Goal: Task Accomplishment & Management: Use online tool/utility

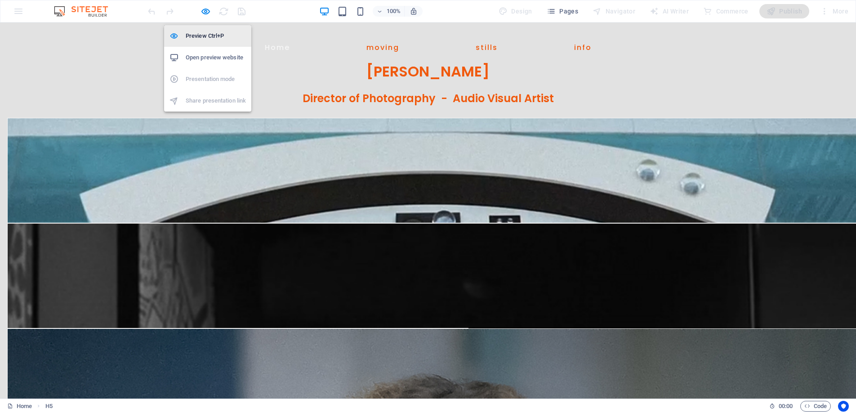
click at [200, 33] on h6 "Preview Ctrl+P" at bounding box center [216, 36] width 60 height 11
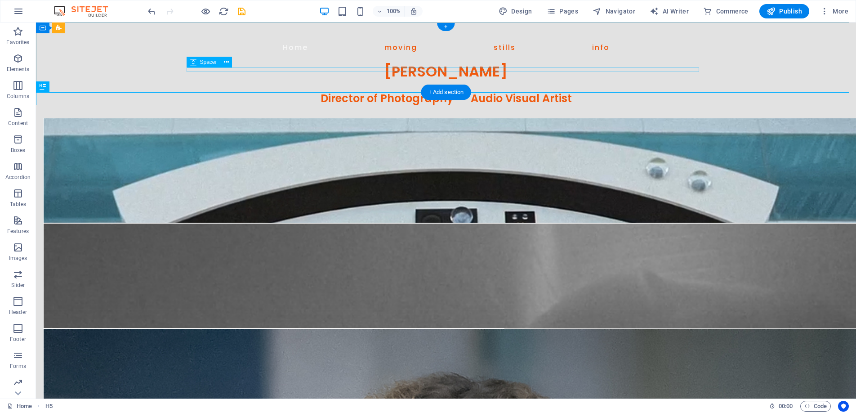
click at [338, 63] on div at bounding box center [446, 60] width 518 height 4
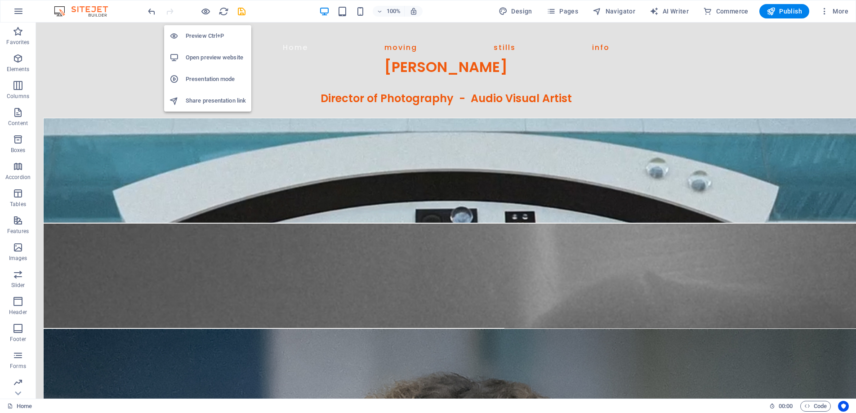
click at [200, 31] on h6 "Preview Ctrl+P" at bounding box center [216, 36] width 60 height 11
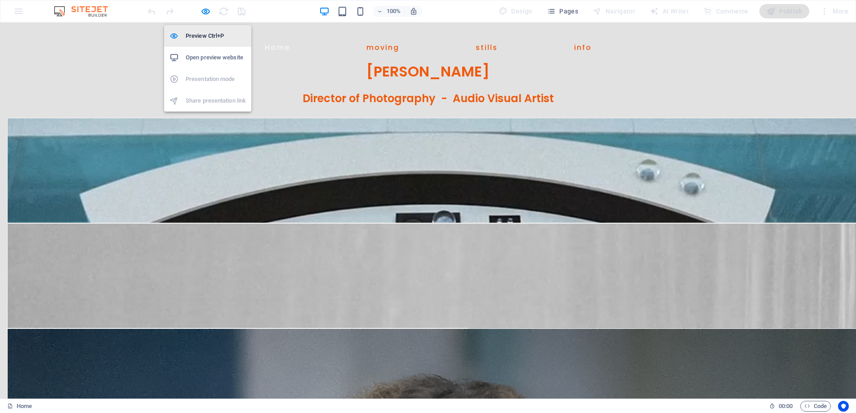
click at [201, 28] on li "Preview Ctrl+P" at bounding box center [207, 36] width 87 height 22
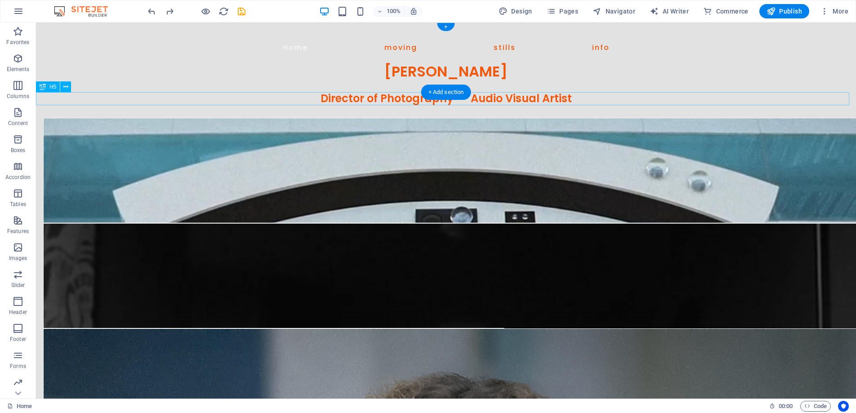
click at [338, 95] on div "Director of Photography - Audio Visual Artist" at bounding box center [446, 98] width 820 height 13
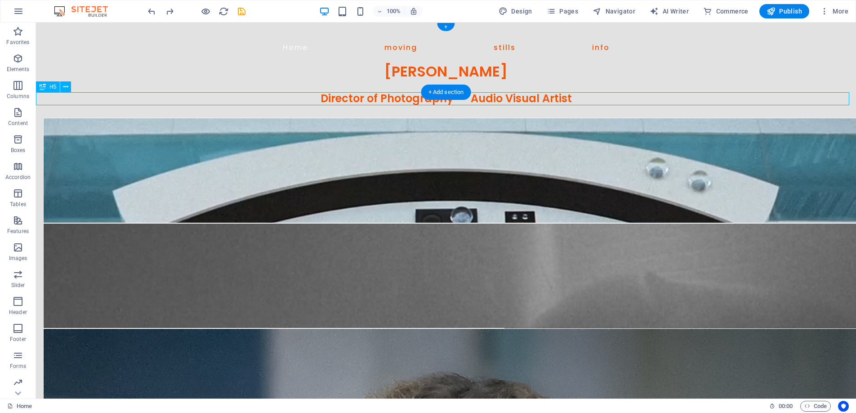
click at [338, 95] on div "Director of Photography - Audio Visual Artist" at bounding box center [446, 98] width 820 height 13
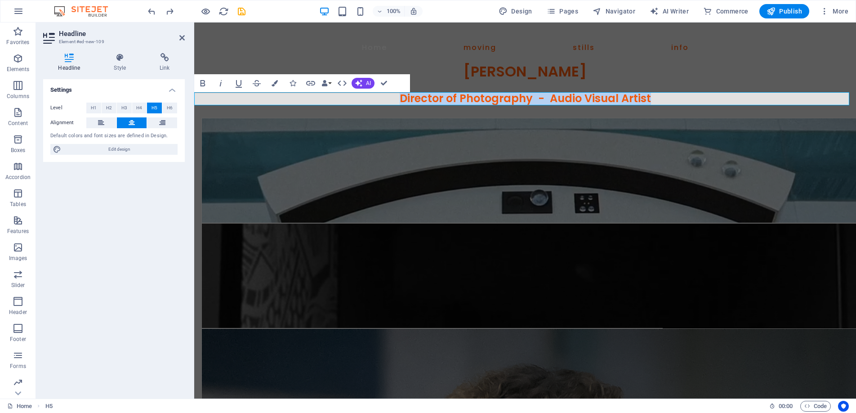
click at [651, 98] on h5 "Director of Photography - Audio Visual Artist" at bounding box center [524, 98] width 661 height 13
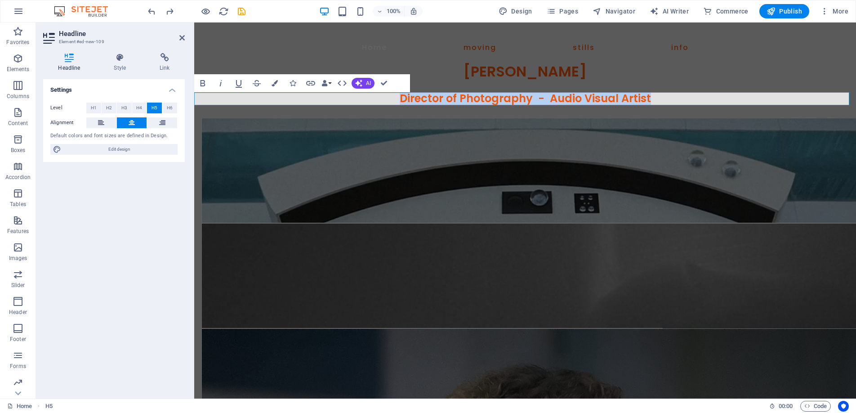
drag, startPoint x: 653, startPoint y: 98, endPoint x: 395, endPoint y: 101, distance: 258.4
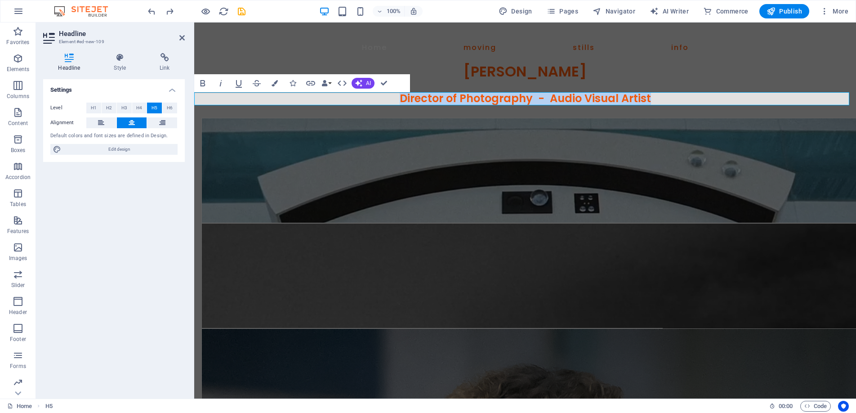
click at [395, 101] on h5 "Director of Photography - Audio Visual Artist" at bounding box center [524, 98] width 661 height 13
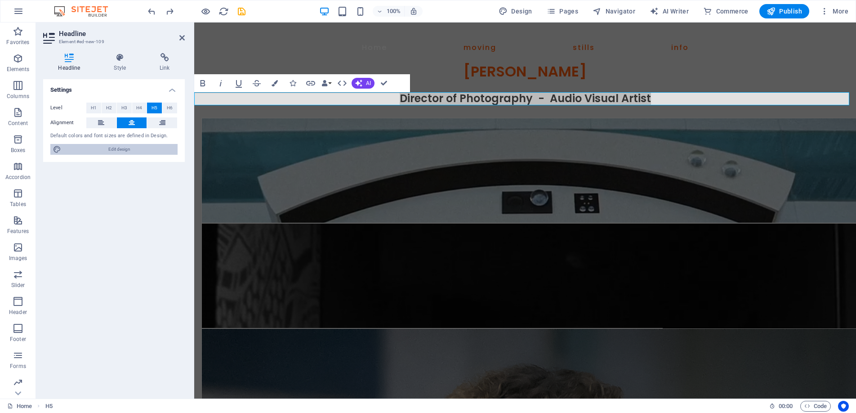
click at [129, 146] on span "Edit design" at bounding box center [119, 149] width 111 height 11
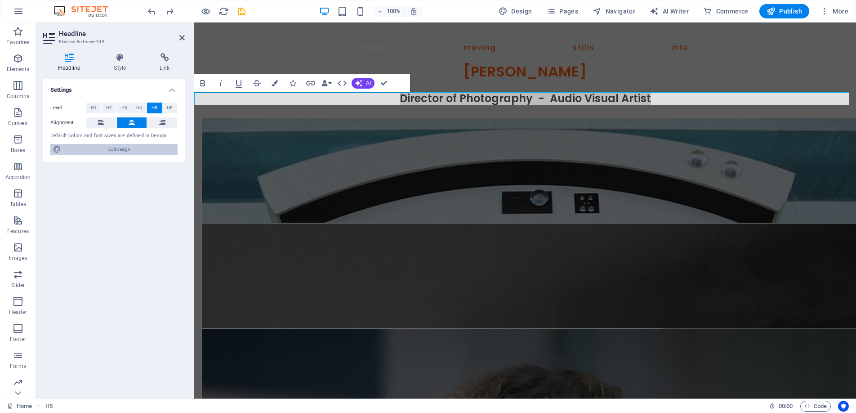
select select "px"
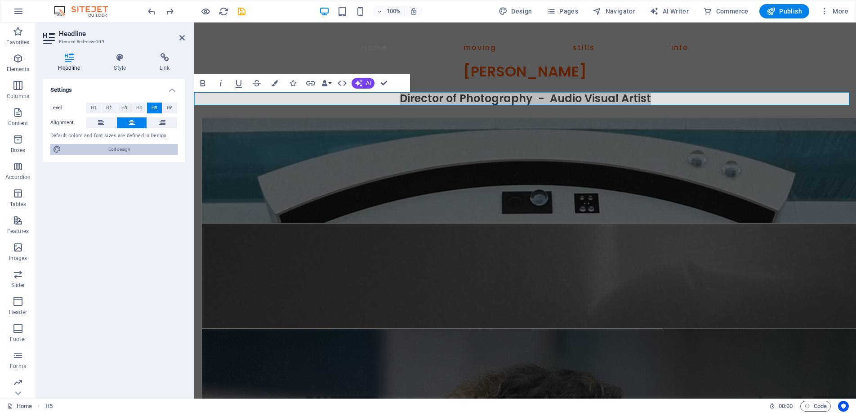
select select "400"
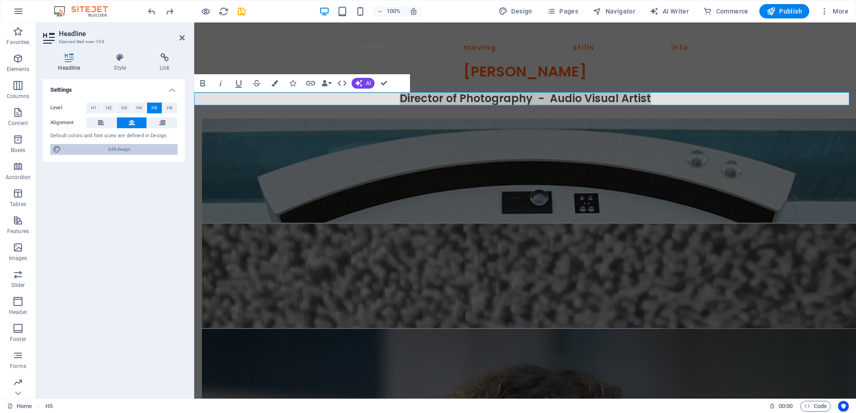
select select "px"
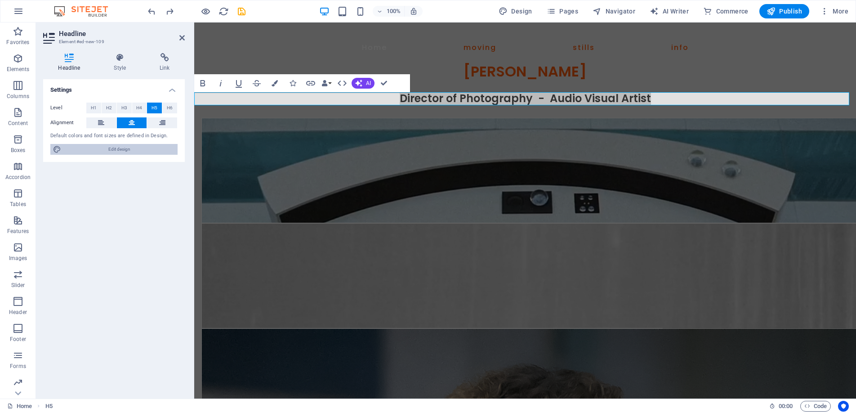
select select "px"
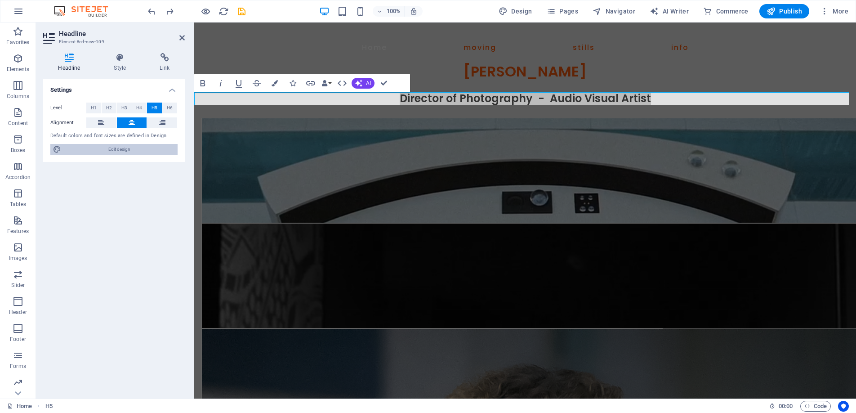
select select "600"
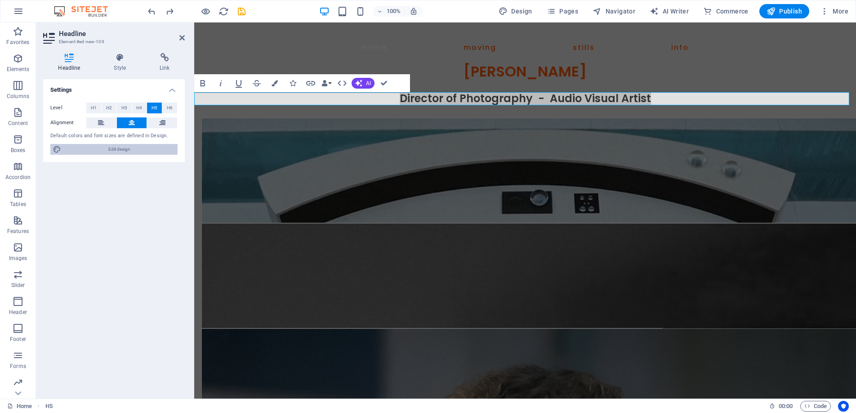
select select "px"
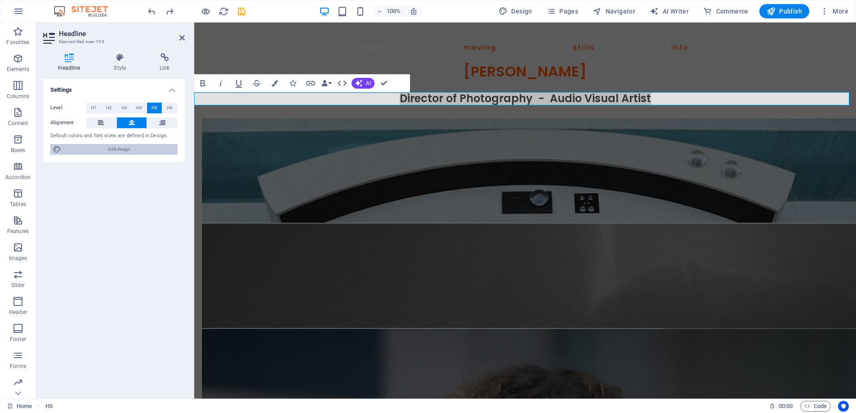
select select "rem"
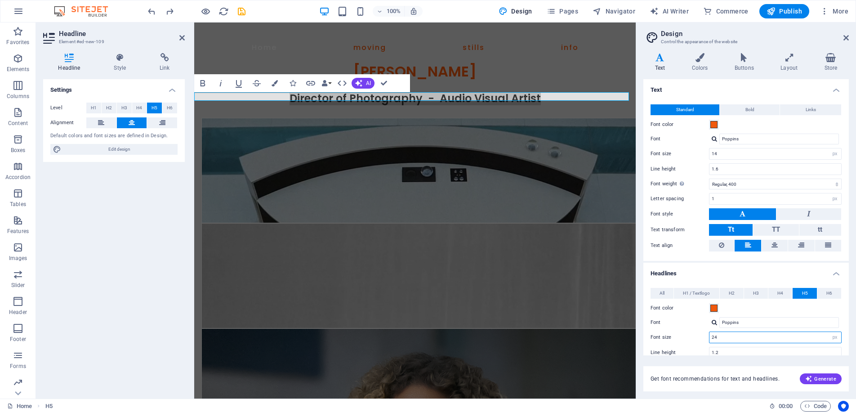
click at [728, 336] on input "24" at bounding box center [775, 337] width 132 height 11
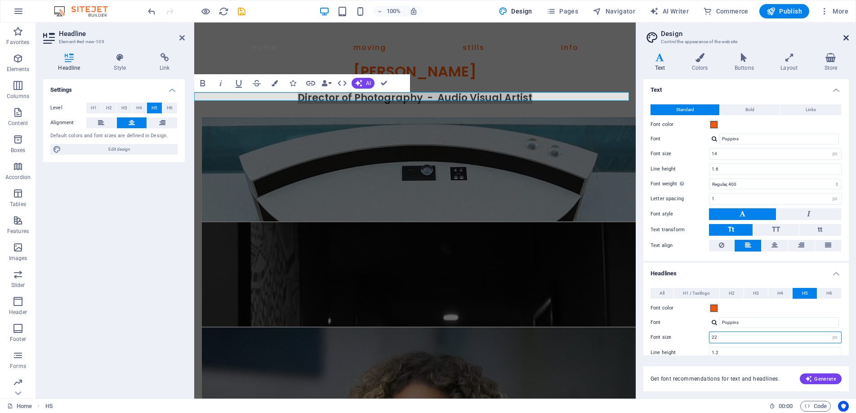
type input "22"
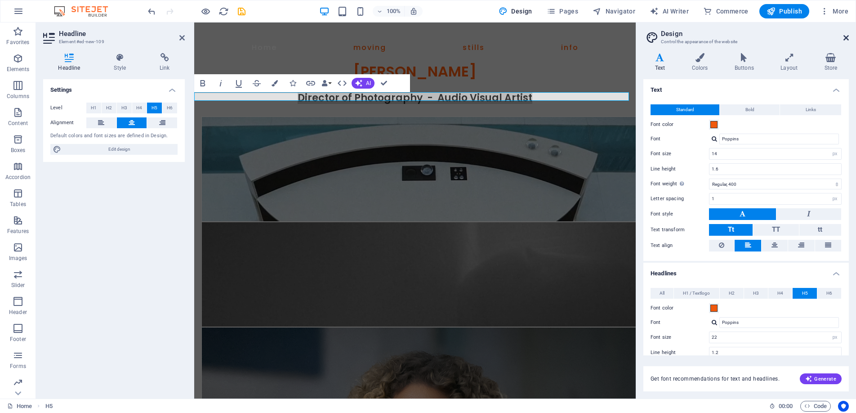
click at [845, 34] on icon at bounding box center [845, 37] width 5 height 7
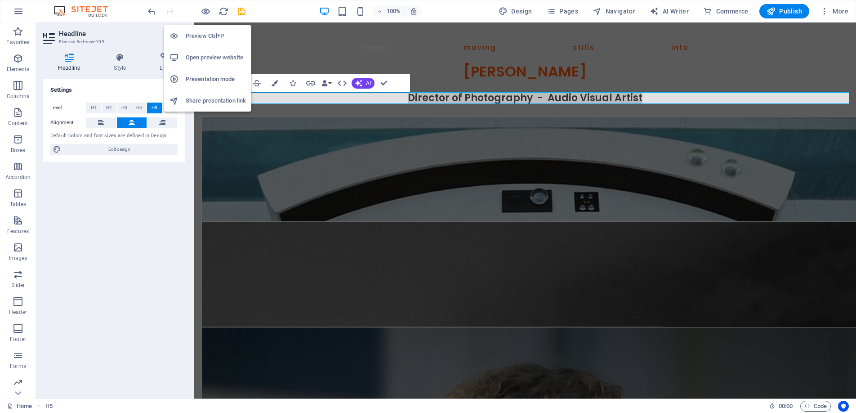
click at [200, 35] on h6 "Preview Ctrl+P" at bounding box center [216, 36] width 60 height 11
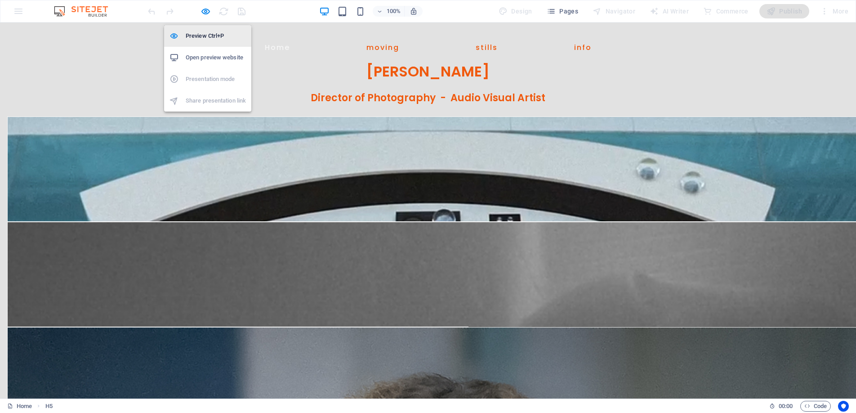
click at [203, 31] on h6 "Preview Ctrl+P" at bounding box center [216, 36] width 60 height 11
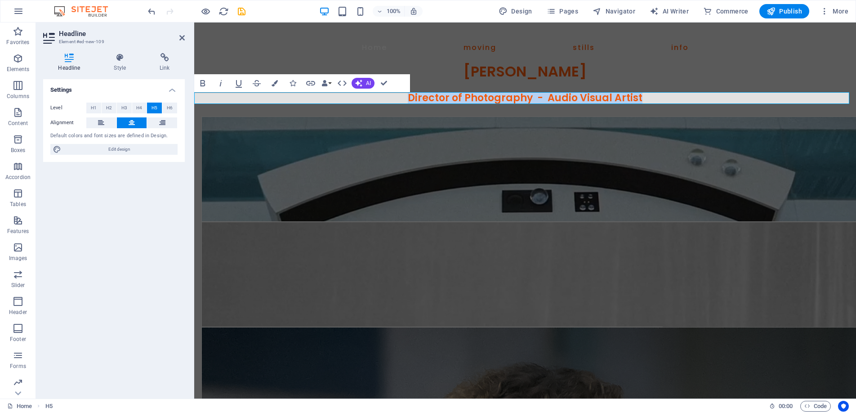
click at [461, 97] on span "Director of Photography - Audio Visual Artist" at bounding box center [525, 98] width 235 height 14
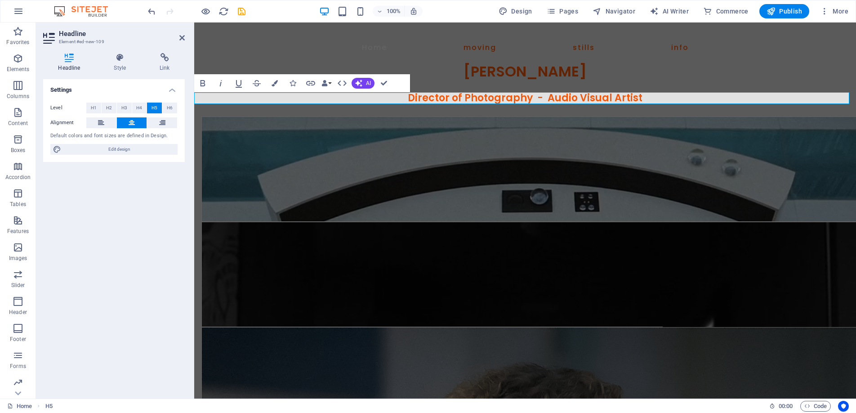
click at [399, 97] on h5 "Director of Photography - Audio Visual Artist" at bounding box center [524, 98] width 661 height 12
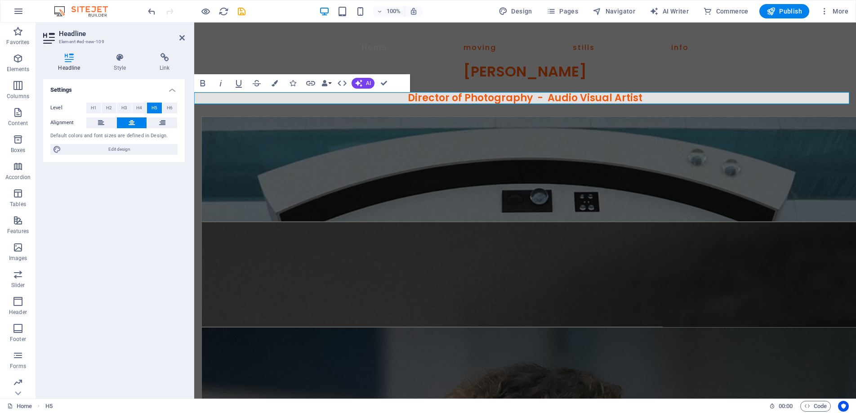
click at [641, 99] on h5 "Director of Photography - Audio Visual Artist" at bounding box center [524, 98] width 661 height 12
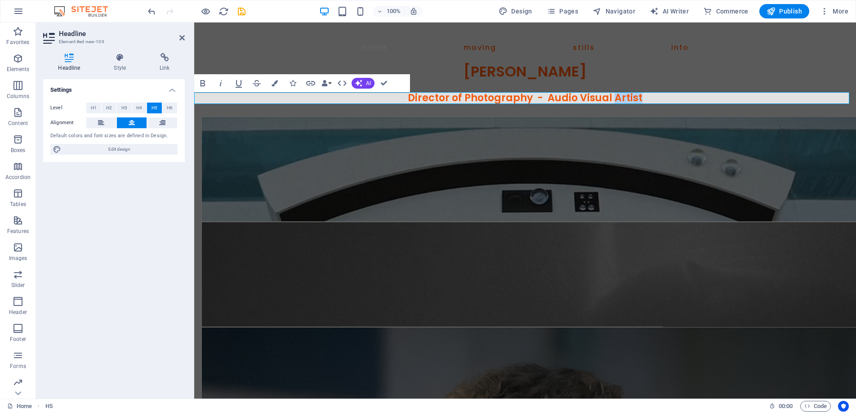
click at [641, 99] on h5 "Director of Photography - Audio Visual Artist" at bounding box center [524, 98] width 661 height 12
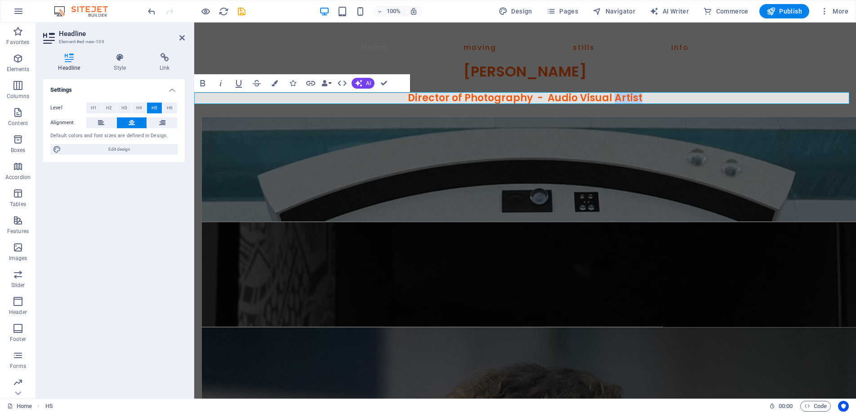
click at [652, 97] on h5 "Director of Photography - Audio Visual Artist" at bounding box center [524, 98] width 661 height 12
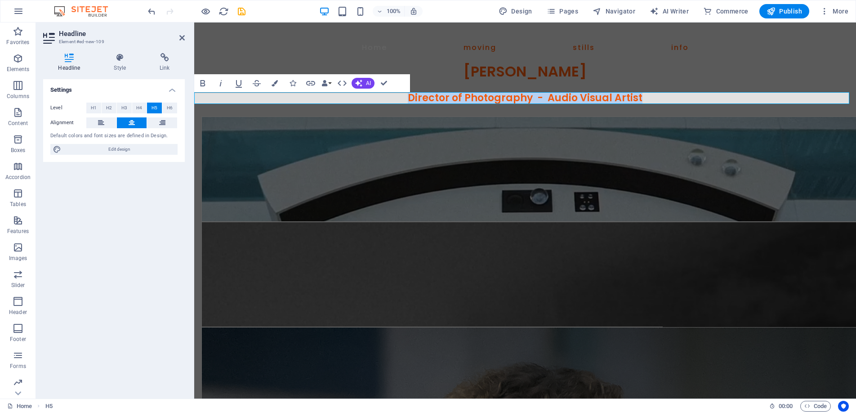
drag, startPoint x: 652, startPoint y: 98, endPoint x: 404, endPoint y: 99, distance: 248.1
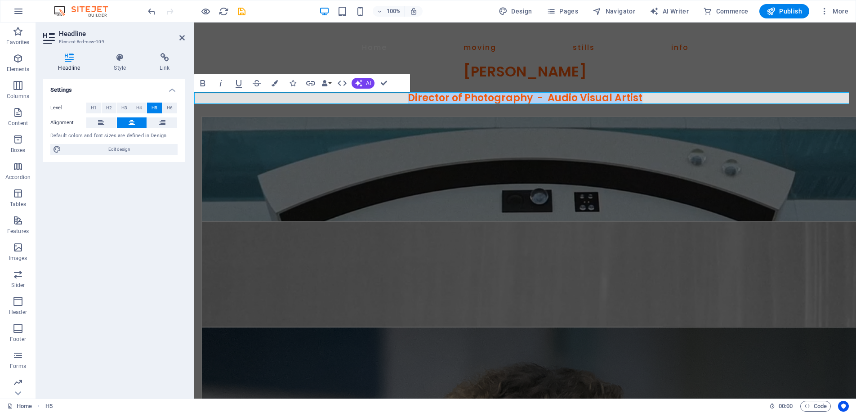
click at [404, 99] on h5 "Director of Photography - Audio Visual Artist" at bounding box center [524, 98] width 661 height 12
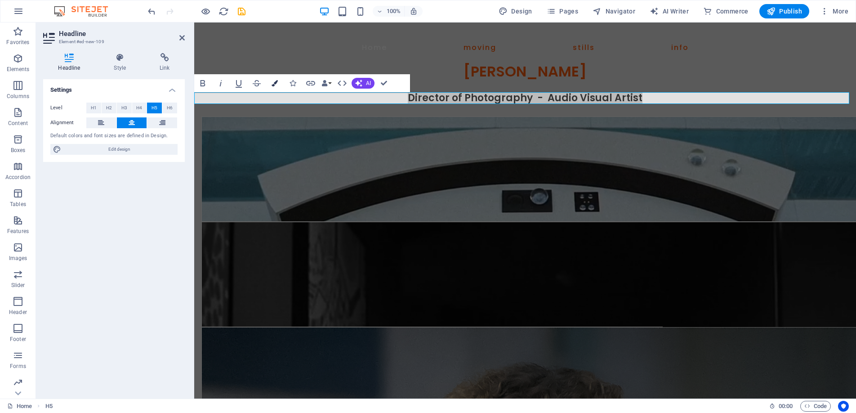
click at [275, 83] on icon "button" at bounding box center [274, 83] width 6 height 6
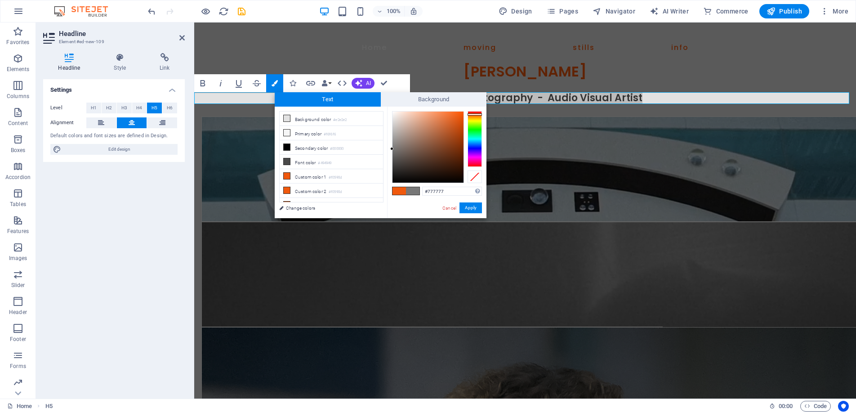
drag, startPoint x: 408, startPoint y: 147, endPoint x: 388, endPoint y: 149, distance: 19.4
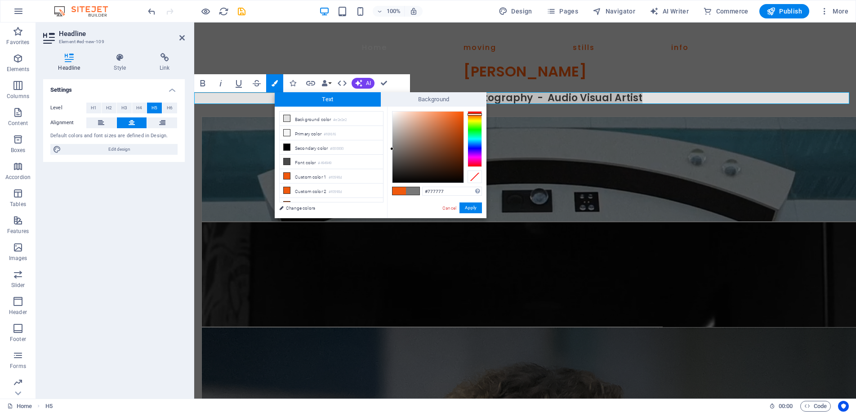
click at [388, 149] on div "#777777 Supported formats #0852ed rgb(8, 82, 237) rgba(8, 82, 237, 90%) hsv(221…" at bounding box center [436, 228] width 99 height 242
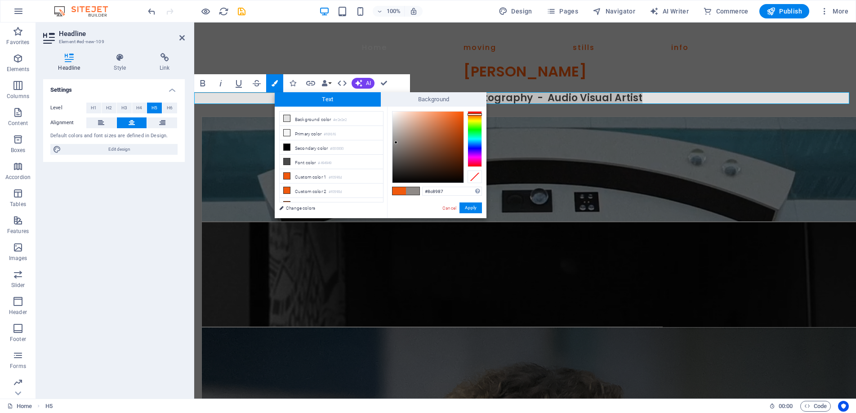
type input "#8c8988"
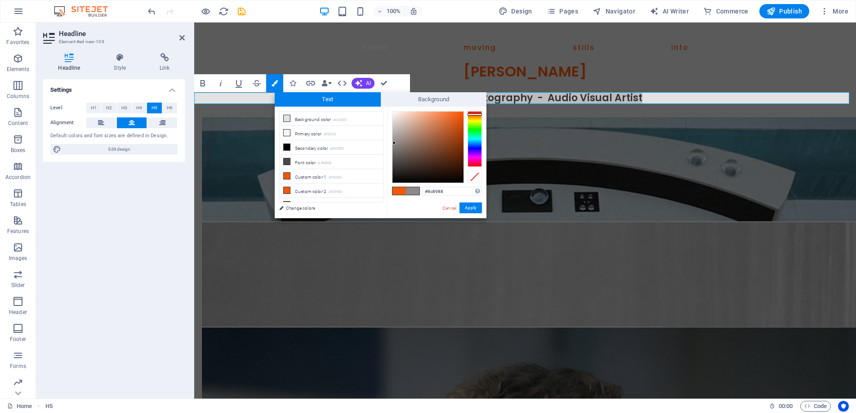
click at [394, 143] on div at bounding box center [393, 142] width 3 height 3
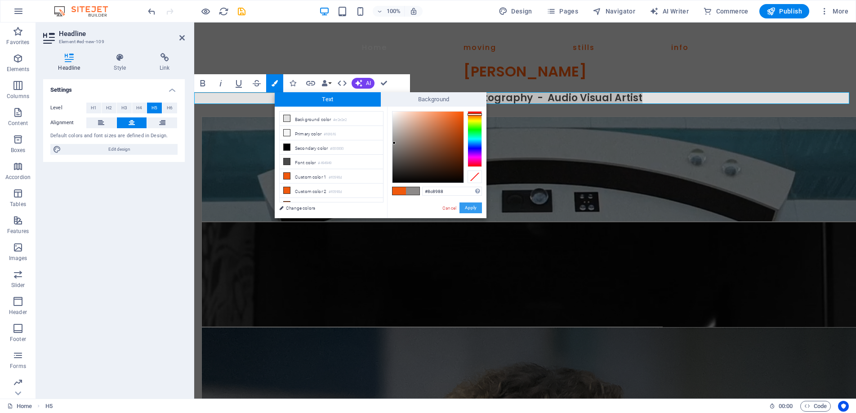
click at [472, 208] on button "Apply" at bounding box center [470, 207] width 22 height 11
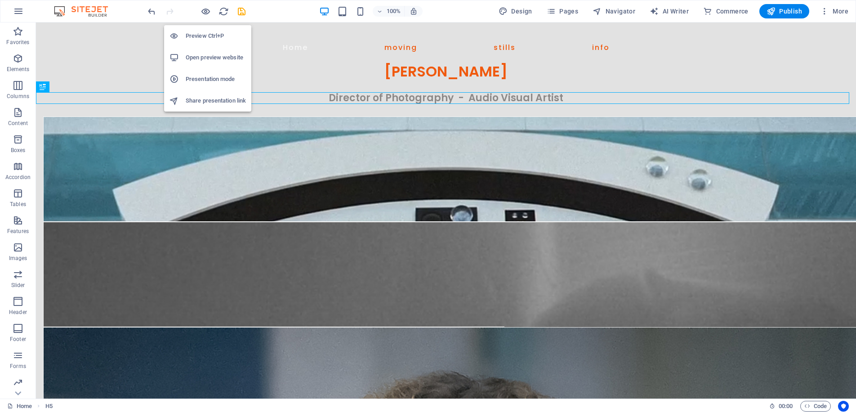
click at [202, 29] on li "Preview Ctrl+P" at bounding box center [207, 36] width 87 height 22
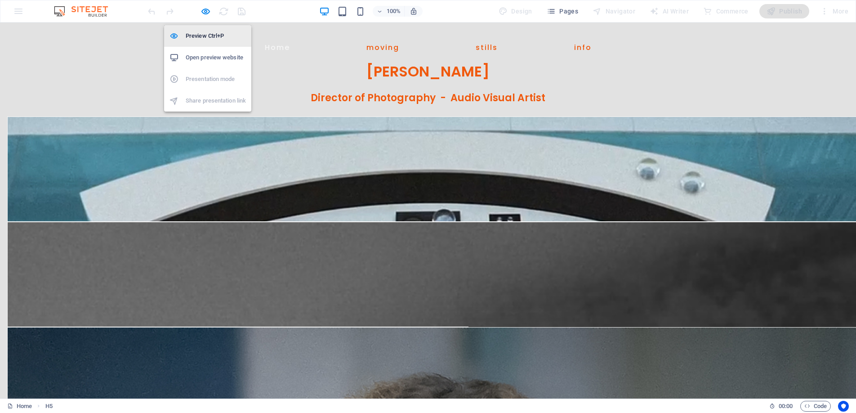
click at [202, 32] on h6 "Preview Ctrl+P" at bounding box center [216, 36] width 60 height 11
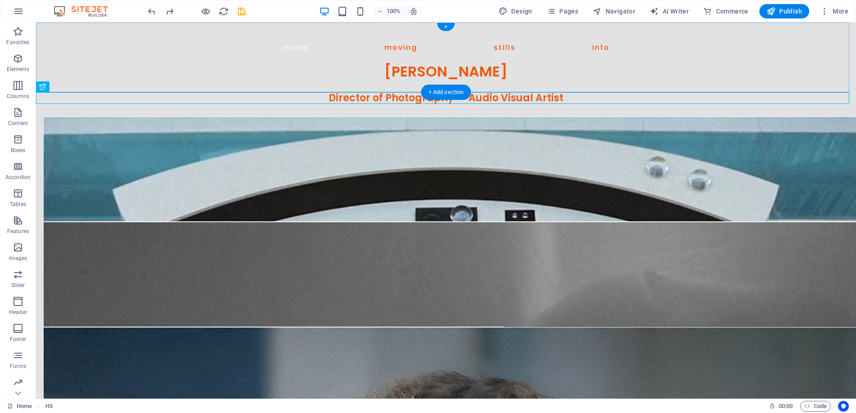
click at [444, 94] on div "+ Add section" at bounding box center [446, 91] width 50 height 15
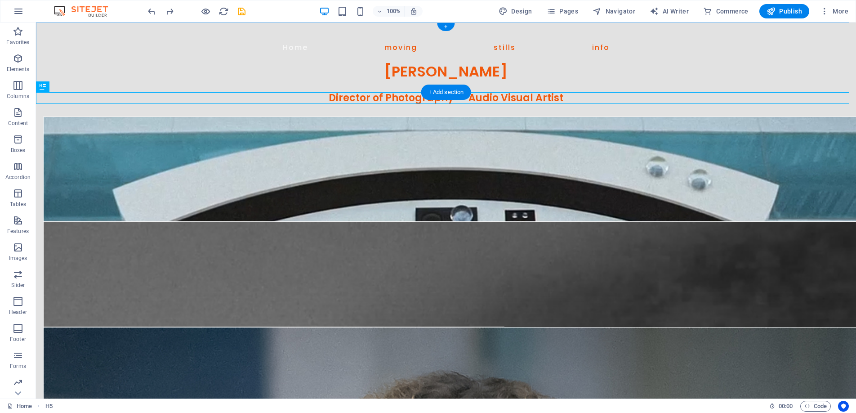
click at [289, 94] on div "Director of Photography - Audio Visual Artist" at bounding box center [446, 98] width 820 height 12
click at [361, 98] on div "Director of Photography - Audio Visual Artist" at bounding box center [446, 98] width 820 height 12
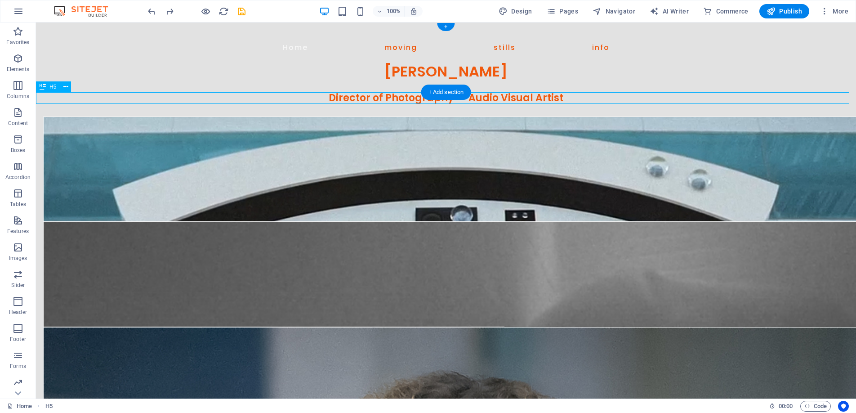
click at [360, 98] on div "Director of Photography - Audio Visual Artist" at bounding box center [446, 98] width 820 height 12
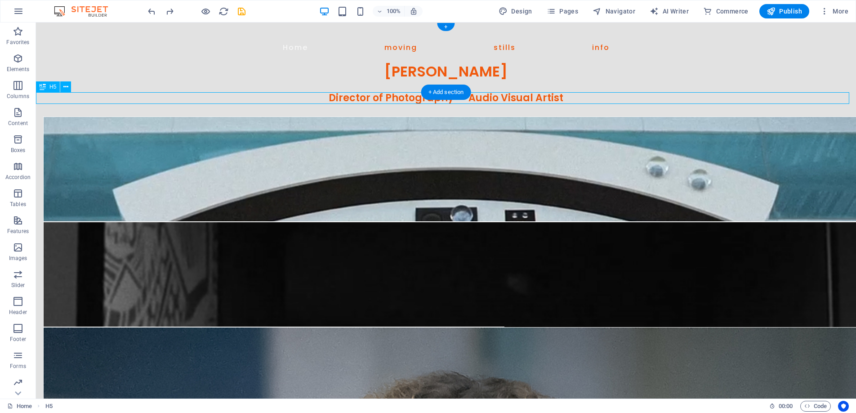
click at [530, 97] on div "Director of Photography - Audio Visual Artist" at bounding box center [446, 98] width 820 height 12
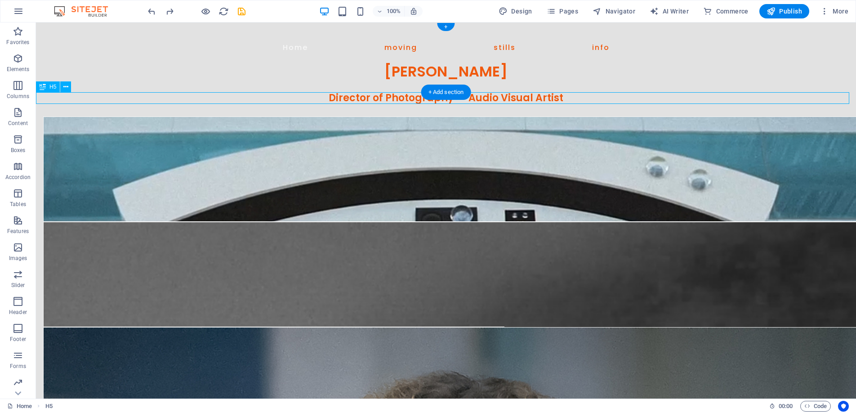
click at [530, 97] on div "Director of Photography - Audio Visual Artist" at bounding box center [446, 98] width 820 height 12
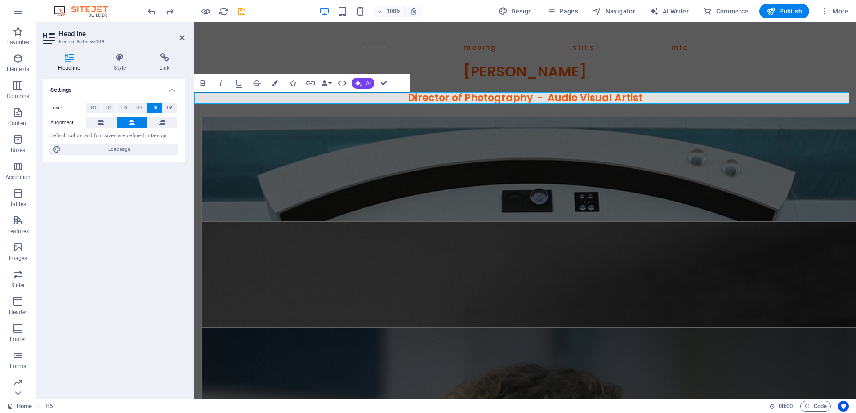
click at [598, 95] on span "Director of Photography - Audio Visual Artist" at bounding box center [525, 98] width 235 height 14
drag, startPoint x: 650, startPoint y: 100, endPoint x: 383, endPoint y: 95, distance: 267.4
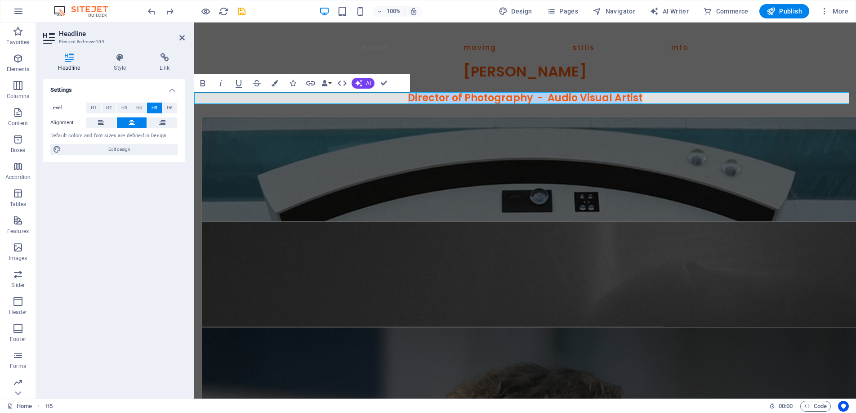
click at [383, 95] on h5 "Director of Photography - Audio Visual Artist" at bounding box center [524, 98] width 661 height 12
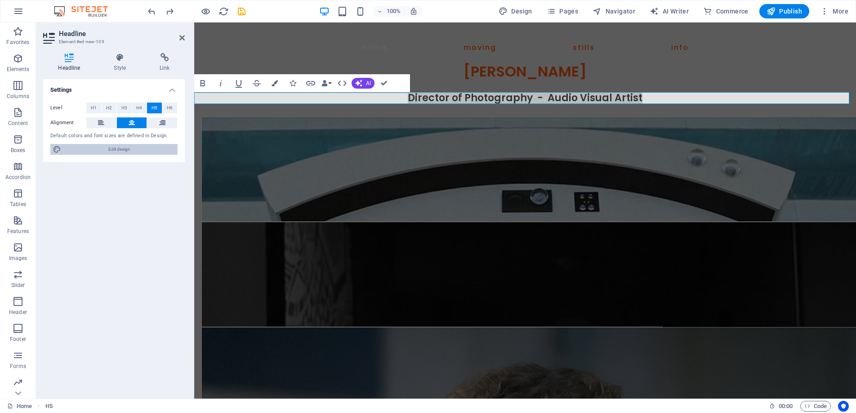
click at [139, 146] on span "Edit design" at bounding box center [119, 149] width 111 height 11
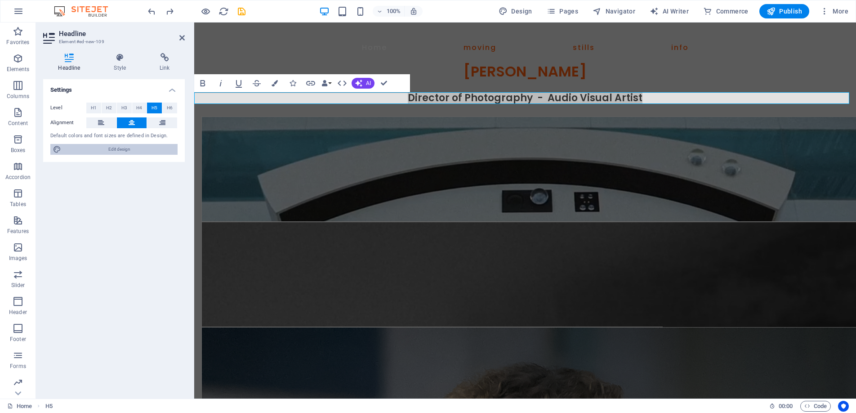
select select "px"
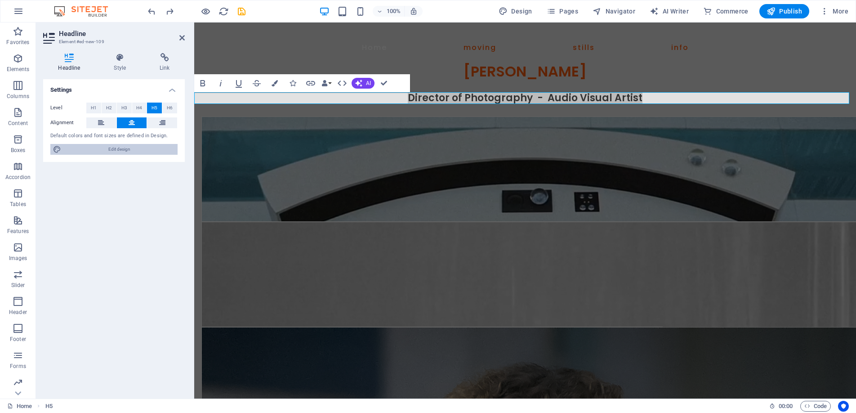
select select "400"
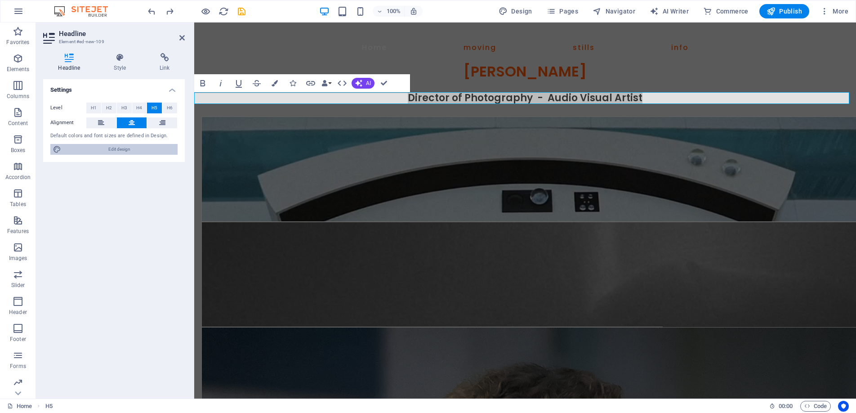
select select "px"
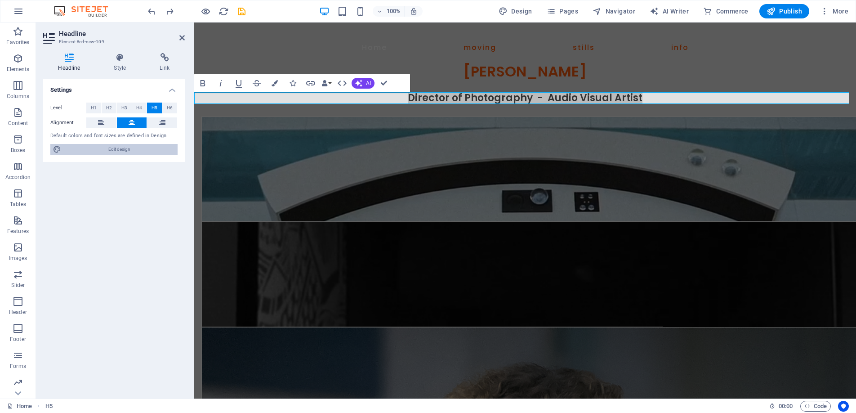
select select "px"
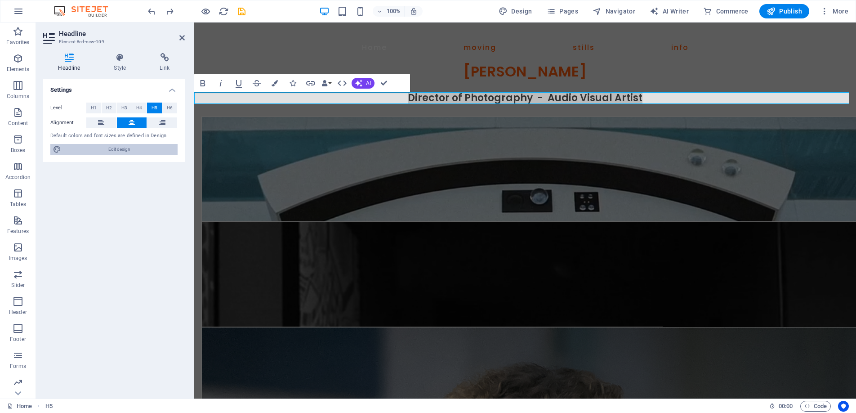
select select "600"
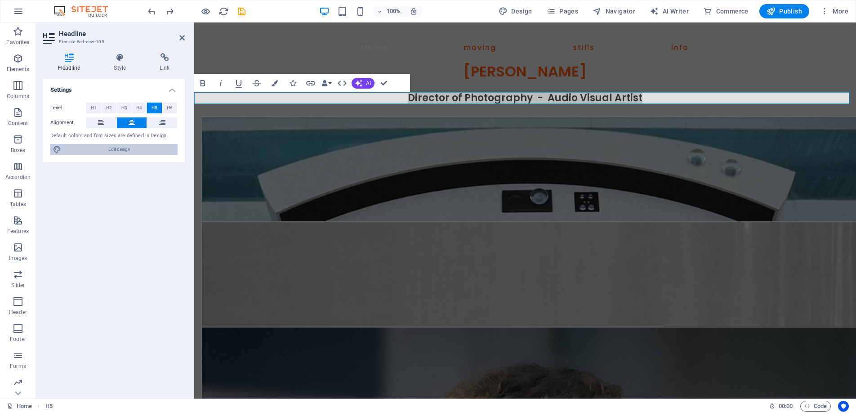
select select "px"
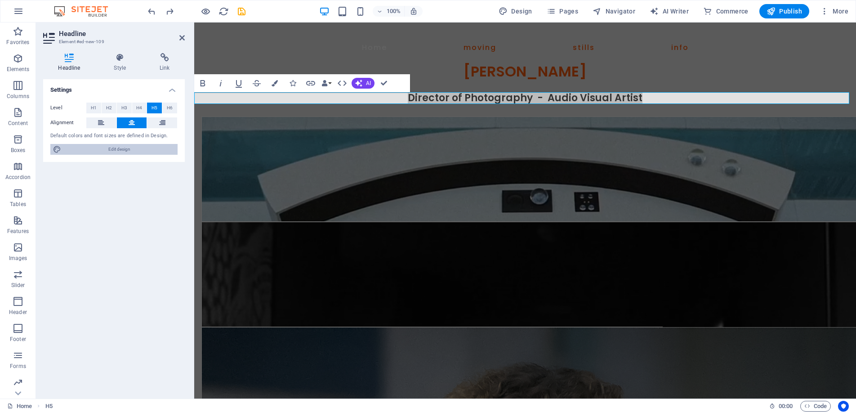
select select "rem"
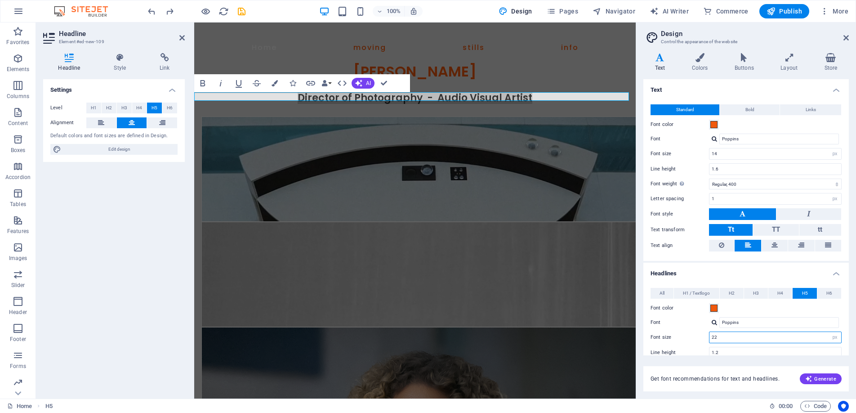
click at [726, 338] on input "22" at bounding box center [775, 337] width 132 height 11
type input "2"
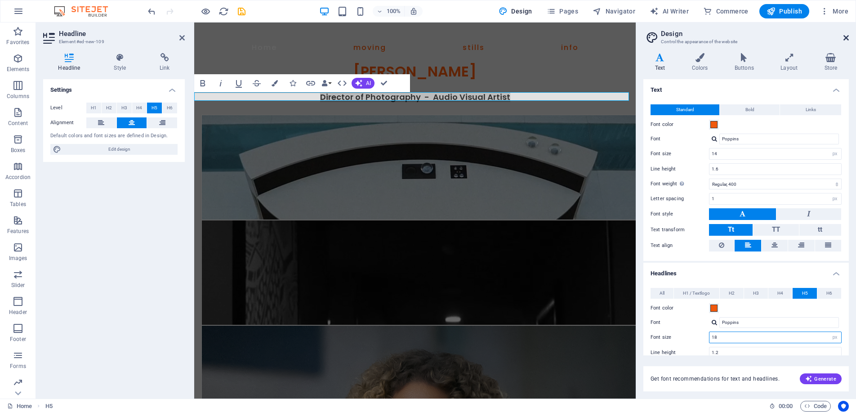
type input "18"
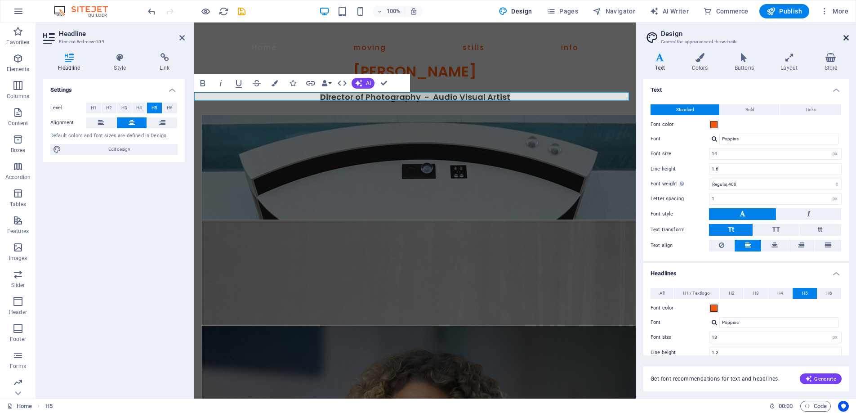
drag, startPoint x: 845, startPoint y: 36, endPoint x: 650, endPoint y: 18, distance: 195.8
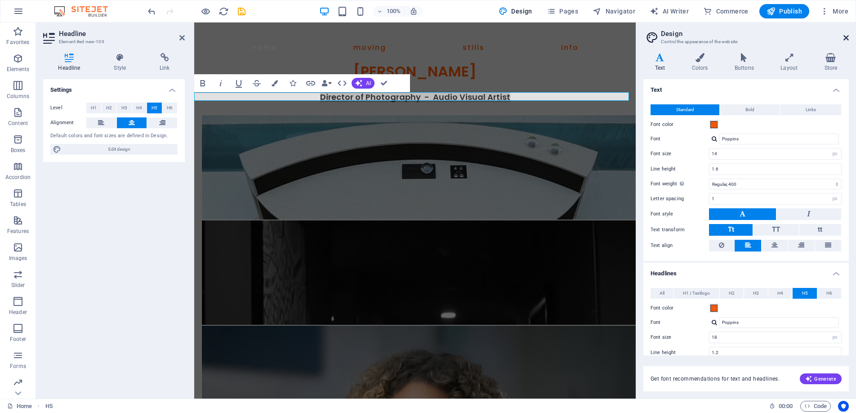
click at [845, 36] on icon at bounding box center [845, 37] width 5 height 7
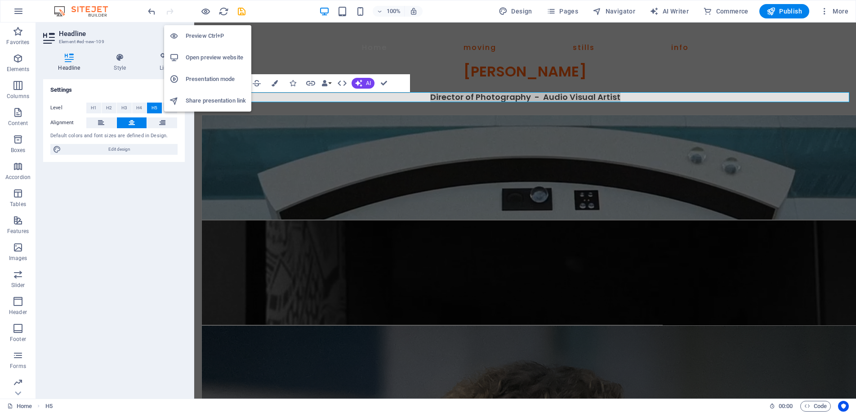
click at [203, 33] on h6 "Preview Ctrl+P" at bounding box center [216, 36] width 60 height 11
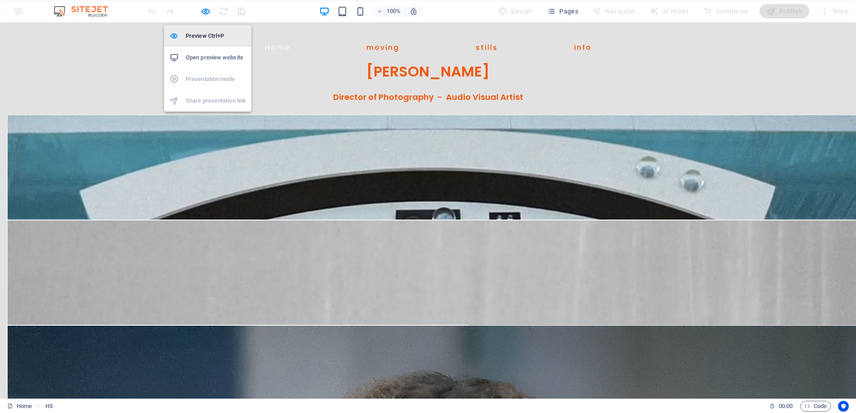
click at [200, 32] on h6 "Preview Ctrl+P" at bounding box center [216, 36] width 60 height 11
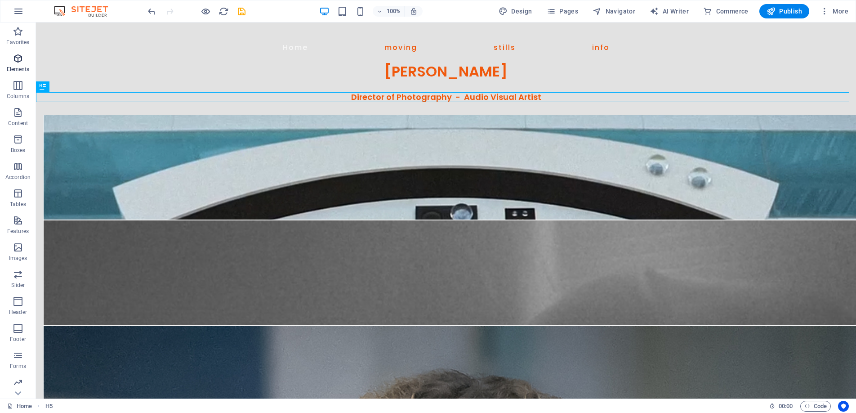
click at [18, 58] on icon "button" at bounding box center [18, 58] width 11 height 11
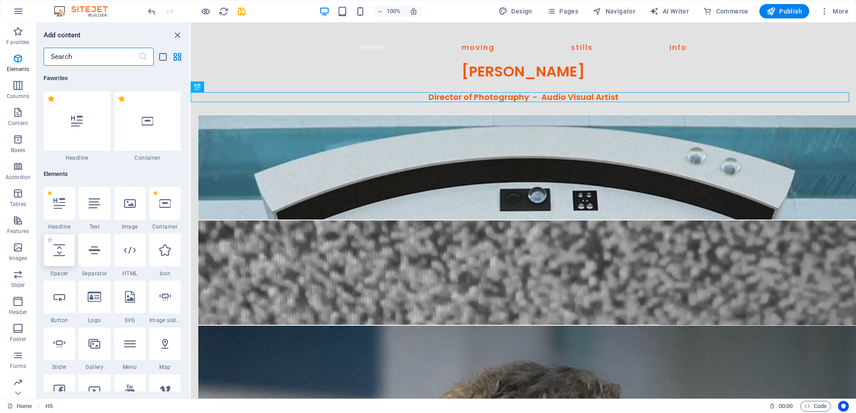
scroll to position [96, 0]
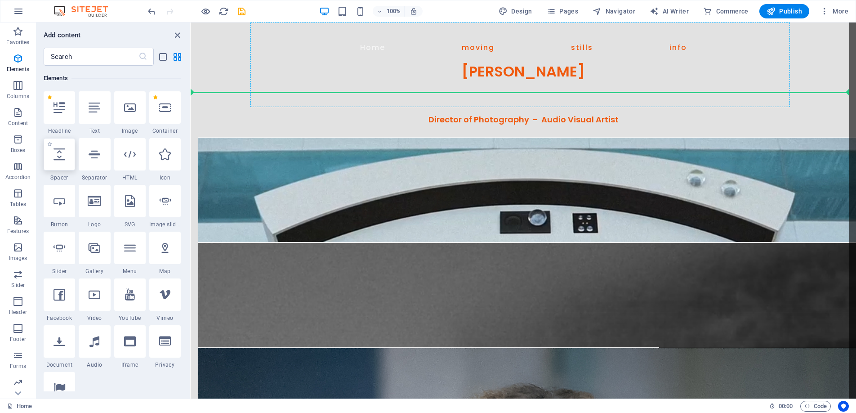
select select "px"
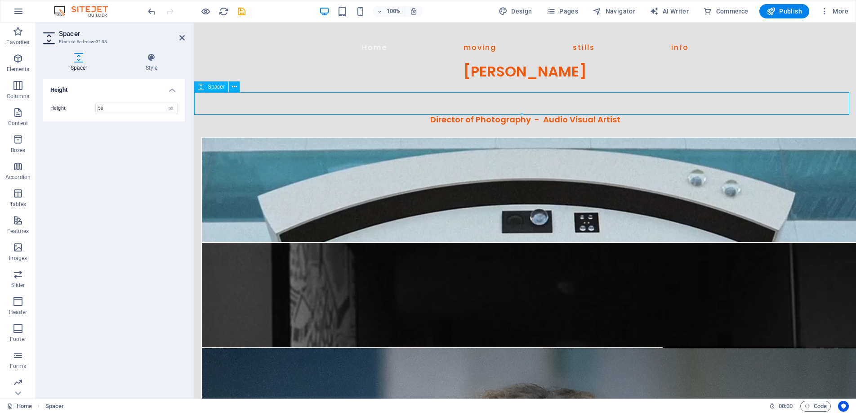
click at [216, 84] on span "Spacer" at bounding box center [216, 86] width 17 height 5
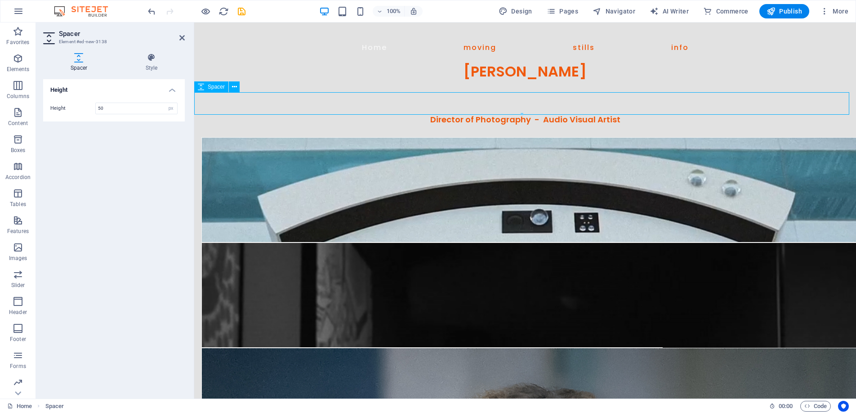
click at [216, 84] on span "Spacer" at bounding box center [216, 86] width 17 height 5
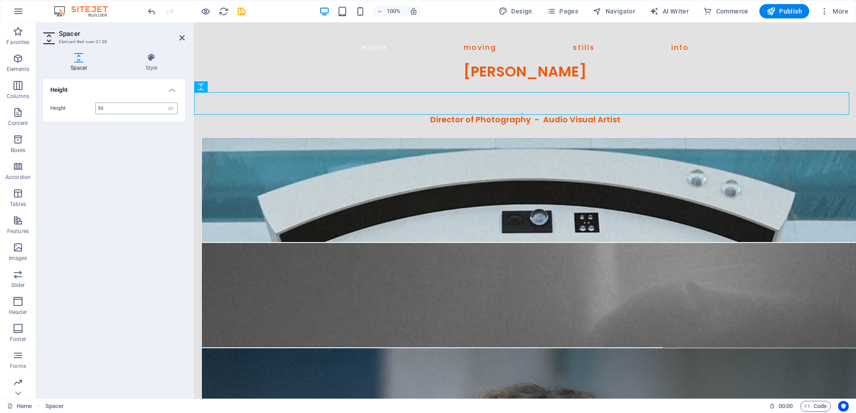
click at [113, 110] on input "50" at bounding box center [136, 108] width 81 height 11
type input "5"
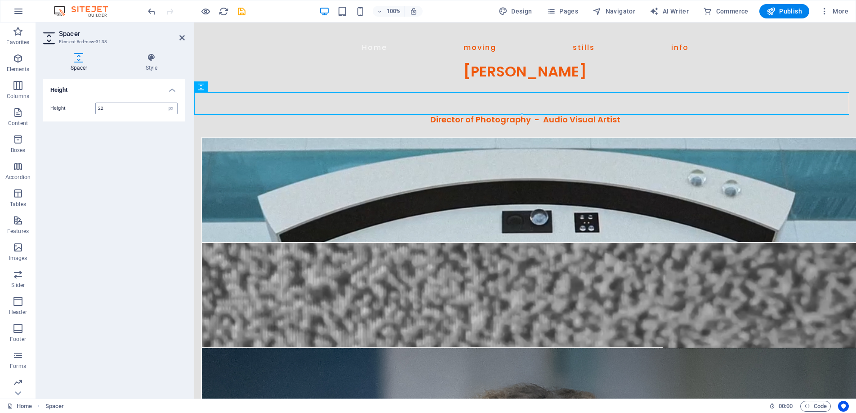
type input "22"
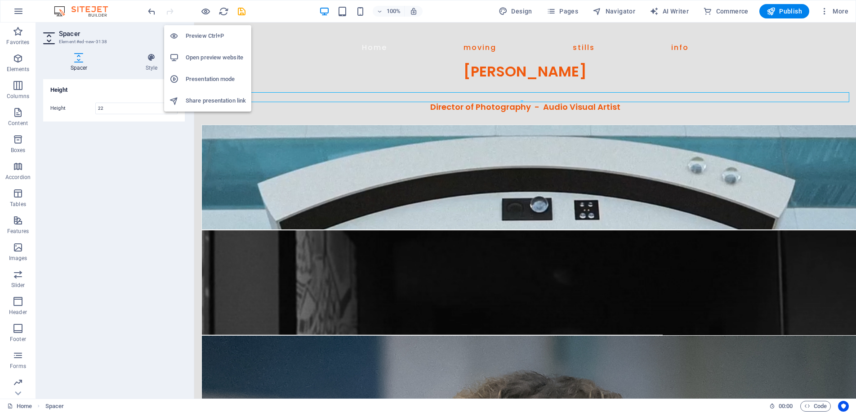
click at [200, 33] on h6 "Preview Ctrl+P" at bounding box center [216, 36] width 60 height 11
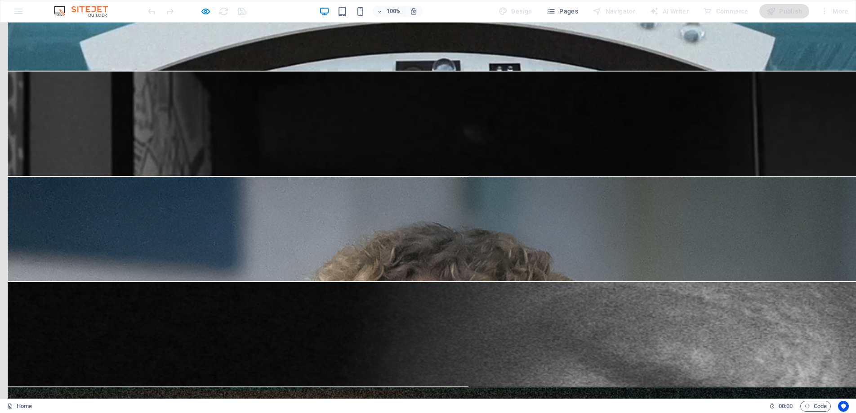
scroll to position [0, 0]
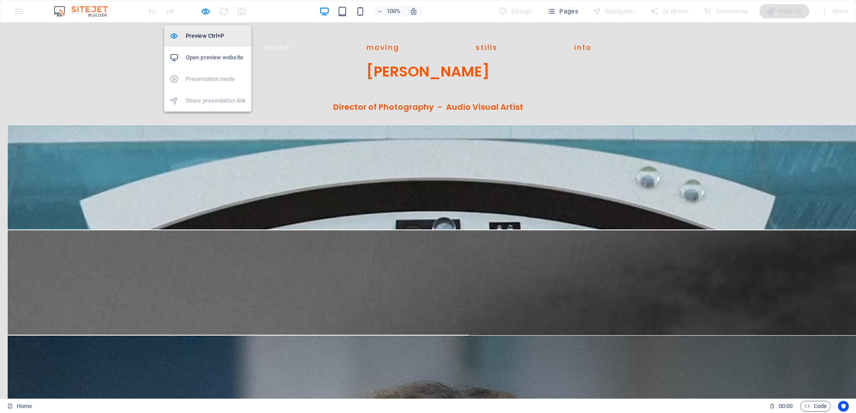
click at [201, 31] on h6 "Preview Ctrl+P" at bounding box center [216, 36] width 60 height 11
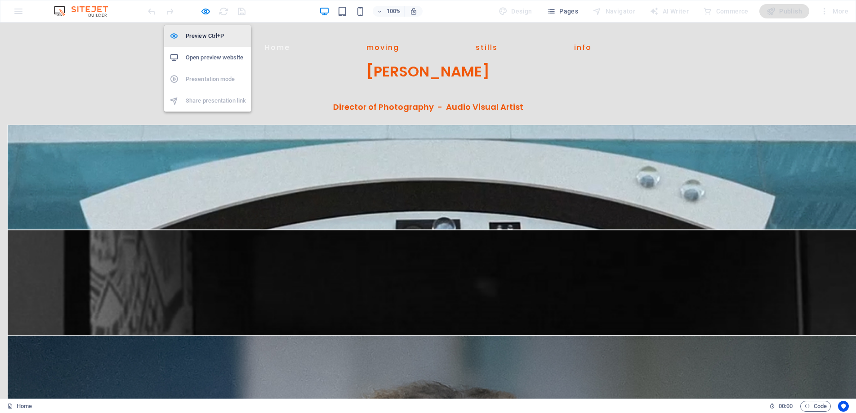
select select "px"
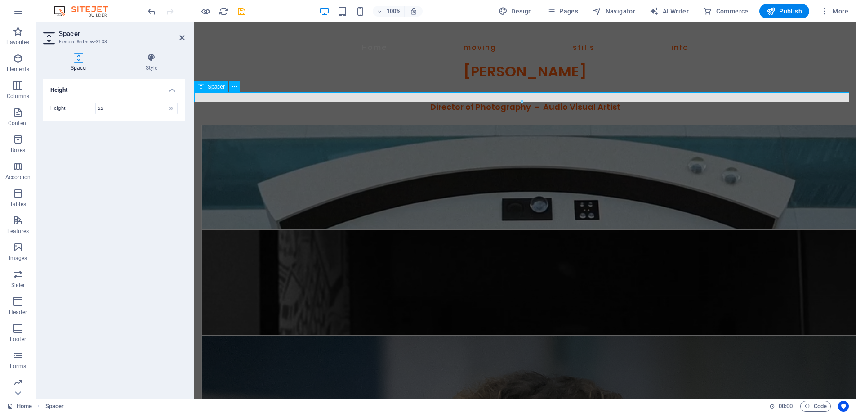
click at [216, 87] on span "Spacer" at bounding box center [216, 86] width 17 height 5
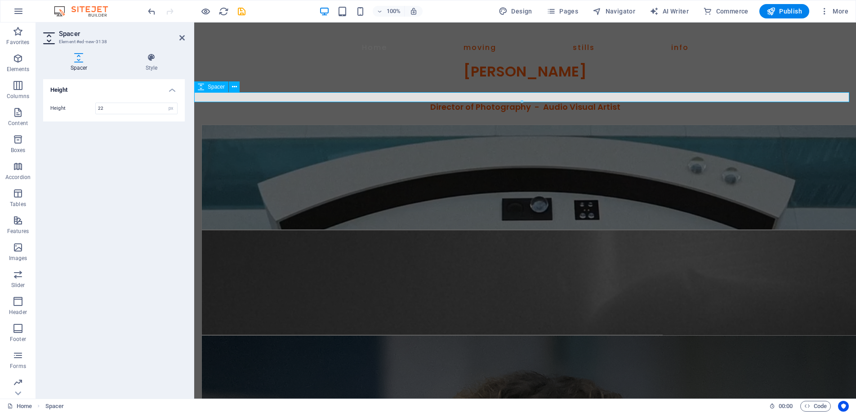
click at [216, 87] on span "Spacer" at bounding box center [216, 86] width 17 height 5
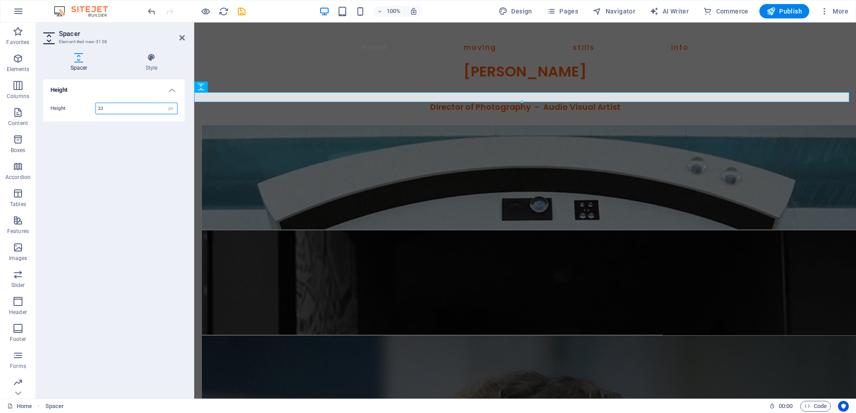
click at [113, 104] on input "22" at bounding box center [136, 108] width 81 height 11
type input "2"
type input "18"
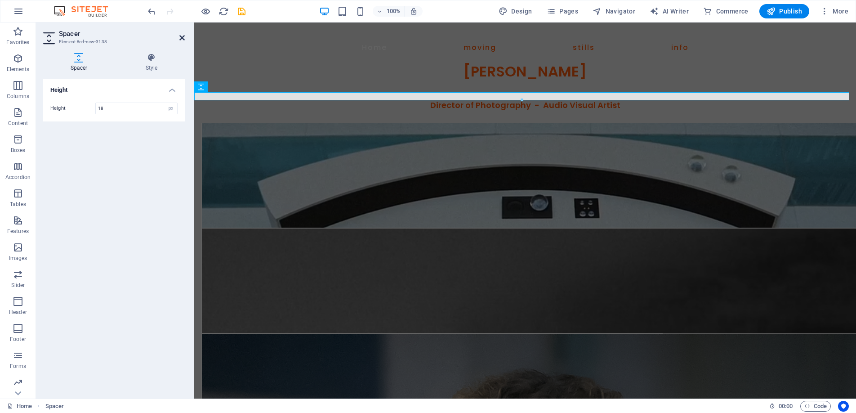
click at [181, 36] on icon at bounding box center [181, 37] width 5 height 7
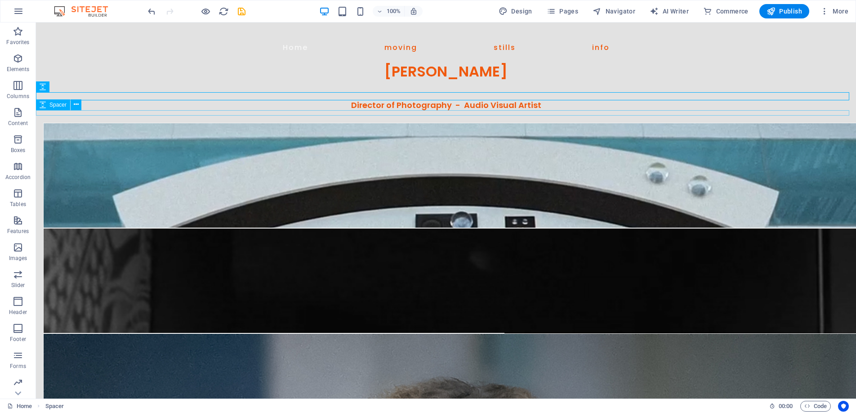
click at [54, 104] on span "Spacer" at bounding box center [57, 104] width 17 height 5
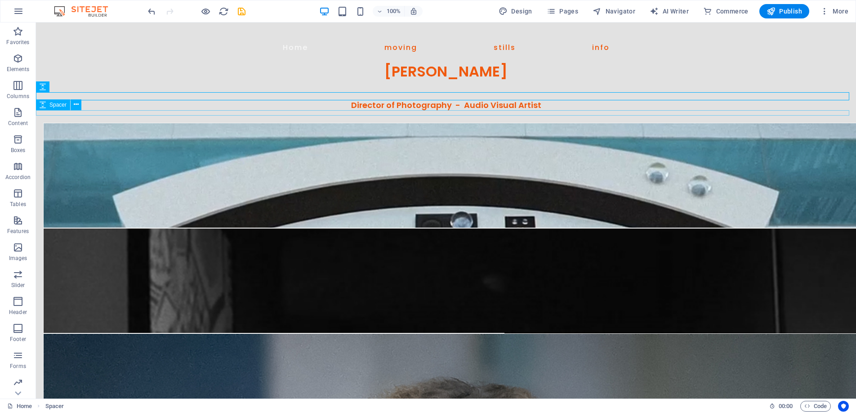
click at [54, 104] on span "Spacer" at bounding box center [57, 104] width 17 height 5
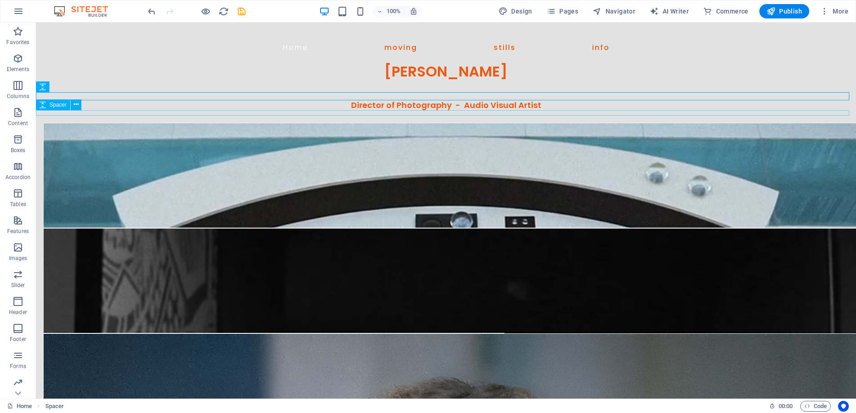
select select "px"
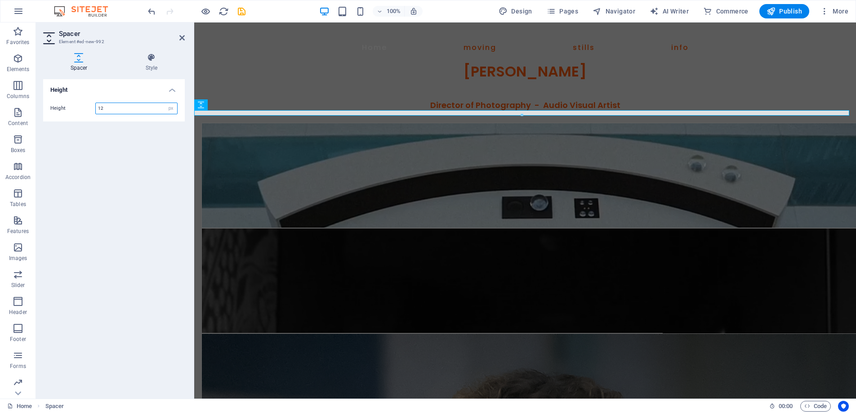
click at [121, 108] on input "12" at bounding box center [136, 108] width 81 height 11
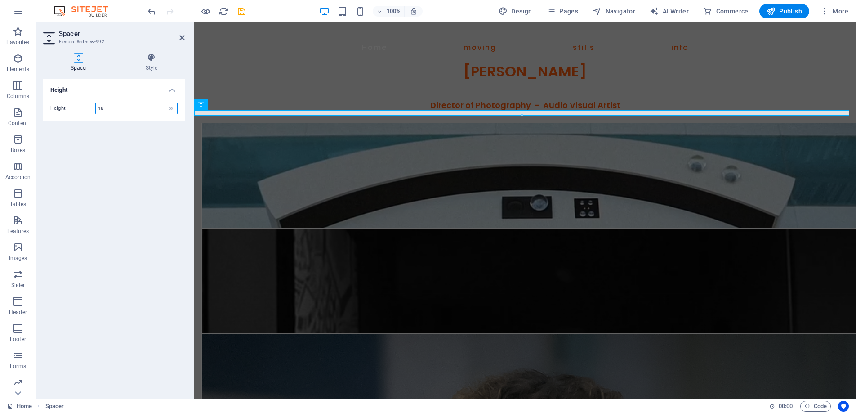
type input "18"
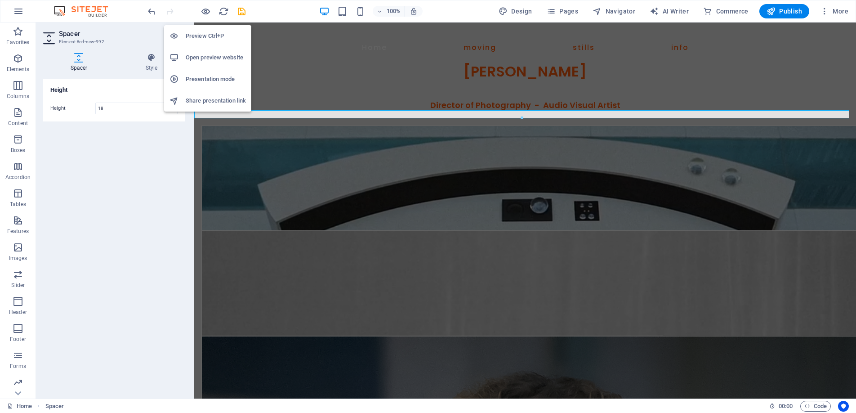
click at [204, 33] on h6 "Preview Ctrl+P" at bounding box center [216, 36] width 60 height 11
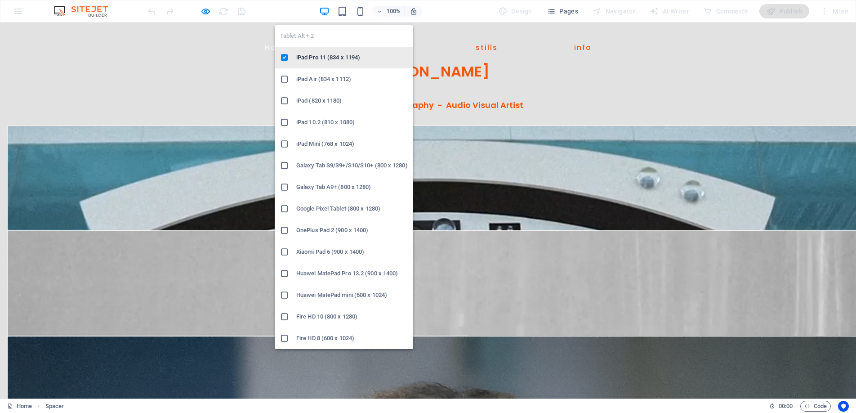
click at [330, 53] on h6 "iPad Pro 11 (834 x 1194)" at bounding box center [351, 57] width 111 height 11
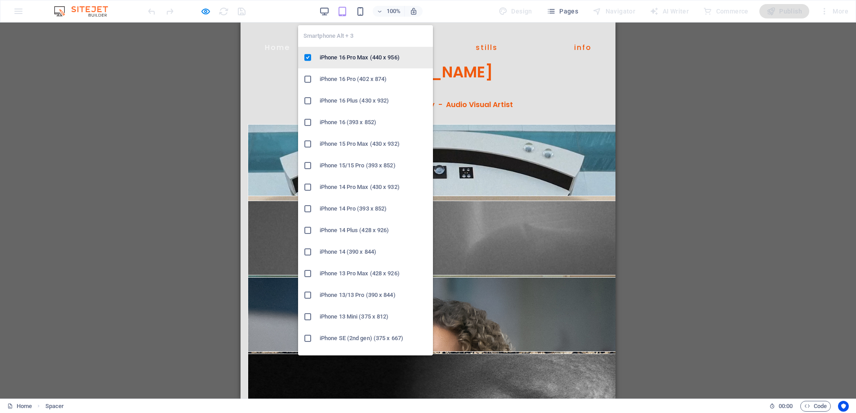
click at [363, 53] on h6 "iPhone 16 Pro Max (440 x 956)" at bounding box center [374, 57] width 108 height 11
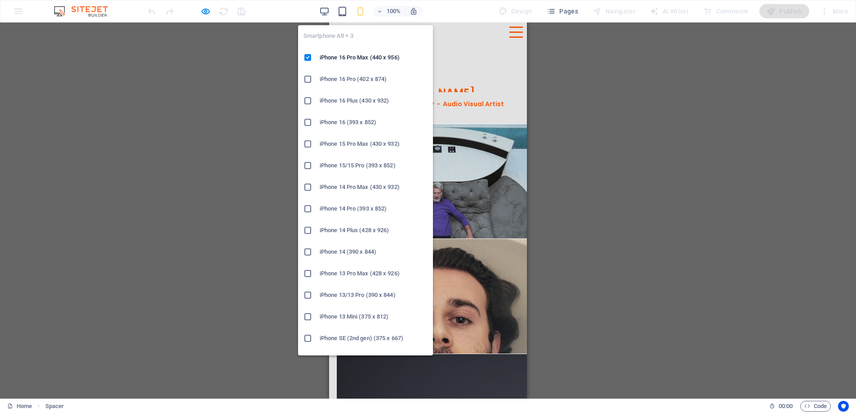
scroll to position [59, 0]
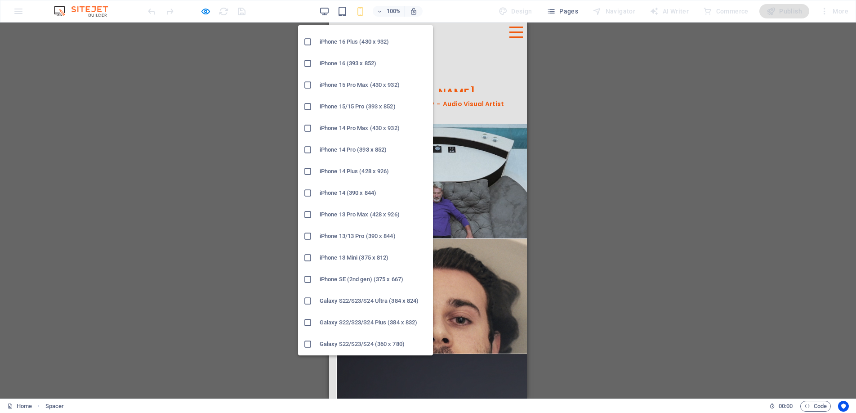
click at [344, 271] on li "iPhone SE (2nd gen) (375 x 667)" at bounding box center [365, 279] width 135 height 22
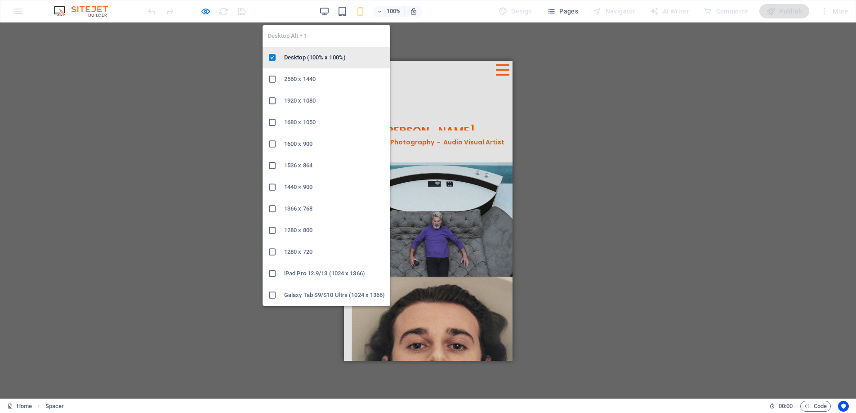
click at [320, 51] on li "Desktop (100% x 100%)" at bounding box center [326, 58] width 128 height 22
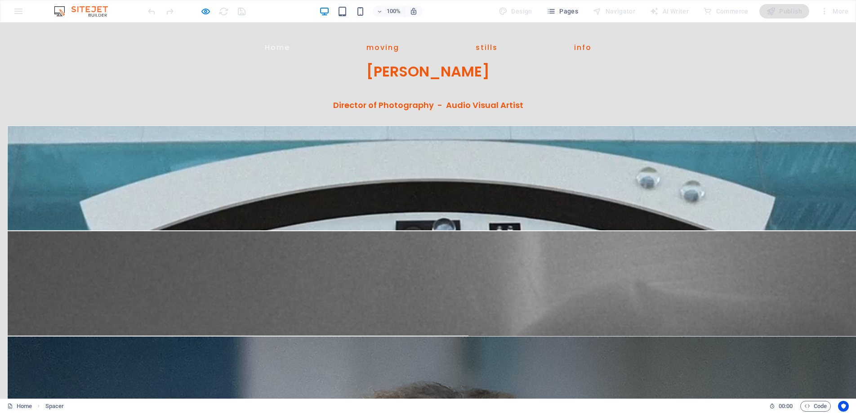
scroll to position [0, 0]
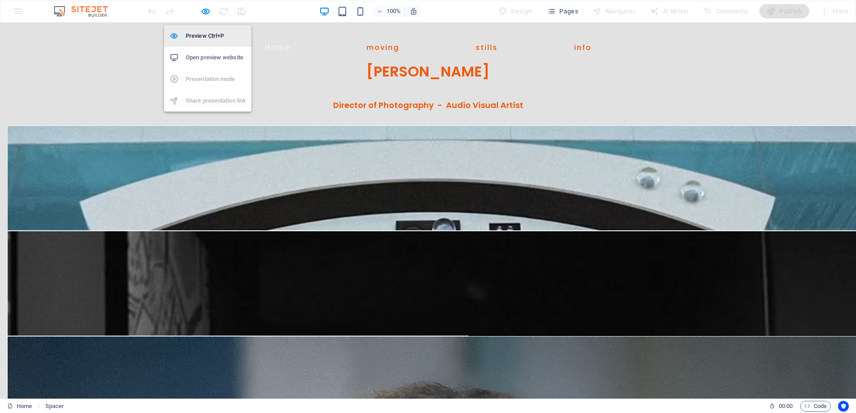
click at [206, 32] on h6 "Preview Ctrl+P" at bounding box center [216, 36] width 60 height 11
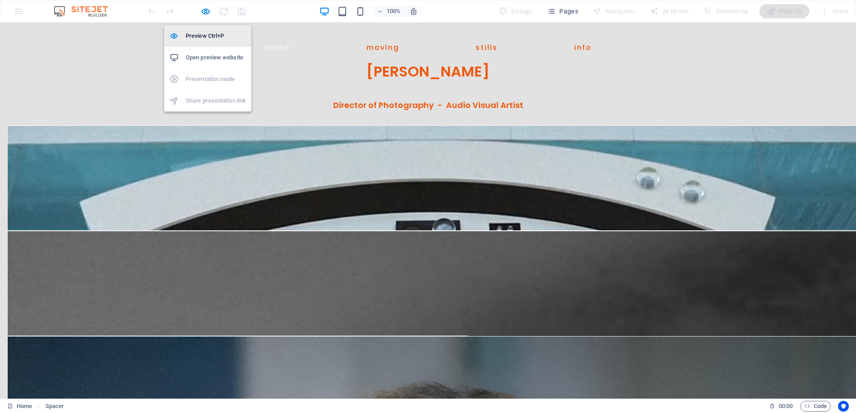
select select "px"
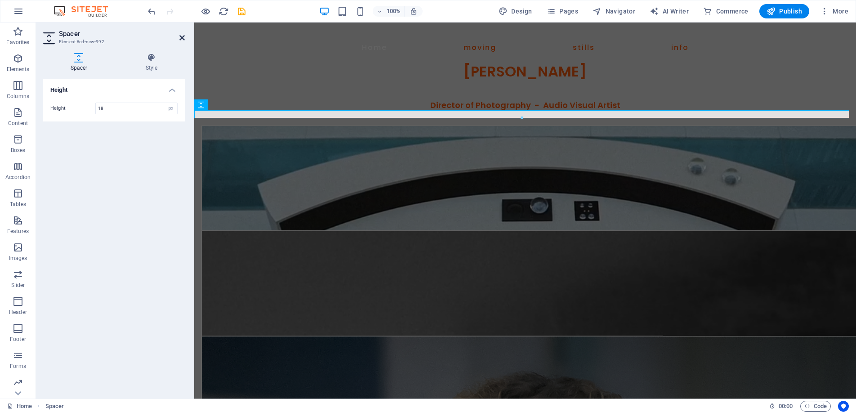
click at [180, 37] on icon at bounding box center [181, 37] width 5 height 7
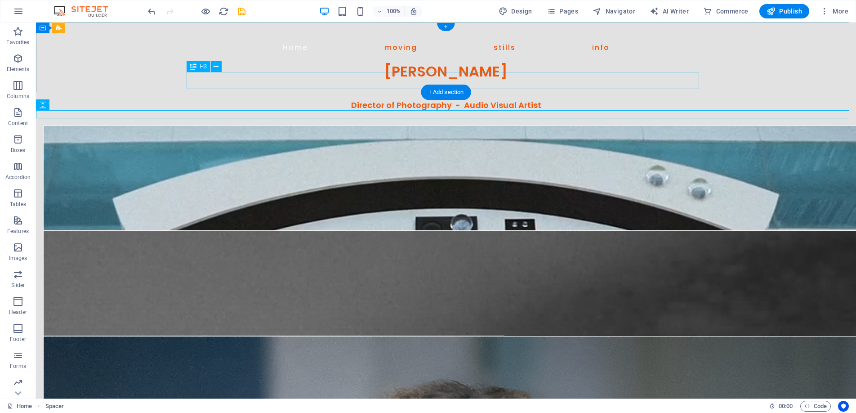
click at [466, 80] on div "[PERSON_NAME]" at bounding box center [446, 71] width 518 height 17
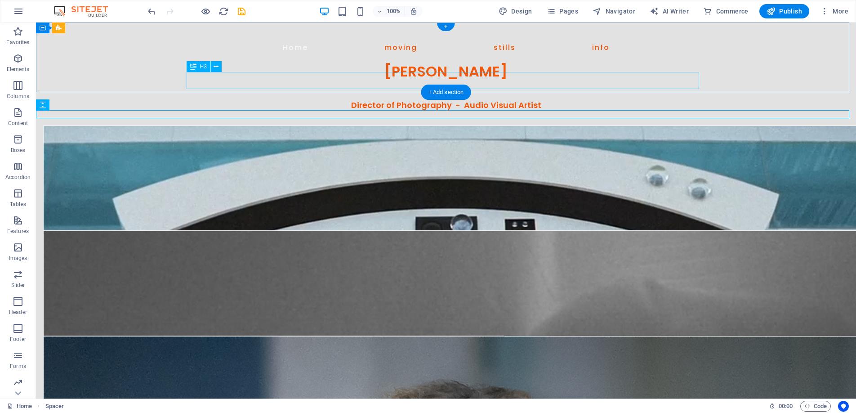
click at [466, 80] on div "[PERSON_NAME]" at bounding box center [446, 71] width 518 height 17
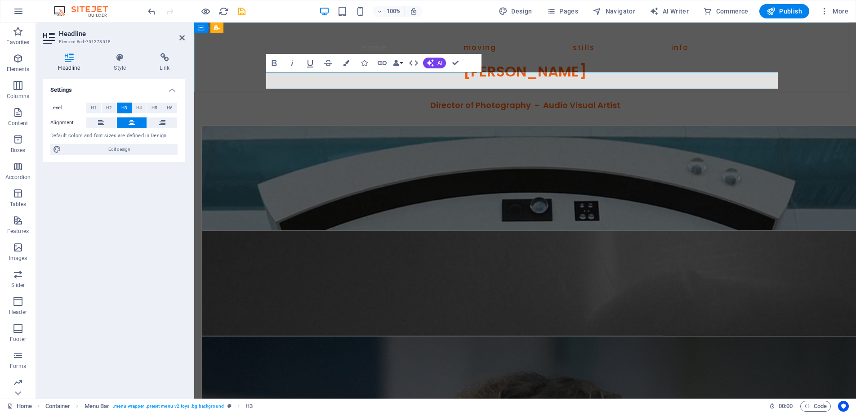
click at [595, 80] on h3 "[PERSON_NAME]" at bounding box center [525, 71] width 518 height 17
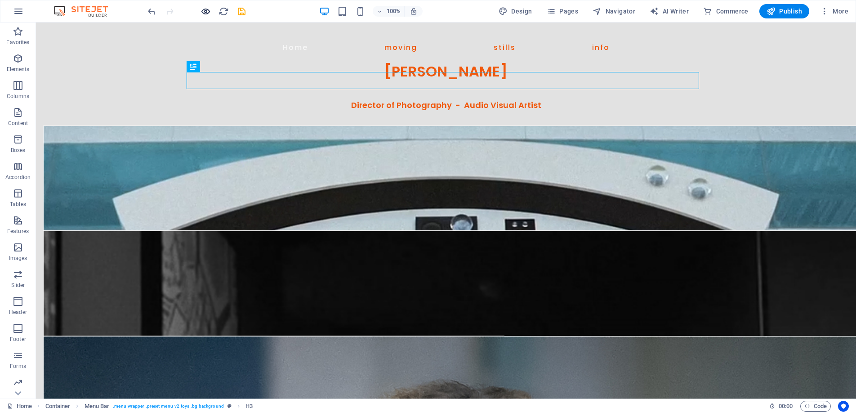
click at [204, 12] on icon "button" at bounding box center [205, 11] width 10 height 10
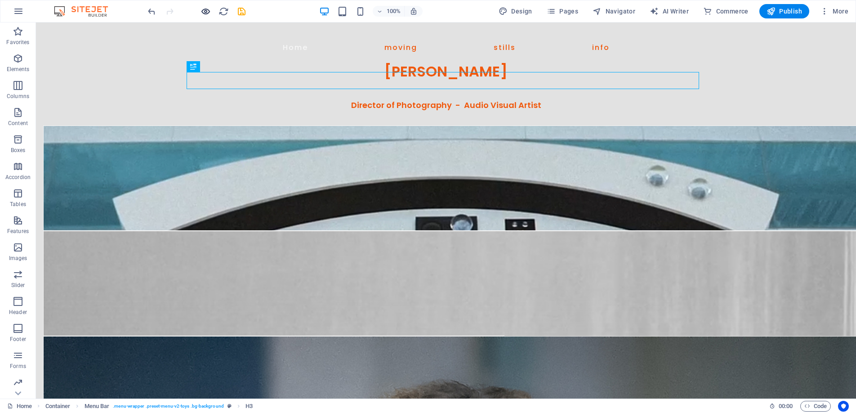
click at [207, 12] on icon "button" at bounding box center [205, 11] width 10 height 10
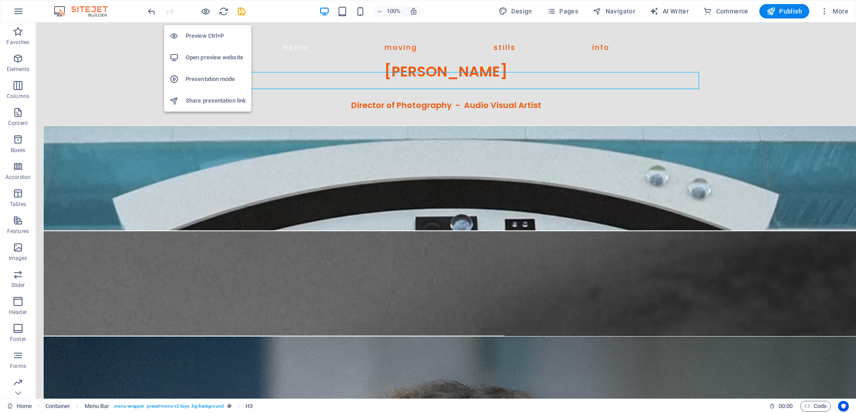
click at [199, 32] on h6 "Preview Ctrl+P" at bounding box center [216, 36] width 60 height 11
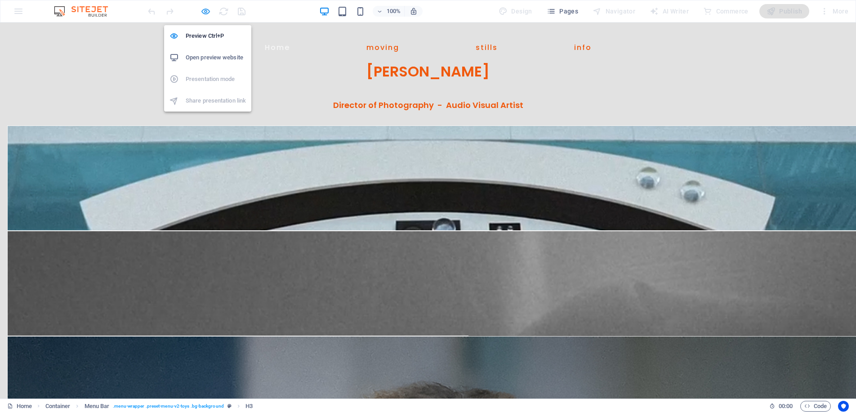
click at [202, 29] on li "Preview Ctrl+P" at bounding box center [207, 36] width 87 height 22
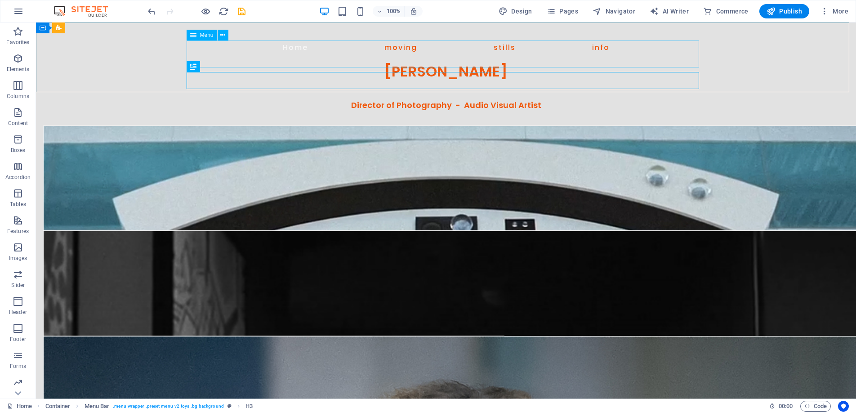
click at [207, 35] on span "Menu" at bounding box center [206, 34] width 13 height 5
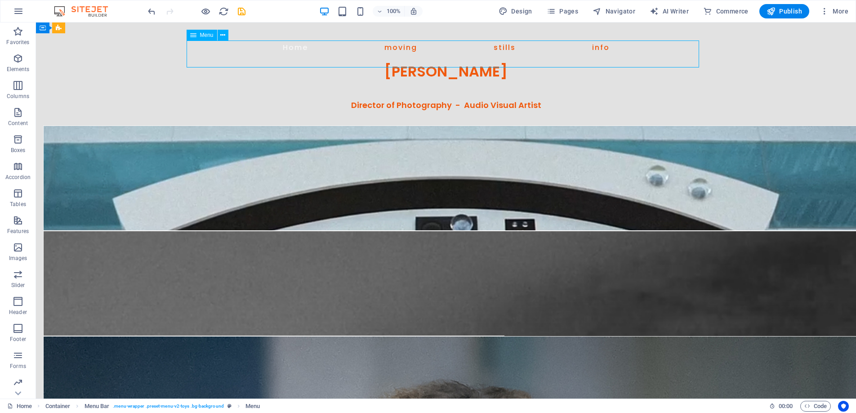
click at [207, 35] on span "Menu" at bounding box center [206, 34] width 13 height 5
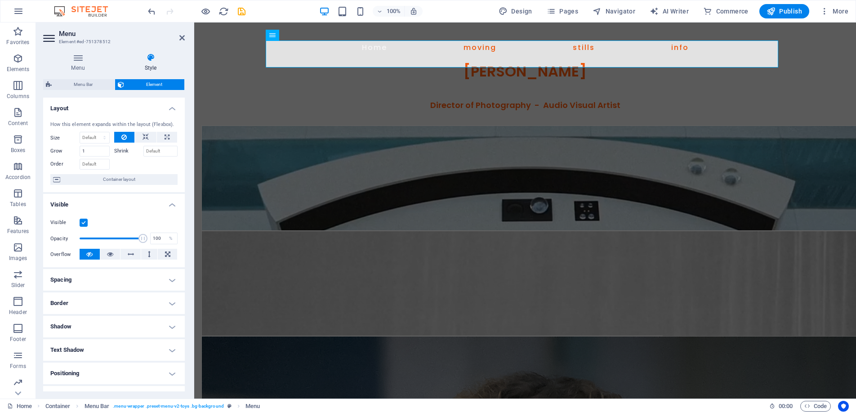
click at [169, 277] on h4 "Spacing" at bounding box center [114, 280] width 142 height 22
click at [107, 294] on select "Default auto px % rem vw vh Custom" at bounding box center [107, 298] width 41 height 11
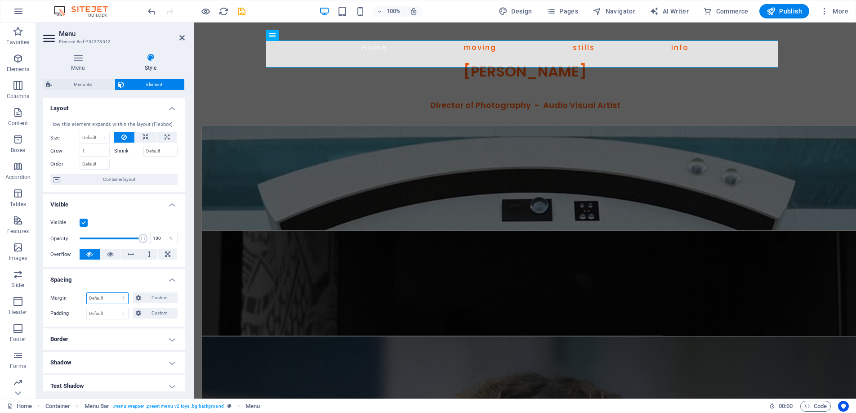
select select "px"
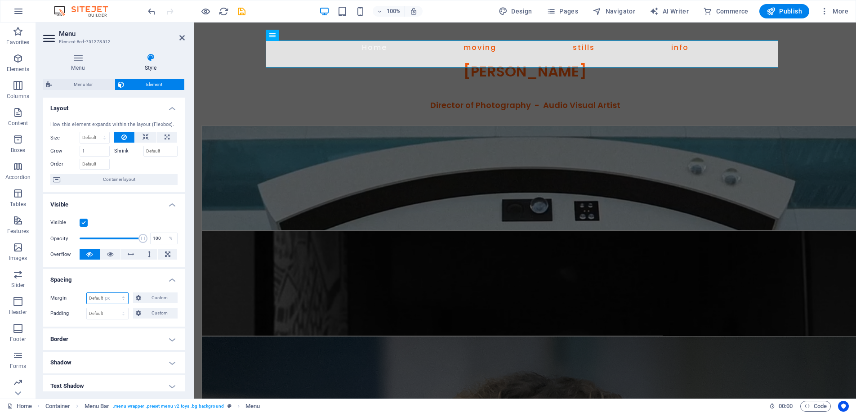
click at [115, 293] on select "Default auto px % rem vw vh Custom" at bounding box center [107, 298] width 41 height 11
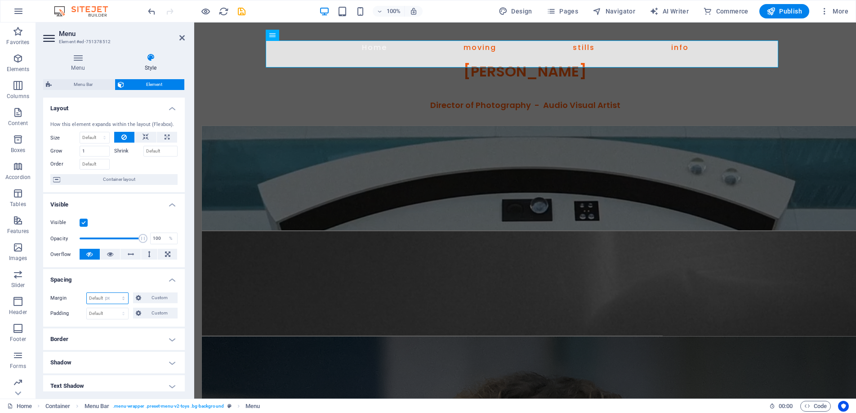
select select "px"
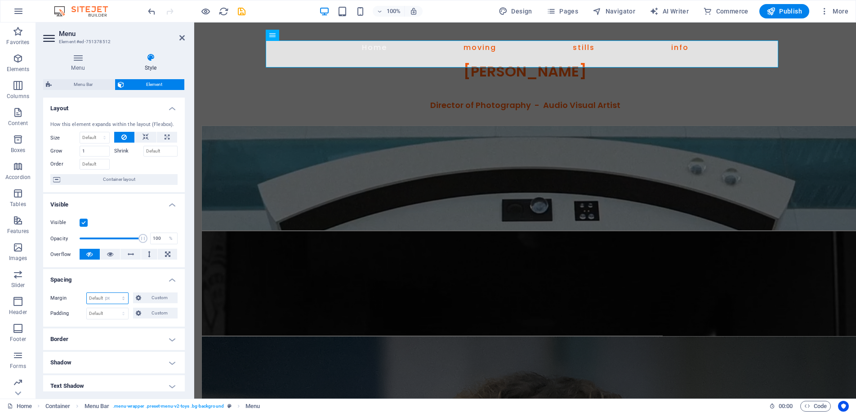
select select "px"
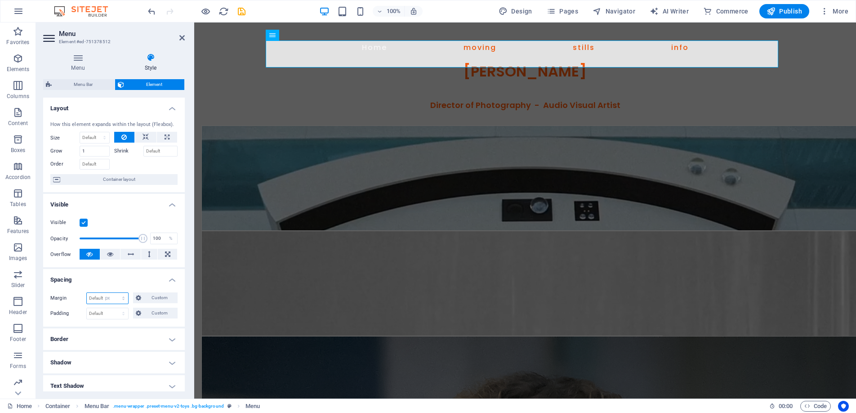
select select "px"
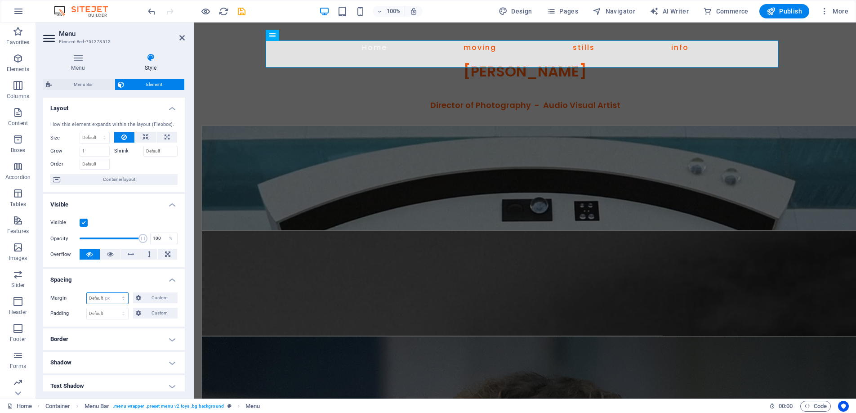
select select "px"
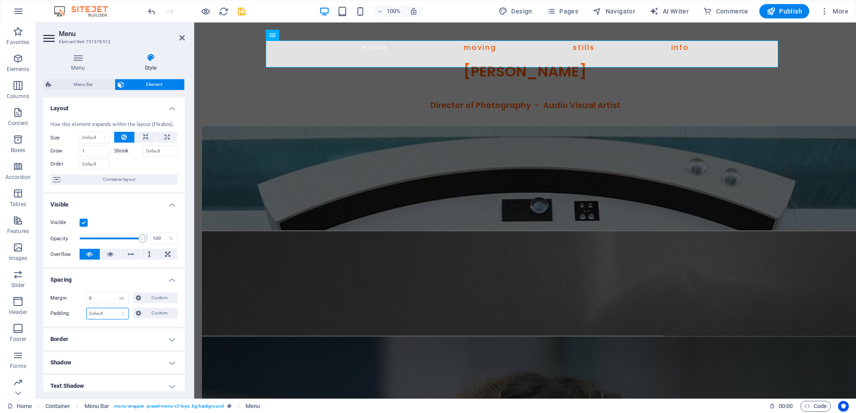
click at [112, 308] on select "Default px rem % vh vw Custom" at bounding box center [107, 313] width 41 height 11
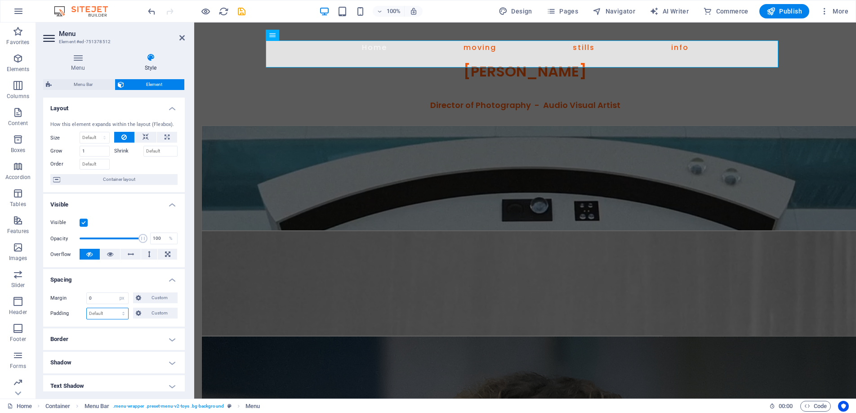
select select "px"
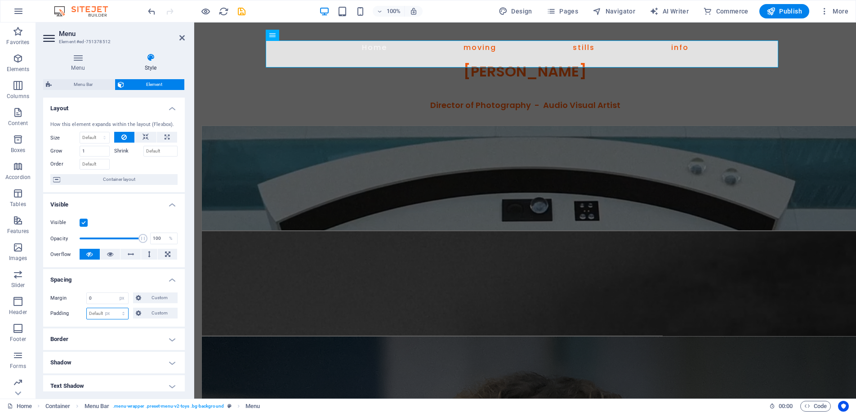
click at [115, 308] on select "Default px rem % vh vw Custom" at bounding box center [107, 313] width 41 height 11
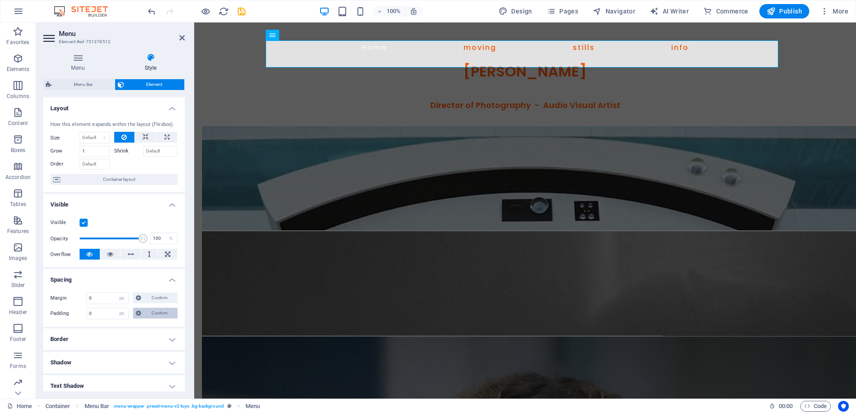
click at [151, 312] on span "Custom" at bounding box center [159, 312] width 31 height 11
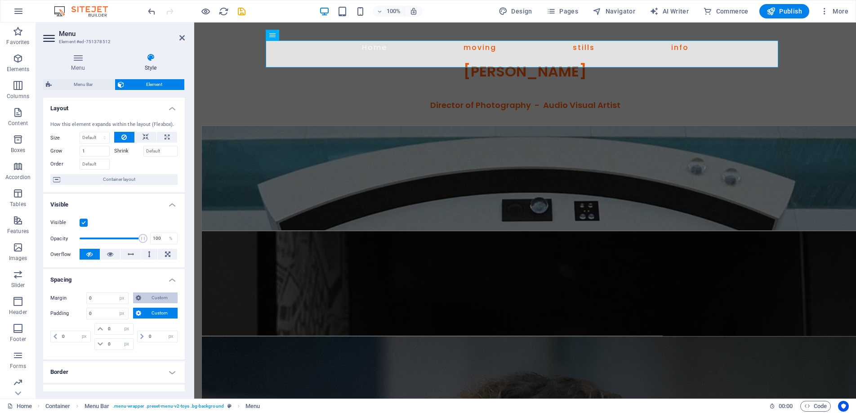
click at [155, 297] on span "Custom" at bounding box center [159, 297] width 31 height 11
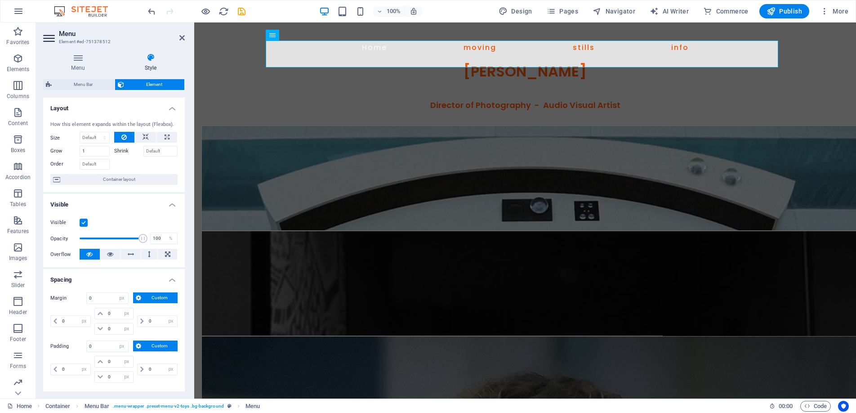
click at [171, 275] on h4 "Spacing" at bounding box center [114, 277] width 142 height 16
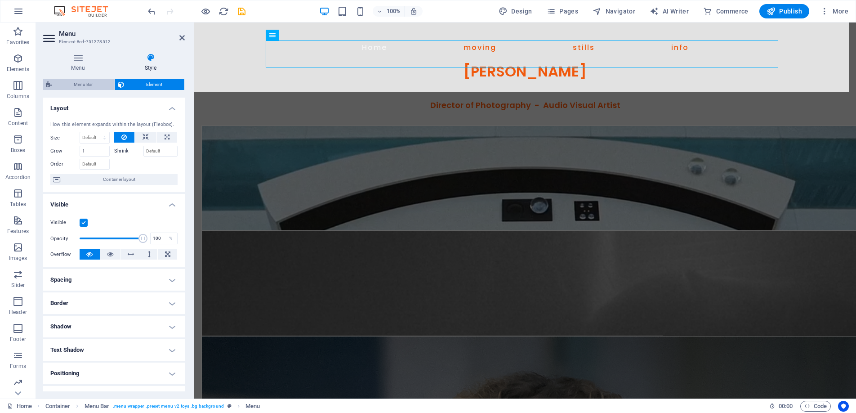
click at [83, 83] on span "Menu Bar" at bounding box center [83, 84] width 58 height 11
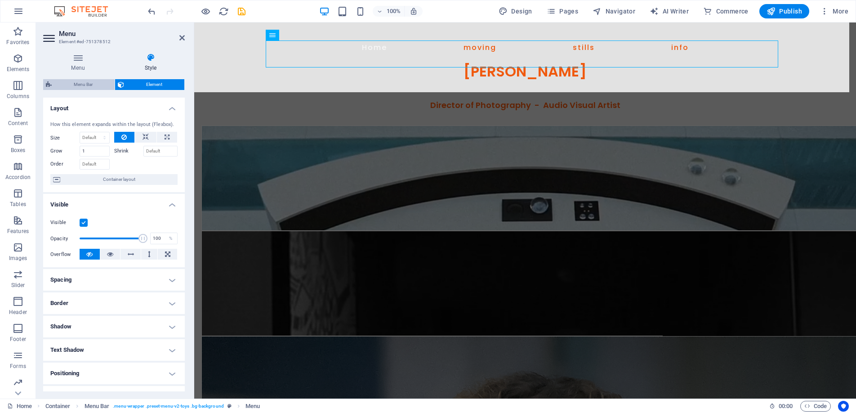
select select "rem"
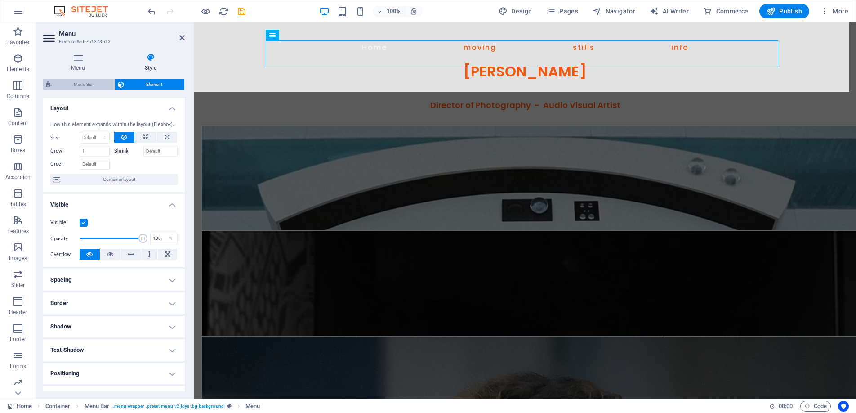
select select "rem"
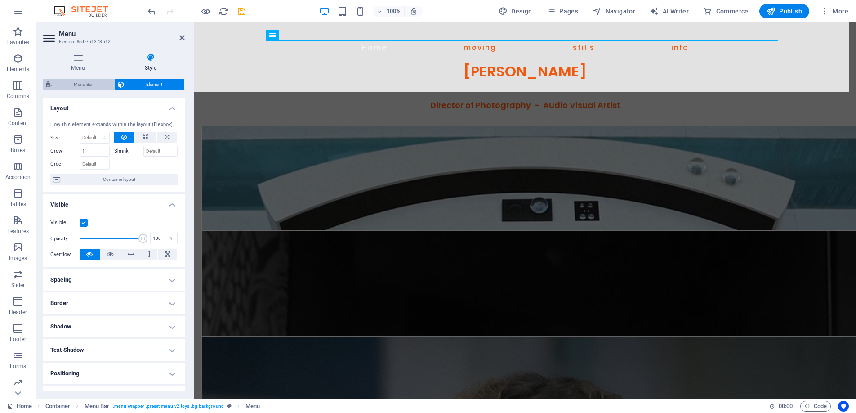
select select "rem"
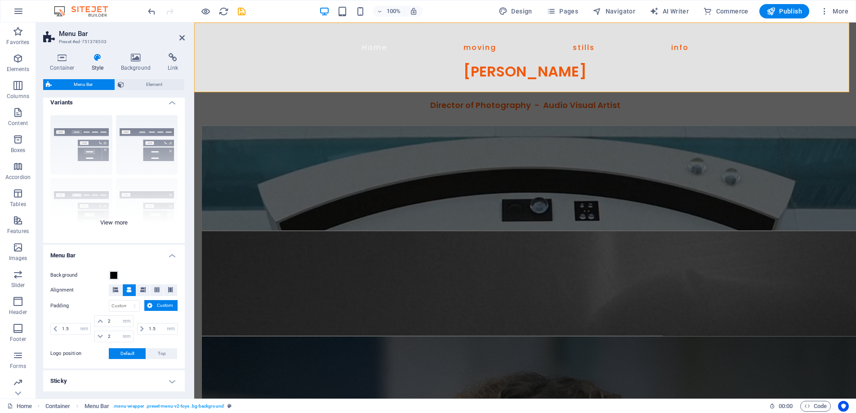
scroll to position [20, 0]
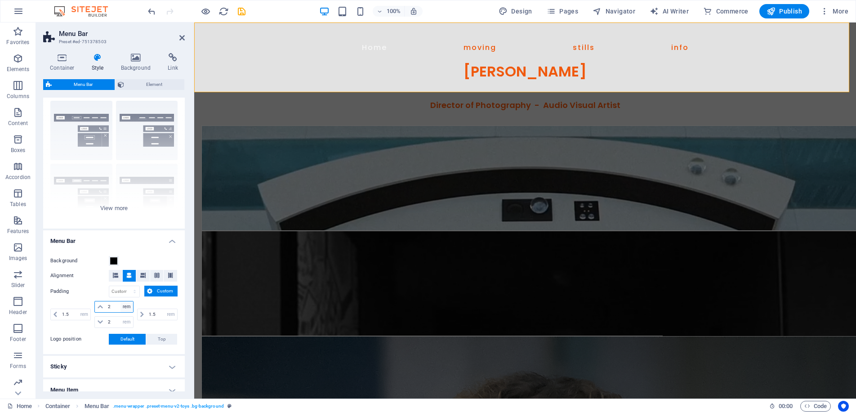
click at [125, 306] on select "px rem % vh vw" at bounding box center [126, 306] width 13 height 11
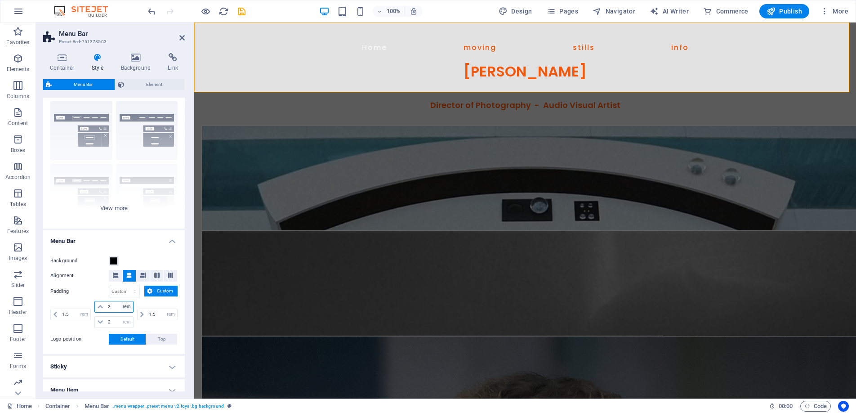
select select "px"
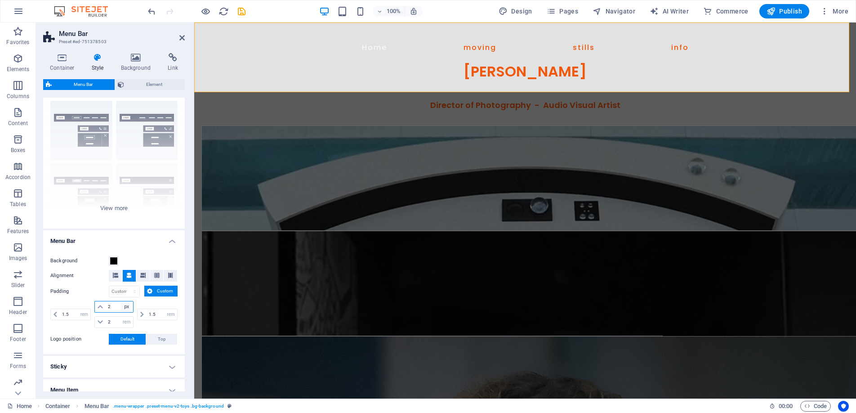
click at [120, 301] on select "px rem % vh vw" at bounding box center [126, 306] width 13 height 11
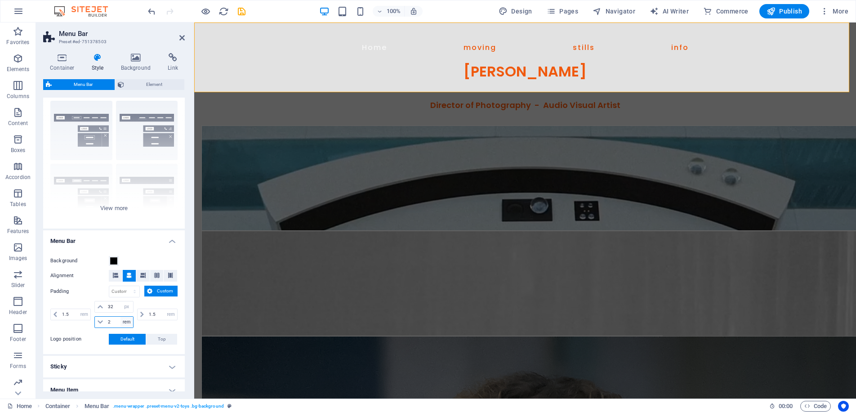
click at [123, 320] on select "px rem % vh vw" at bounding box center [126, 321] width 13 height 11
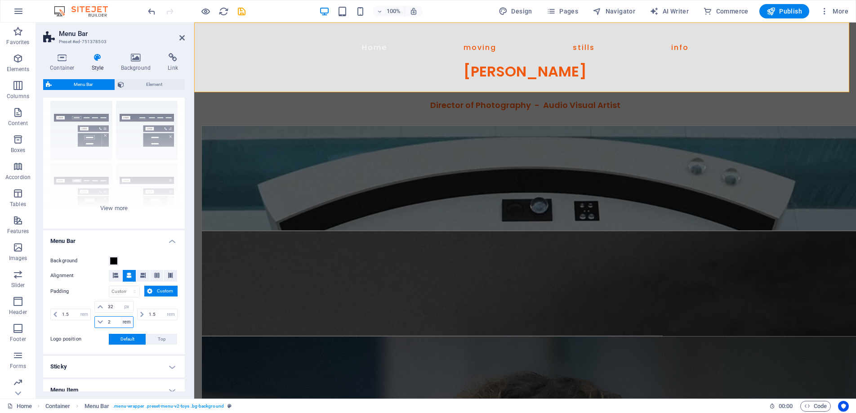
select select "px"
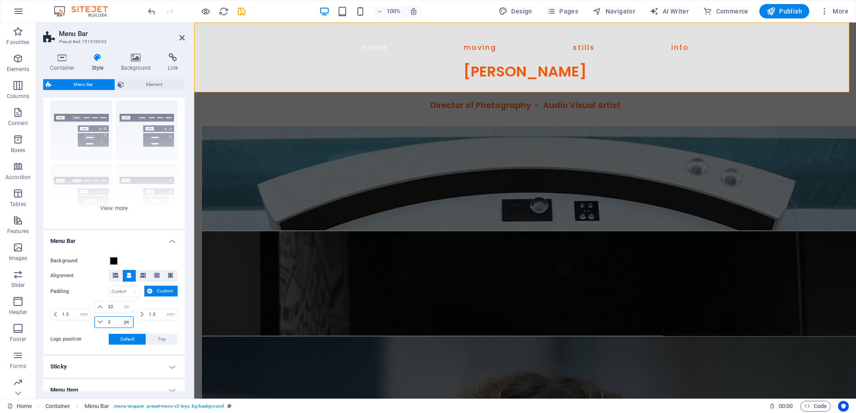
click at [120, 316] on select "px rem % vh vw" at bounding box center [126, 321] width 13 height 11
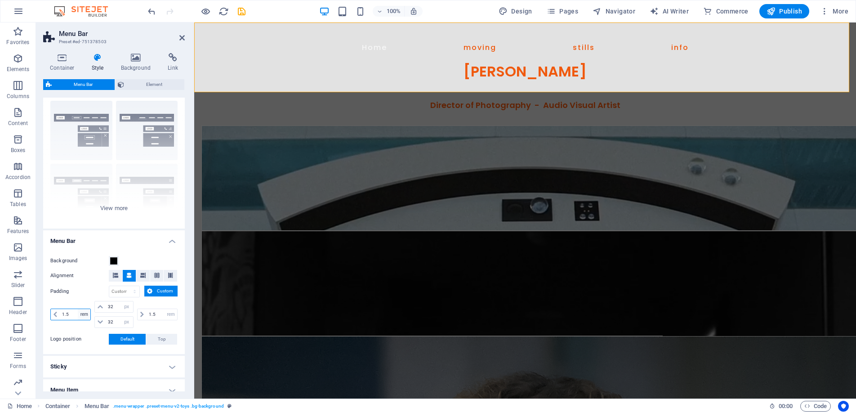
click at [83, 311] on select "px rem % vh vw" at bounding box center [84, 314] width 13 height 11
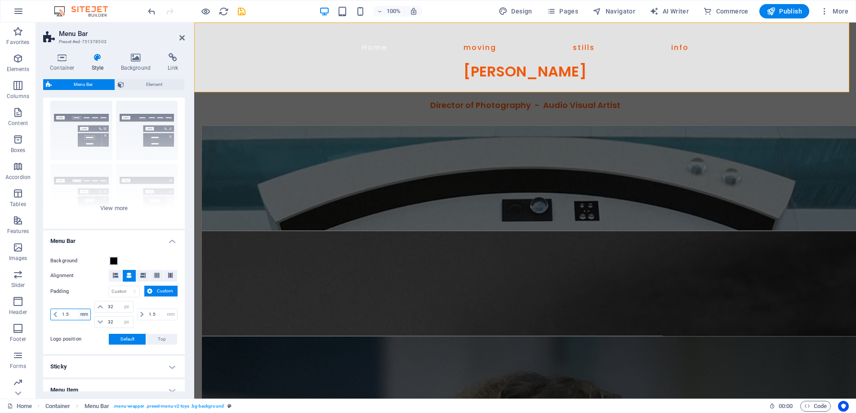
select select "px"
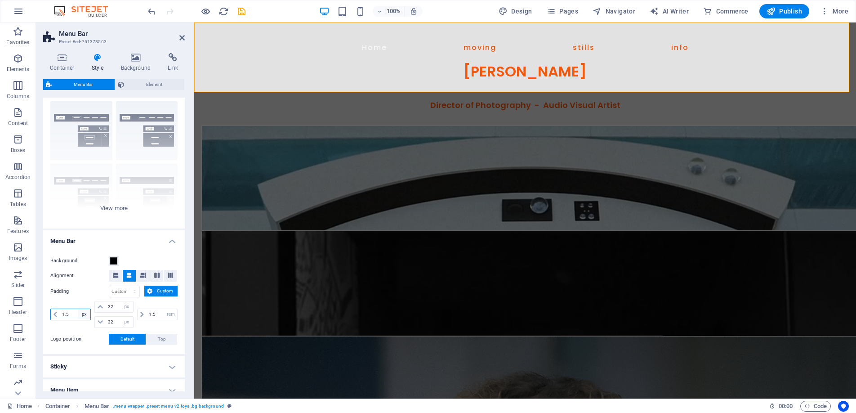
click at [78, 309] on select "px rem % vh vw" at bounding box center [84, 314] width 13 height 11
click at [169, 313] on select "px rem % vh vw" at bounding box center [170, 314] width 13 height 11
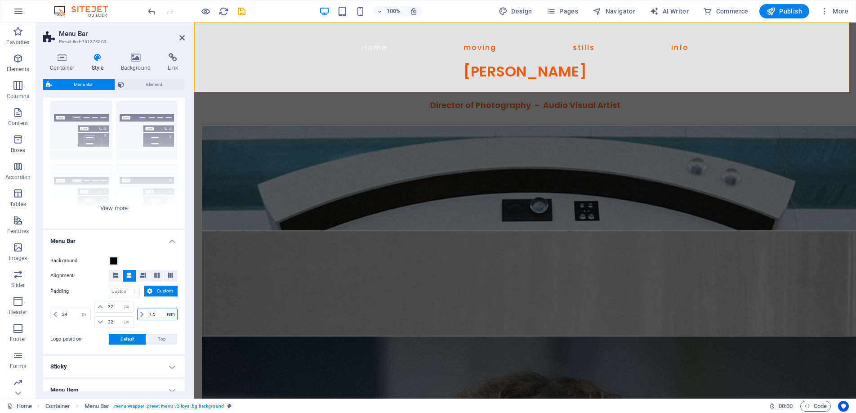
select select "px"
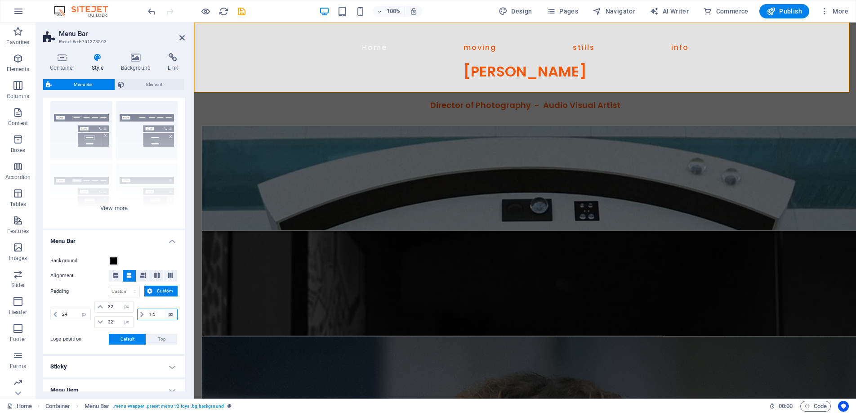
click at [164, 309] on select "px rem % vh vw" at bounding box center [170, 314] width 13 height 11
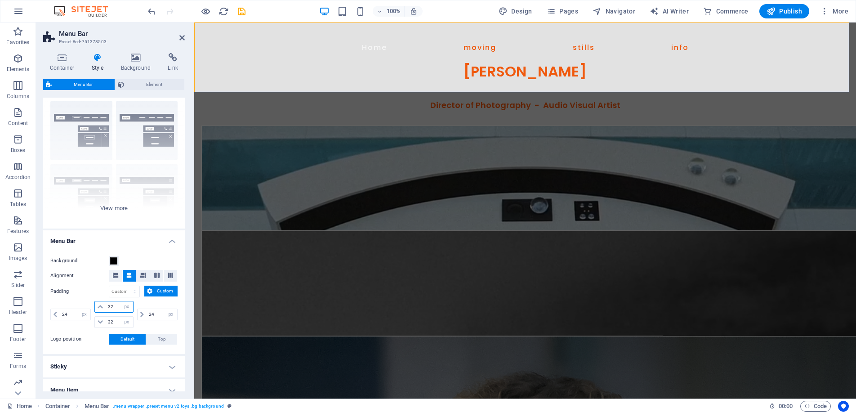
click at [118, 307] on input "2" at bounding box center [119, 306] width 27 height 11
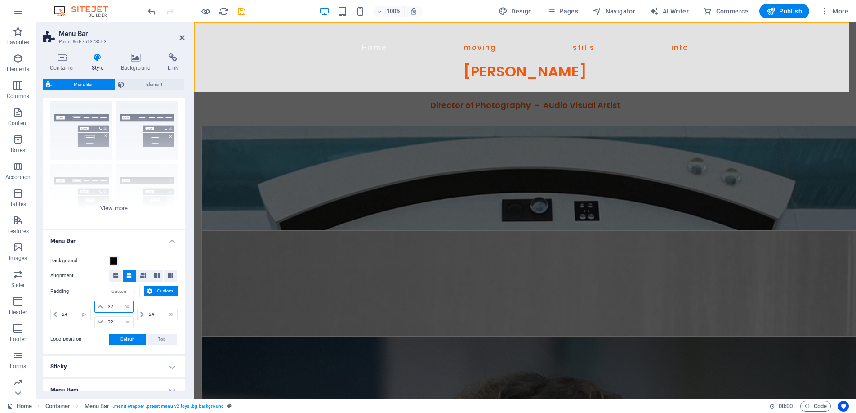
type input "3"
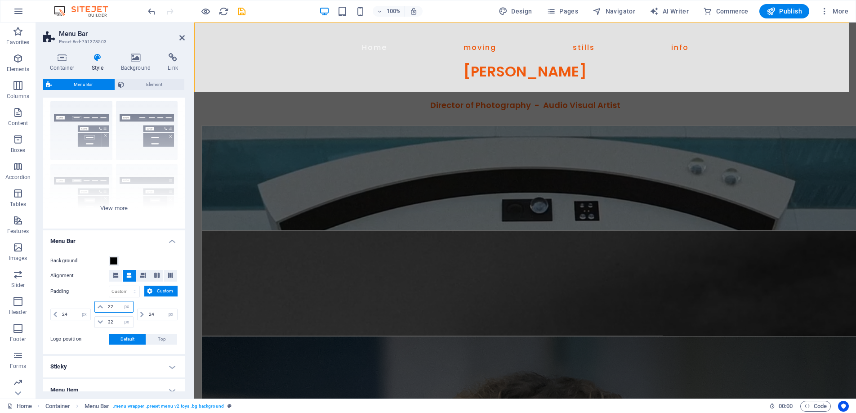
type input "22"
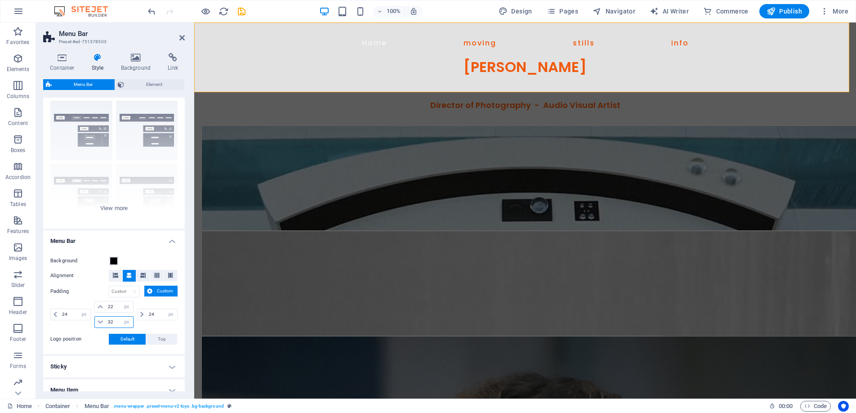
click at [116, 324] on input "2" at bounding box center [119, 321] width 27 height 11
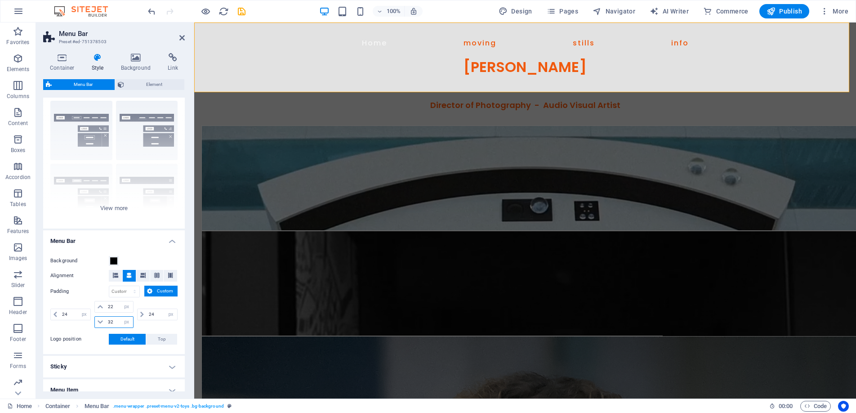
type input "3"
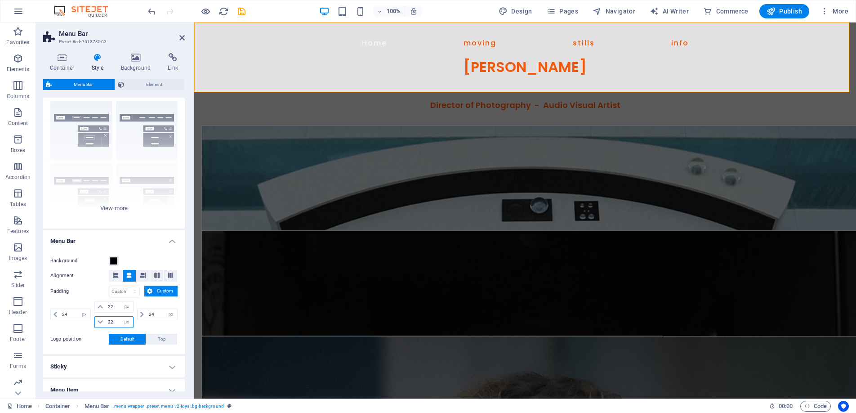
type input "22"
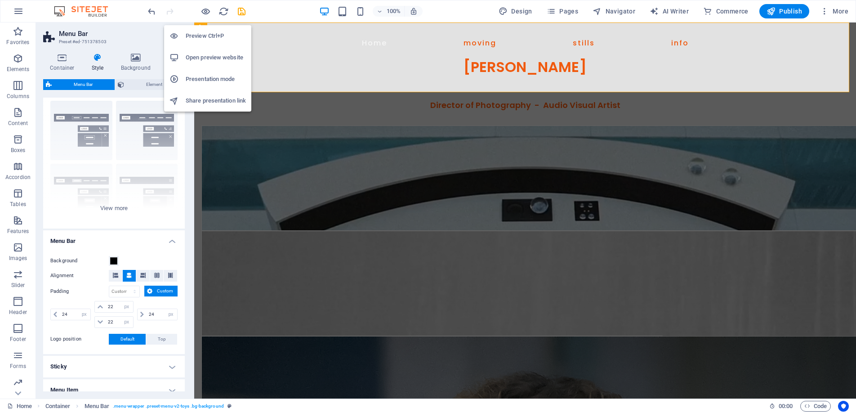
click at [204, 36] on h6 "Preview Ctrl+P" at bounding box center [216, 36] width 60 height 11
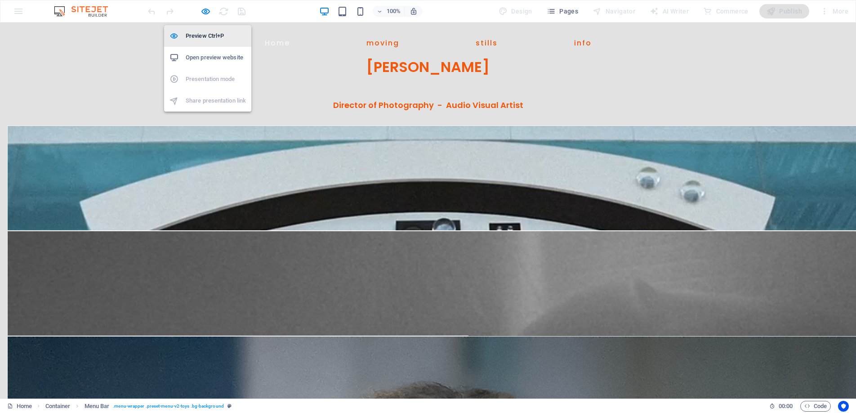
click at [203, 36] on h6 "Preview Ctrl+P" at bounding box center [216, 36] width 60 height 11
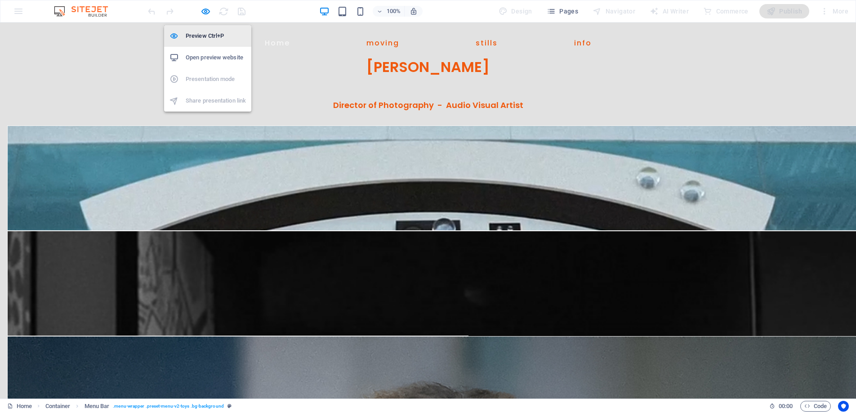
select select "px"
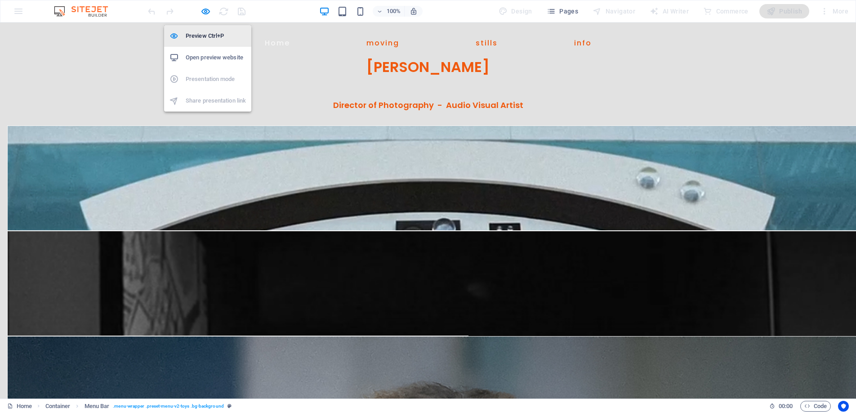
select select "px"
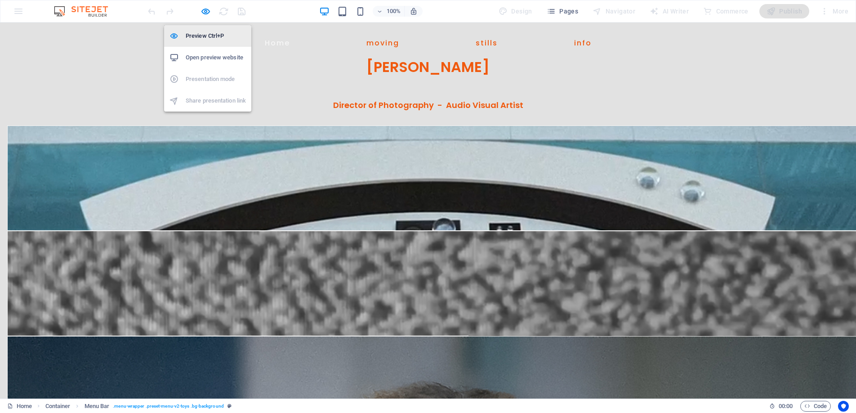
select select "px"
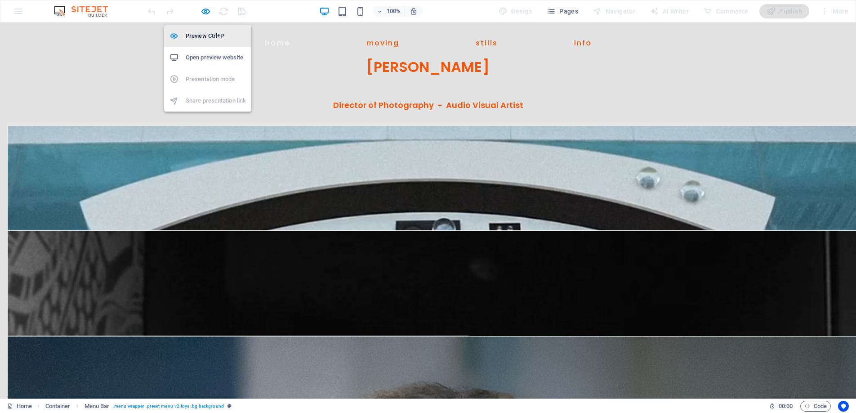
select select "px"
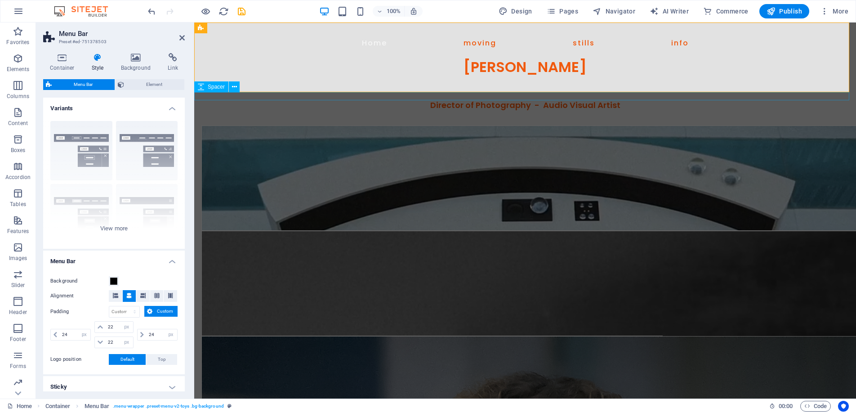
click at [211, 84] on span "Spacer" at bounding box center [216, 86] width 17 height 5
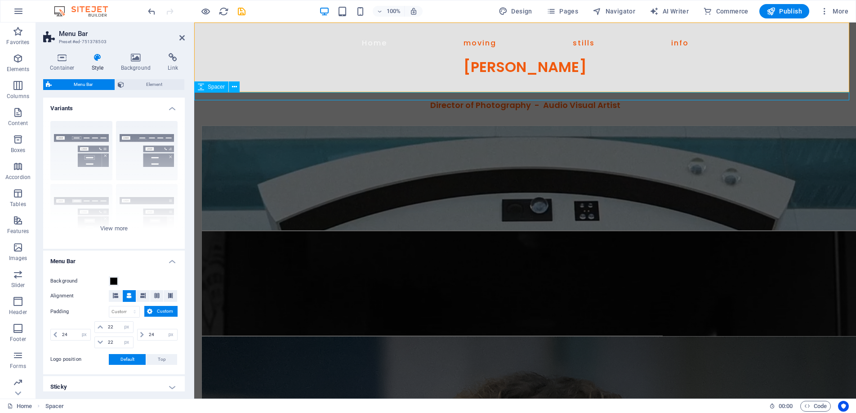
click at [211, 84] on span "Spacer" at bounding box center [216, 86] width 17 height 5
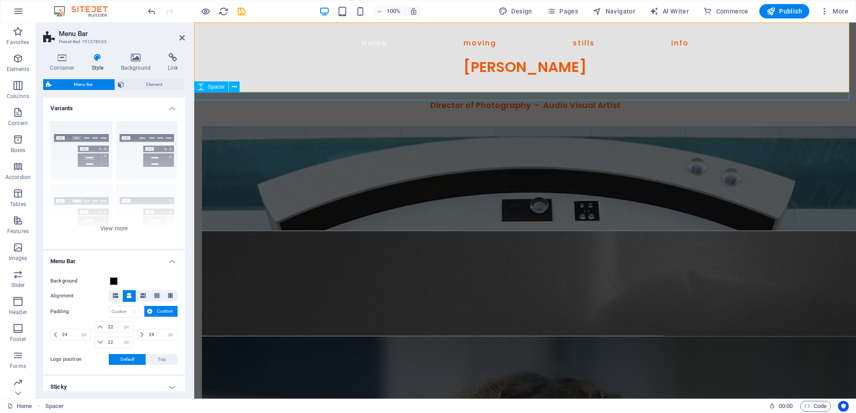
select select "px"
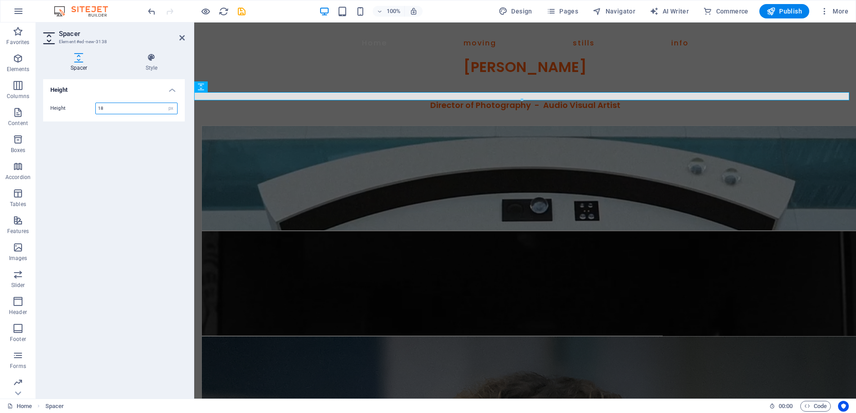
click at [105, 105] on input "18" at bounding box center [136, 108] width 81 height 11
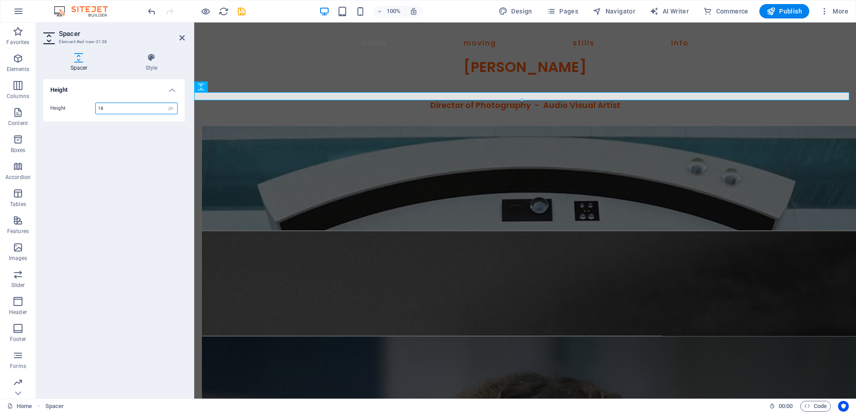
type input "1"
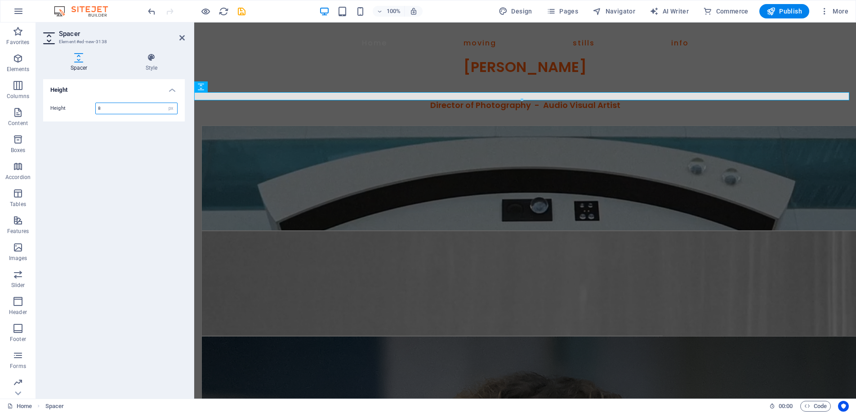
type input "8"
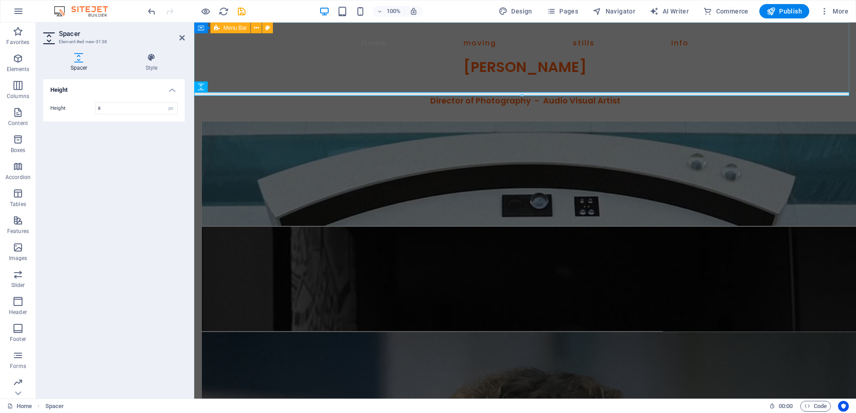
click at [387, 86] on div "Home moving stills info Benjamin D Cooper" at bounding box center [524, 57] width 661 height 70
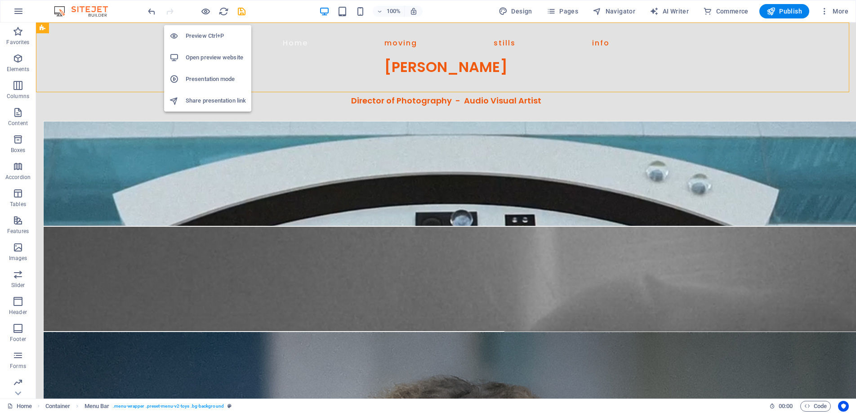
click at [202, 28] on li "Preview Ctrl+P" at bounding box center [207, 36] width 87 height 22
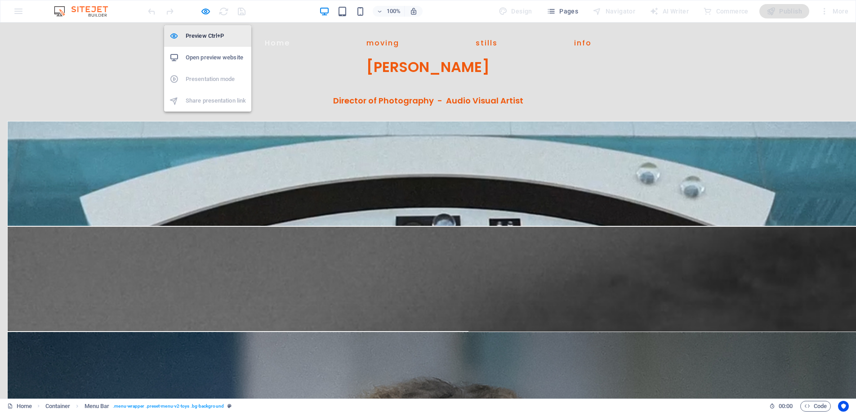
click at [203, 31] on h6 "Preview Ctrl+P" at bounding box center [216, 36] width 60 height 11
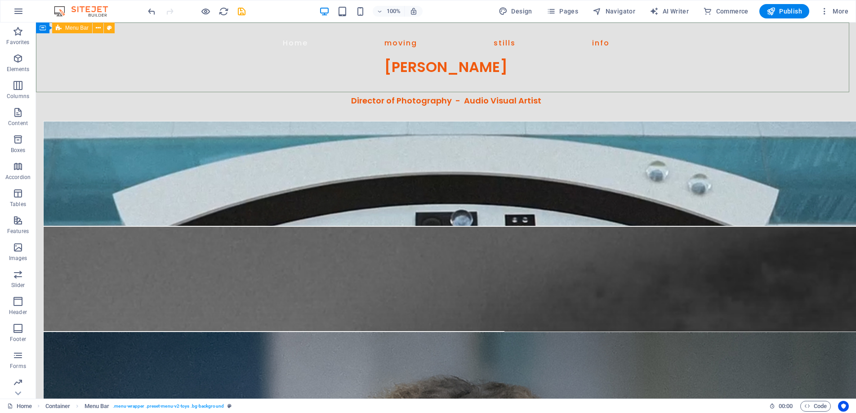
click at [79, 27] on span "Menu Bar" at bounding box center [76, 27] width 23 height 5
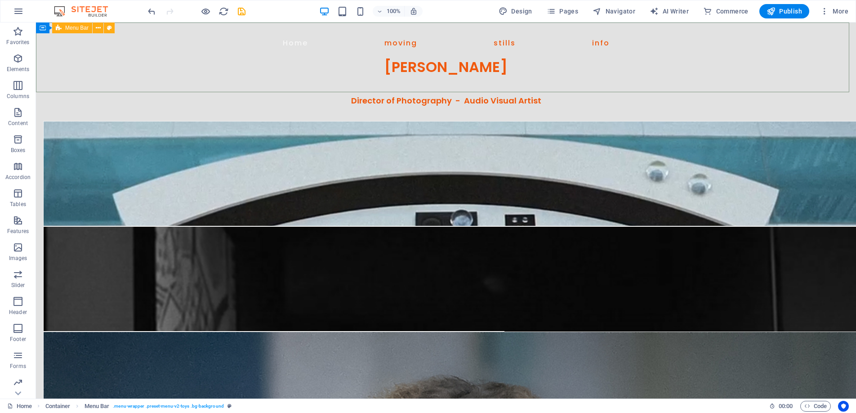
click at [79, 27] on span "Menu Bar" at bounding box center [76, 27] width 23 height 5
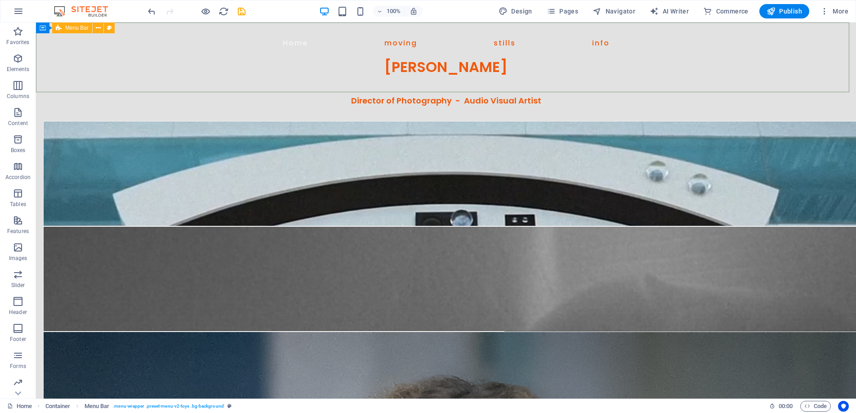
select select "px"
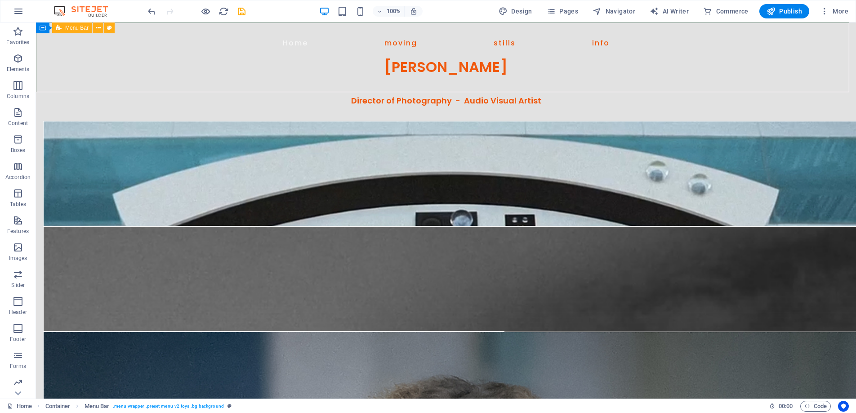
select select "px"
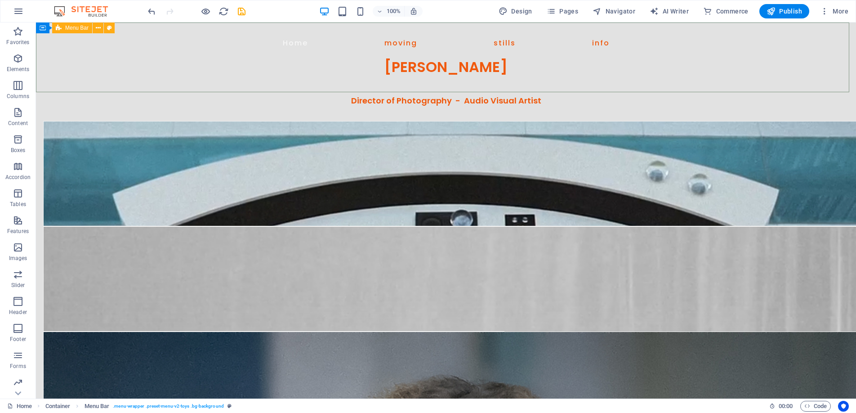
select select "px"
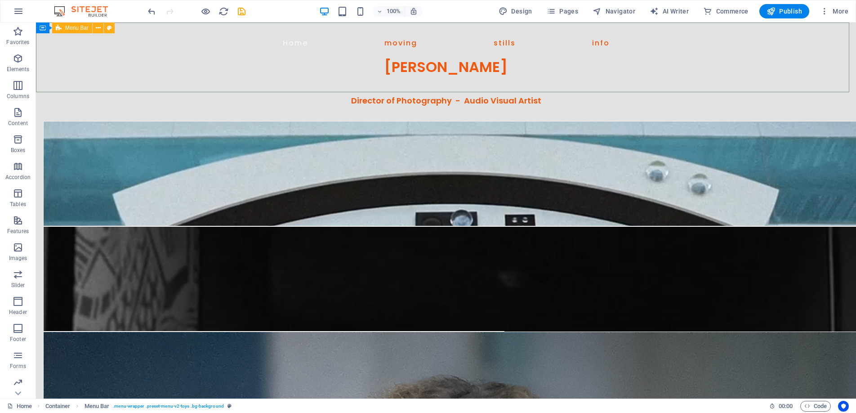
select select "px"
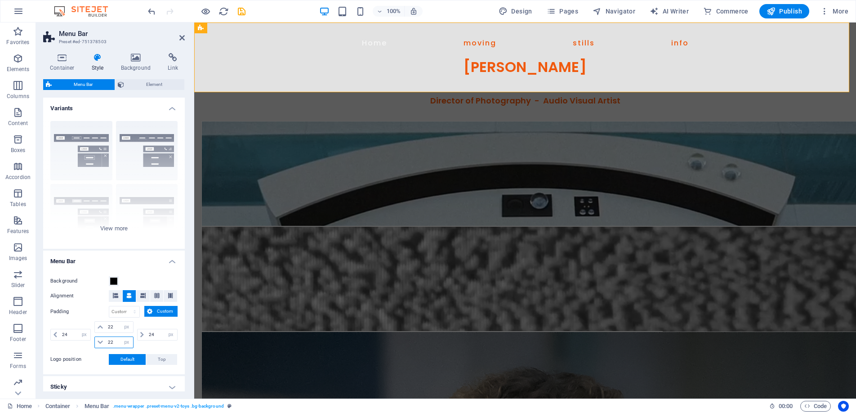
click at [115, 343] on input "22" at bounding box center [119, 342] width 27 height 11
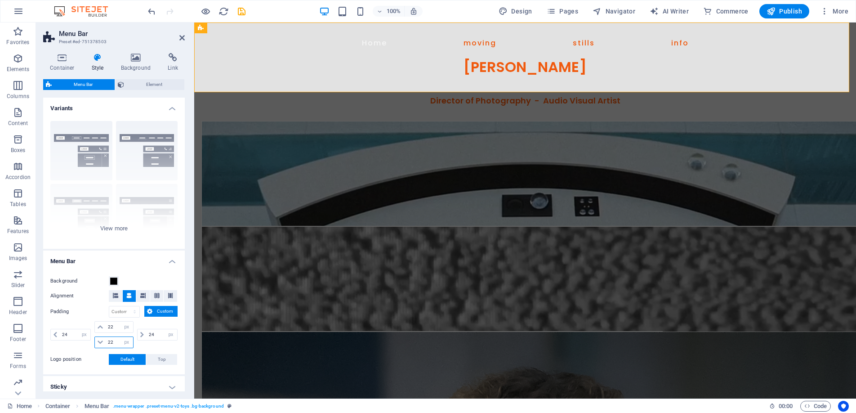
type input "2"
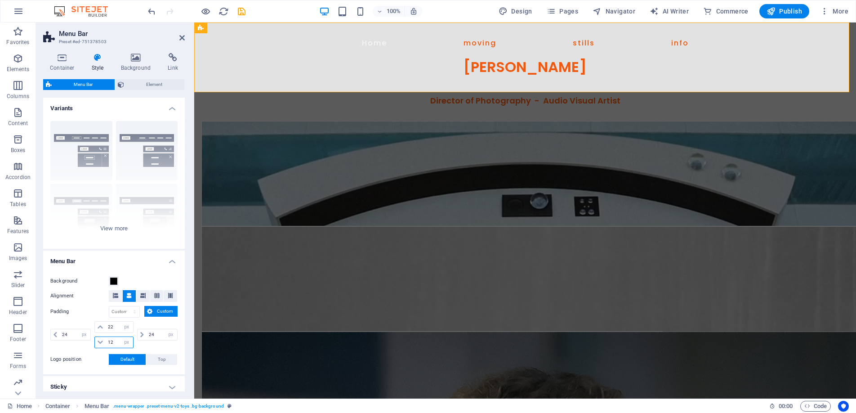
type input "12"
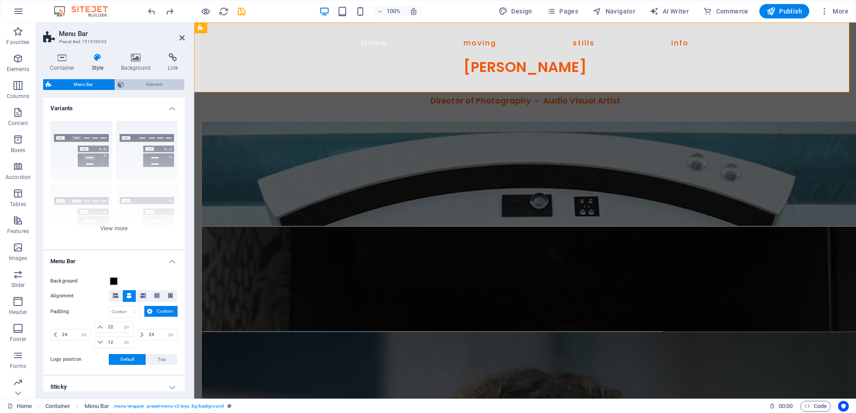
click at [151, 84] on span "Element" at bounding box center [154, 84] width 55 height 11
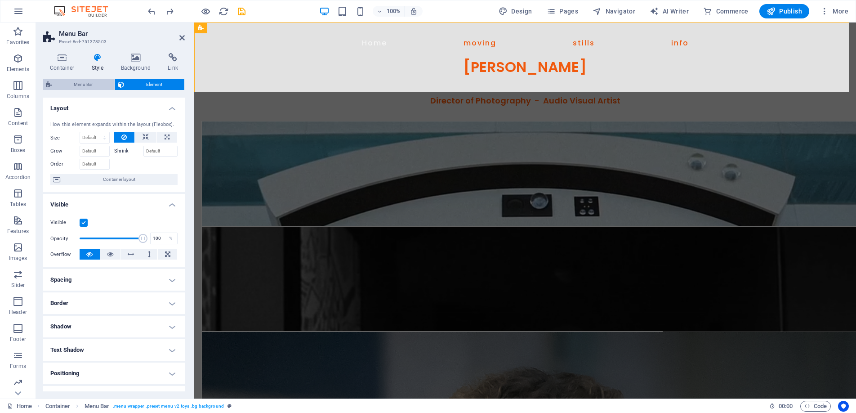
click at [88, 85] on span "Menu Bar" at bounding box center [83, 84] width 58 height 11
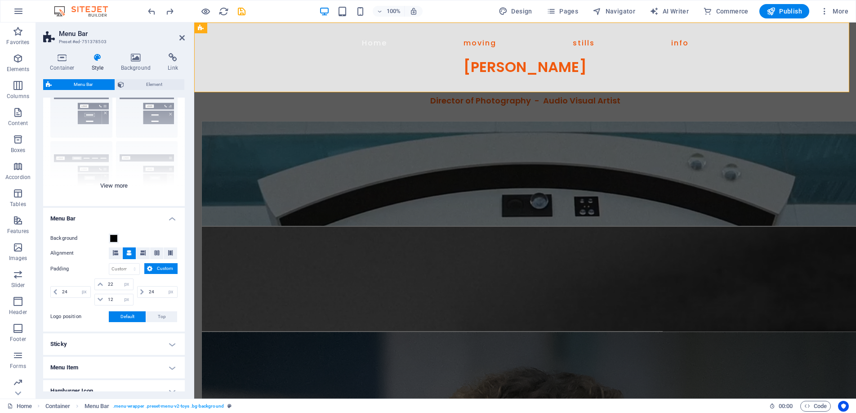
scroll to position [51, 0]
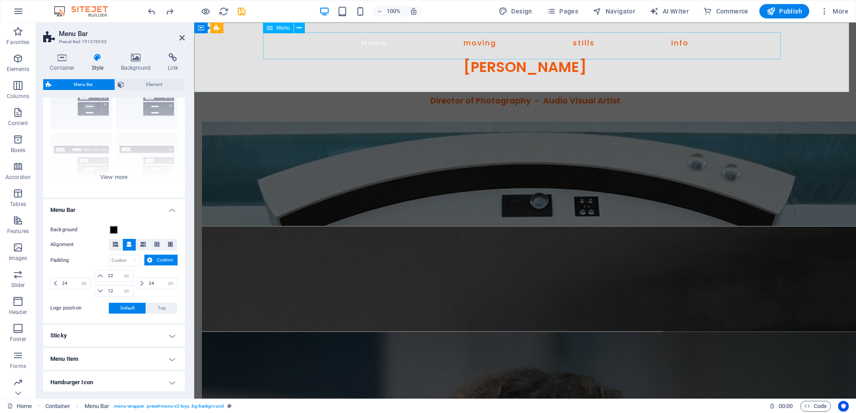
click at [281, 28] on span "Menu" at bounding box center [282, 27] width 13 height 5
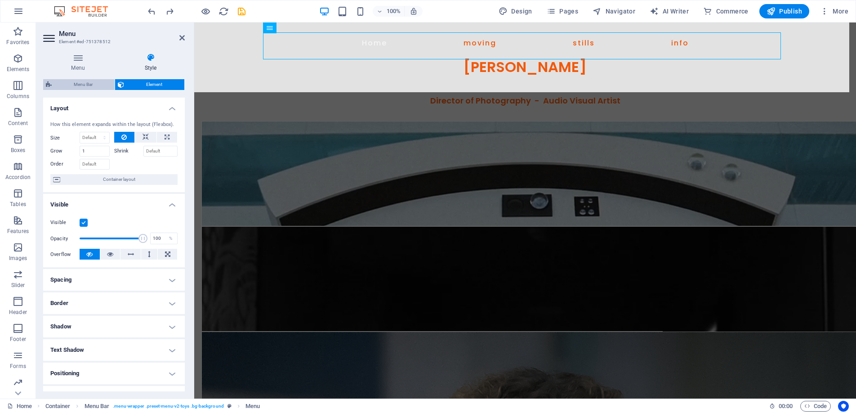
click at [96, 81] on span "Menu Bar" at bounding box center [83, 84] width 58 height 11
select select "px"
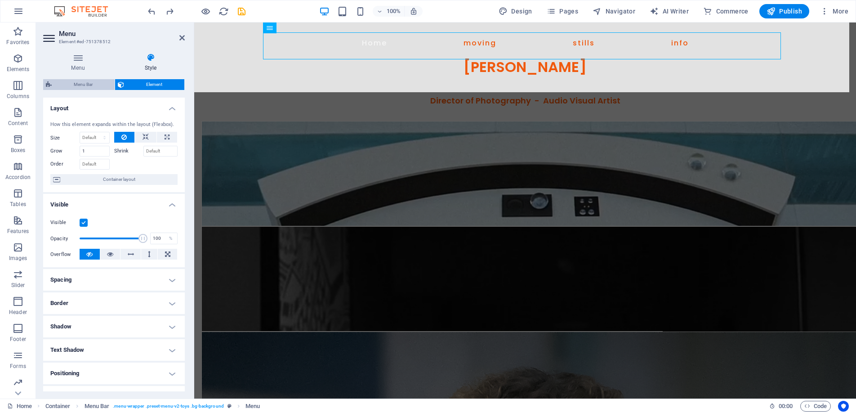
select select "px"
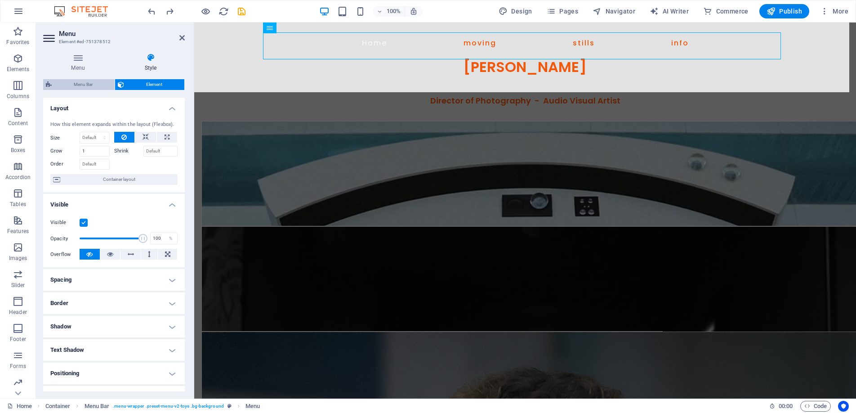
select select "px"
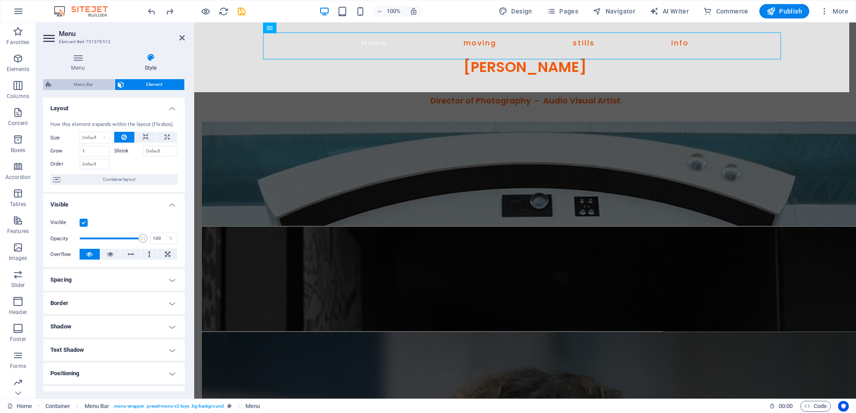
select select "px"
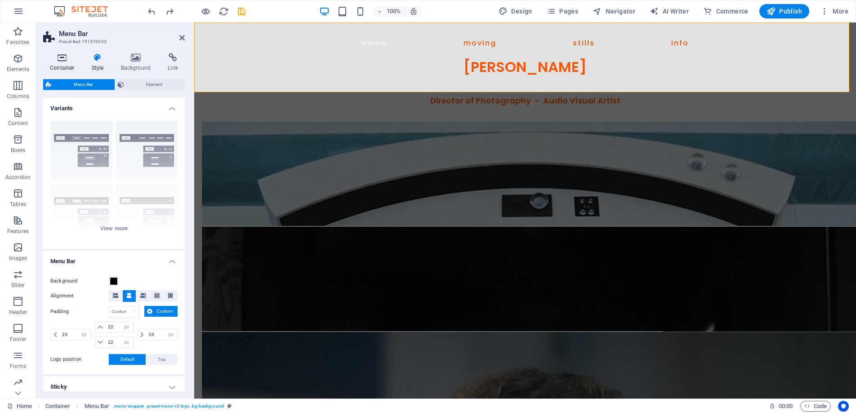
click at [63, 59] on icon at bounding box center [62, 57] width 38 height 9
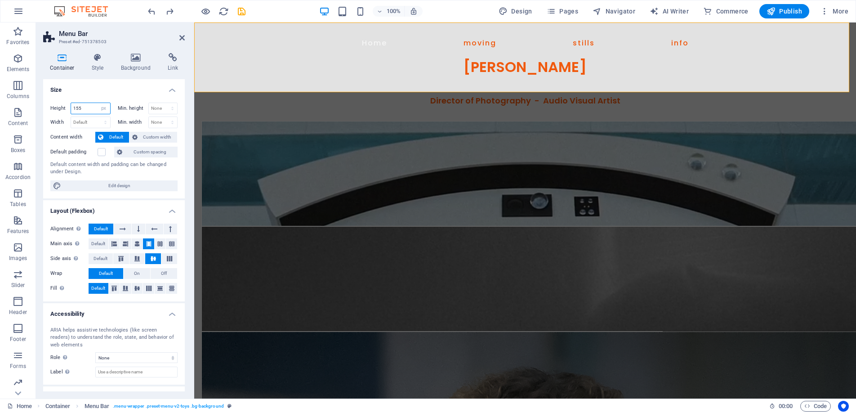
click at [89, 111] on input "155" at bounding box center [90, 108] width 39 height 11
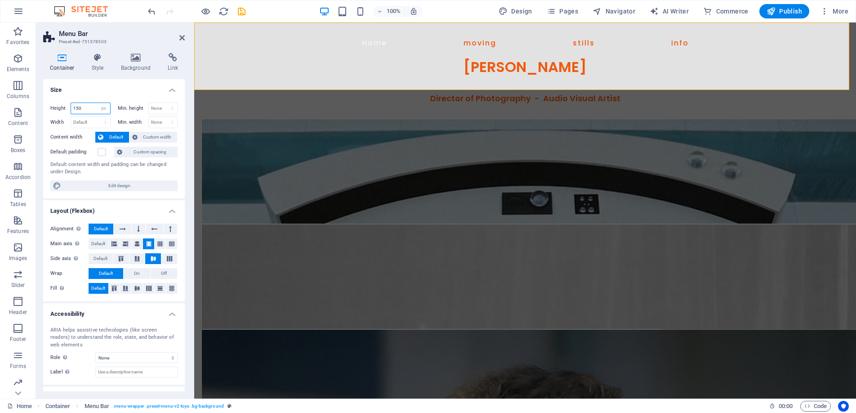
click at [86, 107] on input "150" at bounding box center [90, 108] width 39 height 11
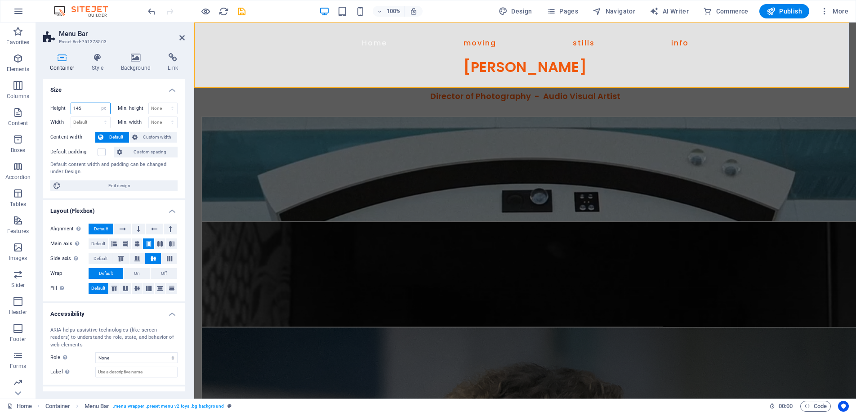
click at [86, 107] on input "145" at bounding box center [90, 108] width 39 height 11
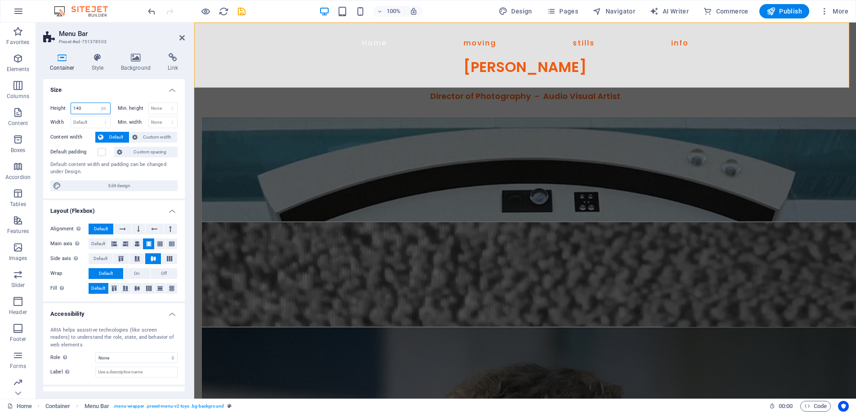
type input "140"
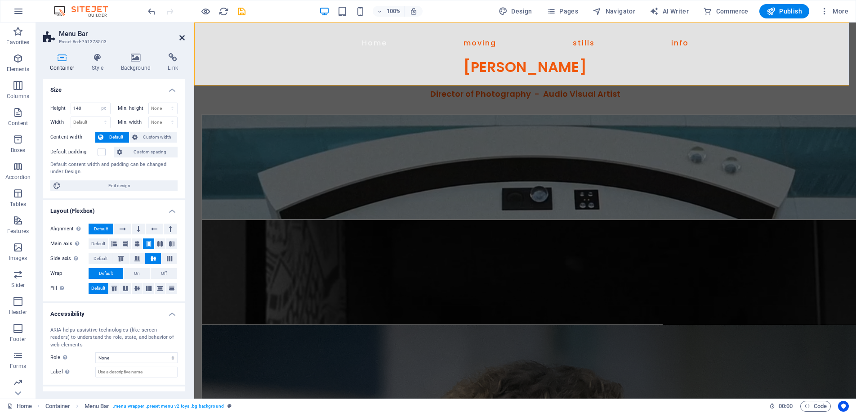
click at [180, 36] on icon at bounding box center [181, 37] width 5 height 7
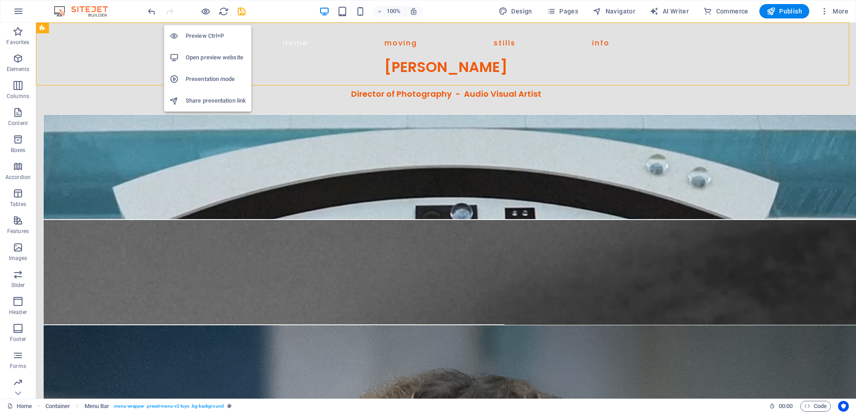
click at [201, 31] on h6 "Preview Ctrl+P" at bounding box center [216, 36] width 60 height 11
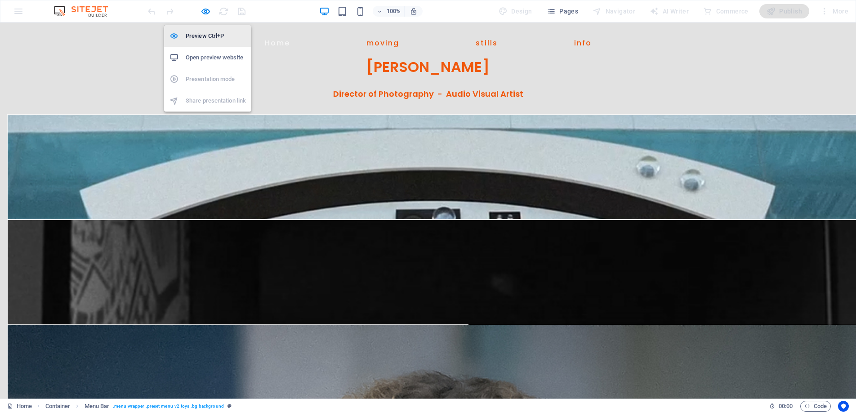
click at [210, 31] on h6 "Preview Ctrl+P" at bounding box center [216, 36] width 60 height 11
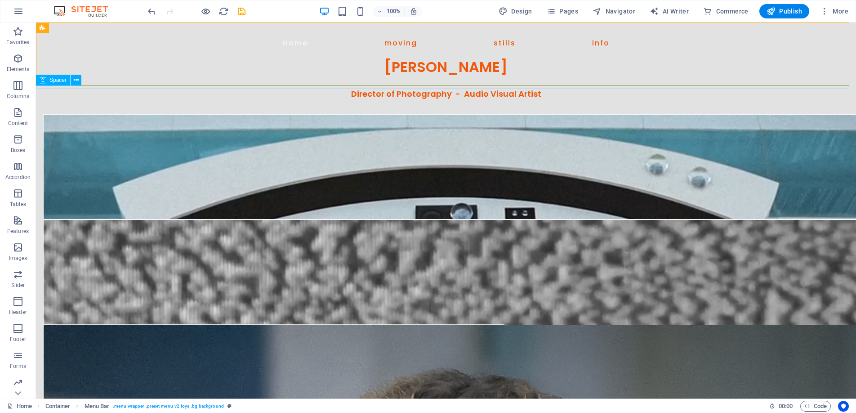
click at [376, 86] on div at bounding box center [446, 87] width 820 height 4
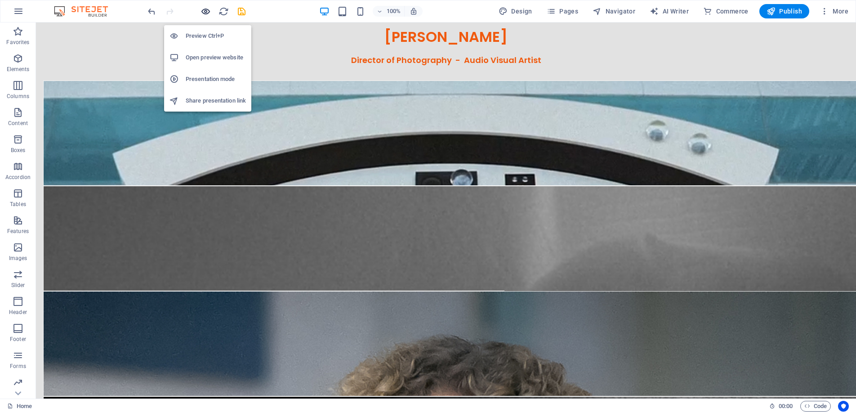
scroll to position [40, 0]
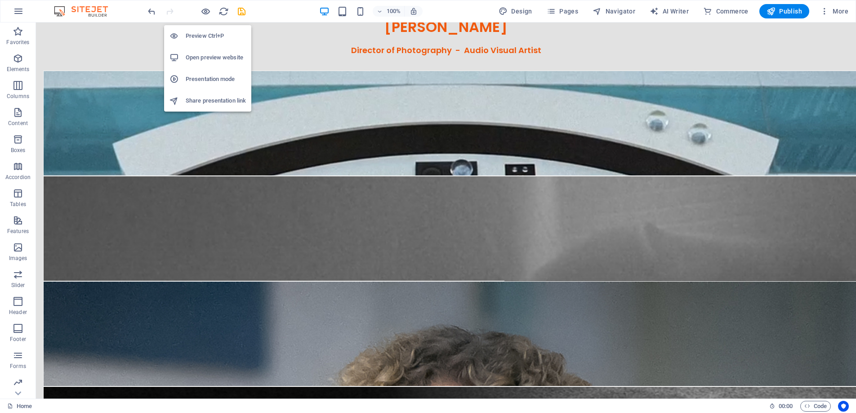
click at [209, 29] on li "Preview Ctrl+P" at bounding box center [207, 36] width 87 height 22
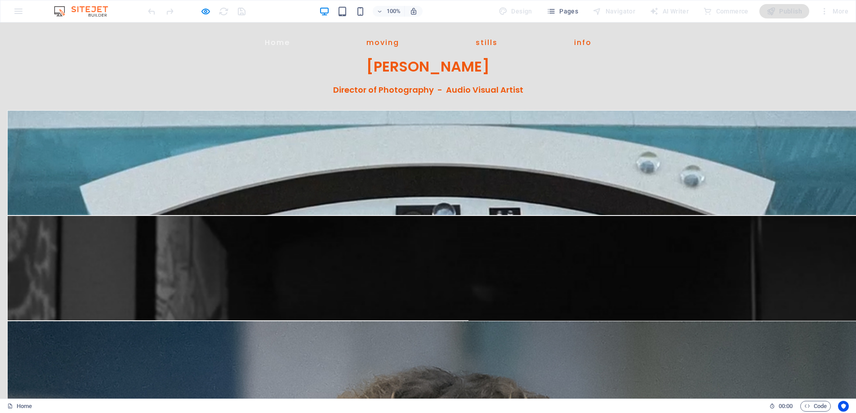
scroll to position [0, 0]
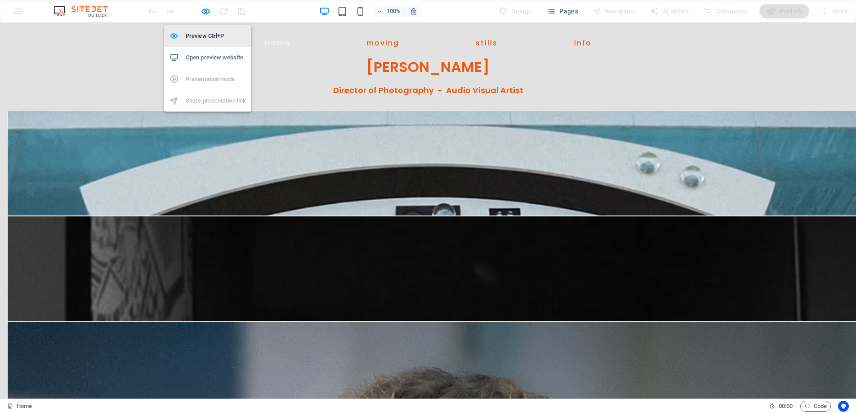
click at [204, 34] on h6 "Preview Ctrl+P" at bounding box center [216, 36] width 60 height 11
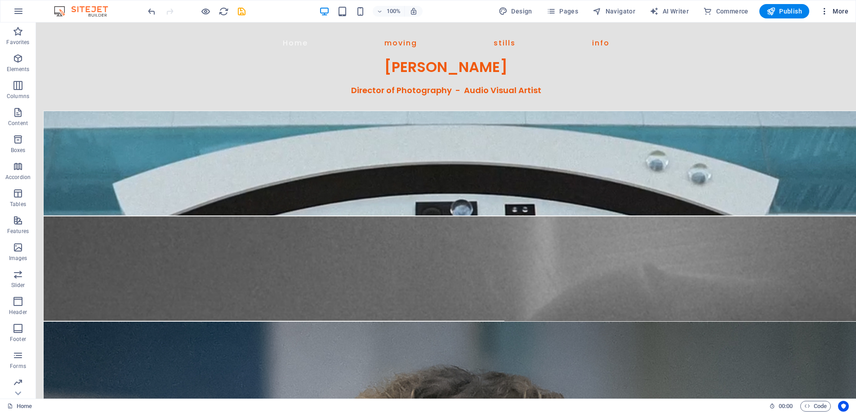
click at [839, 9] on span "More" at bounding box center [834, 11] width 28 height 9
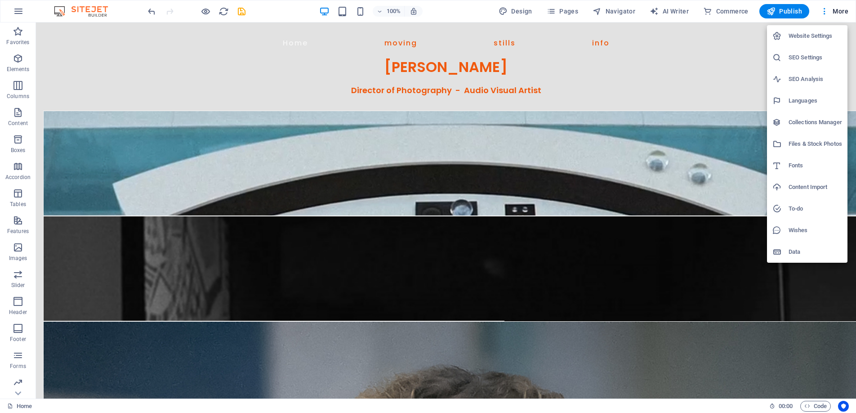
click at [825, 35] on h6 "Website Settings" at bounding box center [814, 36] width 53 height 11
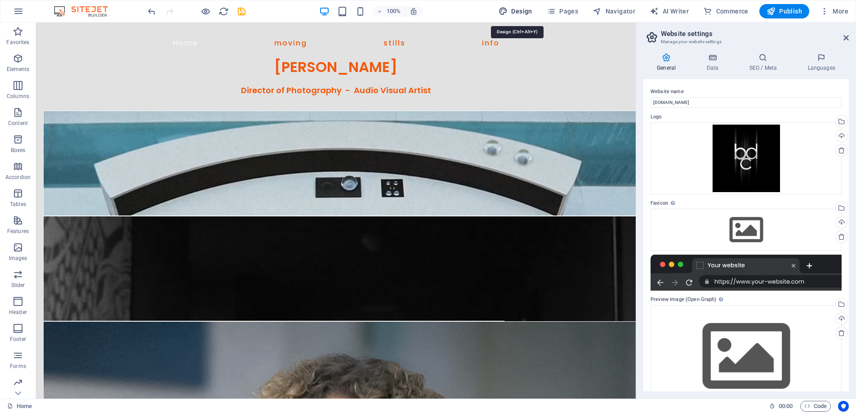
click at [526, 10] on span "Design" at bounding box center [515, 11] width 34 height 9
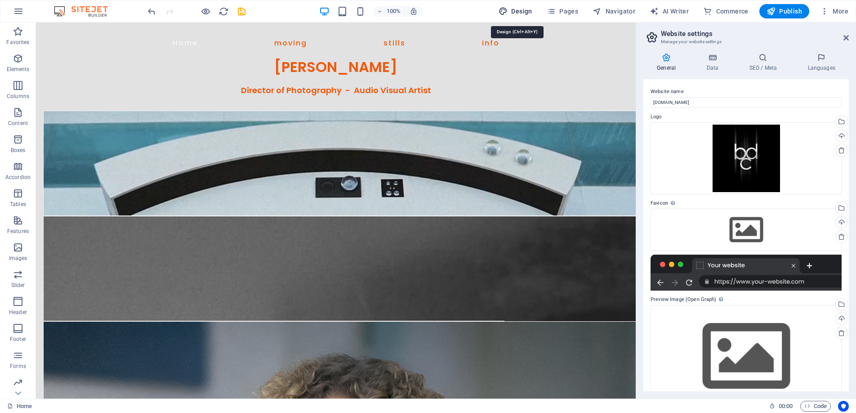
select select "px"
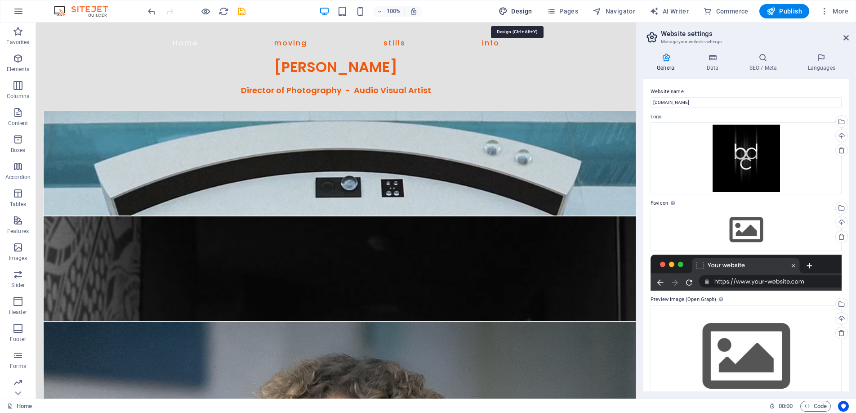
select select "400"
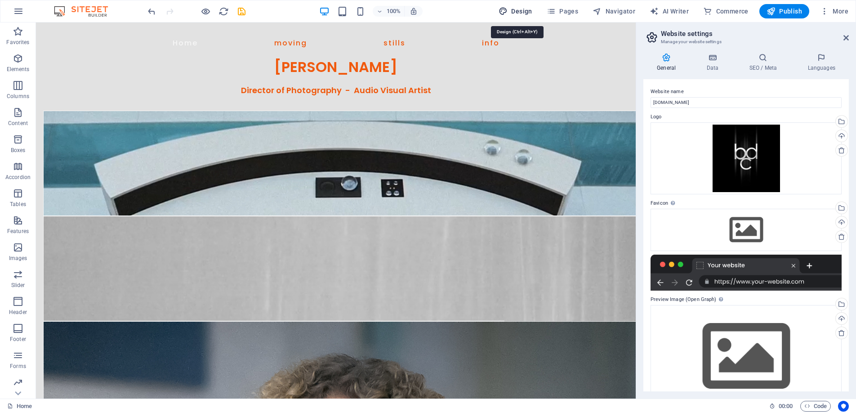
select select "px"
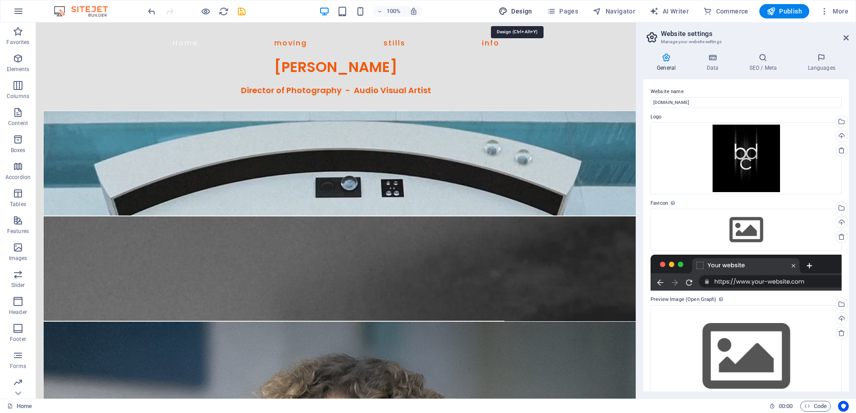
select select "px"
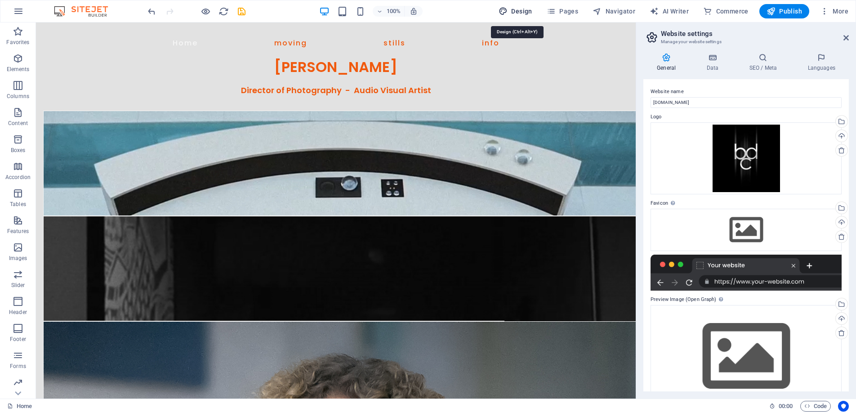
select select "600"
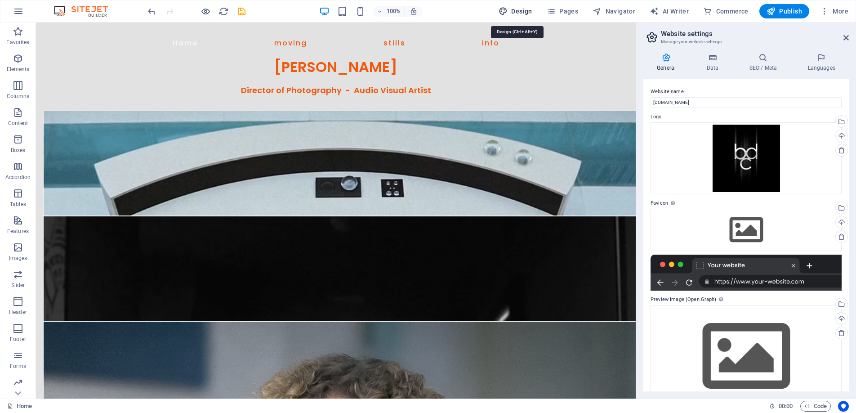
select select "px"
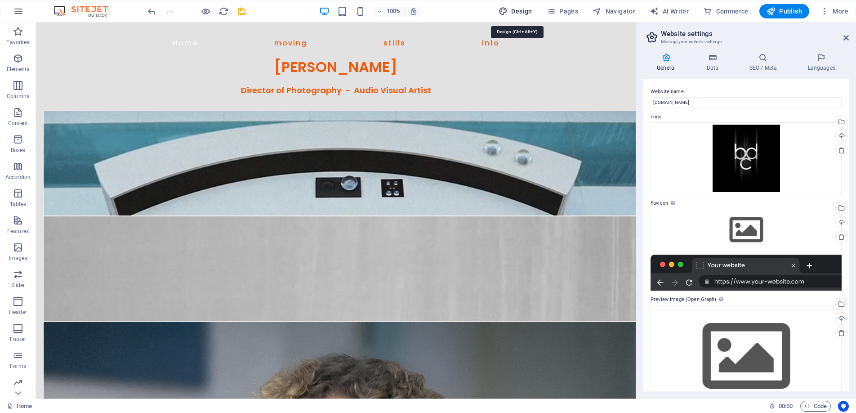
select select "rem"
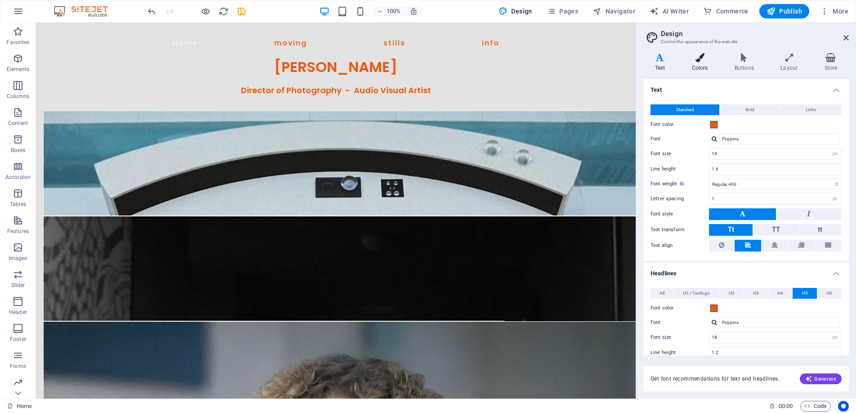
click at [701, 53] on icon at bounding box center [699, 57] width 39 height 9
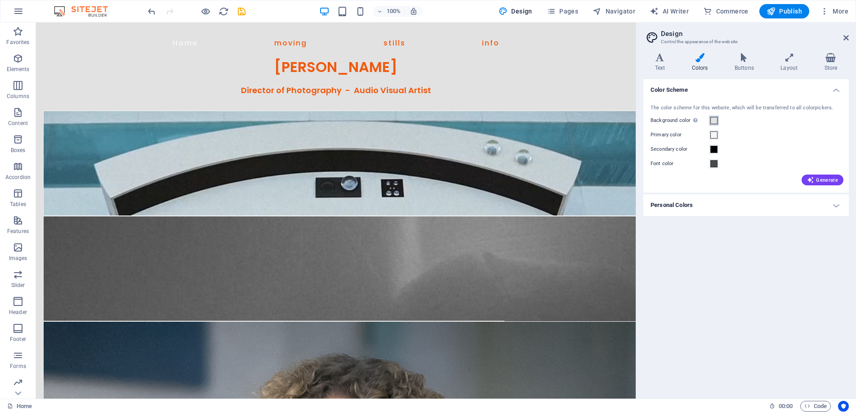
click at [712, 119] on span at bounding box center [713, 120] width 7 height 7
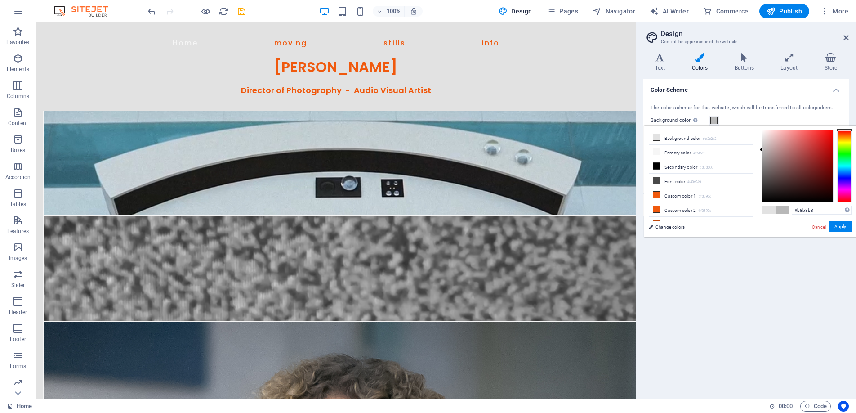
drag, startPoint x: 761, startPoint y: 137, endPoint x: 758, endPoint y: 150, distance: 13.1
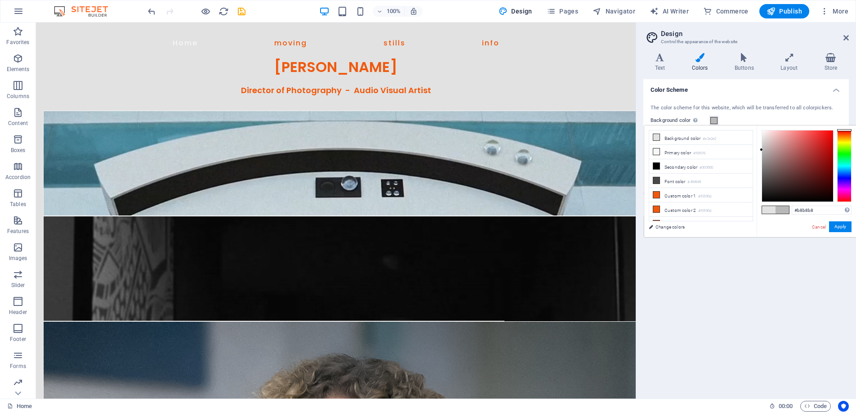
click at [758, 150] on div "#b8b8b8 Supported formats #0852ed rgb(8, 82, 237) rgba(8, 82, 237, 90%) hsv(221…" at bounding box center [805, 246] width 99 height 242
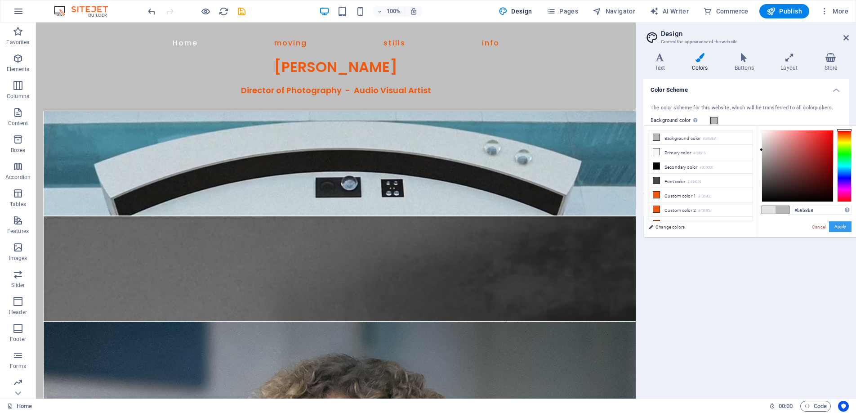
click at [839, 226] on button "Apply" at bounding box center [840, 226] width 22 height 11
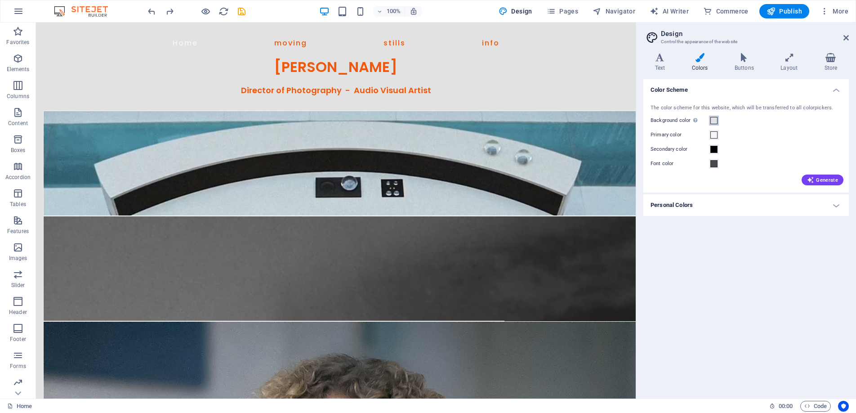
click at [714, 119] on span at bounding box center [713, 120] width 7 height 7
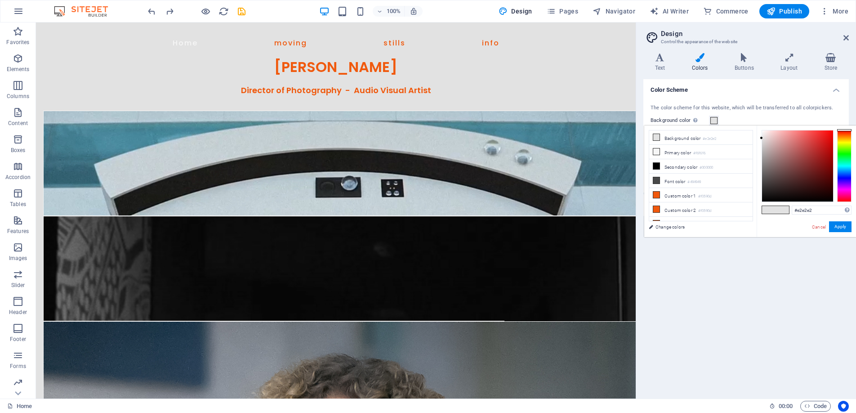
click at [714, 119] on span at bounding box center [713, 120] width 7 height 7
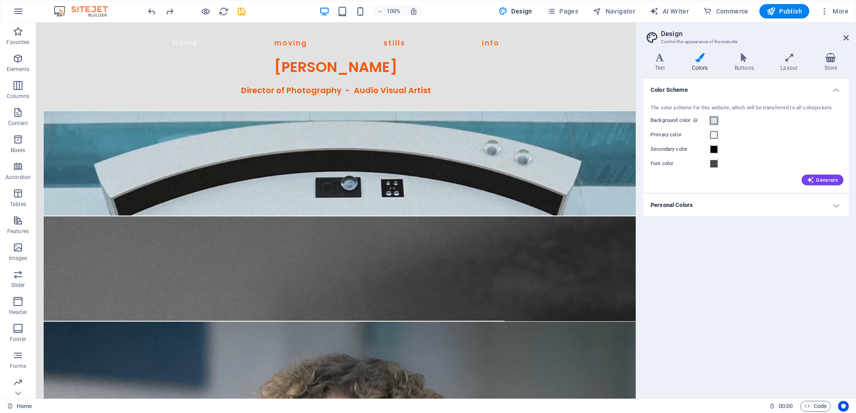
click at [714, 119] on span at bounding box center [713, 120] width 7 height 7
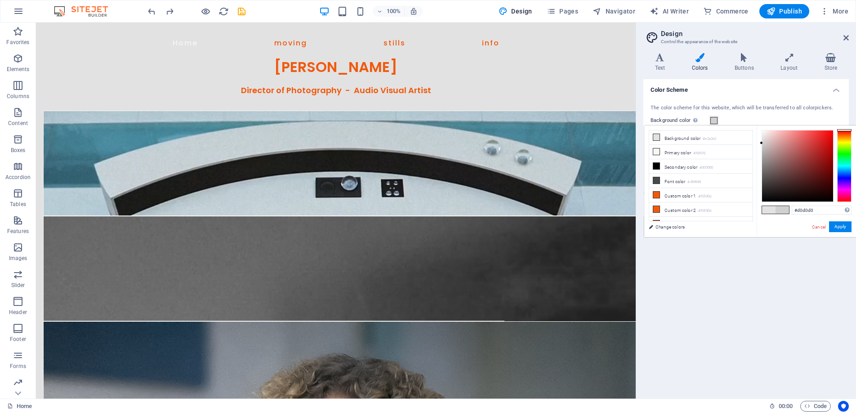
drag, startPoint x: 762, startPoint y: 138, endPoint x: 759, endPoint y: 143, distance: 5.4
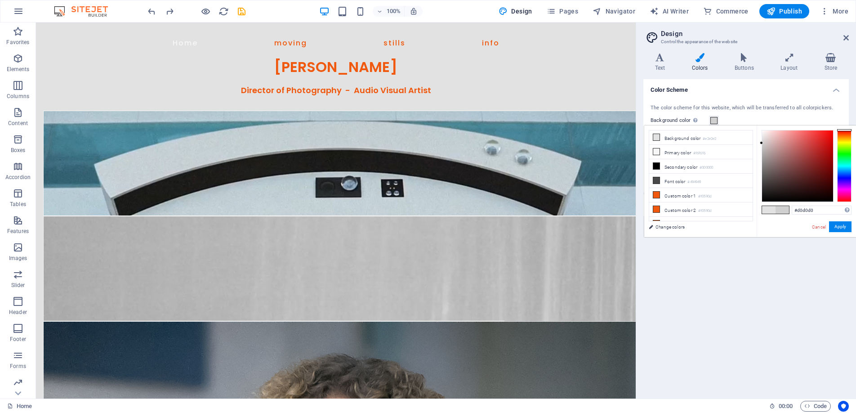
click at [759, 143] on div at bounding box center [760, 142] width 3 height 3
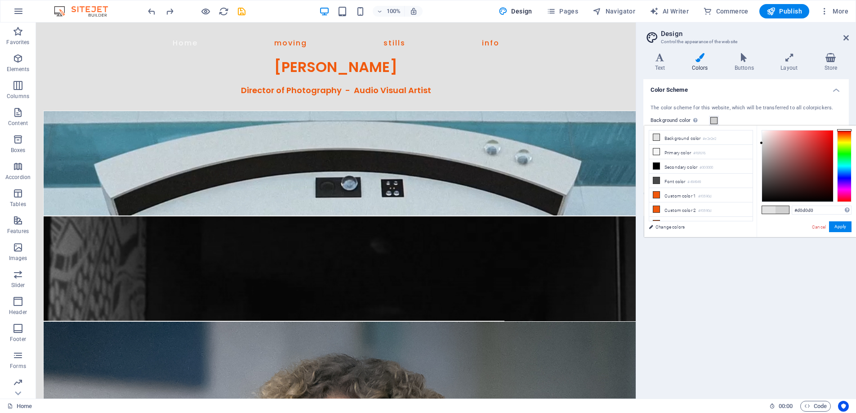
click at [838, 220] on div "#d0d0d0 Supported formats #0852ed rgb(8, 82, 237) rgba(8, 82, 237, 90%) hsv(221…" at bounding box center [805, 246] width 99 height 242
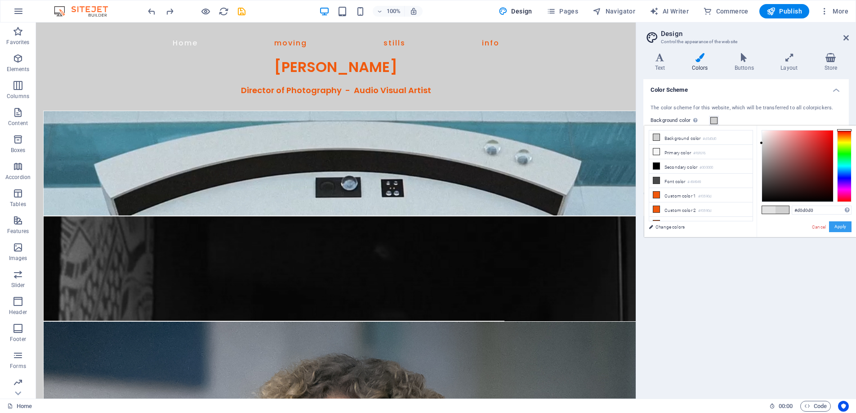
click at [839, 222] on button "Apply" at bounding box center [840, 226] width 22 height 11
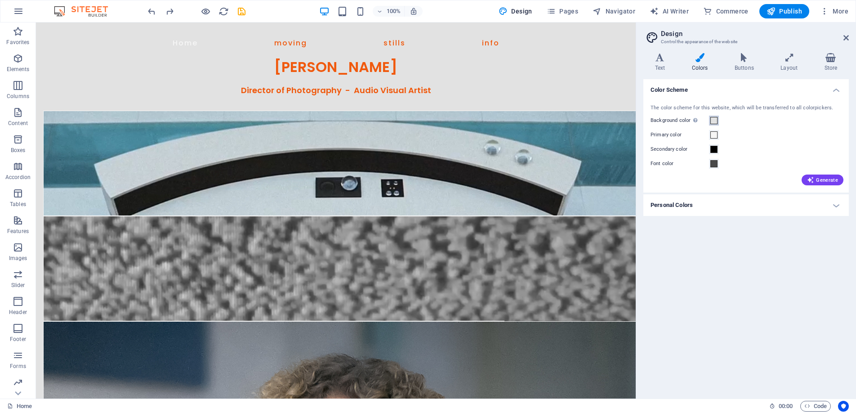
click at [713, 120] on span at bounding box center [713, 120] width 7 height 7
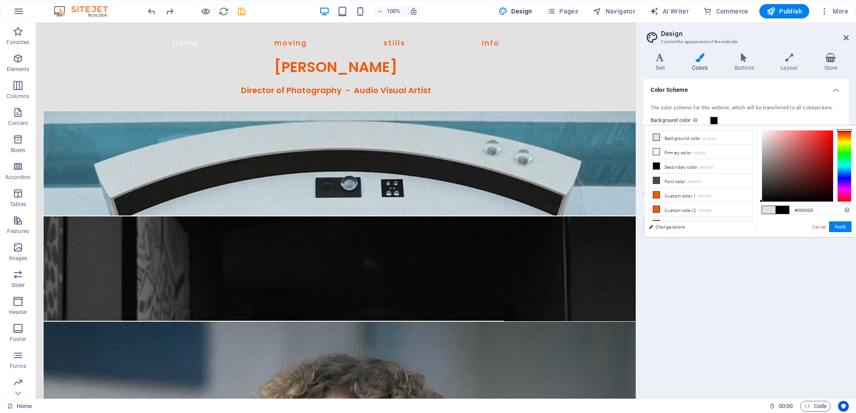
drag, startPoint x: 774, startPoint y: 190, endPoint x: 754, endPoint y: 205, distance: 24.4
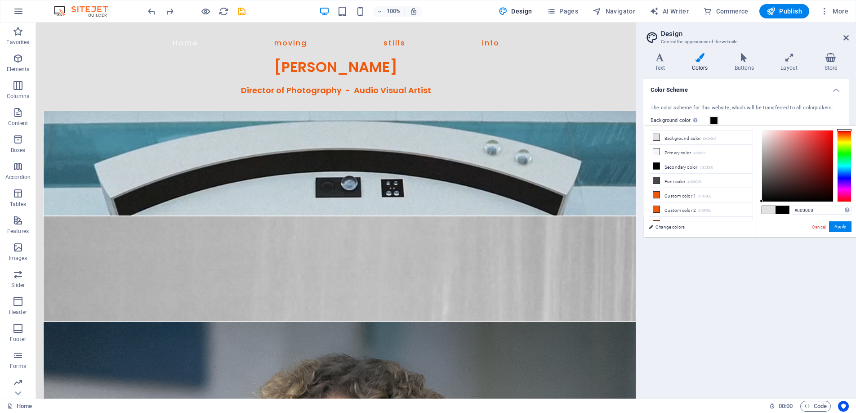
click at [754, 205] on div "less Background color #e2e2e2 Primary color #f6f6f6 Secondary color #000000 Fon…" at bounding box center [750, 180] width 212 height 111
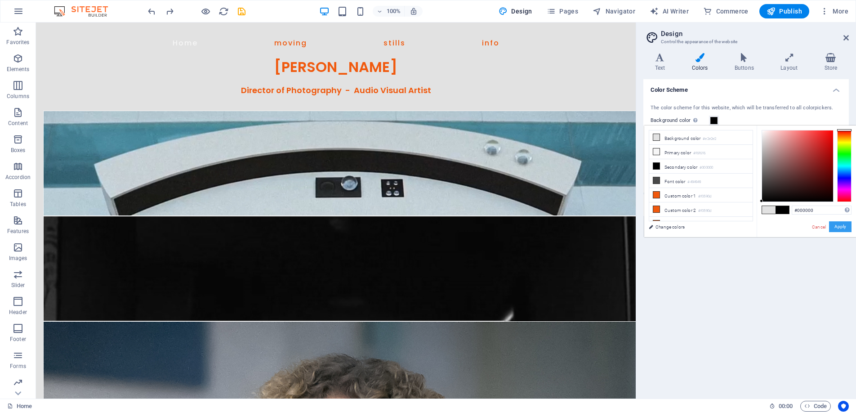
click at [835, 225] on button "Apply" at bounding box center [840, 226] width 22 height 11
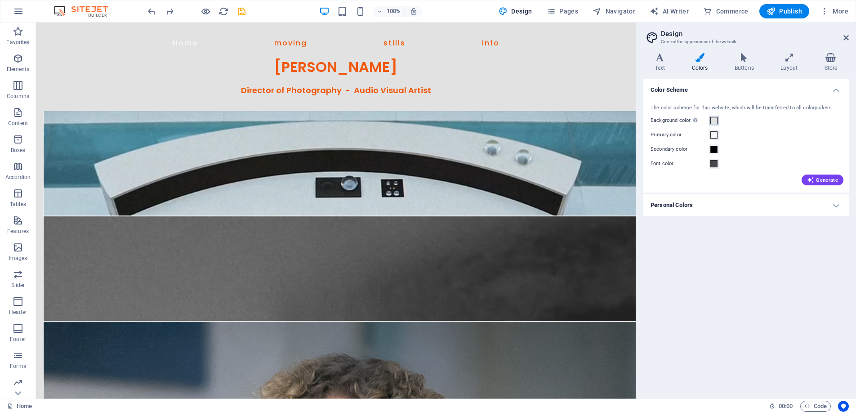
click at [714, 122] on span at bounding box center [713, 120] width 7 height 7
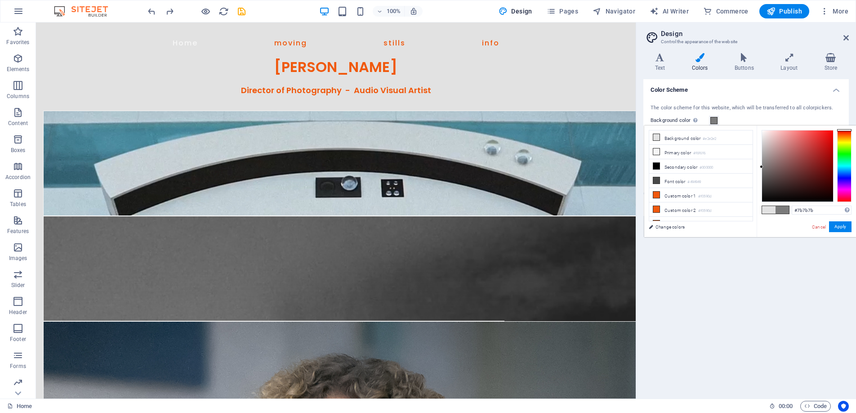
drag, startPoint x: 765, startPoint y: 151, endPoint x: 760, endPoint y: 167, distance: 16.5
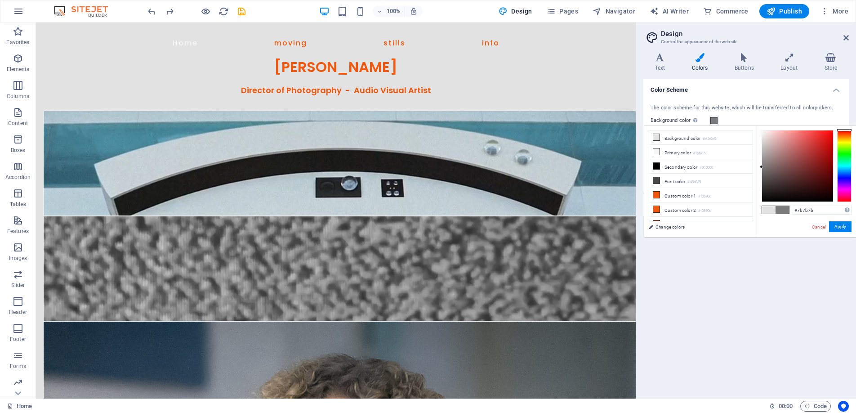
click at [762, 167] on div at bounding box center [797, 165] width 71 height 71
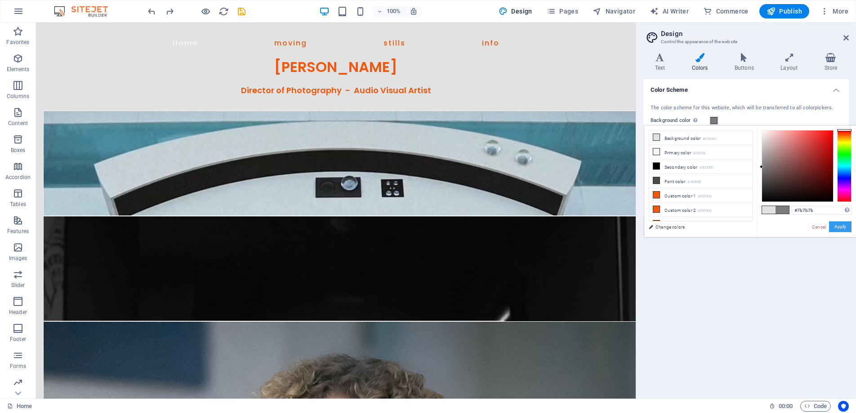
click at [843, 228] on button "Apply" at bounding box center [840, 226] width 22 height 11
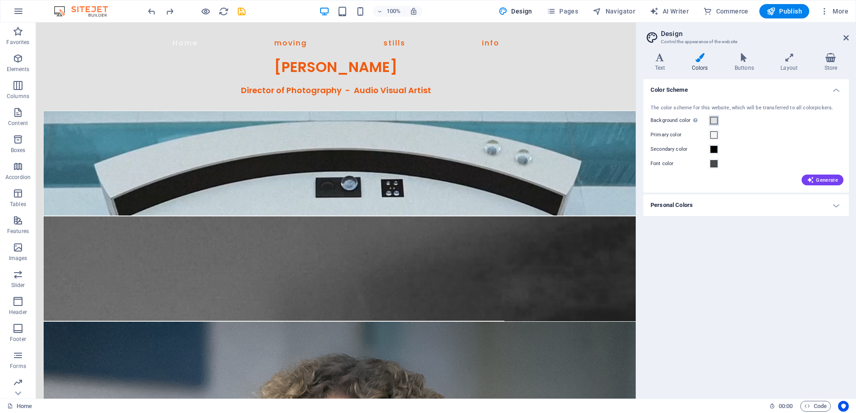
click at [714, 120] on span at bounding box center [713, 120] width 7 height 7
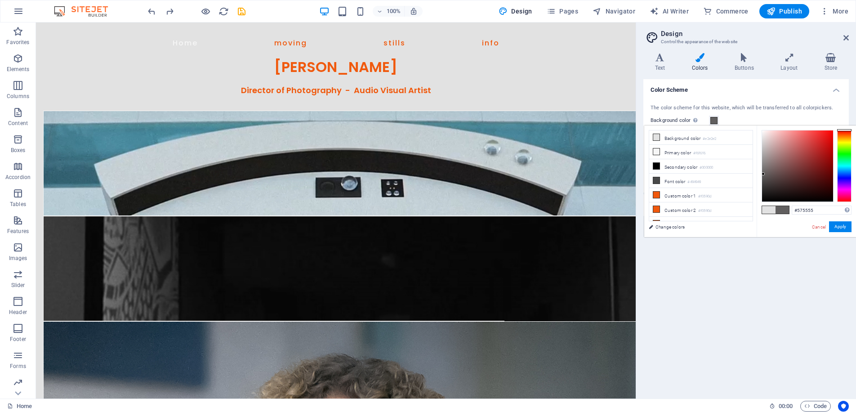
type input "#565454"
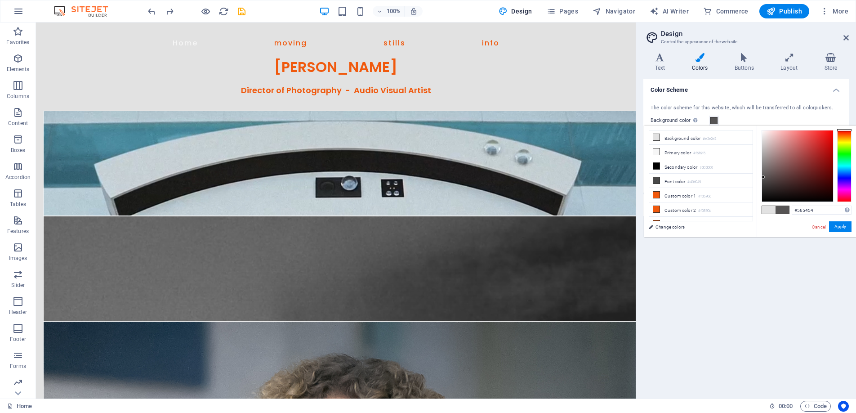
click at [763, 177] on div at bounding box center [797, 165] width 71 height 71
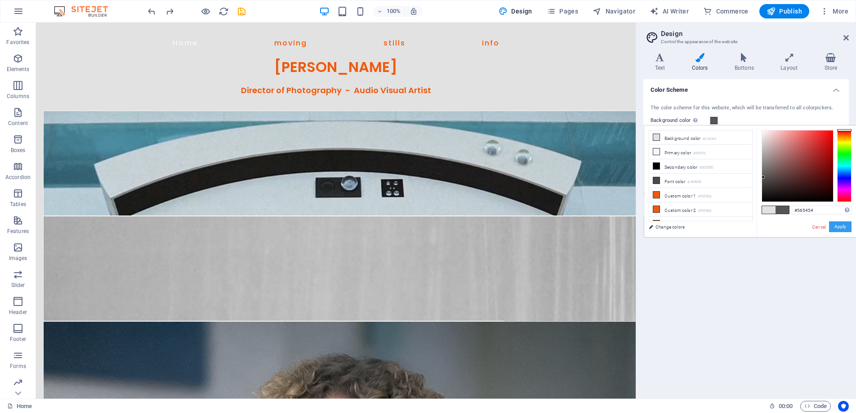
click at [835, 227] on button "Apply" at bounding box center [840, 226] width 22 height 11
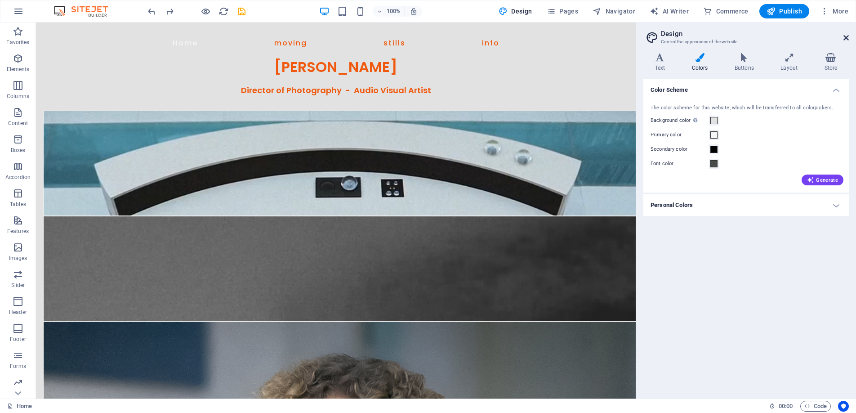
click at [844, 38] on icon at bounding box center [845, 37] width 5 height 7
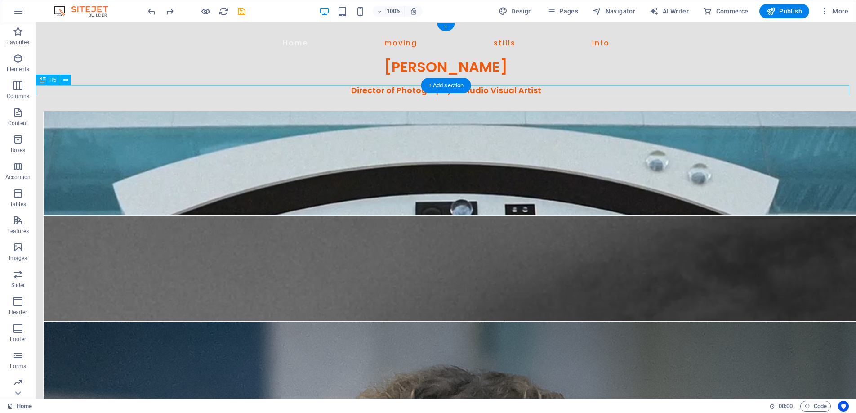
click at [524, 89] on div "Director of Photography - Audio Visual Artist" at bounding box center [446, 90] width 820 height 10
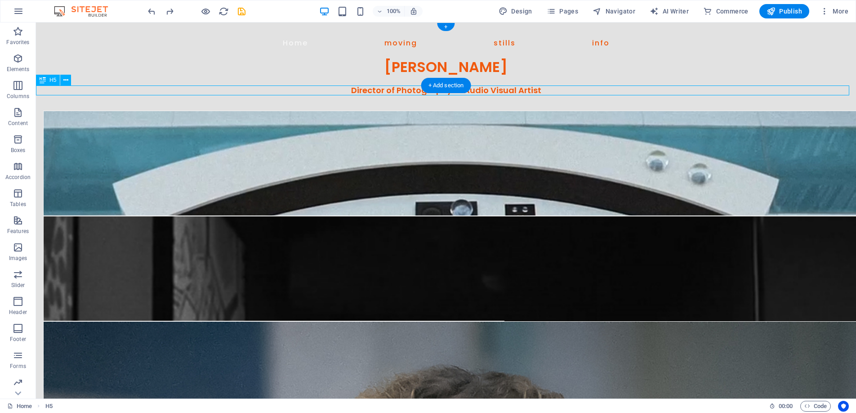
click at [524, 89] on div "Director of Photography - Audio Visual Artist" at bounding box center [446, 90] width 820 height 10
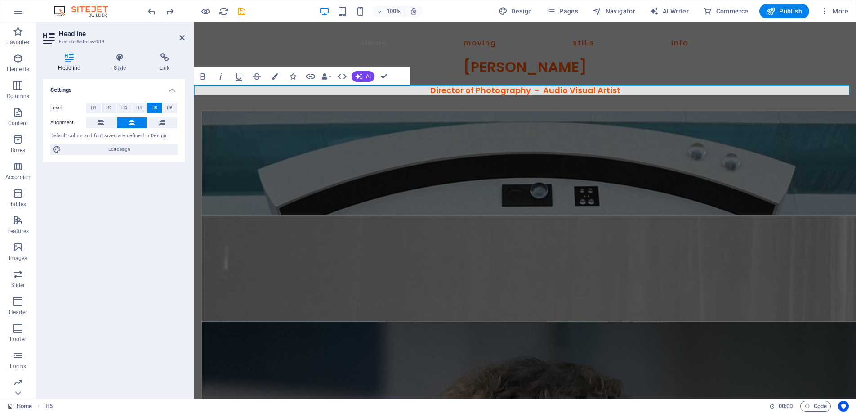
click at [583, 88] on span "Director of Photography - Audio Visual Artist" at bounding box center [525, 89] width 190 height 11
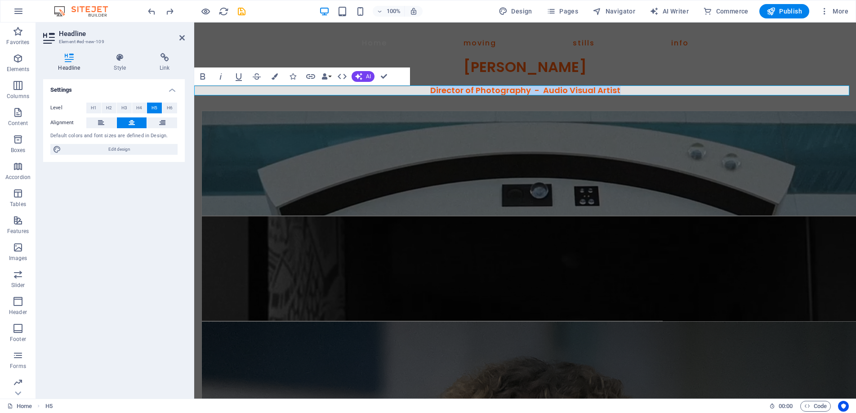
drag, startPoint x: 627, startPoint y: 90, endPoint x: 410, endPoint y: 92, distance: 217.1
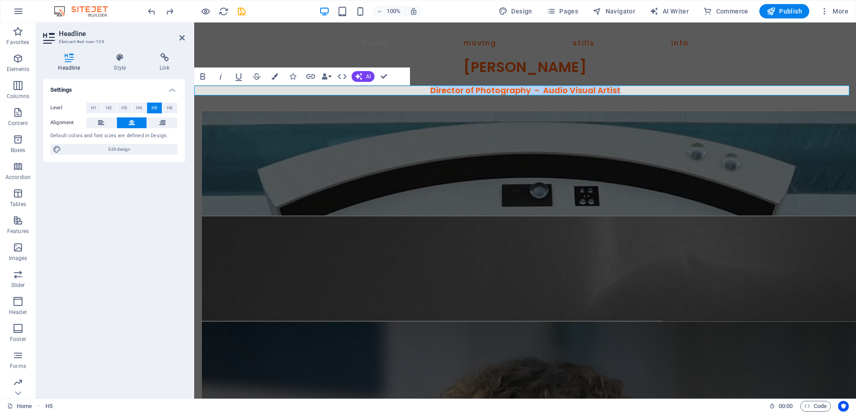
click at [410, 92] on h5 "Director of Photography - Audio Visual Artist" at bounding box center [524, 90] width 661 height 10
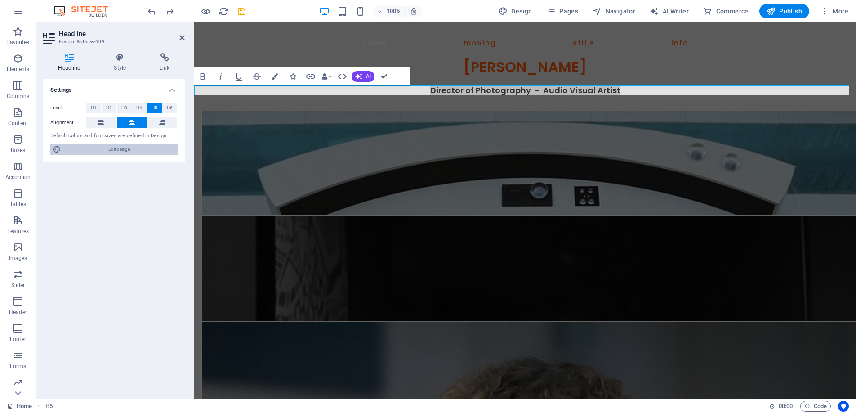
click at [137, 147] on span "Edit design" at bounding box center [119, 149] width 111 height 11
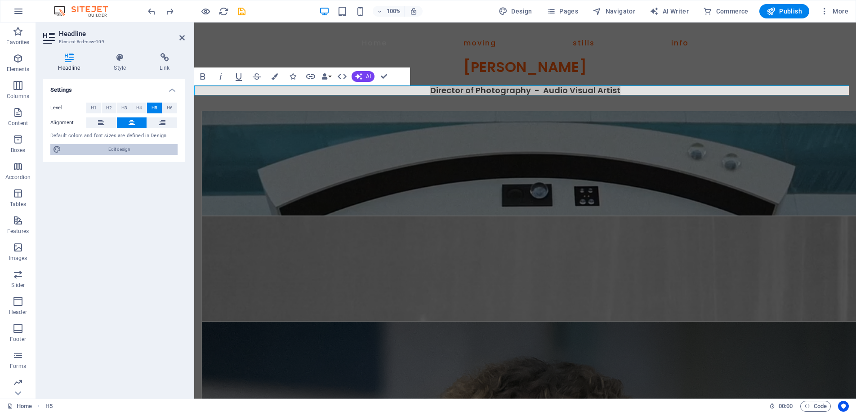
select select "px"
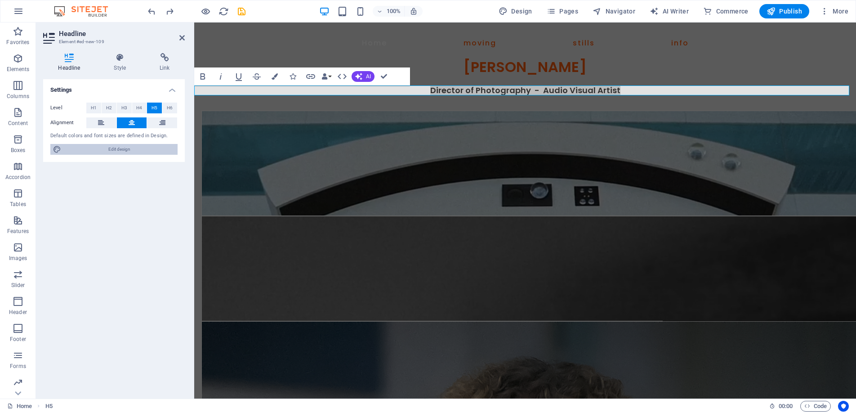
select select "400"
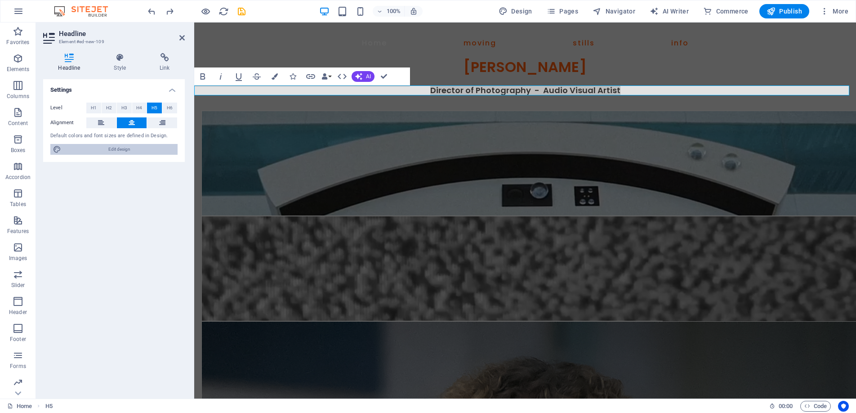
select select "px"
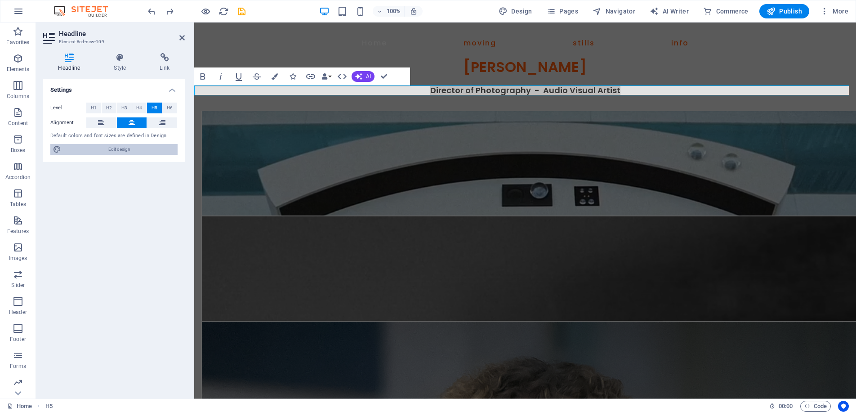
select select "px"
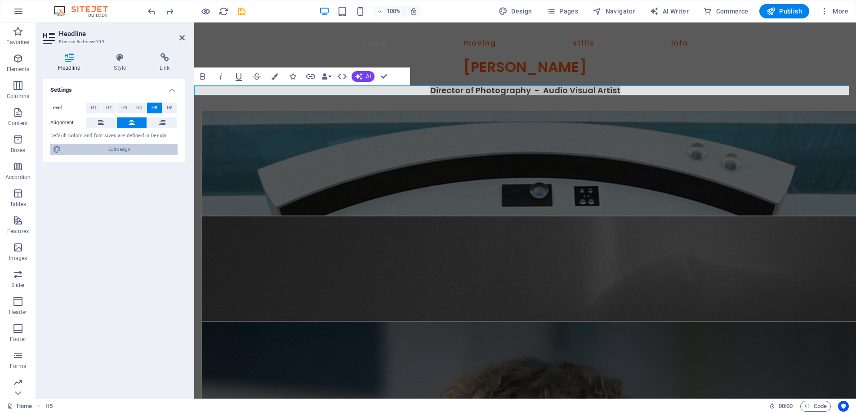
select select "600"
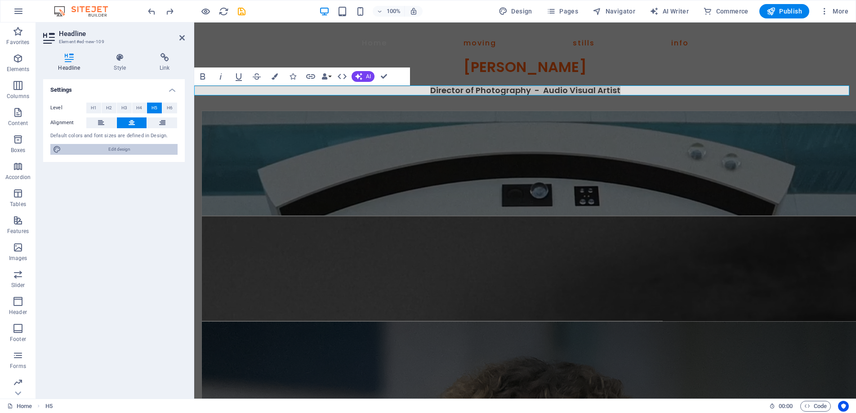
select select "px"
select select "rem"
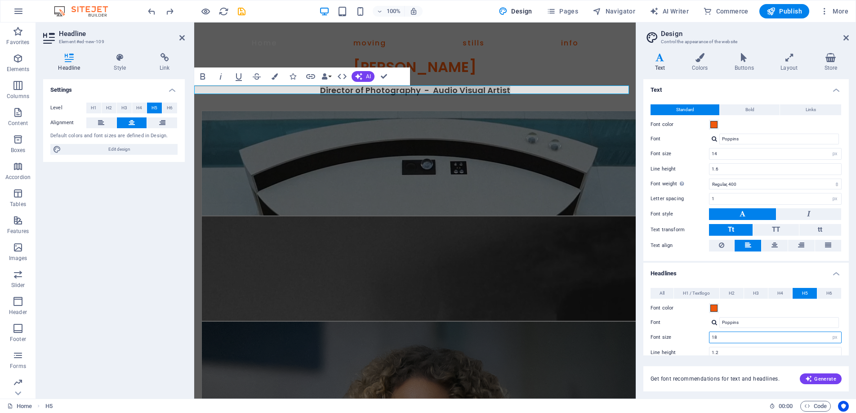
click at [725, 337] on input "18" at bounding box center [775, 337] width 132 height 11
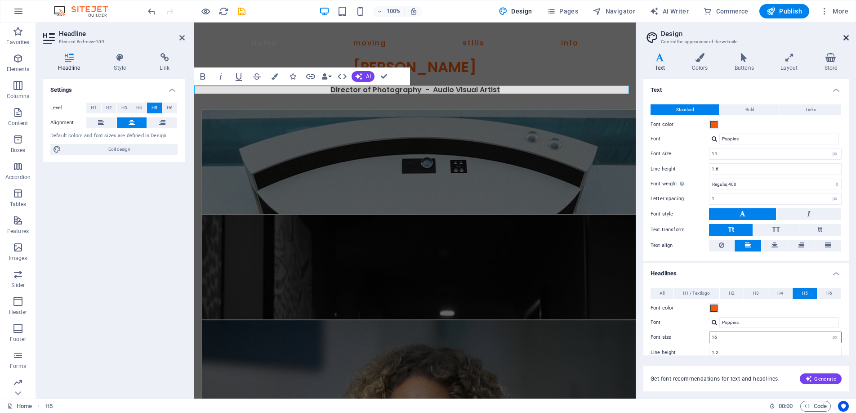
type input "16"
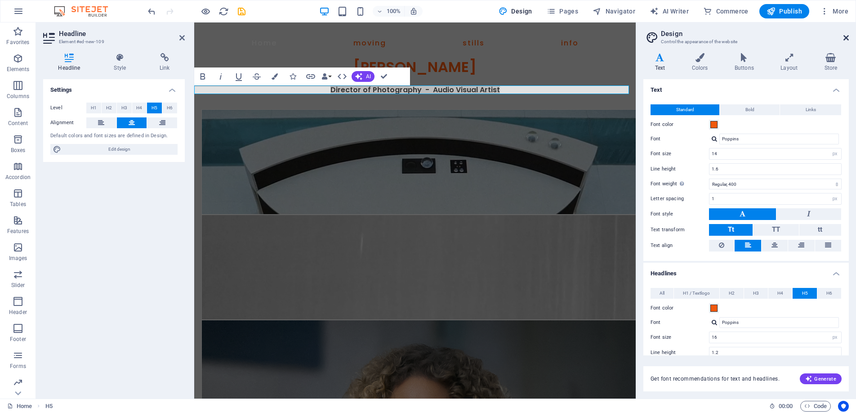
click at [845, 36] on icon at bounding box center [845, 37] width 5 height 7
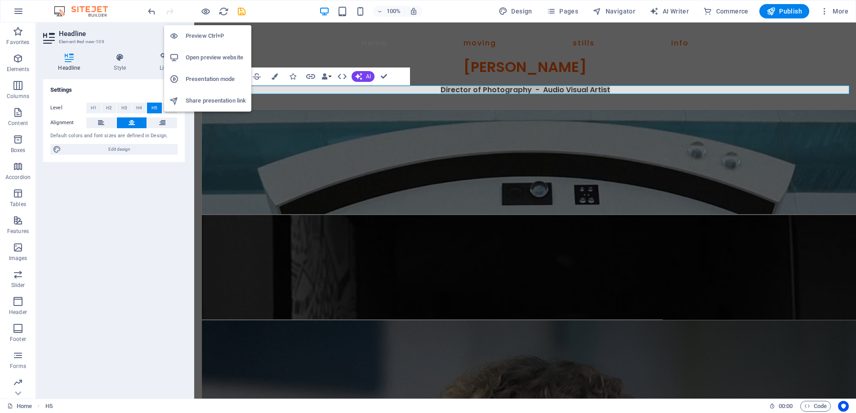
click at [199, 36] on h6 "Preview Ctrl+P" at bounding box center [216, 36] width 60 height 11
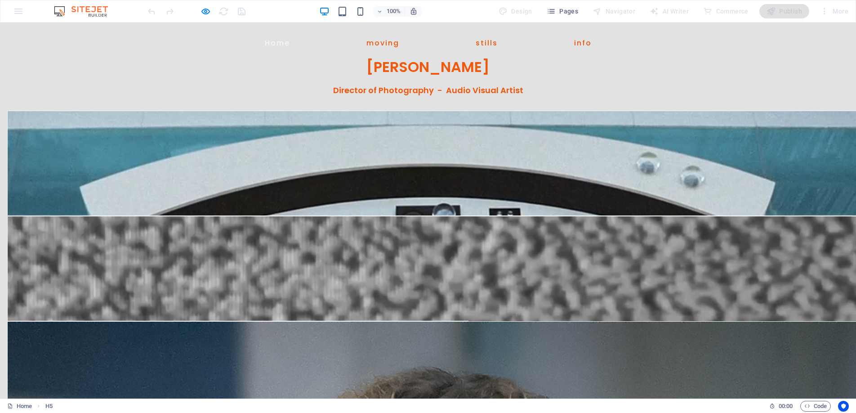
scroll to position [2, 0]
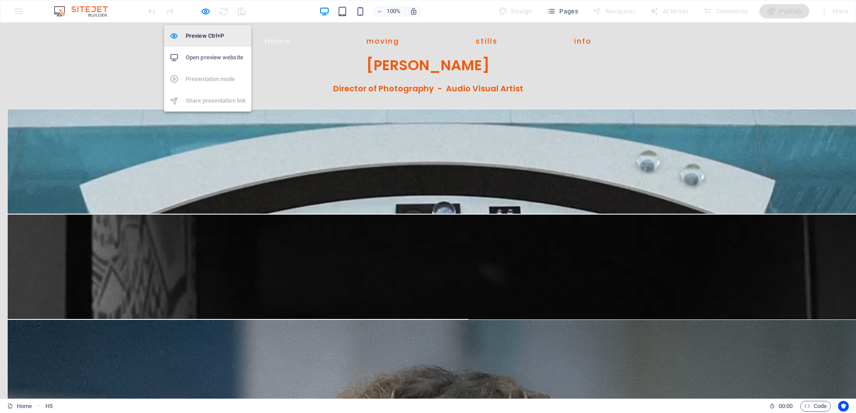
click at [202, 29] on li "Preview Ctrl+P" at bounding box center [207, 36] width 87 height 22
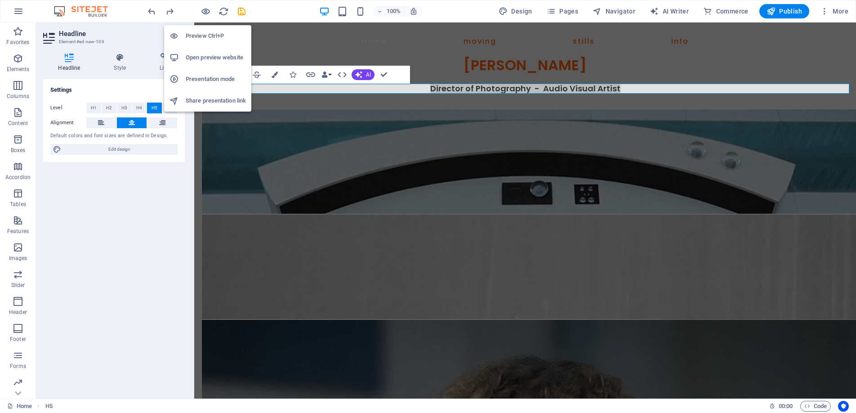
click at [205, 34] on h6 "Preview Ctrl+P" at bounding box center [216, 36] width 60 height 11
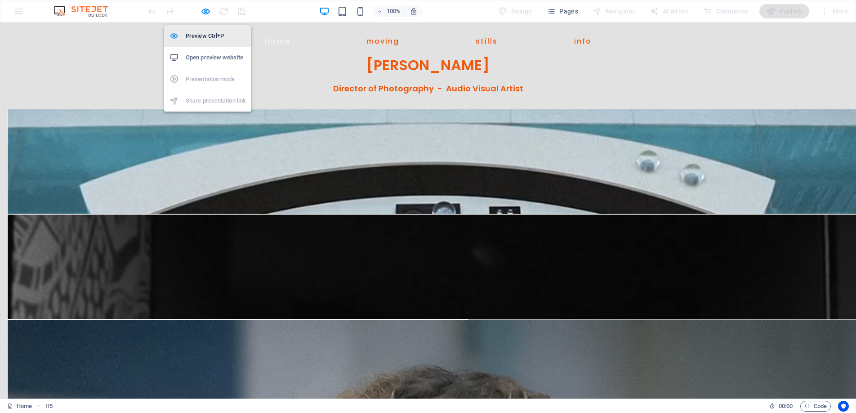
click at [202, 31] on h6 "Preview Ctrl+P" at bounding box center [216, 36] width 60 height 11
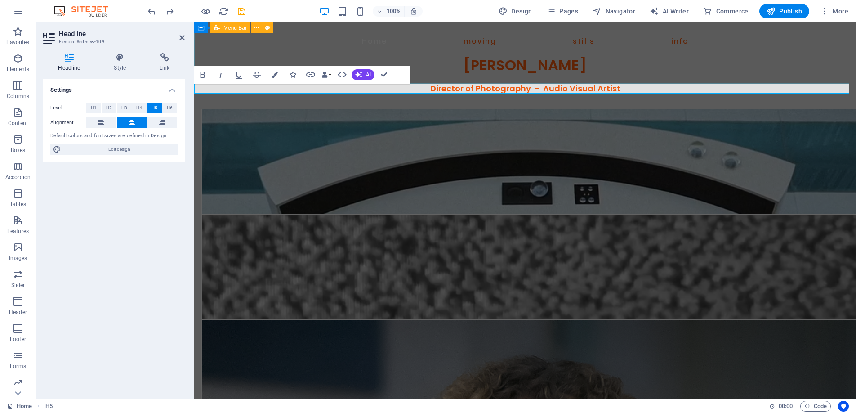
click at [459, 80] on div "Home moving stills info Benjamin D Cooper" at bounding box center [524, 52] width 661 height 63
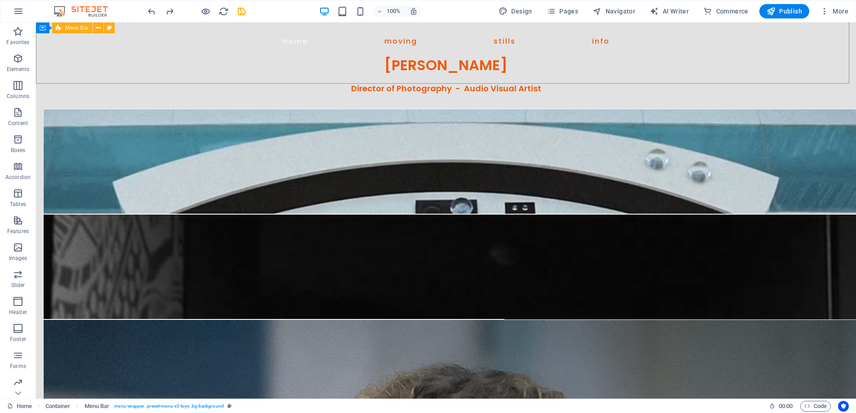
click at [70, 29] on span "Menu Bar" at bounding box center [76, 27] width 23 height 5
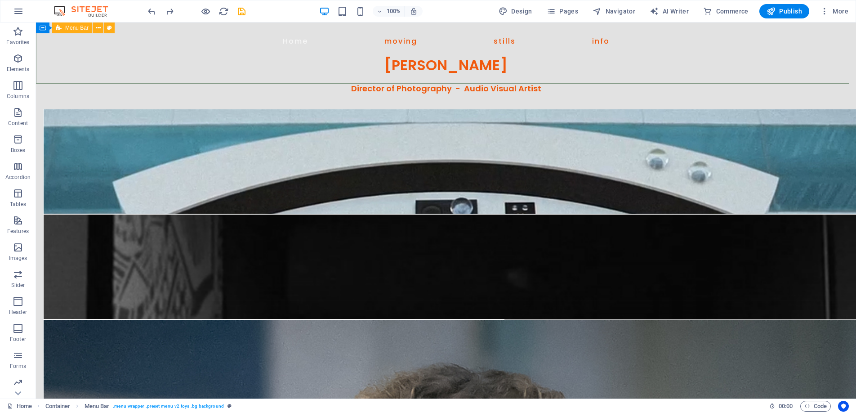
click at [70, 29] on span "Menu Bar" at bounding box center [76, 27] width 23 height 5
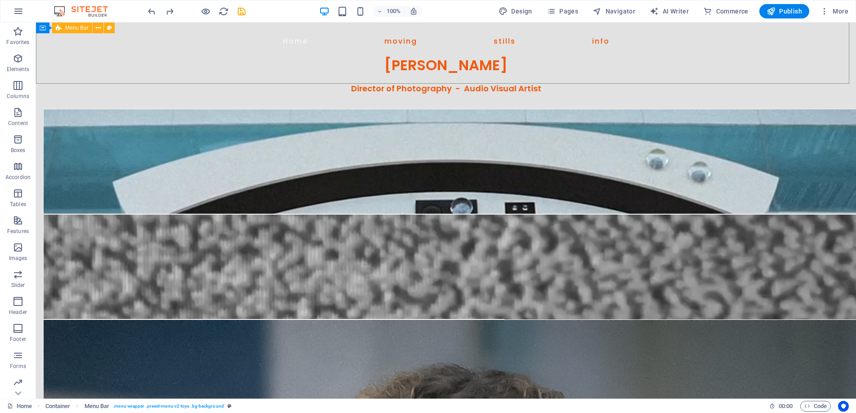
select select "px"
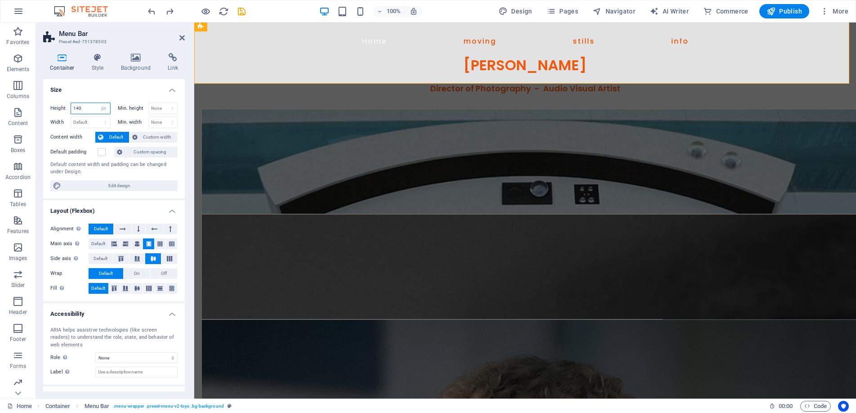
click at [87, 105] on input "140" at bounding box center [90, 108] width 39 height 11
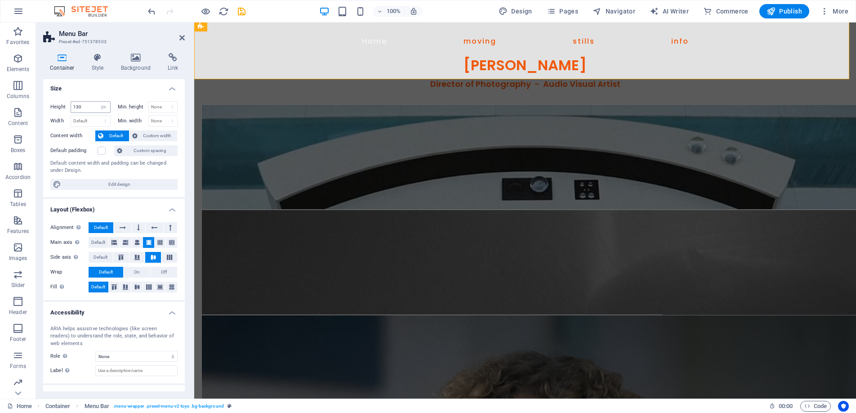
scroll to position [0, 0]
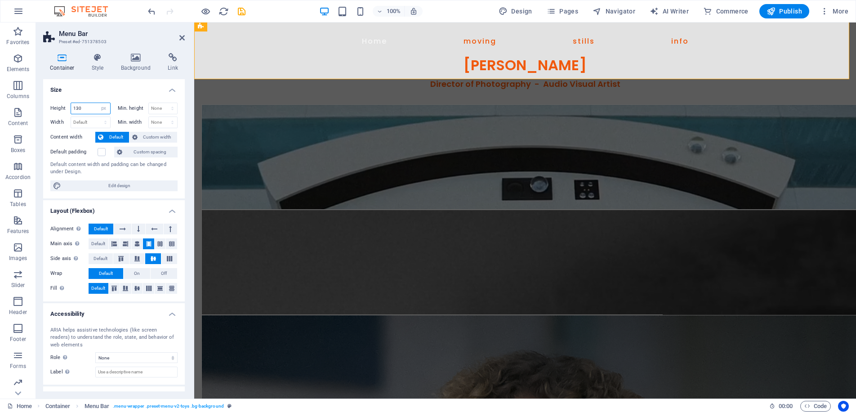
click at [86, 105] on input "130" at bounding box center [90, 108] width 39 height 11
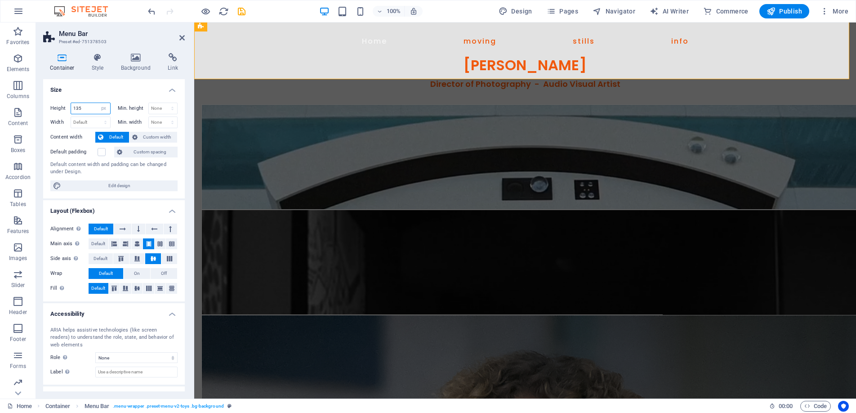
type input "135"
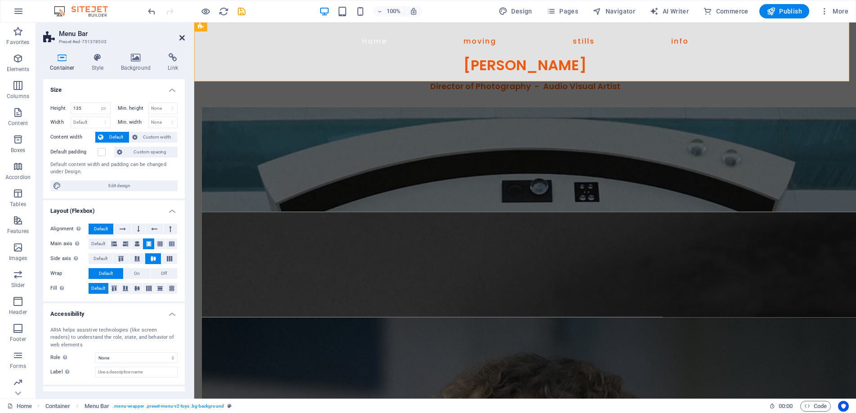
click at [182, 35] on icon at bounding box center [181, 37] width 5 height 7
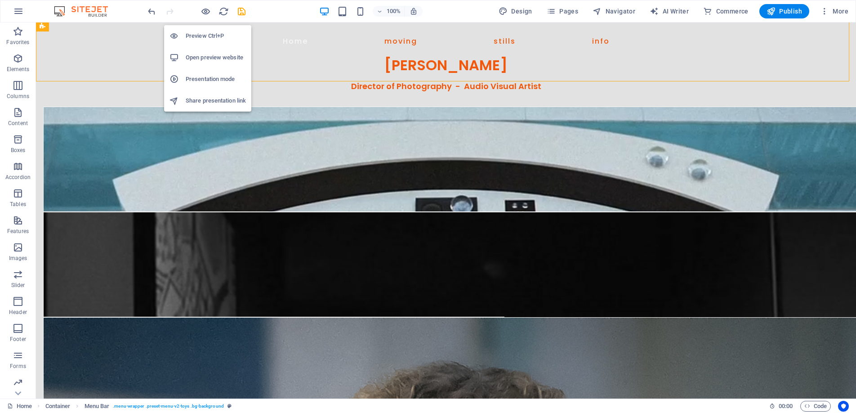
click at [200, 34] on h6 "Preview Ctrl+P" at bounding box center [216, 36] width 60 height 11
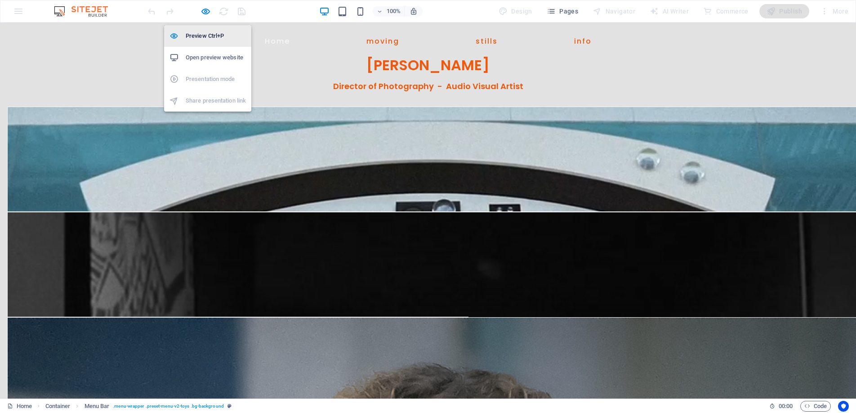
click at [205, 35] on h6 "Preview Ctrl+P" at bounding box center [216, 36] width 60 height 11
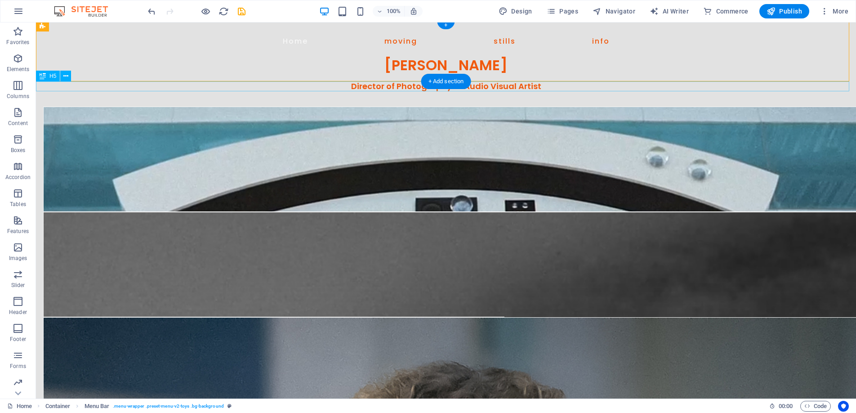
click at [387, 84] on div "Director of Photography - Audio Visual Artist" at bounding box center [446, 86] width 820 height 10
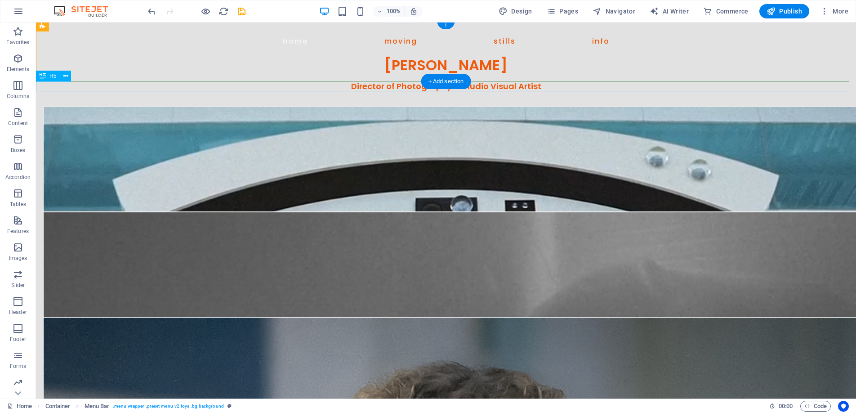
click at [387, 84] on div "Director of Photography - Audio Visual Artist" at bounding box center [446, 86] width 820 height 10
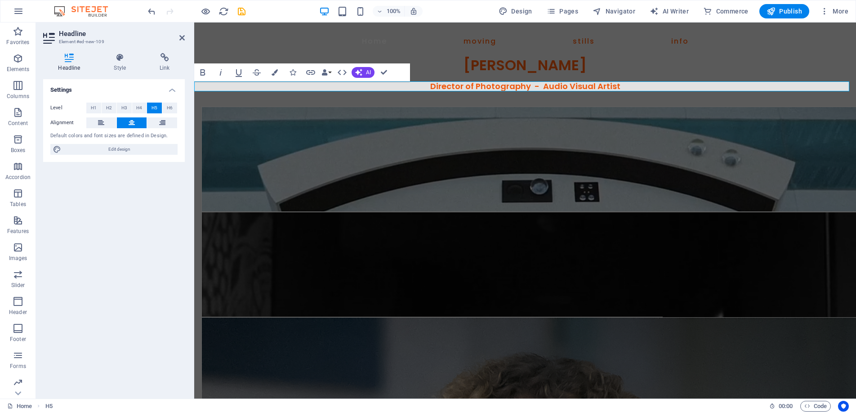
click at [638, 86] on h5 "Director of Photography - Audio Visual Artist" at bounding box center [524, 86] width 661 height 10
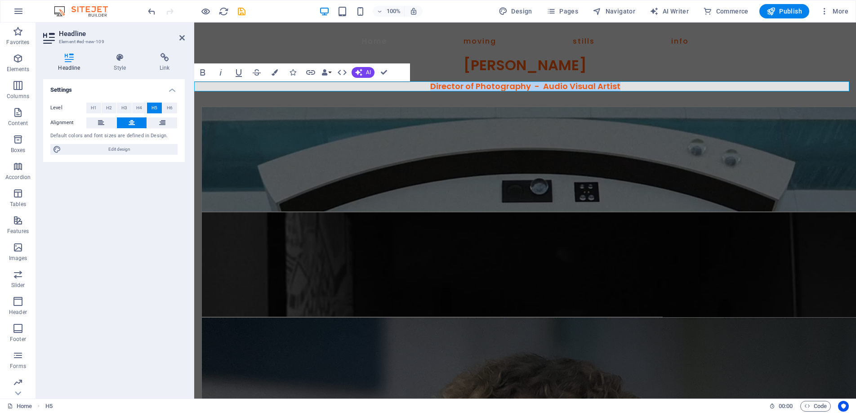
drag, startPoint x: 621, startPoint y: 87, endPoint x: 413, endPoint y: 88, distance: 208.1
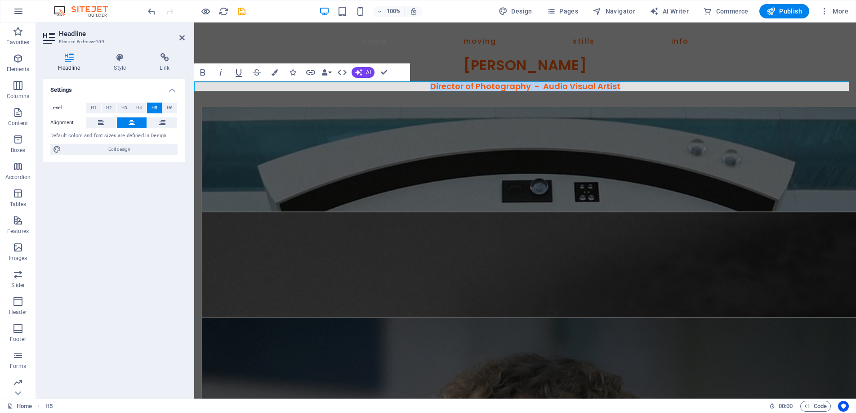
click at [413, 88] on h5 "Director of Photography - Audio Visual Artist" at bounding box center [524, 86] width 661 height 10
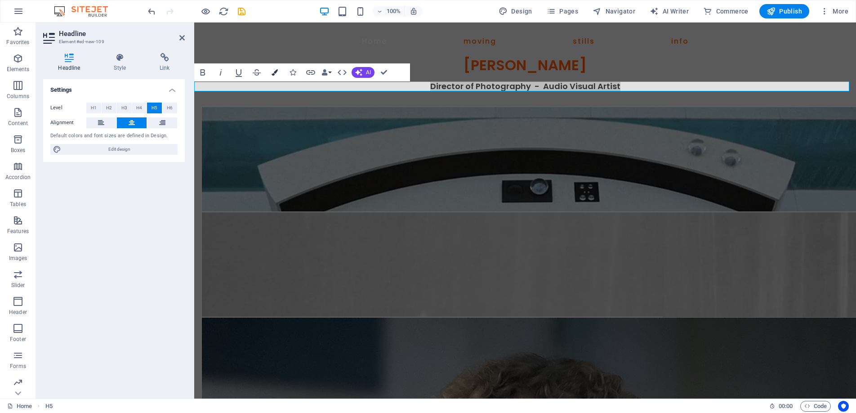
click at [275, 71] on icon "button" at bounding box center [274, 72] width 6 height 6
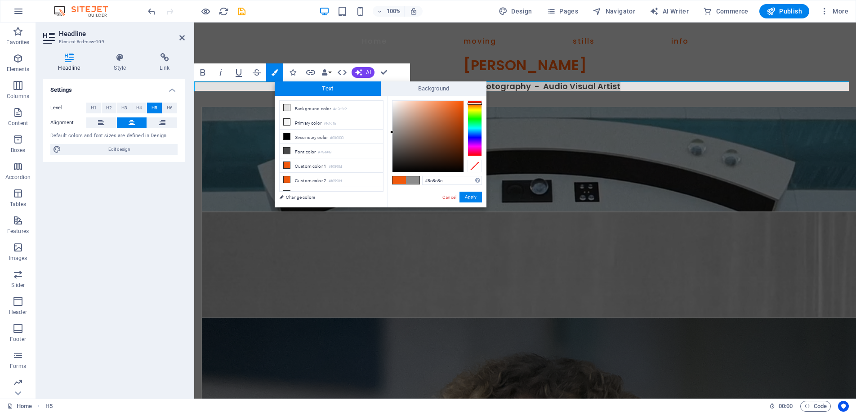
drag, startPoint x: 397, startPoint y: 130, endPoint x: 391, endPoint y: 132, distance: 6.3
click at [392, 132] on div at bounding box center [427, 136] width 71 height 71
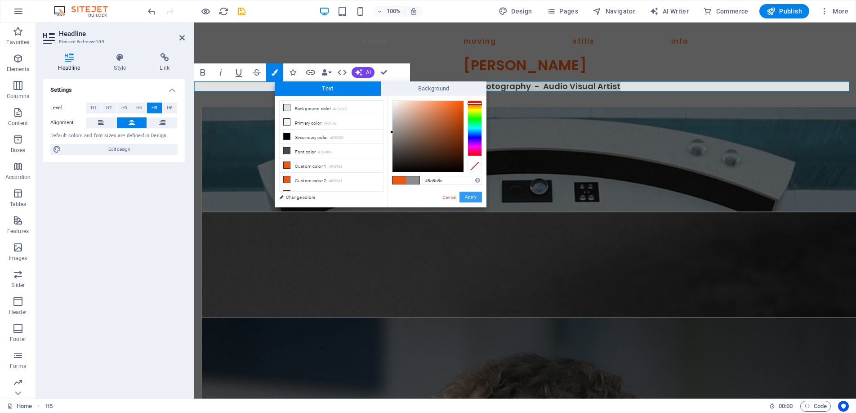
click at [462, 193] on button "Apply" at bounding box center [470, 196] width 22 height 11
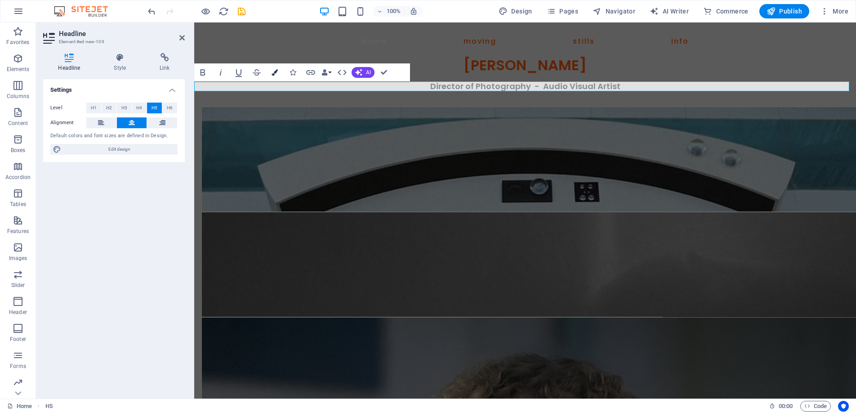
click at [273, 70] on icon "button" at bounding box center [274, 72] width 6 height 6
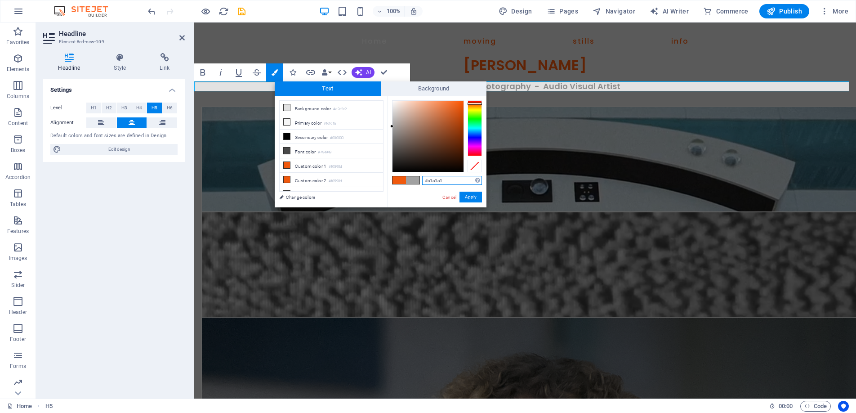
drag, startPoint x: 393, startPoint y: 131, endPoint x: 391, endPoint y: 126, distance: 5.1
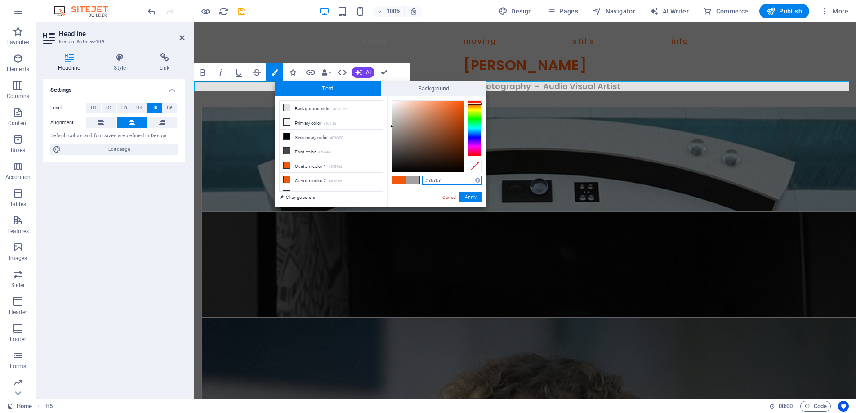
click at [391, 126] on div at bounding box center [391, 125] width 3 height 3
click at [466, 191] on button "Apply" at bounding box center [470, 196] width 22 height 11
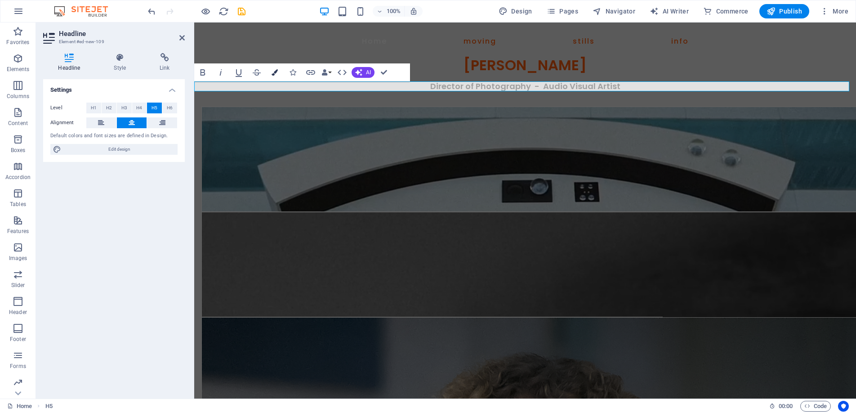
click at [274, 69] on icon "button" at bounding box center [274, 72] width 6 height 6
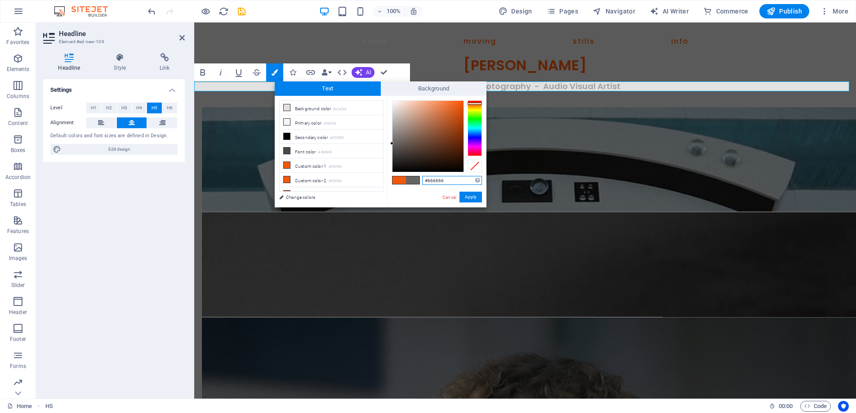
type input "#676767"
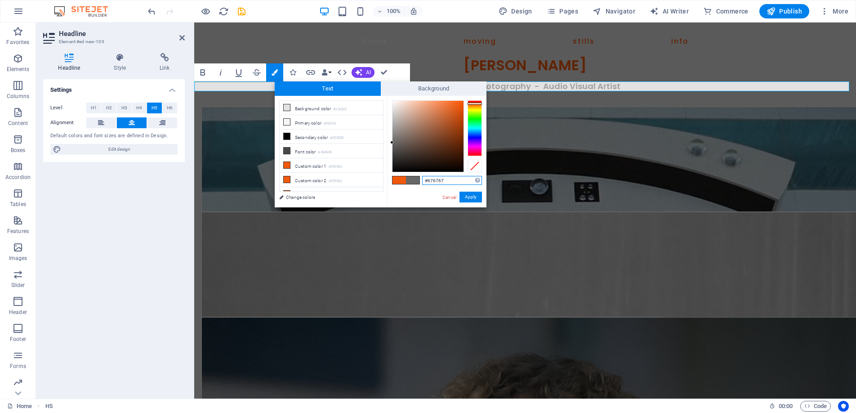
drag, startPoint x: 395, startPoint y: 137, endPoint x: 391, endPoint y: 142, distance: 7.4
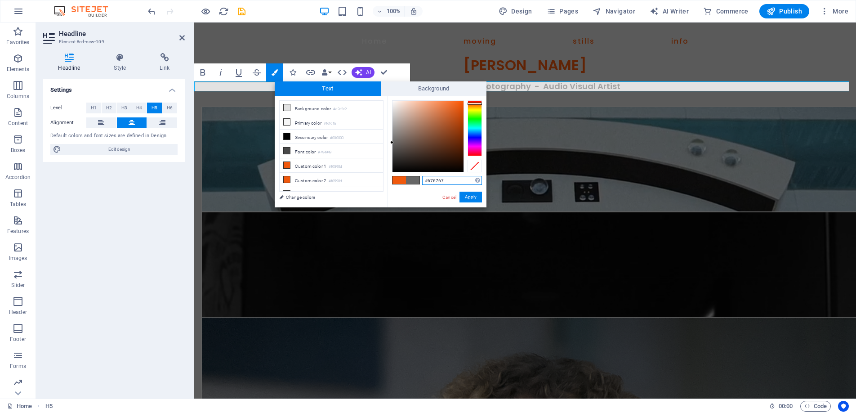
click at [392, 142] on div at bounding box center [427, 136] width 71 height 71
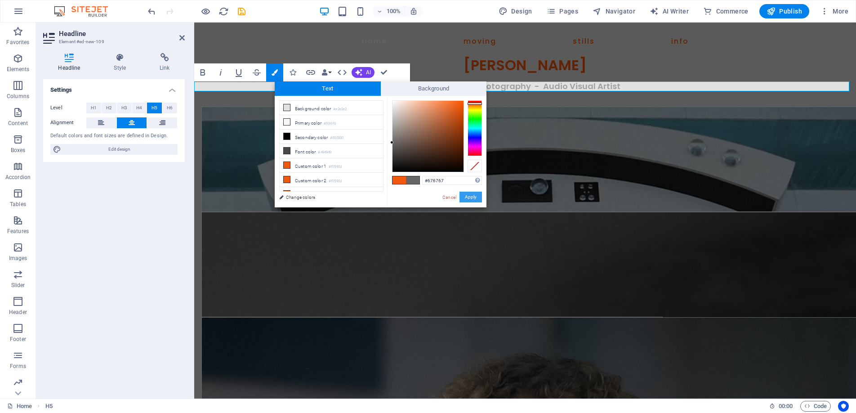
click at [470, 194] on button "Apply" at bounding box center [470, 196] width 22 height 11
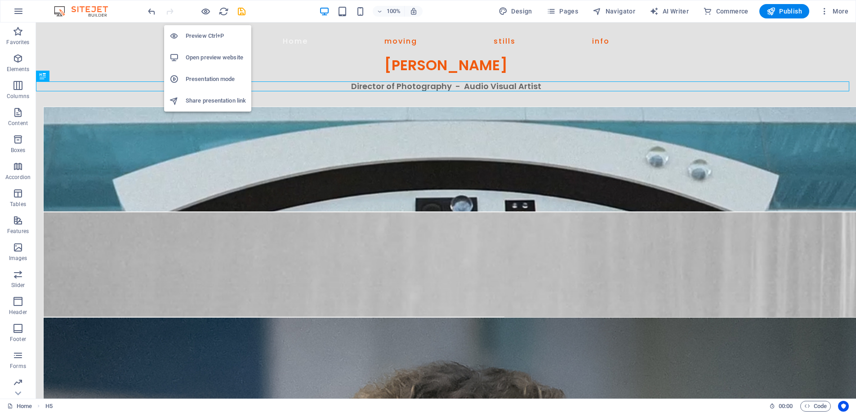
click at [203, 31] on h6 "Preview Ctrl+P" at bounding box center [216, 36] width 60 height 11
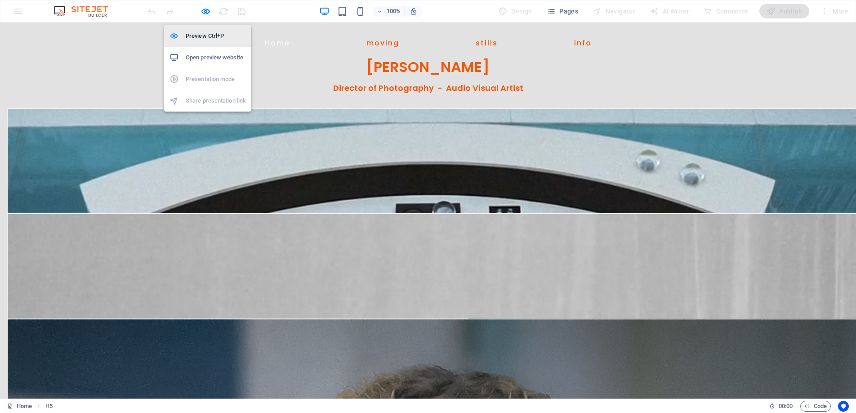
click at [195, 35] on h6 "Preview Ctrl+P" at bounding box center [216, 36] width 60 height 11
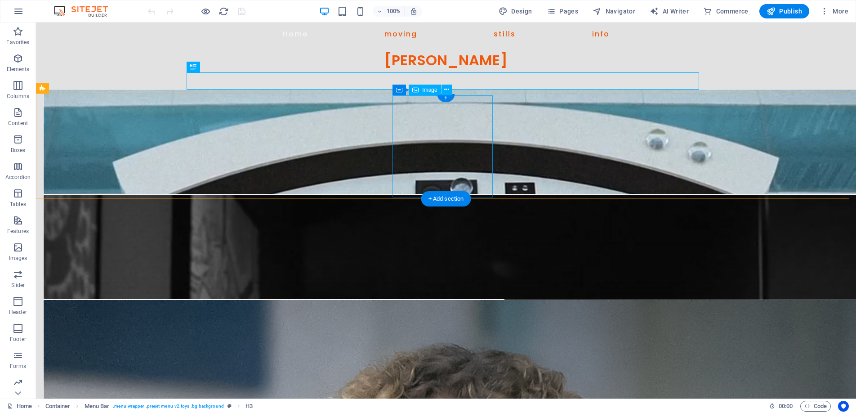
scroll to position [24, 0]
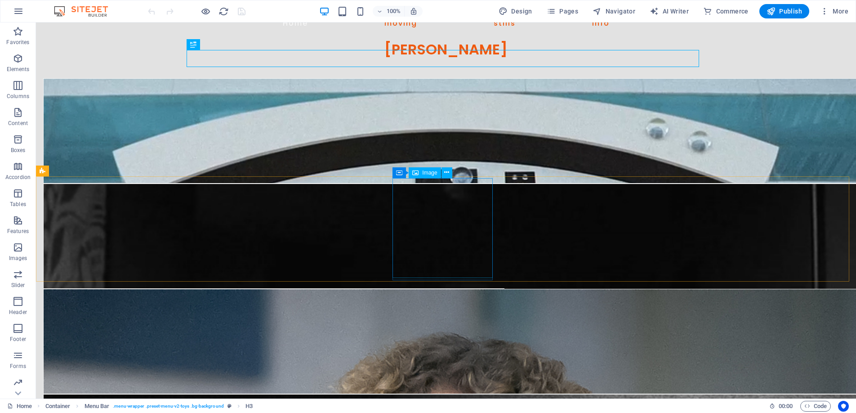
click at [422, 172] on div "Image" at bounding box center [424, 172] width 32 height 11
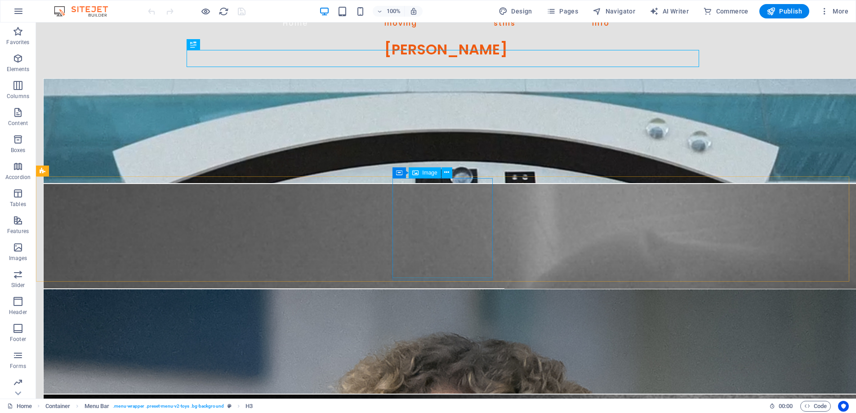
click at [422, 172] on div "Image" at bounding box center [424, 172] width 32 height 11
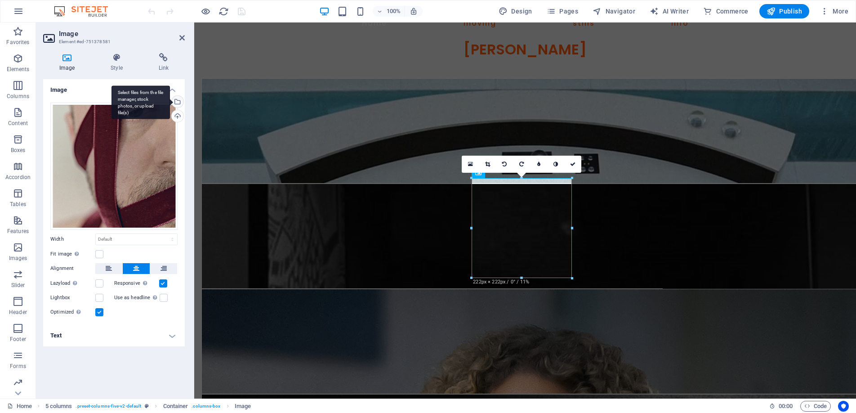
click at [170, 100] on div "Select files from the file manager, stock photos, or upload file(s)" at bounding box center [140, 102] width 58 height 34
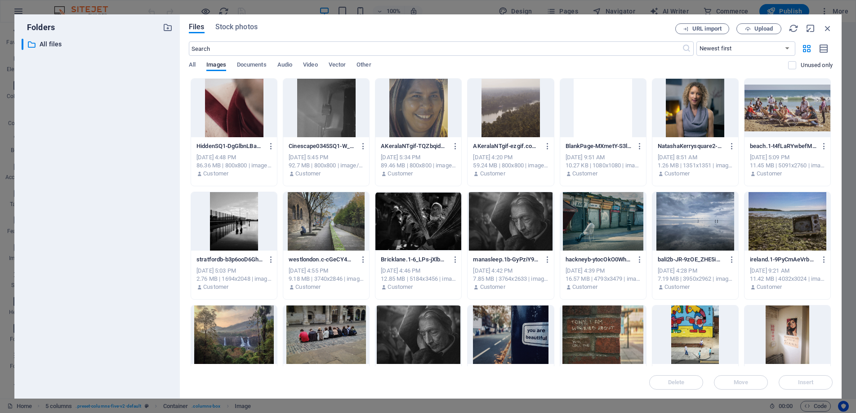
click at [228, 120] on div at bounding box center [234, 108] width 86 height 58
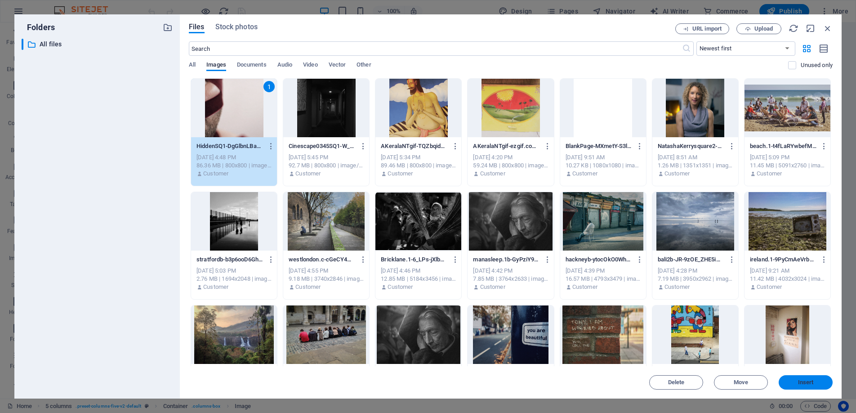
click at [814, 383] on span "Insert" at bounding box center [805, 381] width 47 height 5
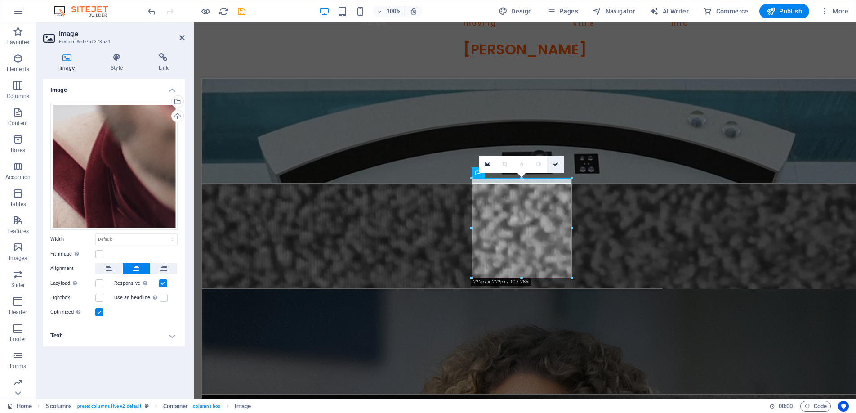
click at [559, 161] on link at bounding box center [555, 163] width 17 height 17
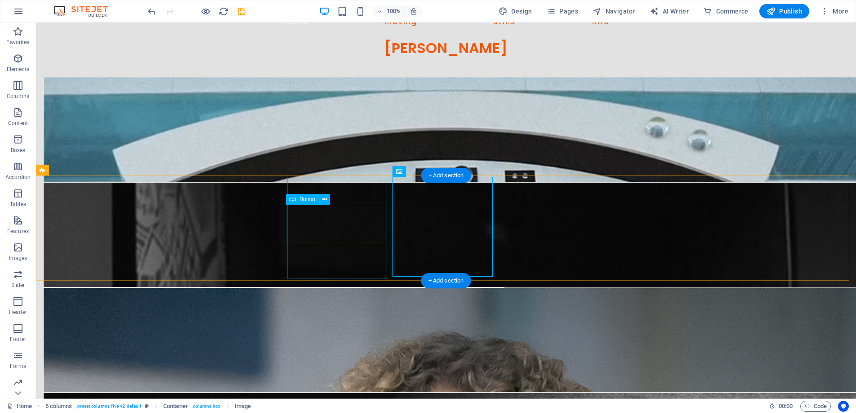
scroll to position [26, 0]
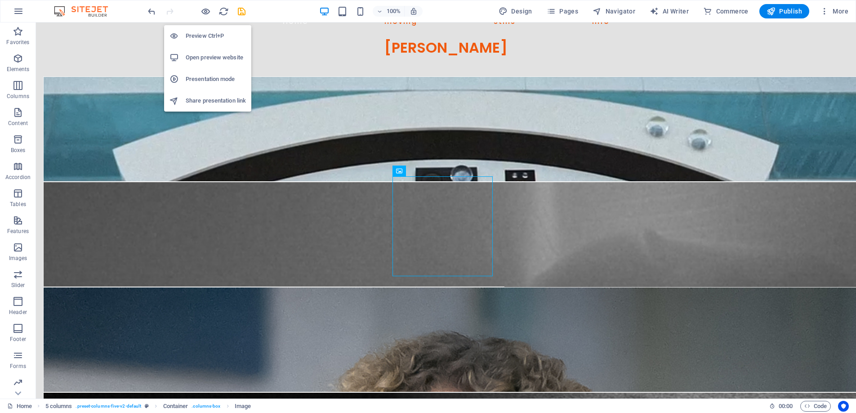
click at [203, 34] on h6 "Preview Ctrl+P" at bounding box center [216, 36] width 60 height 11
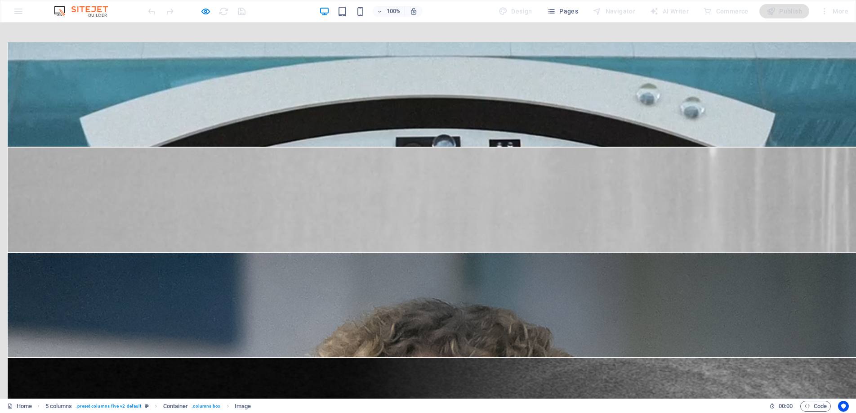
scroll to position [0, 0]
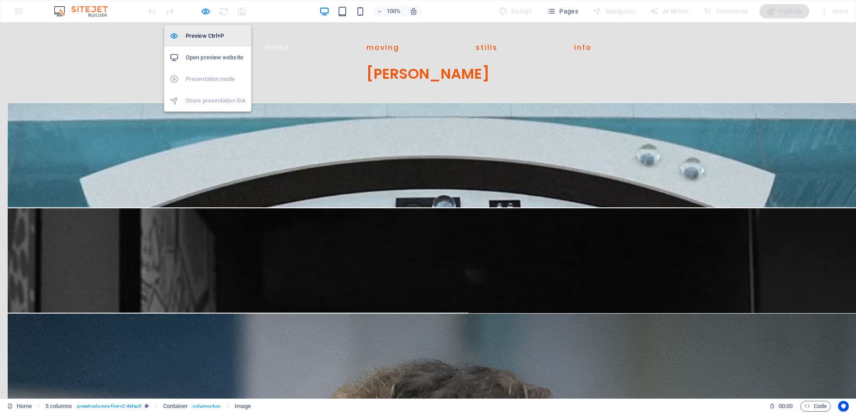
click at [204, 34] on h6 "Preview Ctrl+P" at bounding box center [216, 36] width 60 height 11
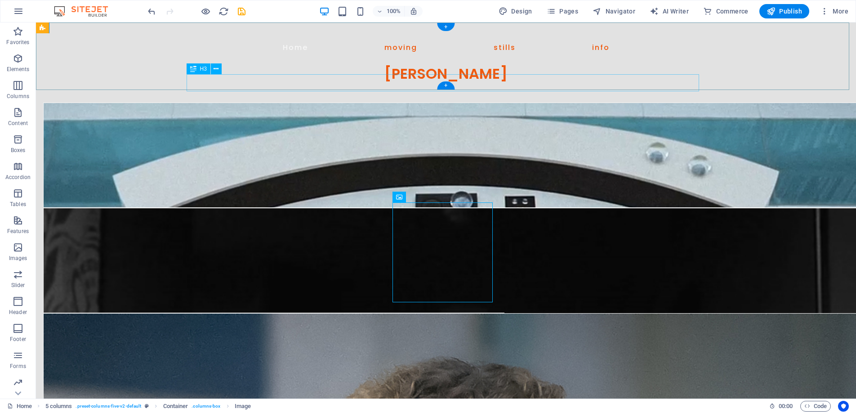
click at [401, 82] on div "[PERSON_NAME]" at bounding box center [446, 73] width 518 height 17
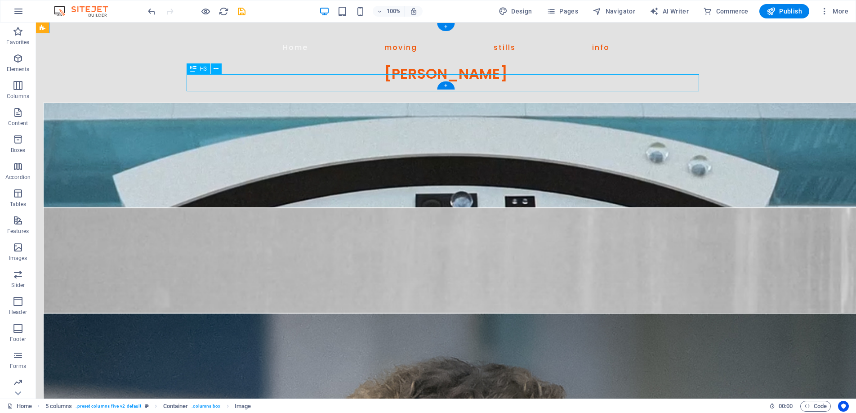
click at [401, 82] on div "[PERSON_NAME]" at bounding box center [446, 73] width 518 height 17
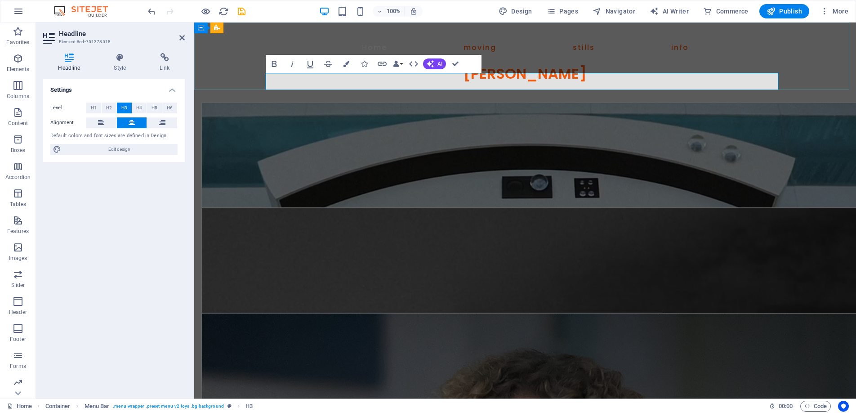
scroll to position [1, 0]
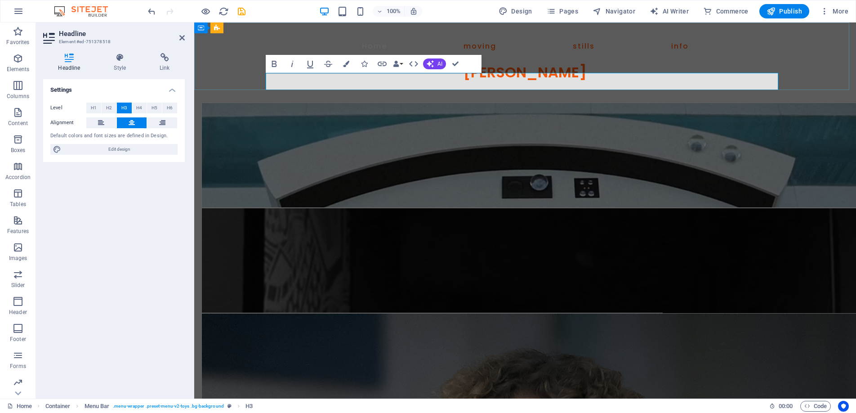
click at [606, 81] on h3 "[PERSON_NAME]" at bounding box center [525, 72] width 518 height 17
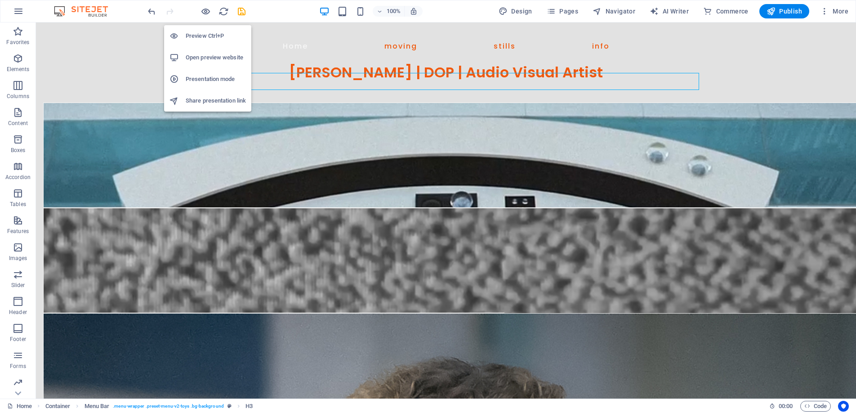
click at [204, 34] on h6 "Preview Ctrl+P" at bounding box center [216, 36] width 60 height 11
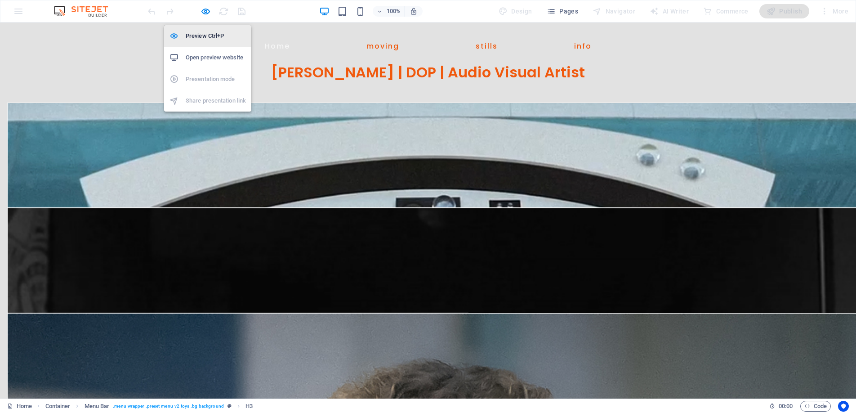
click at [204, 35] on h6 "Preview Ctrl+P" at bounding box center [216, 36] width 60 height 11
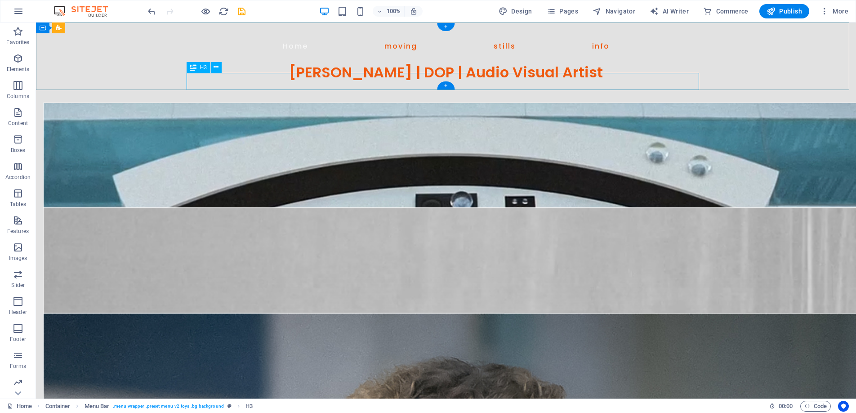
click at [406, 81] on div "Benjamin D Cooper | DOP | Audio Visual Artist" at bounding box center [446, 72] width 518 height 17
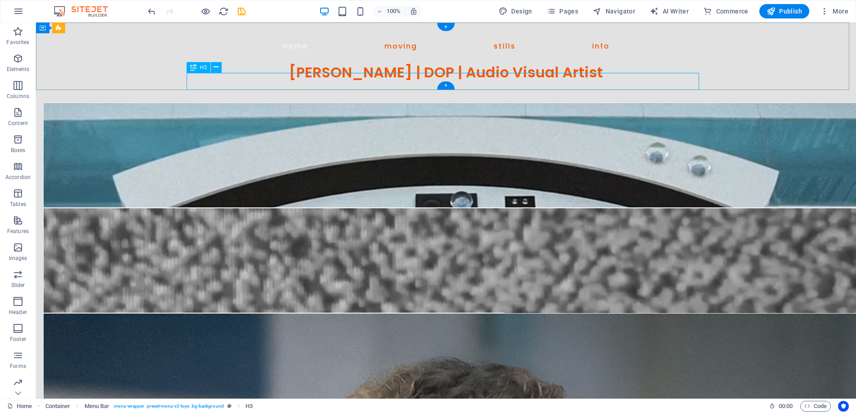
click at [406, 81] on div "Benjamin D Cooper | DOP | Audio Visual Artist" at bounding box center [446, 72] width 518 height 17
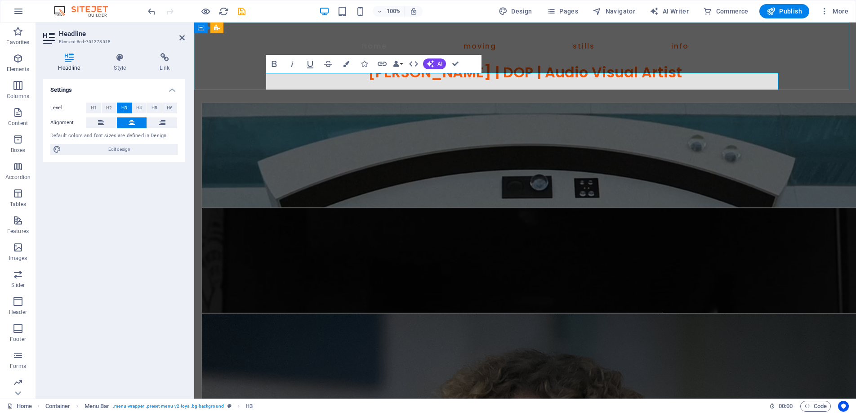
click at [670, 81] on h3 "Benjamin D Cooper | DOP | Audio Visual Artist" at bounding box center [525, 72] width 518 height 17
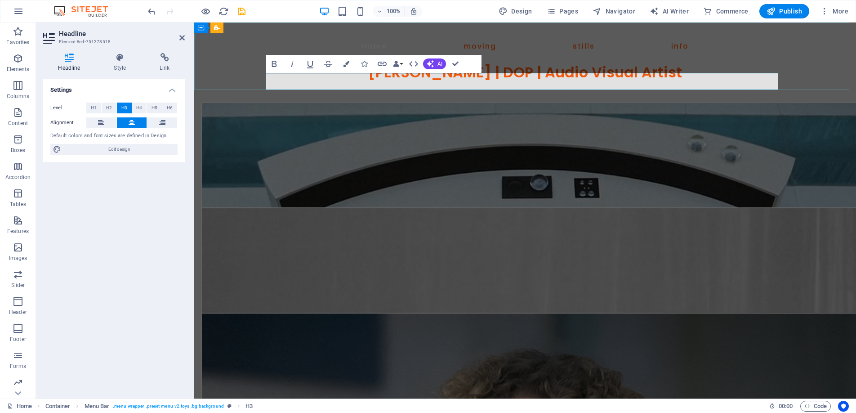
drag, startPoint x: 695, startPoint y: 82, endPoint x: 502, endPoint y: 81, distance: 192.8
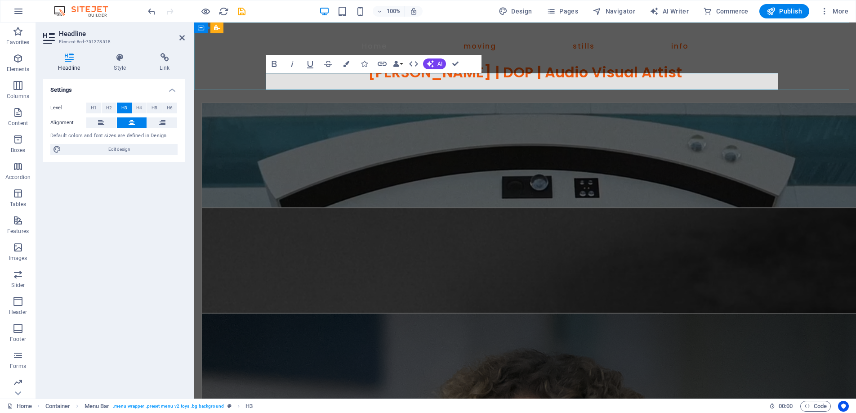
click at [502, 81] on h3 "Benjamin D Cooper | DOP | Audio Visual Artist" at bounding box center [525, 72] width 518 height 17
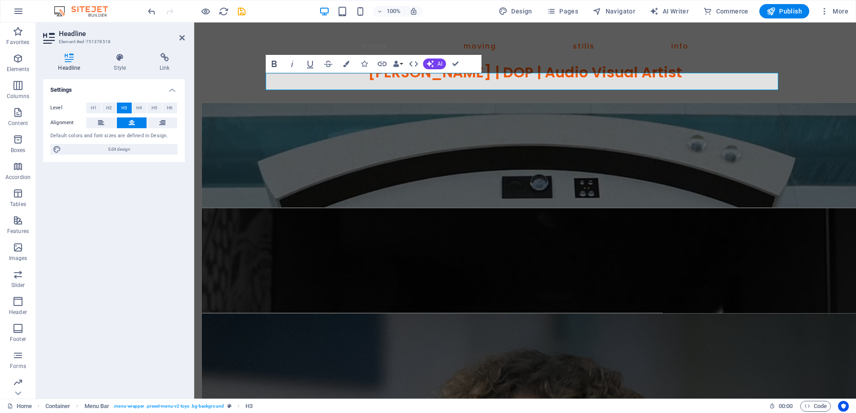
click at [275, 63] on icon "button" at bounding box center [274, 63] width 11 height 11
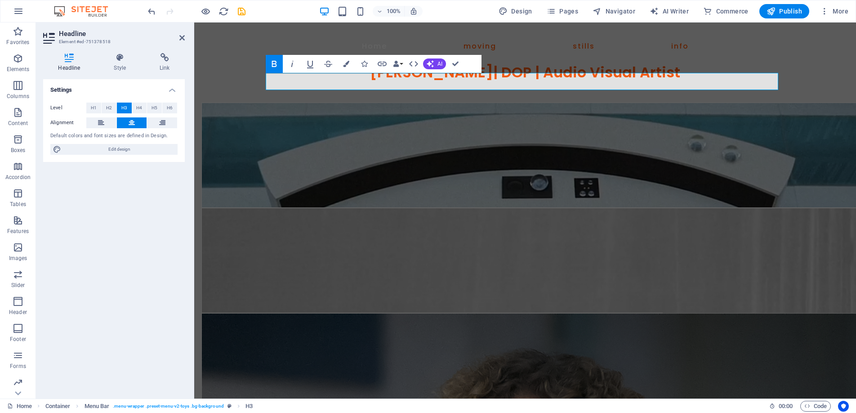
click at [275, 63] on icon "button" at bounding box center [274, 63] width 11 height 11
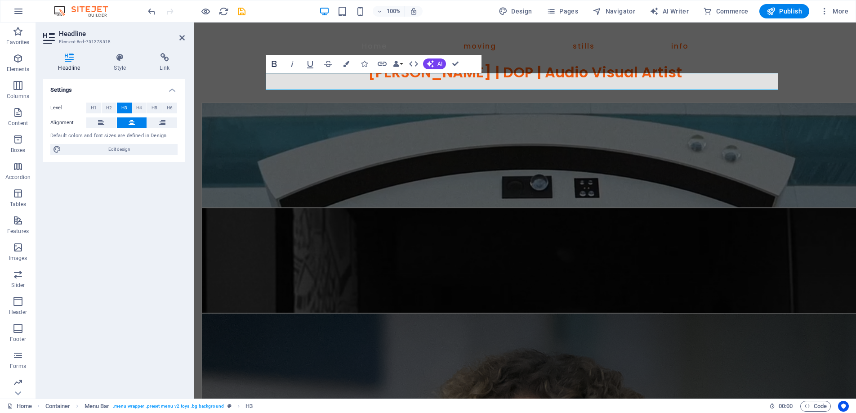
click at [275, 63] on icon "button" at bounding box center [274, 63] width 11 height 11
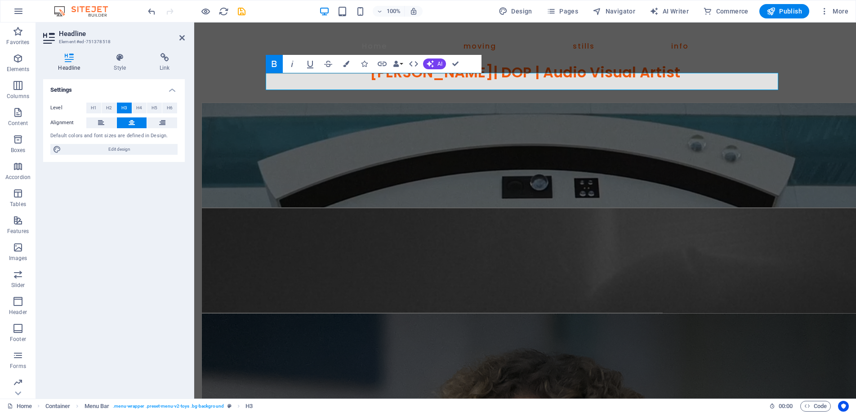
click at [275, 63] on icon "button" at bounding box center [274, 63] width 11 height 11
click at [289, 61] on icon "button" at bounding box center [292, 63] width 11 height 11
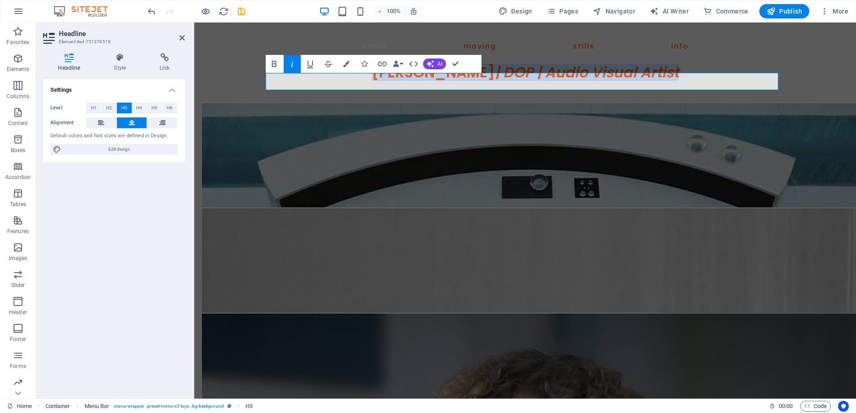
click at [289, 61] on icon "button" at bounding box center [292, 63] width 11 height 11
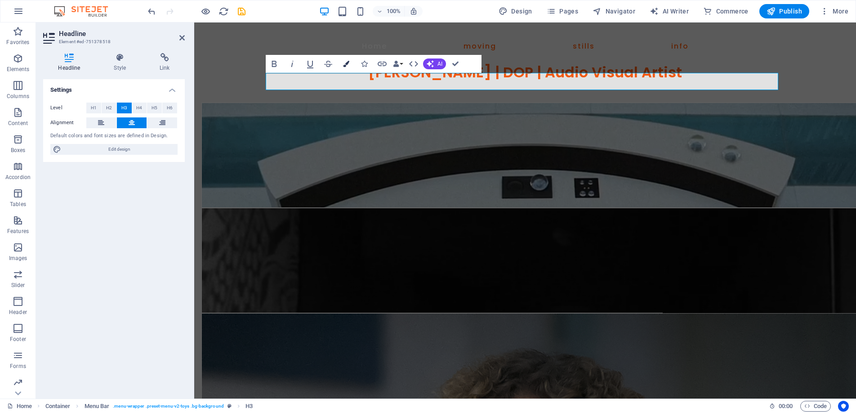
click at [348, 59] on button "Colors" at bounding box center [345, 64] width 17 height 18
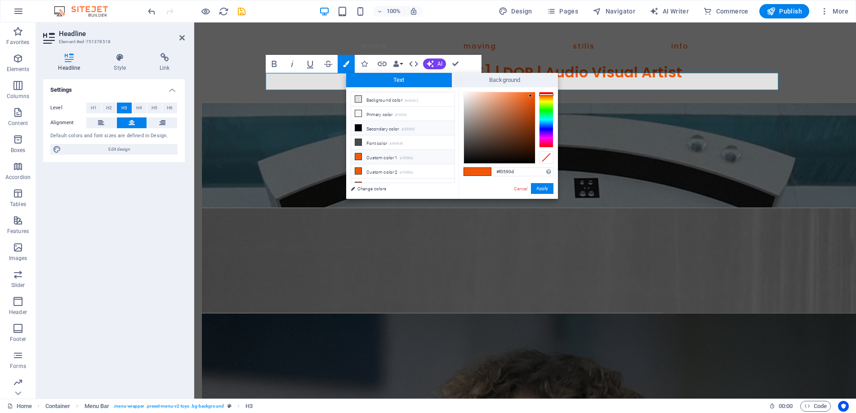
click at [378, 128] on li "Secondary color #000000" at bounding box center [402, 128] width 103 height 14
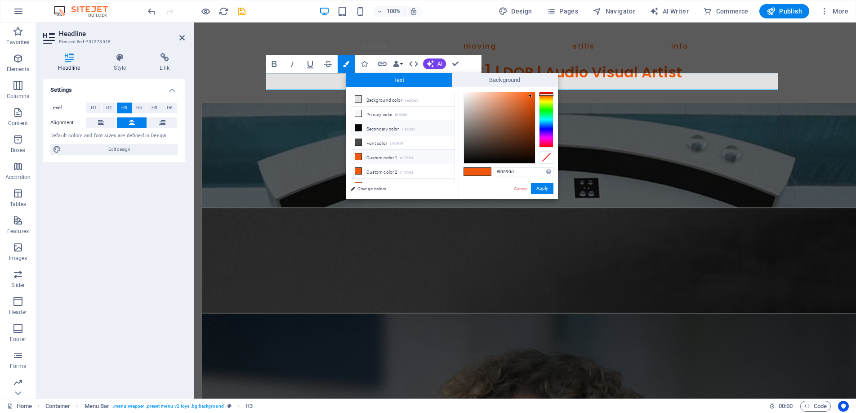
type input "#000000"
click at [543, 187] on button "Apply" at bounding box center [542, 188] width 22 height 11
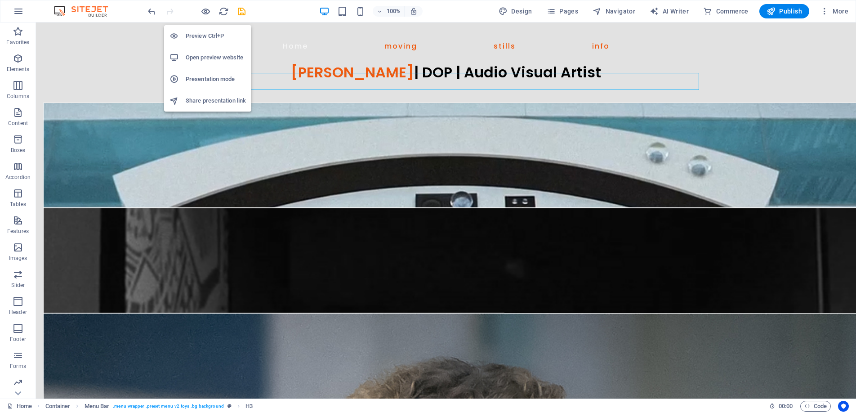
click at [203, 33] on h6 "Preview Ctrl+P" at bounding box center [216, 36] width 60 height 11
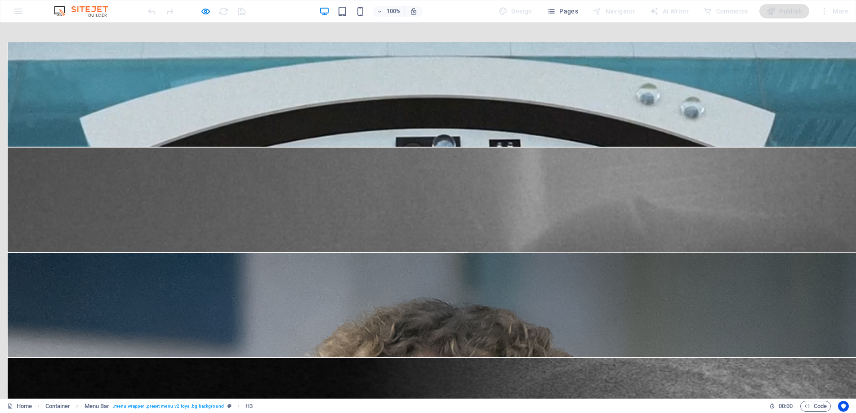
scroll to position [0, 0]
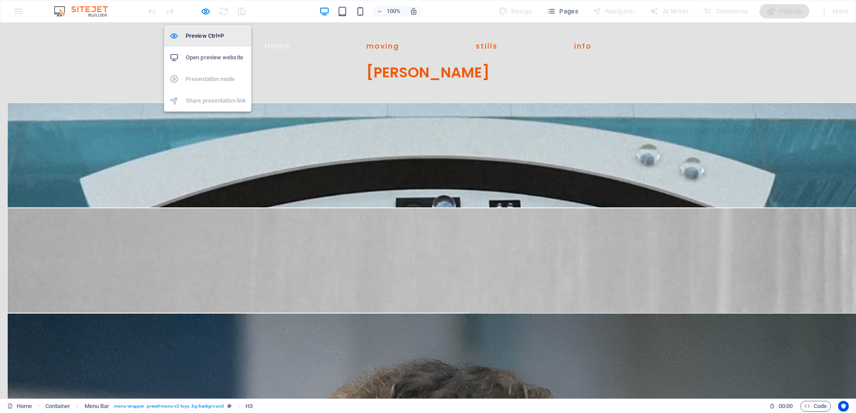
click at [202, 33] on h6 "Preview Ctrl+P" at bounding box center [216, 36] width 60 height 11
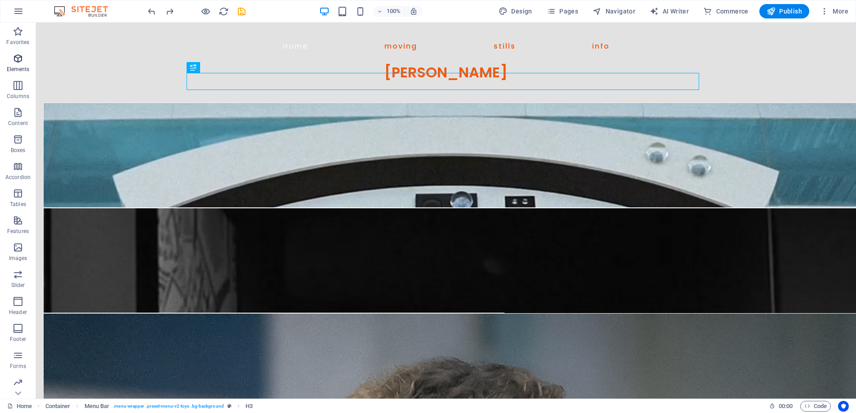
click at [18, 58] on icon "button" at bounding box center [18, 58] width 11 height 11
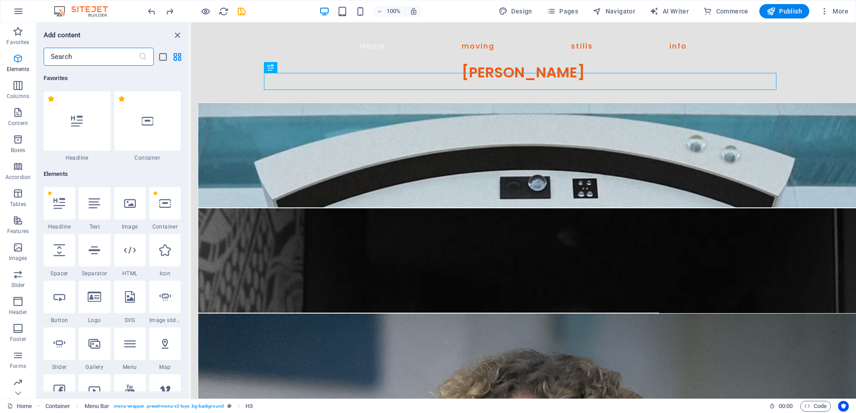
scroll to position [96, 0]
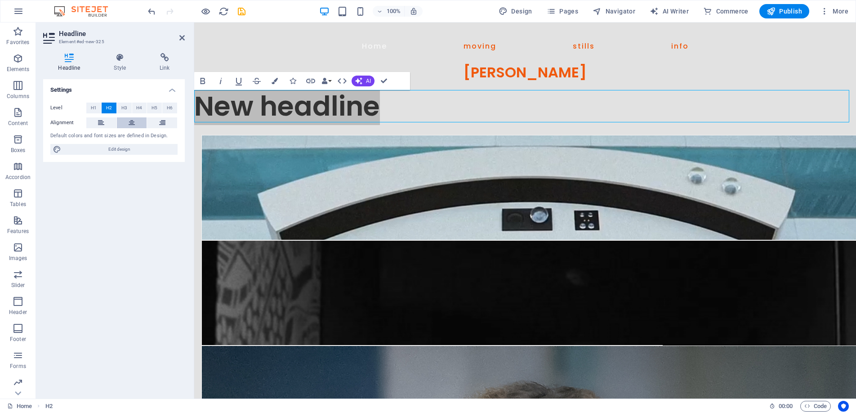
click at [128, 118] on button at bounding box center [132, 122] width 30 height 11
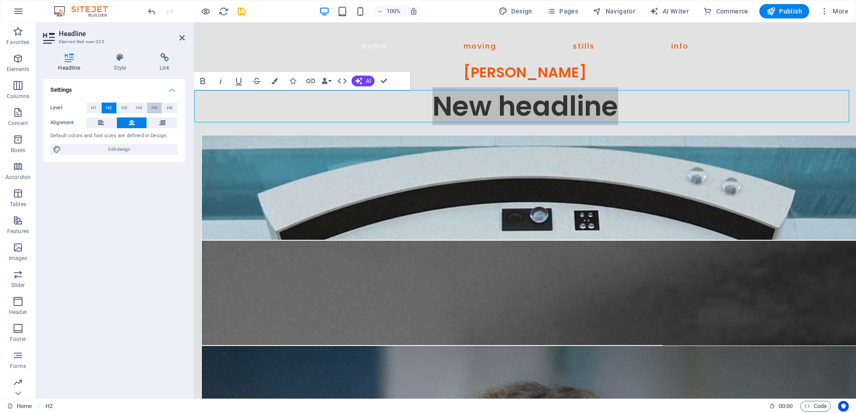
click at [152, 106] on span "H5" at bounding box center [154, 107] width 6 height 11
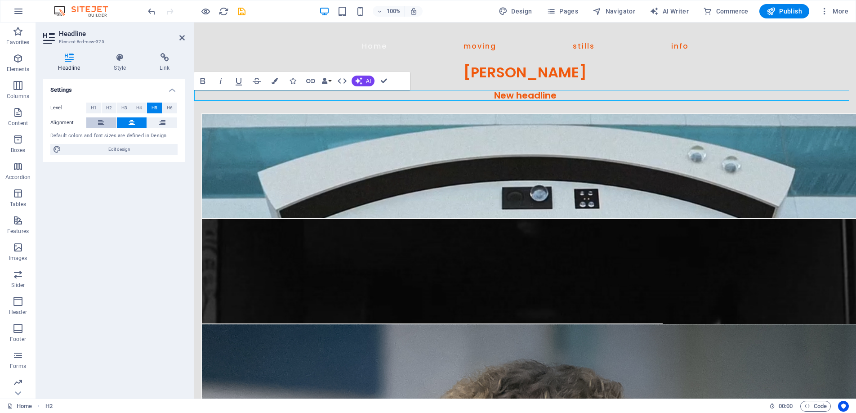
click at [101, 117] on icon at bounding box center [101, 122] width 6 height 11
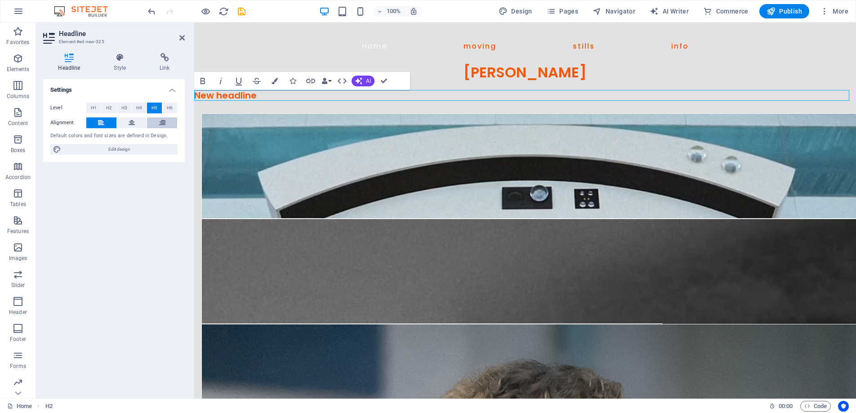
click at [160, 122] on icon at bounding box center [162, 122] width 6 height 11
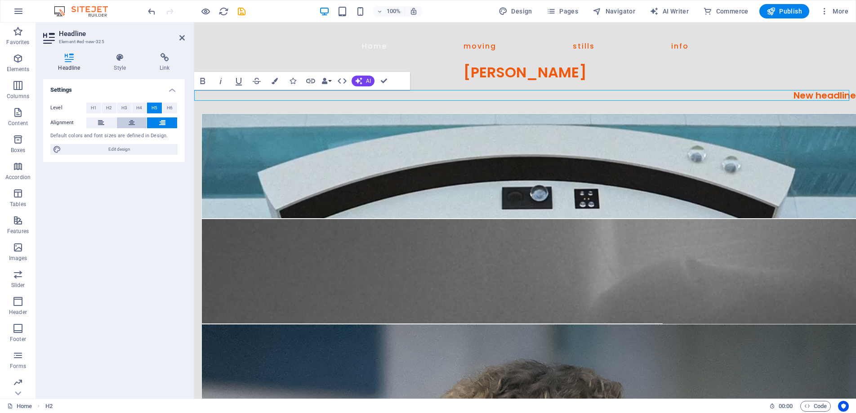
click at [127, 122] on button at bounding box center [132, 122] width 30 height 11
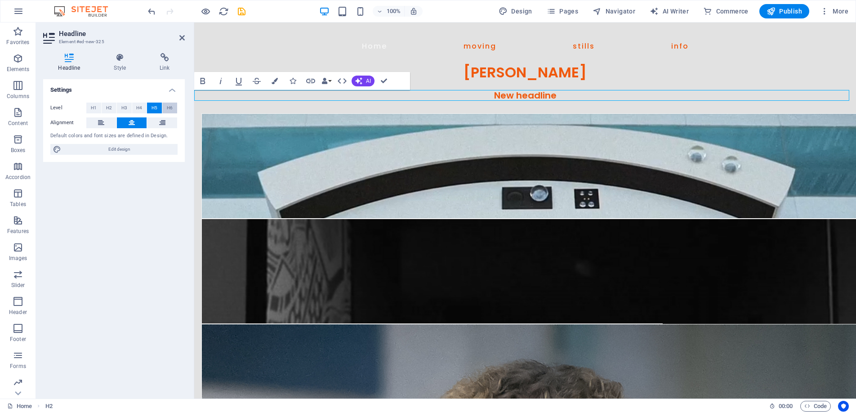
click at [170, 106] on span "H6" at bounding box center [170, 107] width 6 height 11
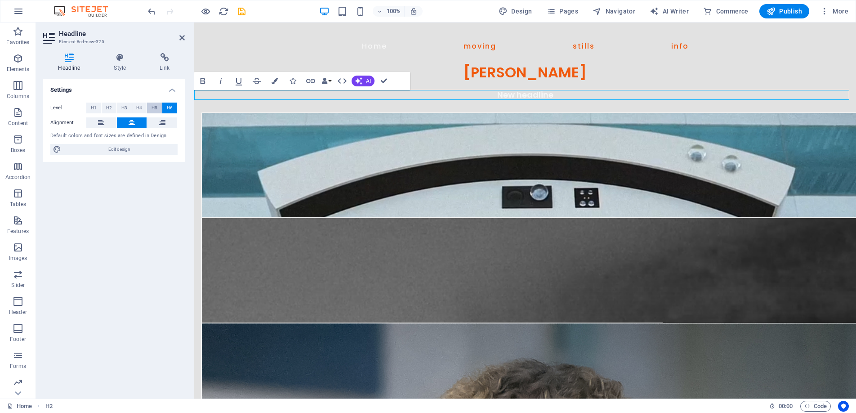
click at [158, 106] on button "H5" at bounding box center [154, 107] width 15 height 11
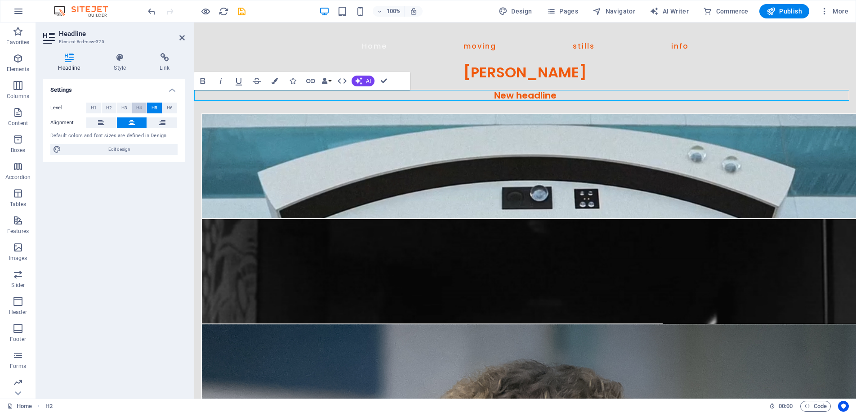
click at [138, 107] on span "H4" at bounding box center [139, 107] width 6 height 11
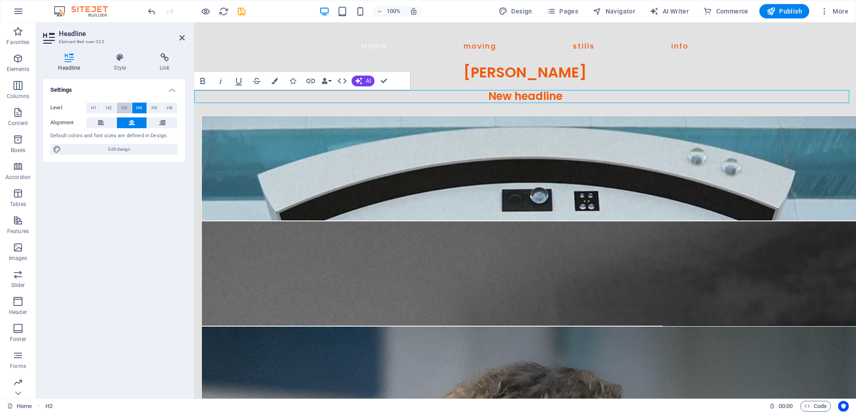
click at [125, 107] on span "H3" at bounding box center [124, 107] width 6 height 11
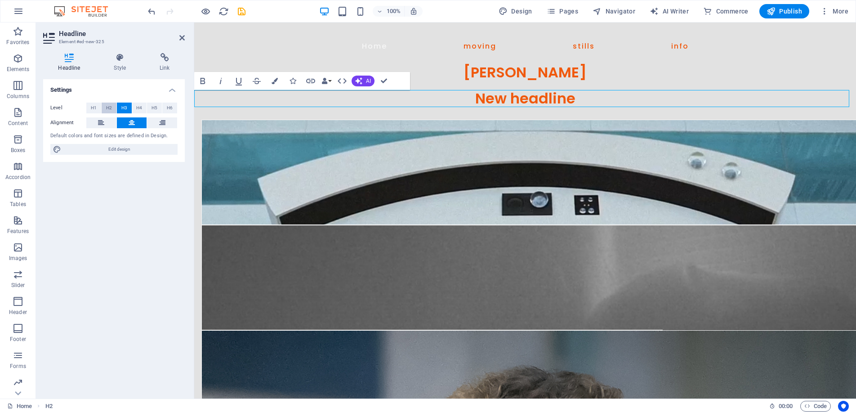
click at [106, 107] on span "H2" at bounding box center [109, 107] width 6 height 11
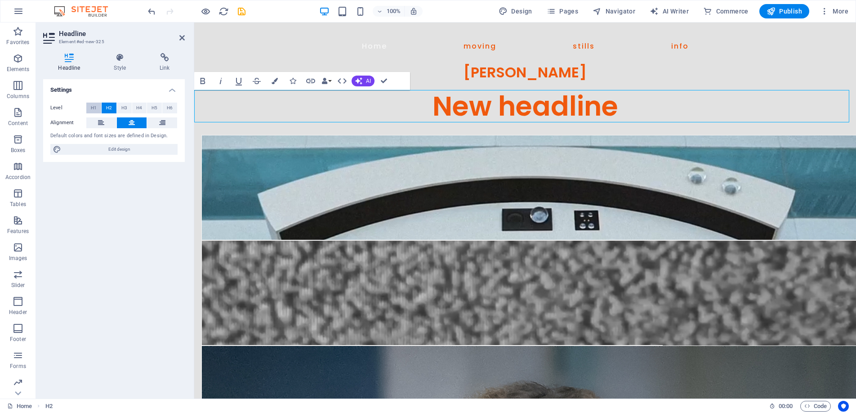
click at [93, 106] on span "H1" at bounding box center [94, 107] width 6 height 11
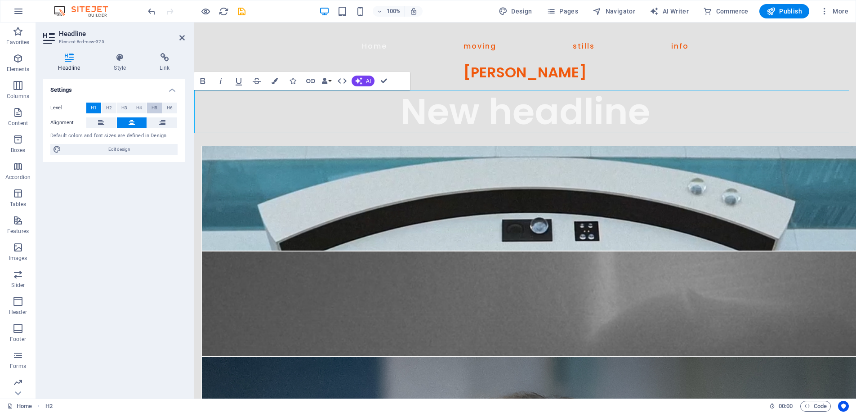
click at [155, 107] on span "H5" at bounding box center [154, 107] width 6 height 11
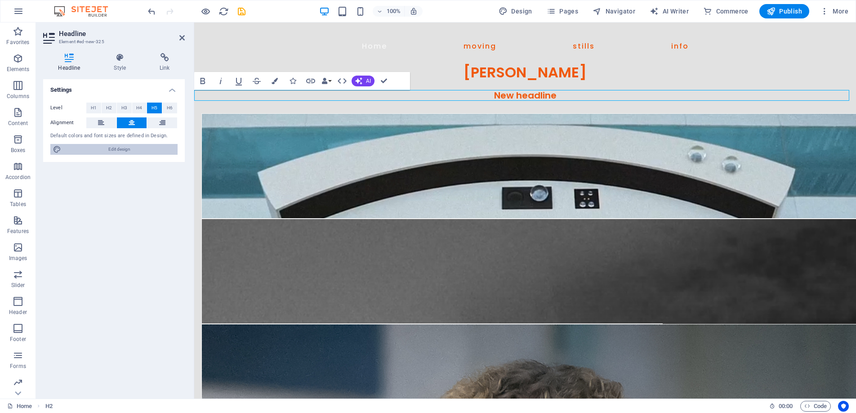
click at [135, 144] on span "Edit design" at bounding box center [119, 149] width 111 height 11
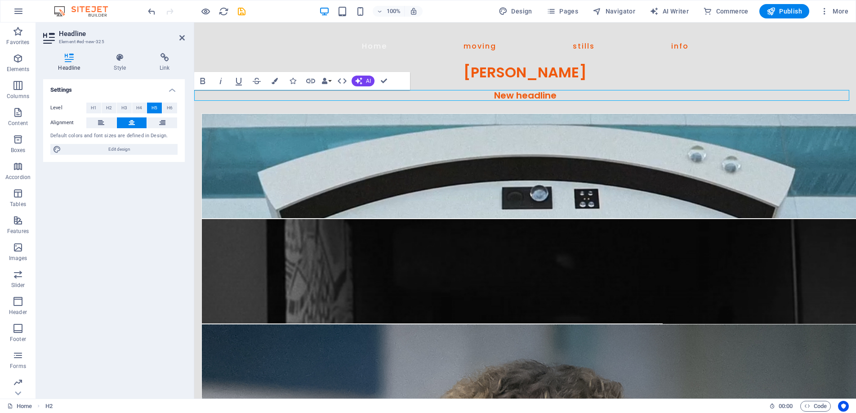
select select "px"
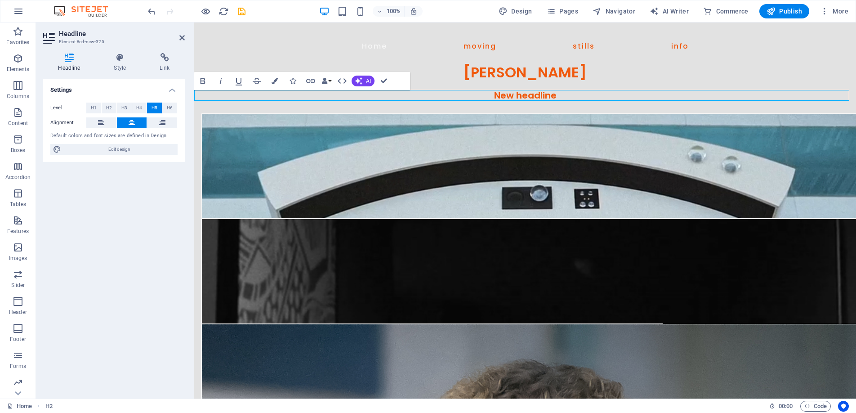
select select "400"
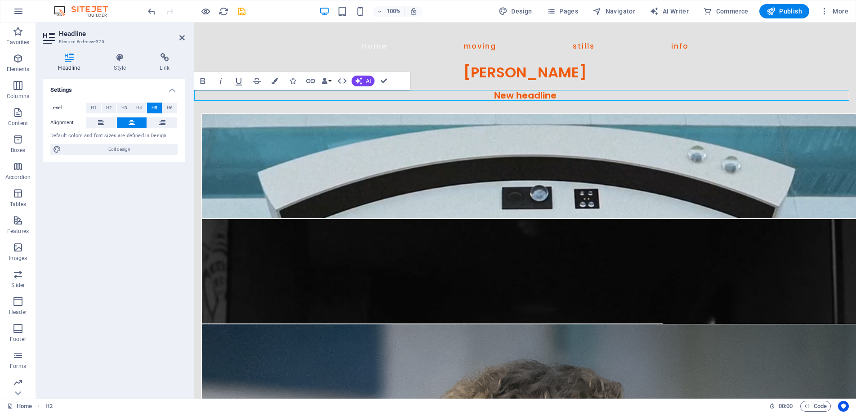
select select "px"
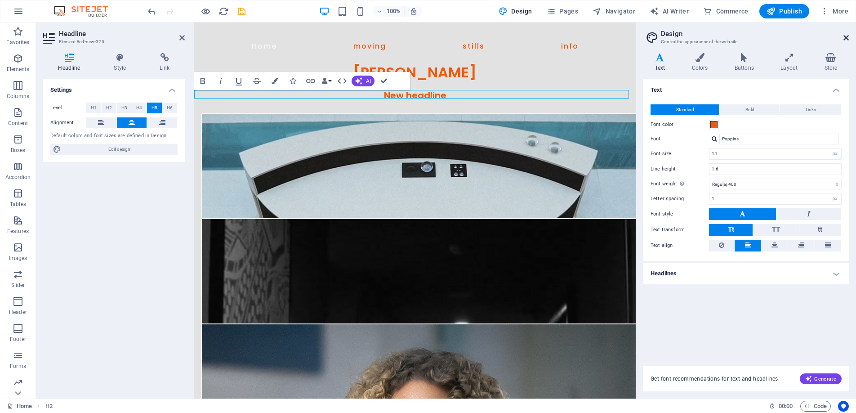
click at [846, 37] on icon at bounding box center [845, 37] width 5 height 7
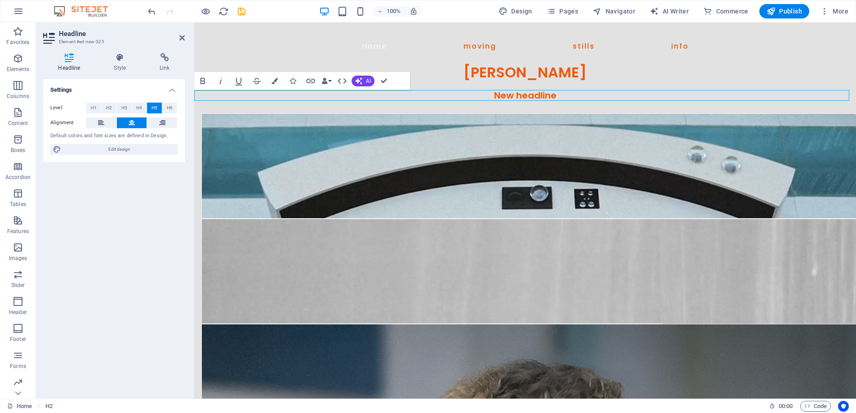
click at [553, 94] on h5 "New headline" at bounding box center [524, 95] width 661 height 11
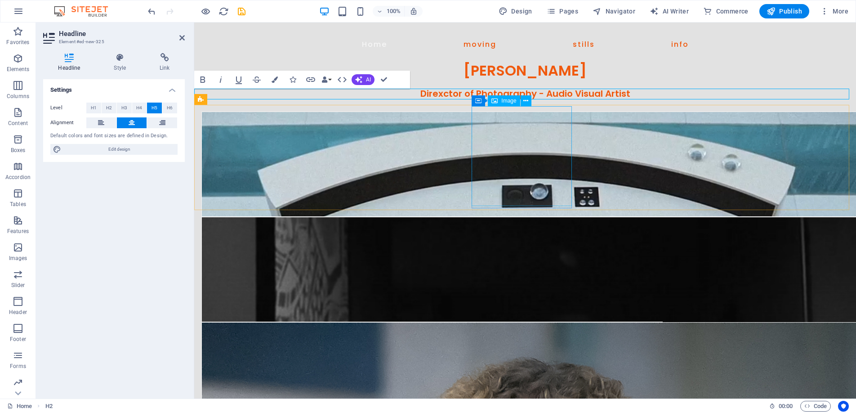
scroll to position [4, 0]
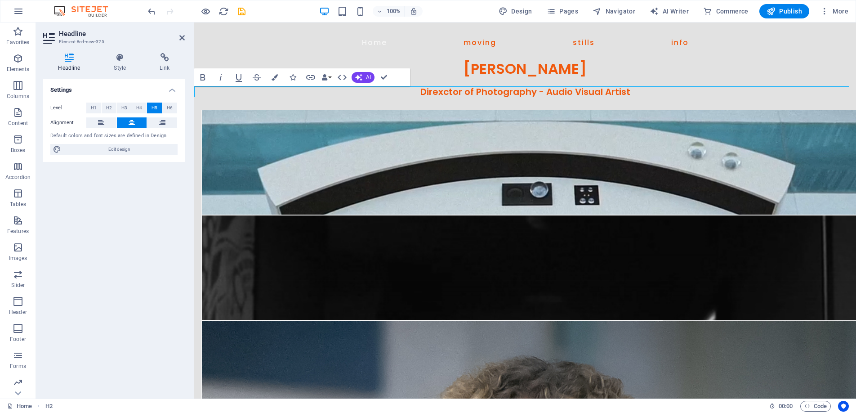
click at [439, 93] on h5 "​Direxctor of Photography - Audio Visual Artist" at bounding box center [524, 91] width 661 height 11
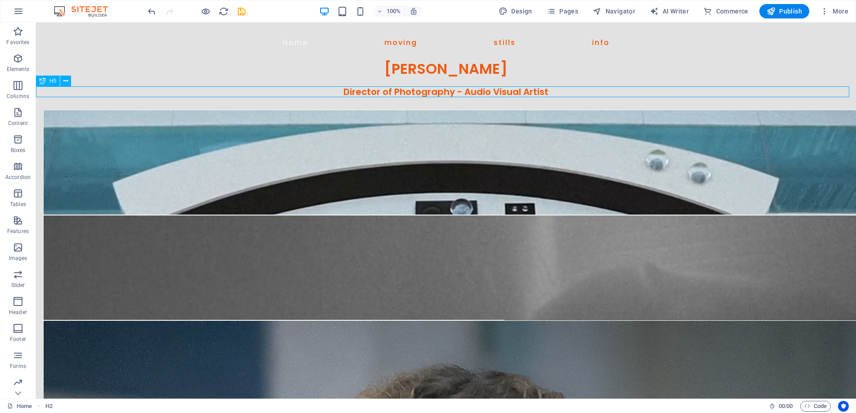
click at [406, 90] on div "Director of Photography - Audio Visual Artist" at bounding box center [446, 91] width 820 height 11
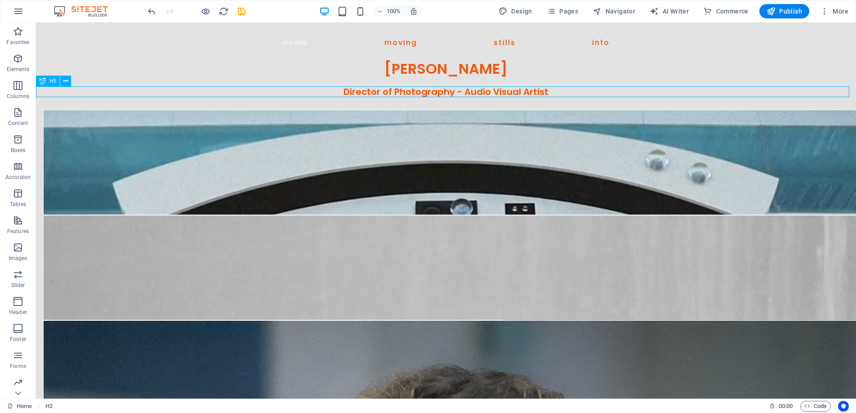
click at [406, 90] on div "Director of Photography - Audio Visual Artist" at bounding box center [446, 91] width 820 height 11
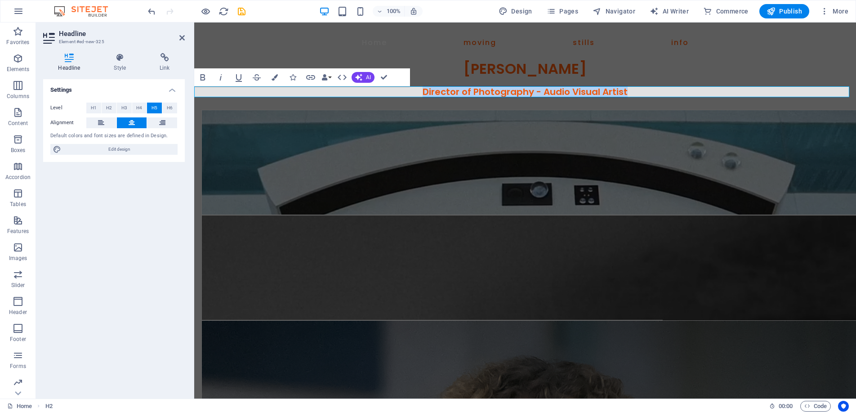
click at [620, 91] on h5 "Director of Photography - Audio Visual Artist" at bounding box center [524, 91] width 661 height 11
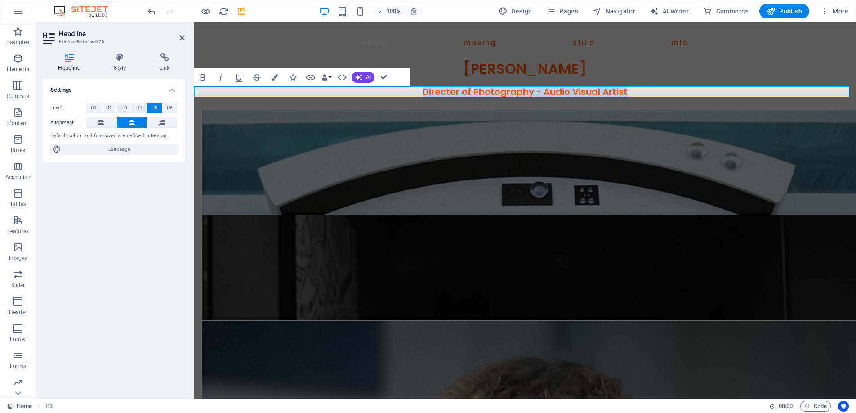
drag, startPoint x: 643, startPoint y: 92, endPoint x: 397, endPoint y: 92, distance: 245.8
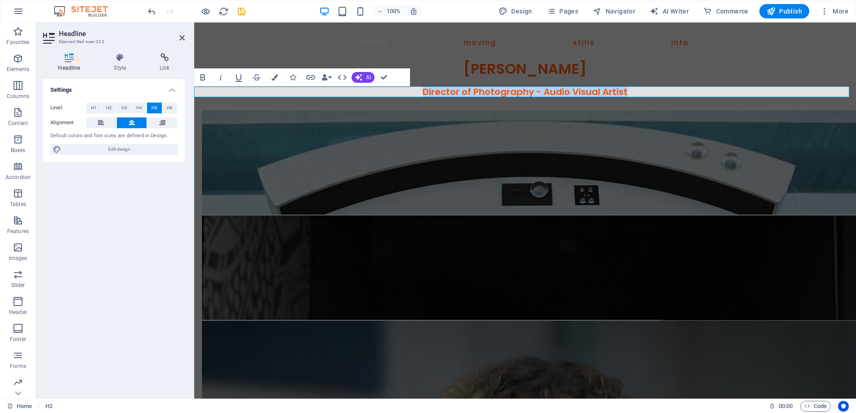
click at [397, 92] on h5 "Director of Photography - Audio Visual Artist" at bounding box center [524, 91] width 661 height 11
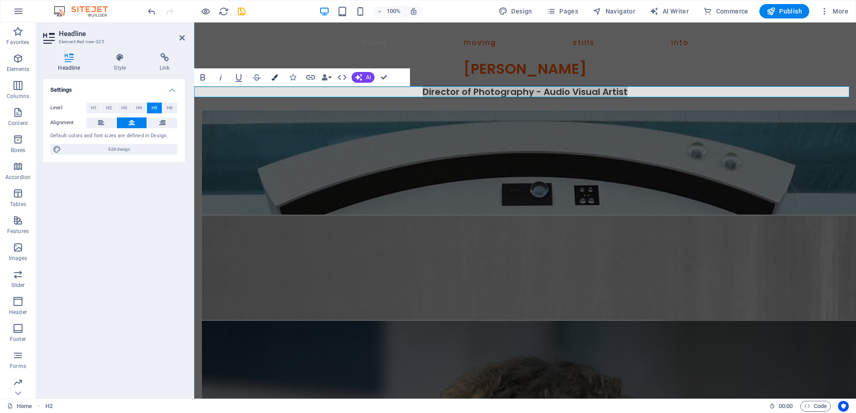
click at [274, 76] on icon "button" at bounding box center [274, 77] width 6 height 6
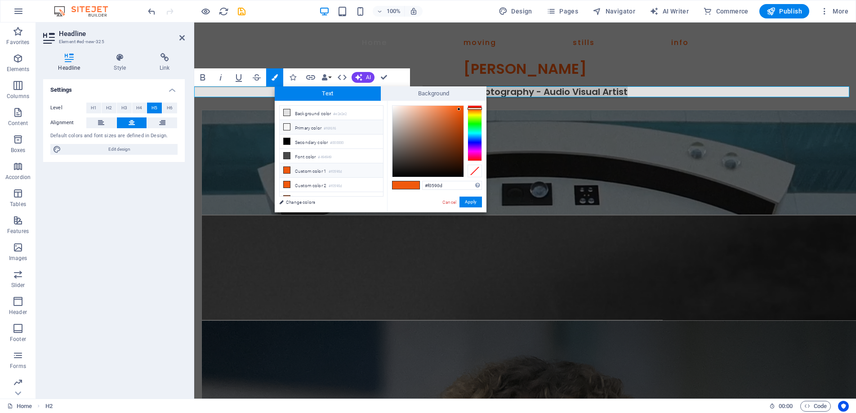
click at [305, 128] on li "Primary color #f6f6f6" at bounding box center [331, 127] width 103 height 14
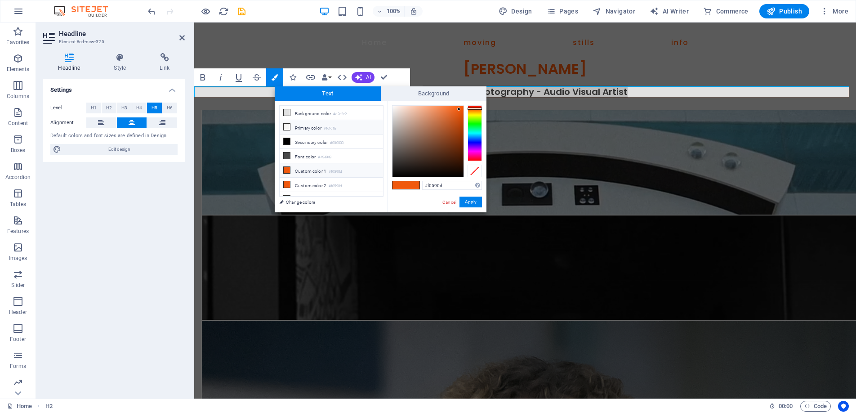
type input "#f6f6f6"
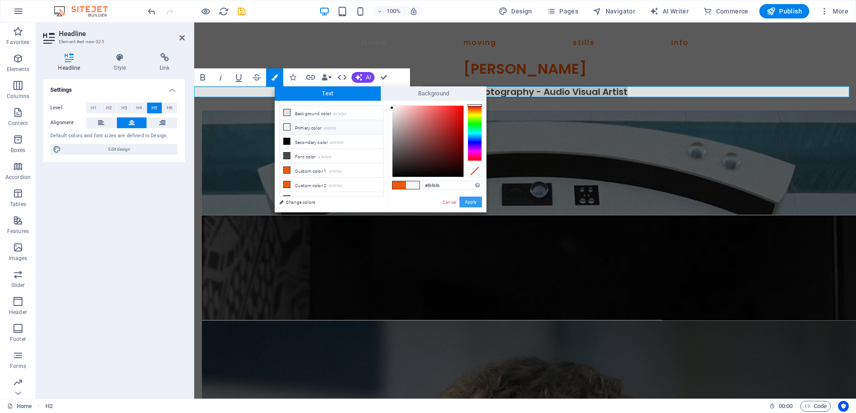
click at [462, 198] on button "Apply" at bounding box center [470, 201] width 22 height 11
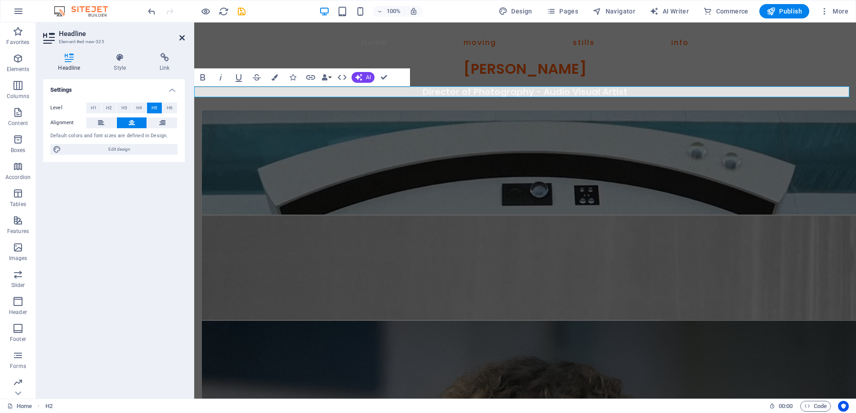
click at [180, 37] on icon at bounding box center [181, 37] width 5 height 7
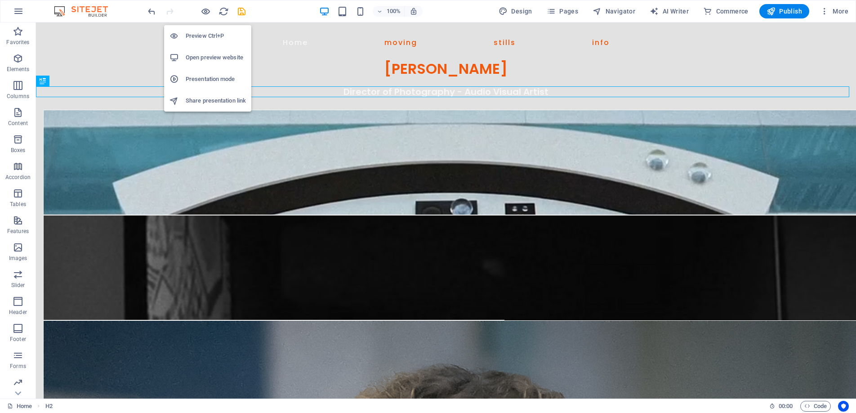
click at [203, 33] on h6 "Preview Ctrl+P" at bounding box center [216, 36] width 60 height 11
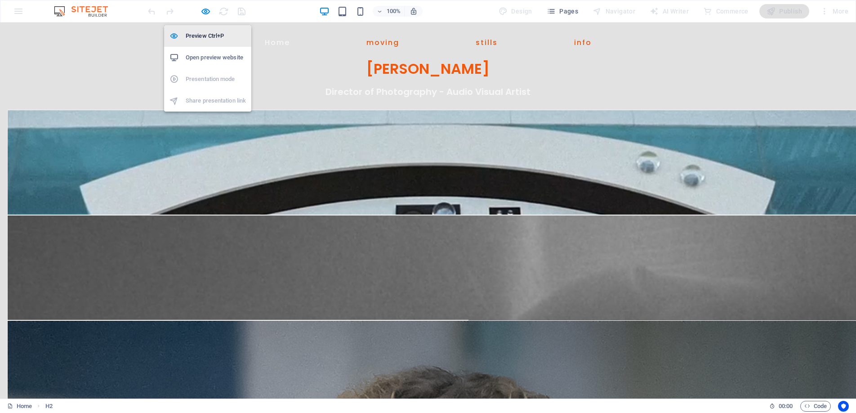
click at [200, 36] on h6 "Preview Ctrl+P" at bounding box center [216, 36] width 60 height 11
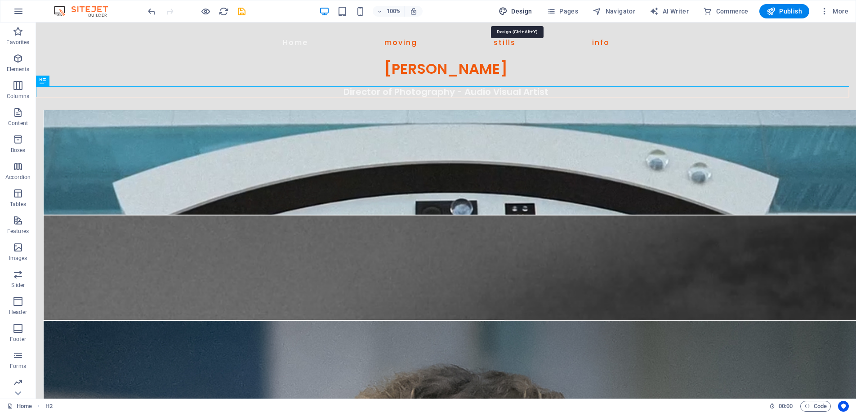
click at [526, 10] on span "Design" at bounding box center [515, 11] width 34 height 9
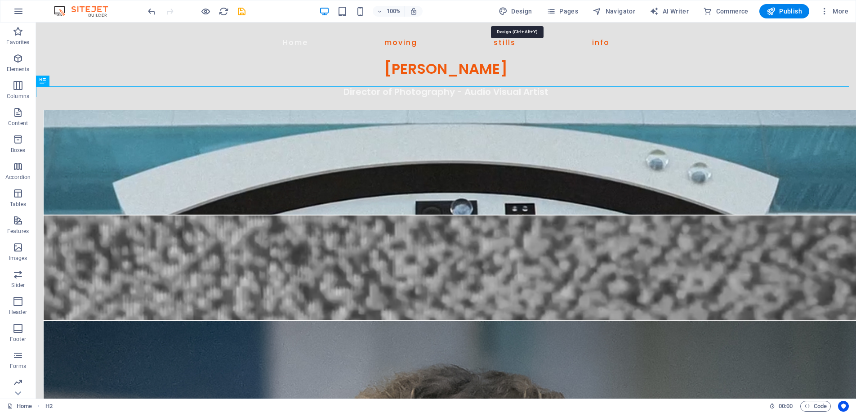
select select "px"
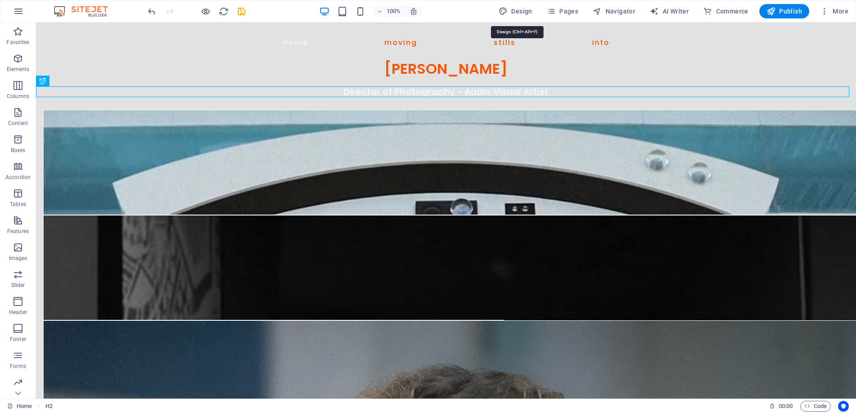
select select "400"
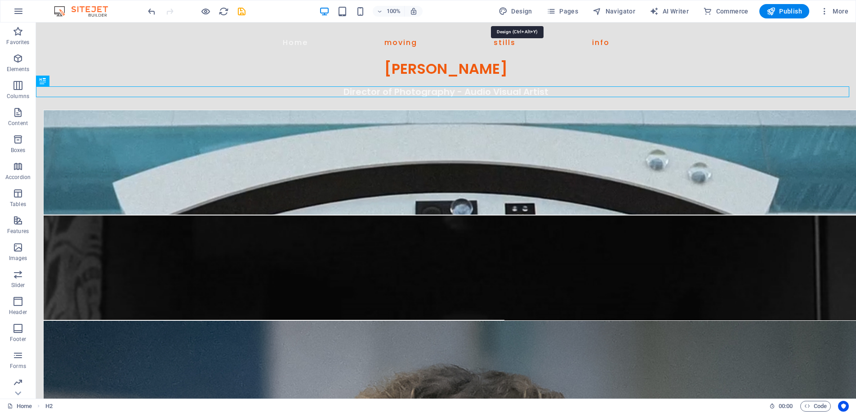
select select "px"
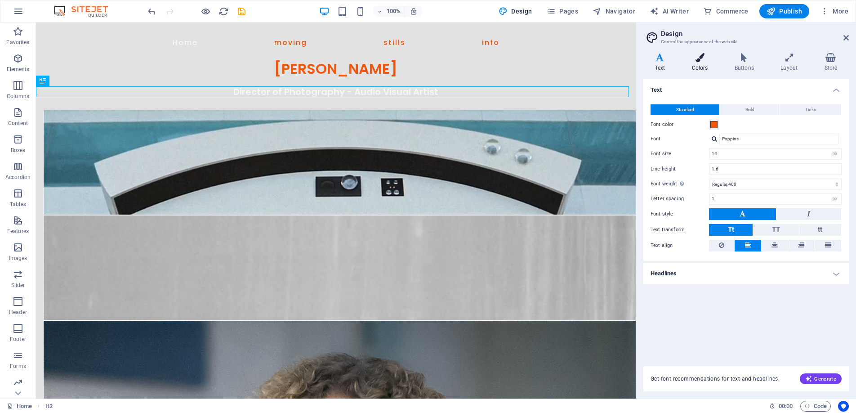
click at [699, 55] on icon at bounding box center [699, 57] width 39 height 9
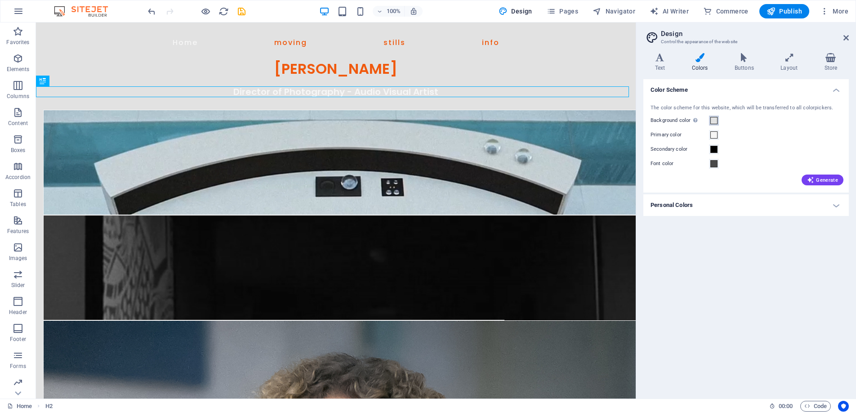
click at [713, 121] on span at bounding box center [713, 120] width 7 height 7
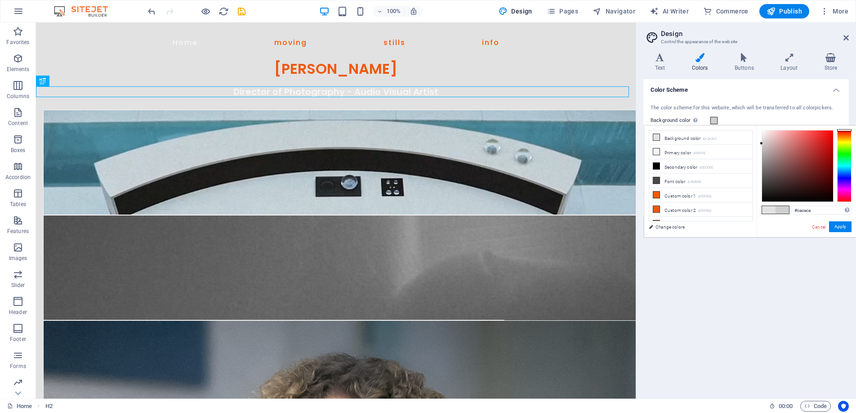
type input "#c8c8c8"
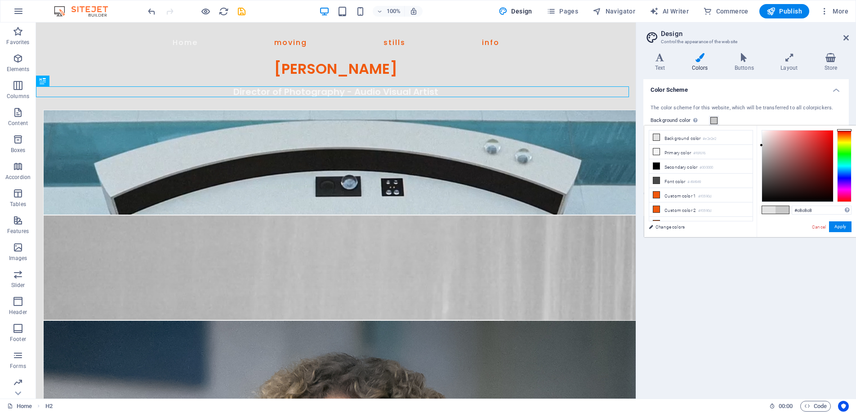
drag, startPoint x: 760, startPoint y: 138, endPoint x: 759, endPoint y: 145, distance: 7.8
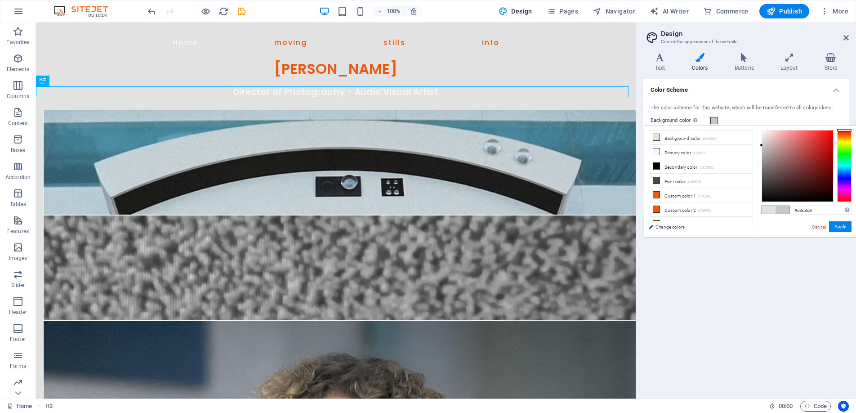
click at [759, 145] on div "#c8c8c8 Supported formats #0852ed rgb(8, 82, 237) rgba(8, 82, 237, 90%) hsv(221…" at bounding box center [805, 246] width 99 height 242
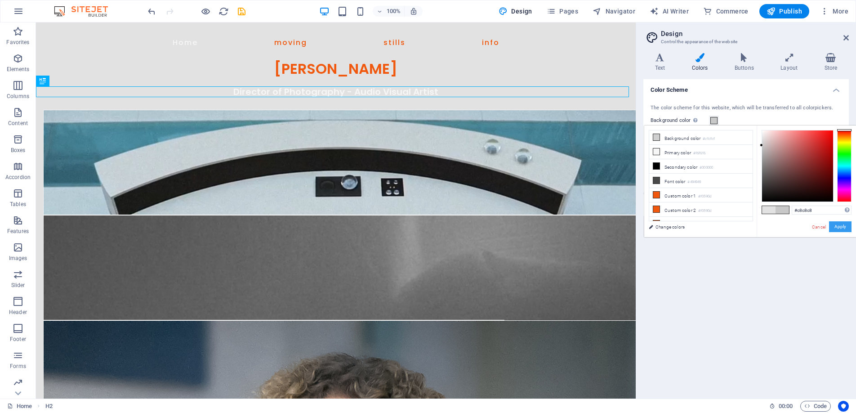
click at [844, 229] on button "Apply" at bounding box center [840, 226] width 22 height 11
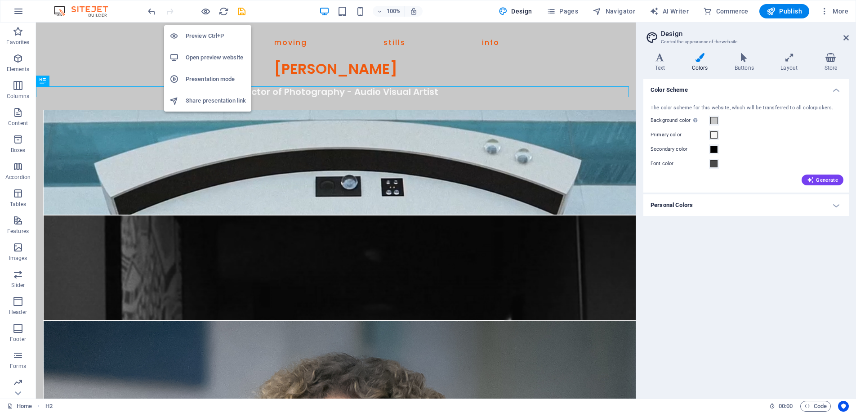
click at [207, 32] on h6 "Preview Ctrl+P" at bounding box center [216, 36] width 60 height 11
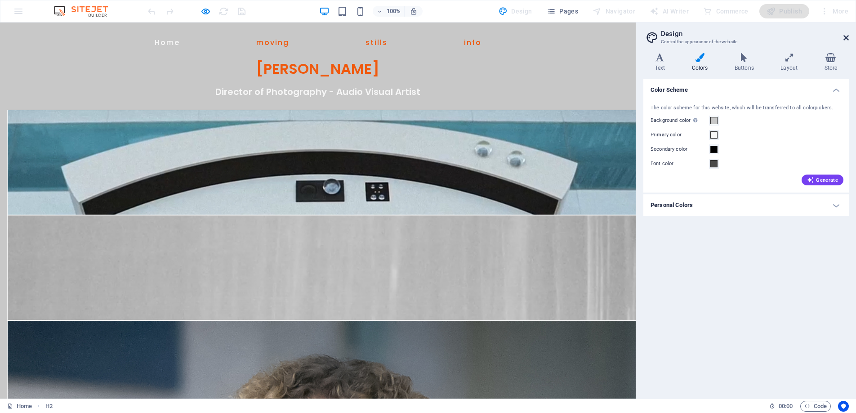
click at [847, 35] on icon at bounding box center [845, 37] width 5 height 7
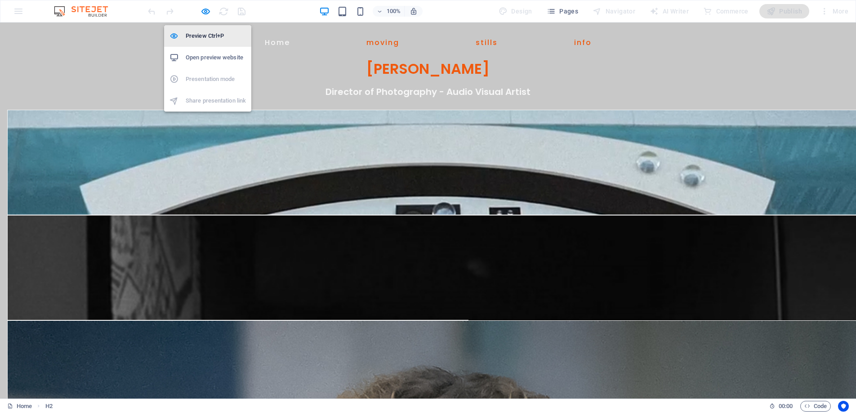
click at [202, 33] on h6 "Preview Ctrl+P" at bounding box center [216, 36] width 60 height 11
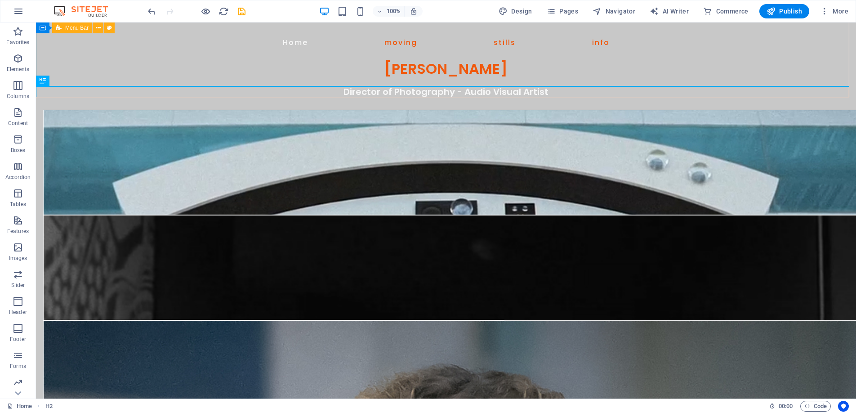
click at [68, 27] on span "Menu Bar" at bounding box center [76, 27] width 23 height 5
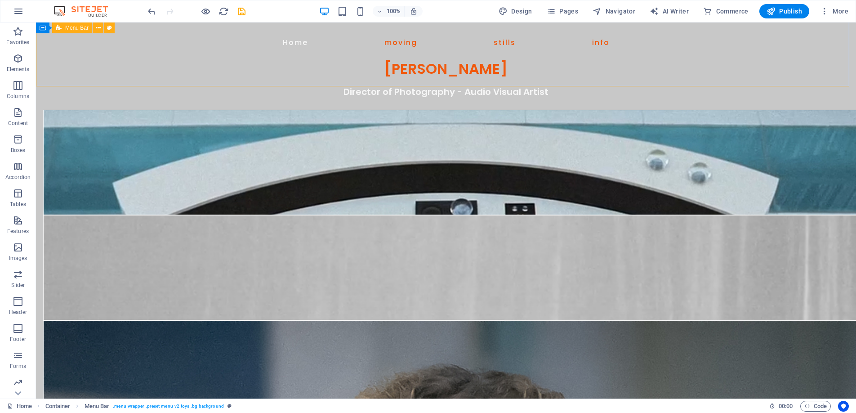
click at [68, 27] on span "Menu Bar" at bounding box center [76, 27] width 23 height 5
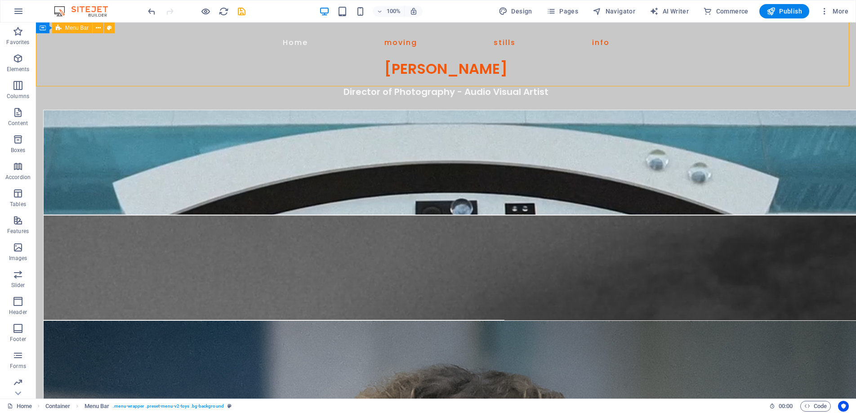
select select "px"
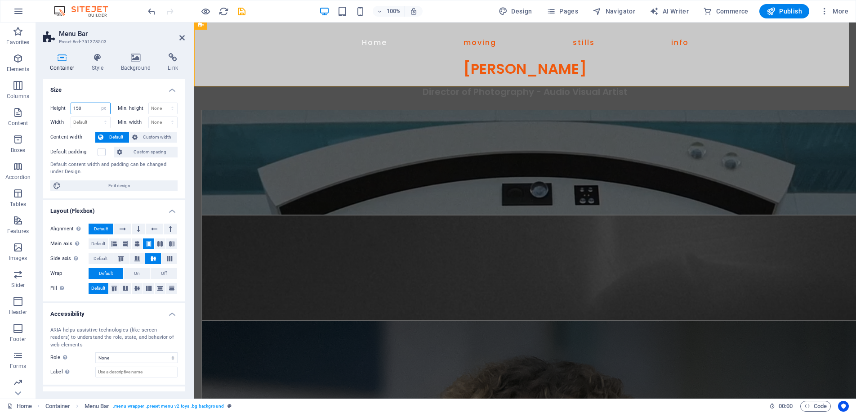
click at [89, 107] on input "150" at bounding box center [90, 108] width 39 height 11
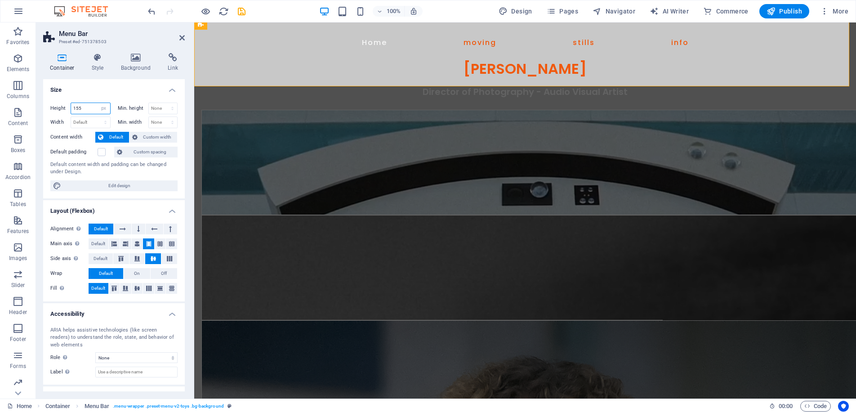
type input "155"
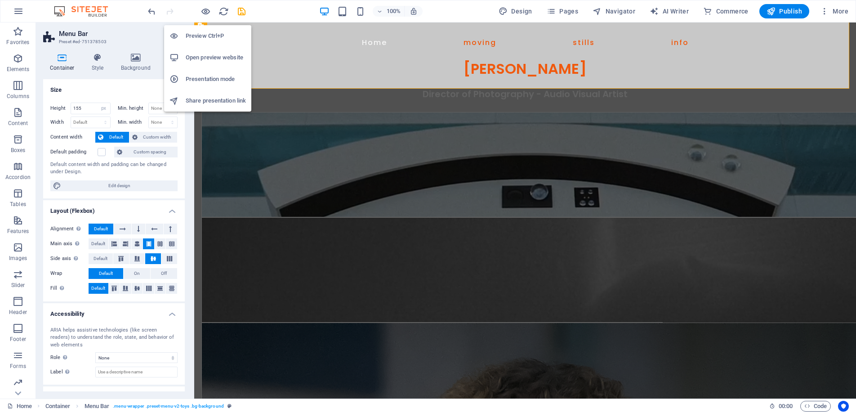
click at [203, 28] on li "Preview Ctrl+P" at bounding box center [207, 36] width 87 height 22
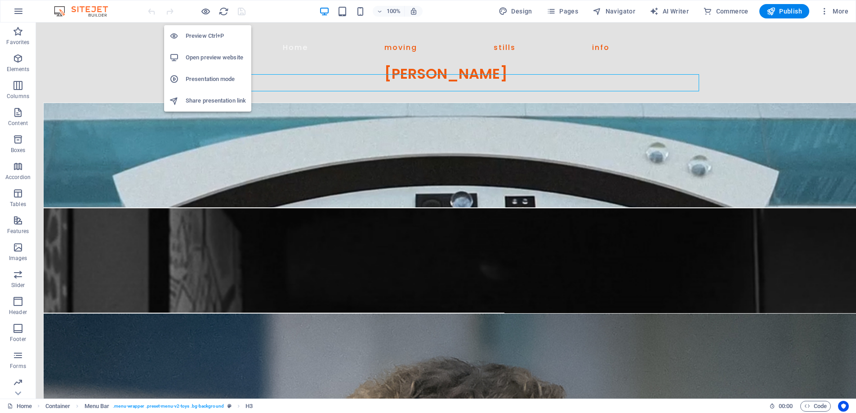
click at [204, 34] on h6 "Preview Ctrl+P" at bounding box center [216, 36] width 60 height 11
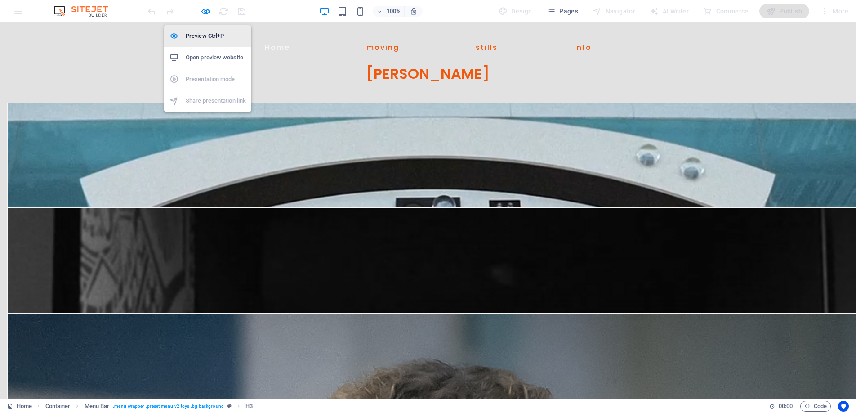
click at [211, 29] on li "Preview Ctrl+P" at bounding box center [207, 36] width 87 height 22
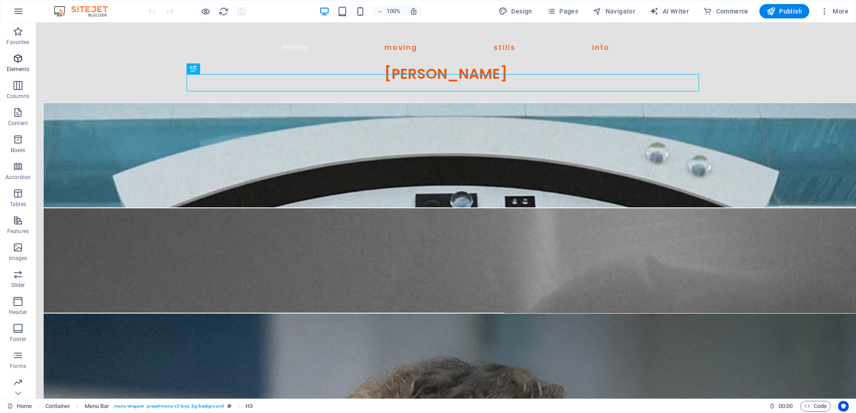
click at [16, 53] on icon "button" at bounding box center [18, 58] width 11 height 11
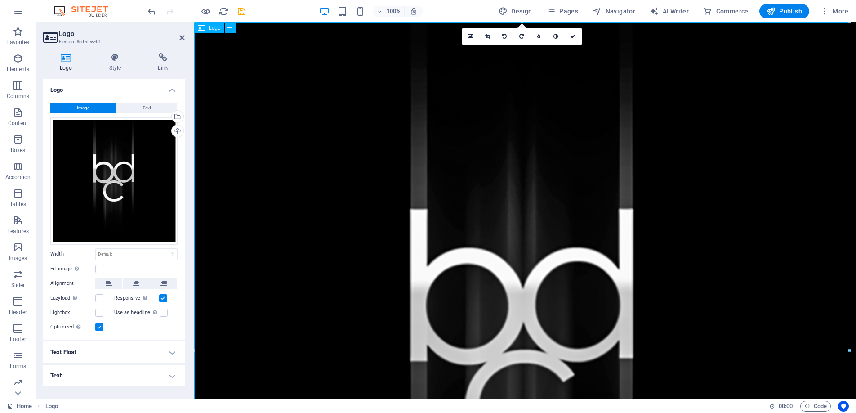
click at [210, 26] on span "Logo" at bounding box center [215, 27] width 12 height 5
click at [146, 102] on div "Image Text Drag files here, click to choose files or select files from Files or…" at bounding box center [114, 217] width 142 height 244
click at [146, 103] on span "Text" at bounding box center [146, 107] width 9 height 11
click at [113, 57] on icon at bounding box center [115, 57] width 45 height 9
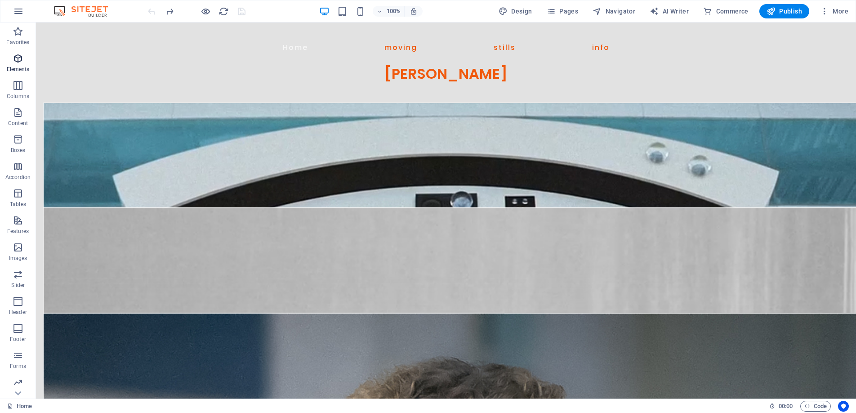
click at [19, 55] on icon "button" at bounding box center [18, 58] width 11 height 11
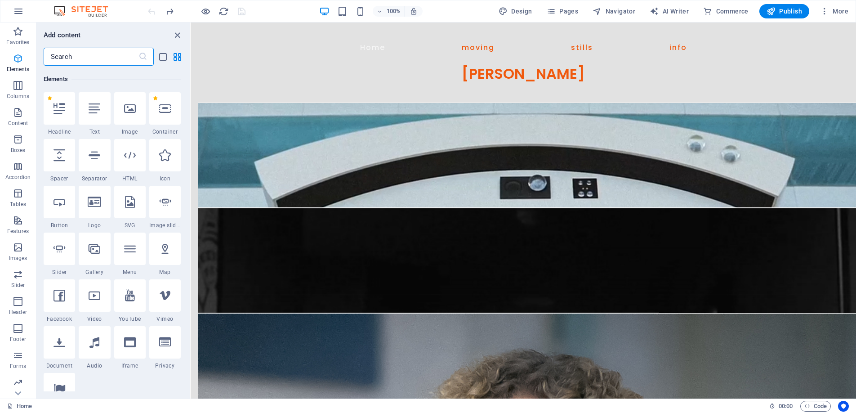
scroll to position [96, 0]
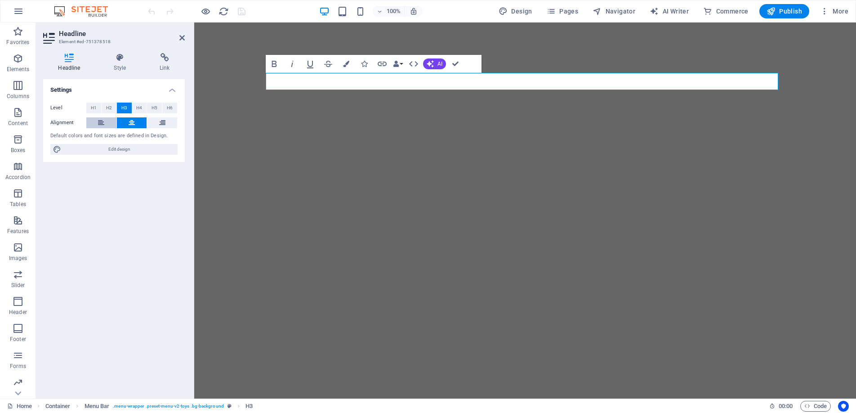
click at [99, 118] on icon at bounding box center [101, 122] width 6 height 11
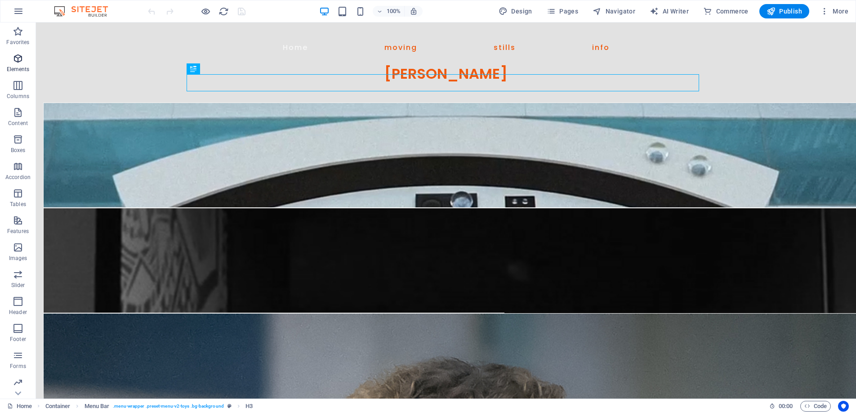
click at [16, 57] on icon "button" at bounding box center [18, 58] width 11 height 11
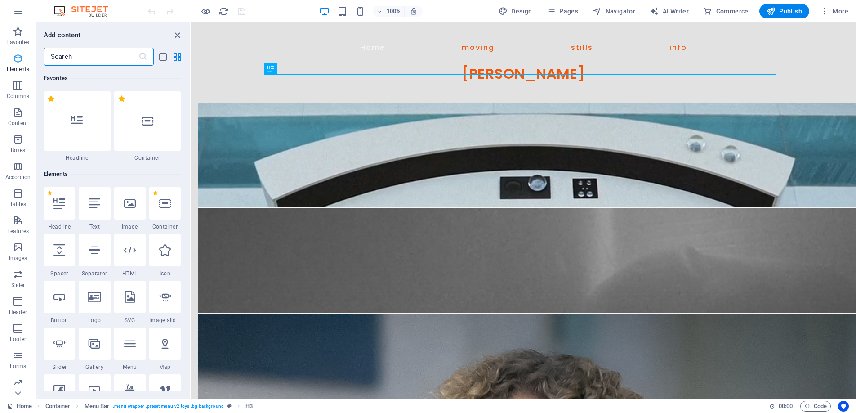
scroll to position [96, 0]
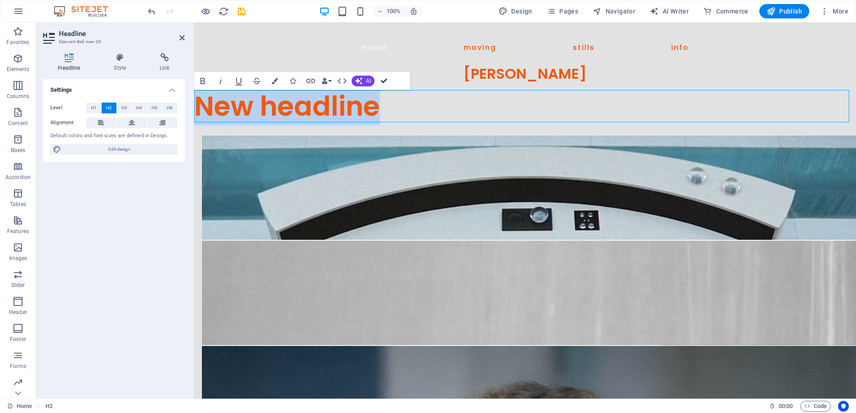
drag, startPoint x: 383, startPoint y: 81, endPoint x: 347, endPoint y: 59, distance: 42.2
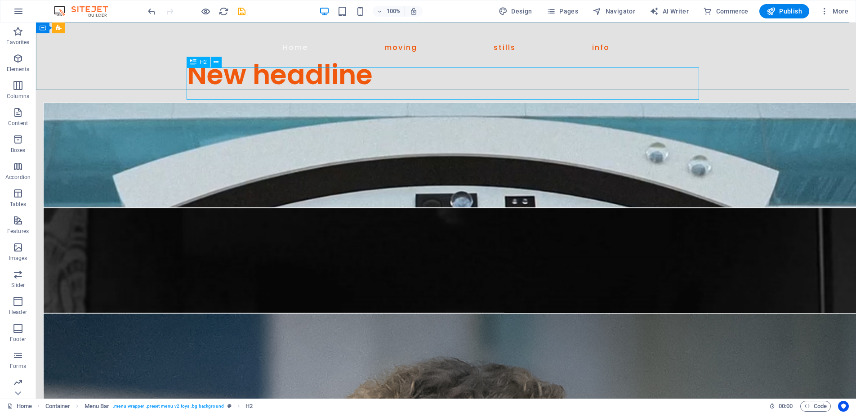
click at [200, 63] on span "H2" at bounding box center [203, 61] width 7 height 5
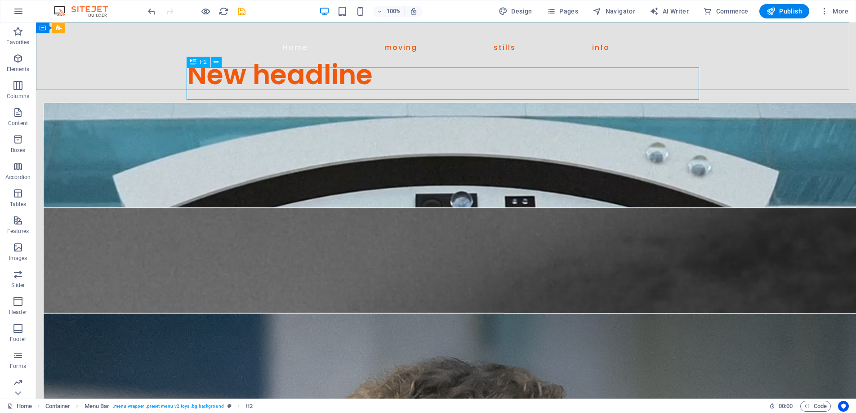
click at [200, 63] on span "H2" at bounding box center [203, 61] width 7 height 5
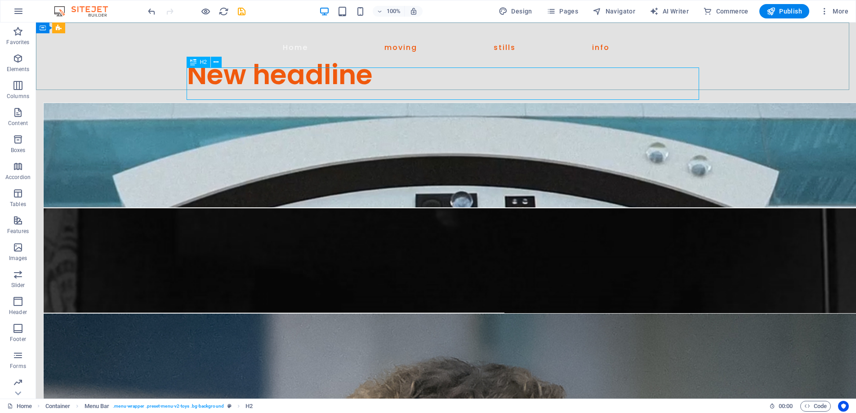
click at [200, 63] on span "H2" at bounding box center [203, 61] width 7 height 5
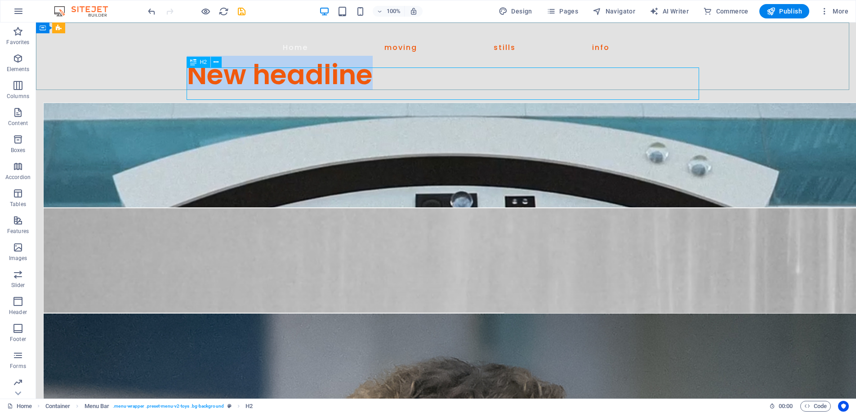
scroll to position [13, 0]
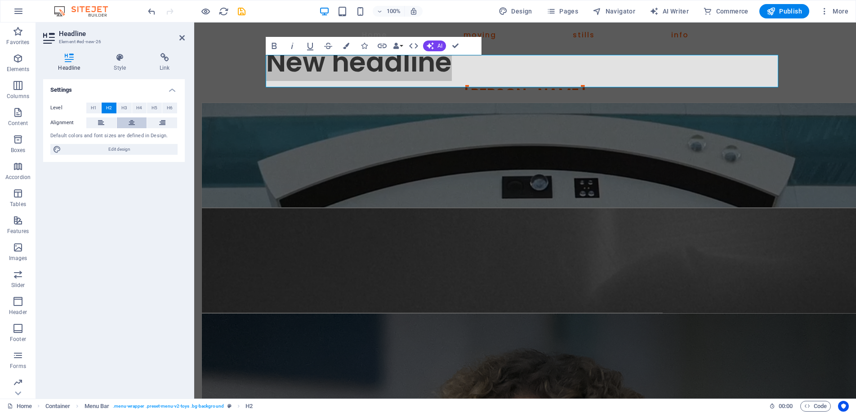
click at [130, 120] on icon at bounding box center [132, 122] width 6 height 11
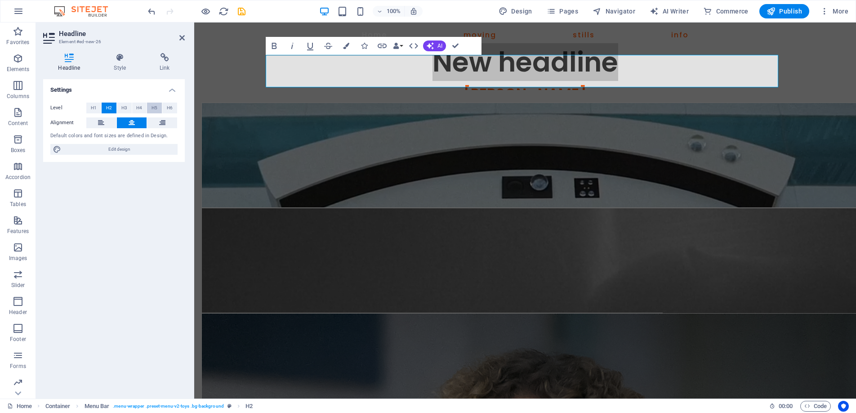
click at [153, 103] on span "H5" at bounding box center [154, 107] width 6 height 11
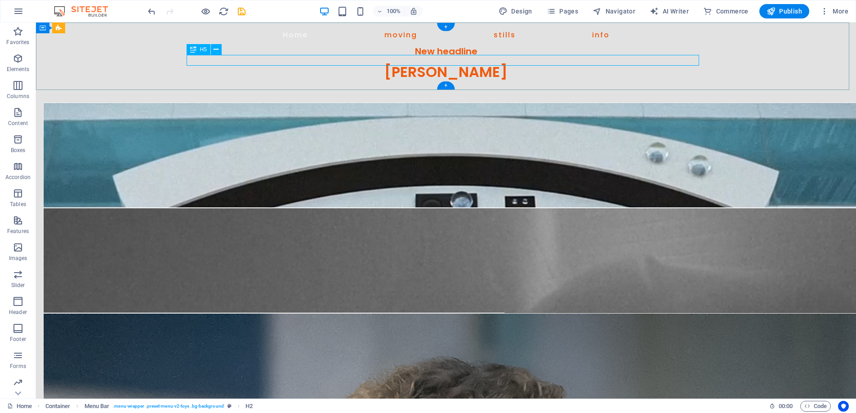
click at [428, 57] on div "New headline" at bounding box center [446, 51] width 518 height 11
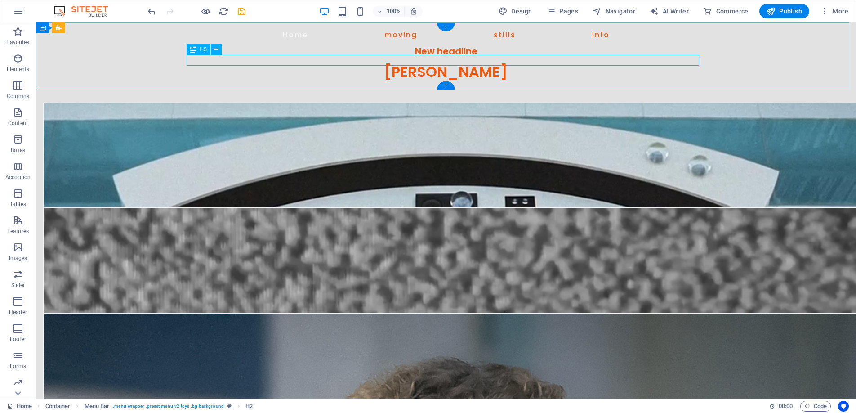
click at [428, 57] on div "New headline" at bounding box center [446, 51] width 518 height 11
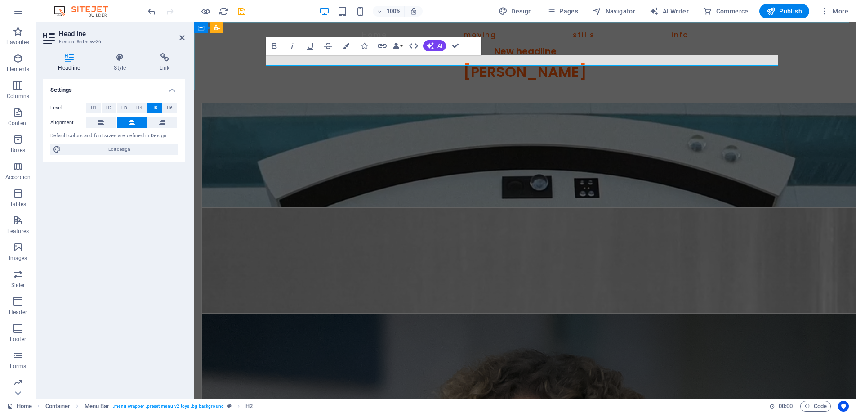
click at [556, 57] on h5 "New headline" at bounding box center [525, 51] width 518 height 11
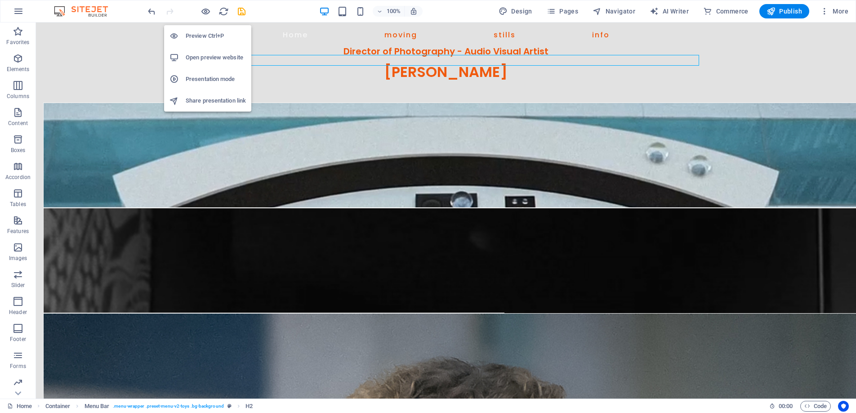
click at [204, 35] on h6 "Preview Ctrl+P" at bounding box center [216, 36] width 60 height 11
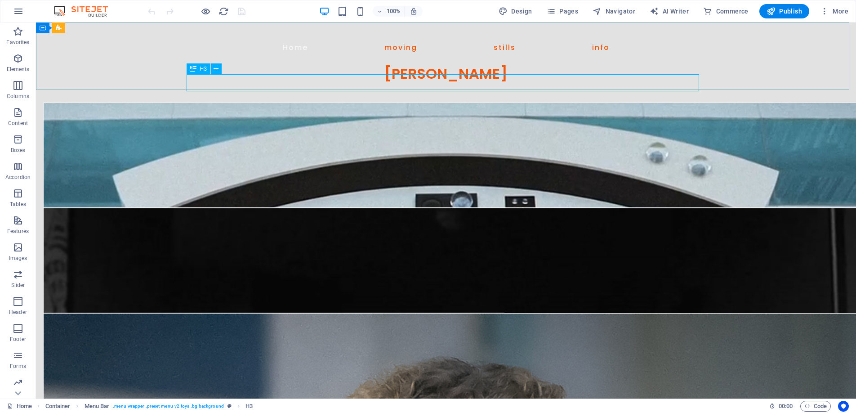
click at [200, 69] on span "H3" at bounding box center [203, 68] width 7 height 5
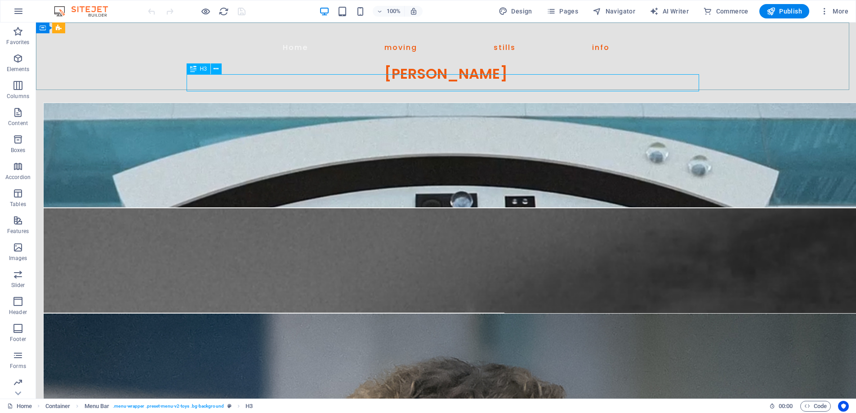
click at [200, 69] on span "H3" at bounding box center [203, 68] width 7 height 5
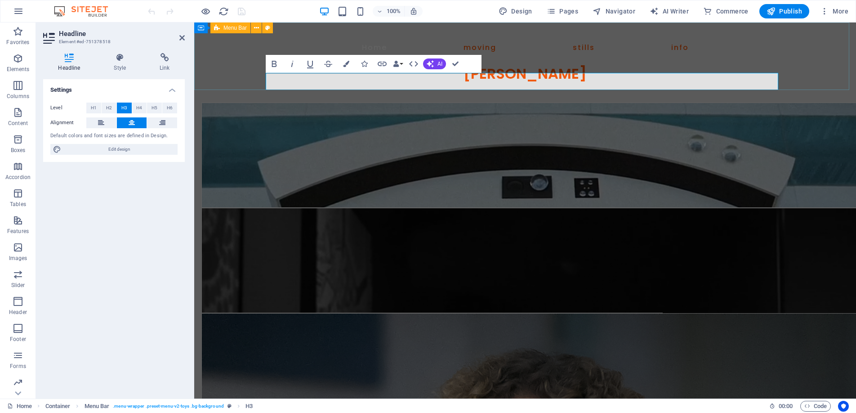
scroll to position [1, 0]
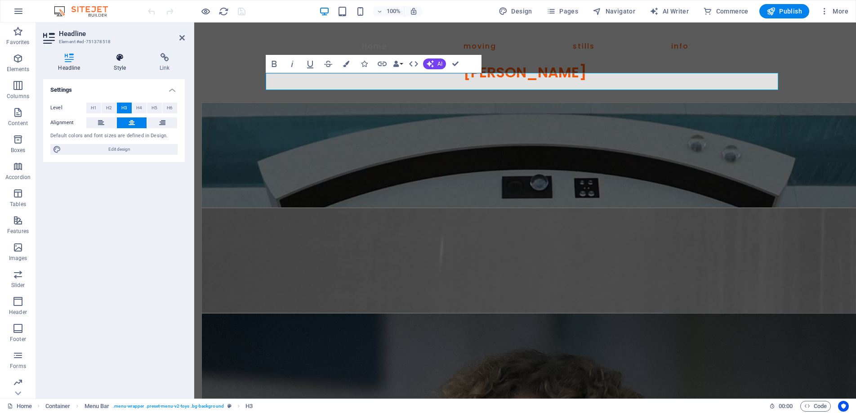
click at [122, 57] on icon at bounding box center [120, 57] width 42 height 9
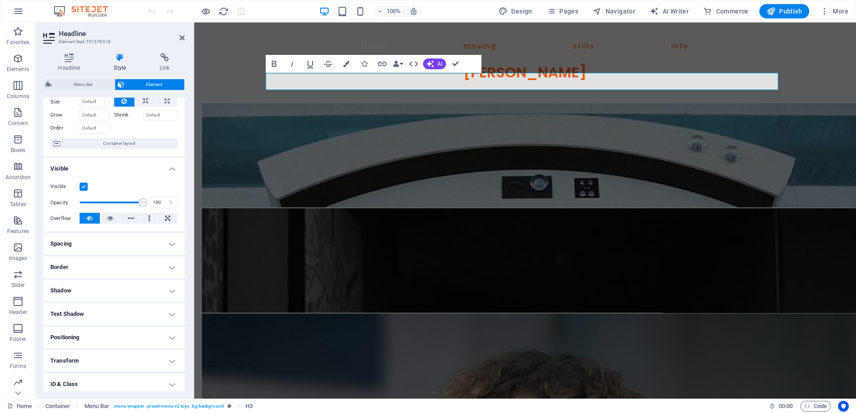
scroll to position [74, 0]
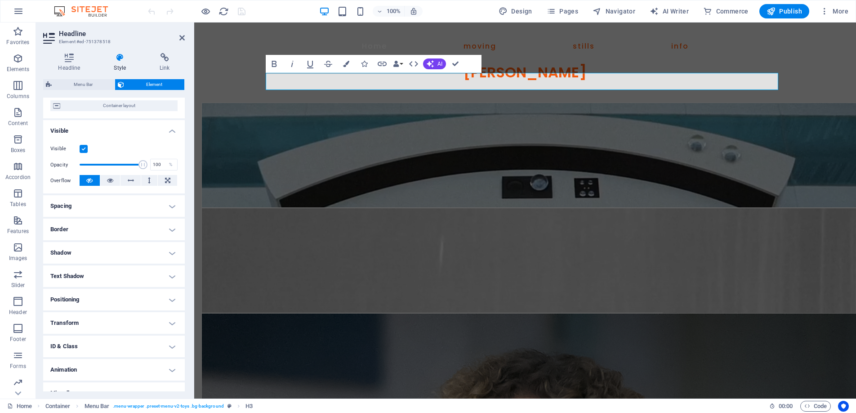
click at [170, 202] on h4 "Spacing" at bounding box center [114, 206] width 142 height 22
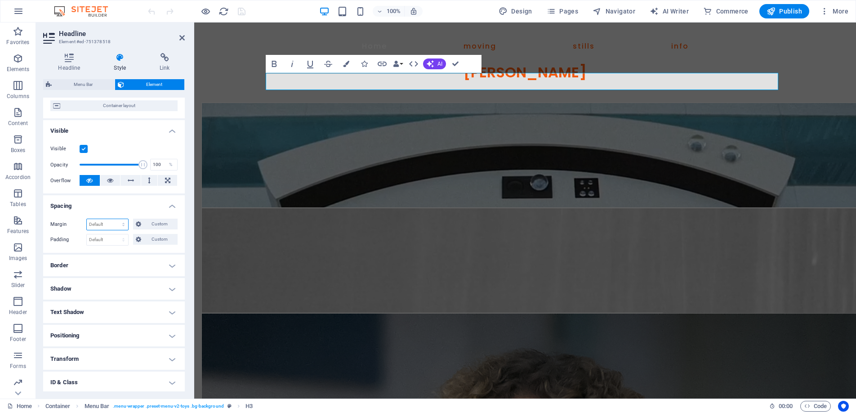
click at [112, 223] on select "Default auto px % rem vw vh Custom" at bounding box center [107, 224] width 41 height 11
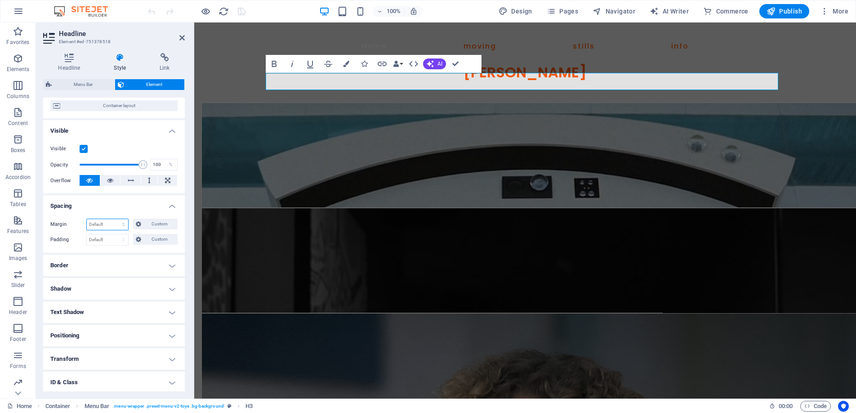
select select "px"
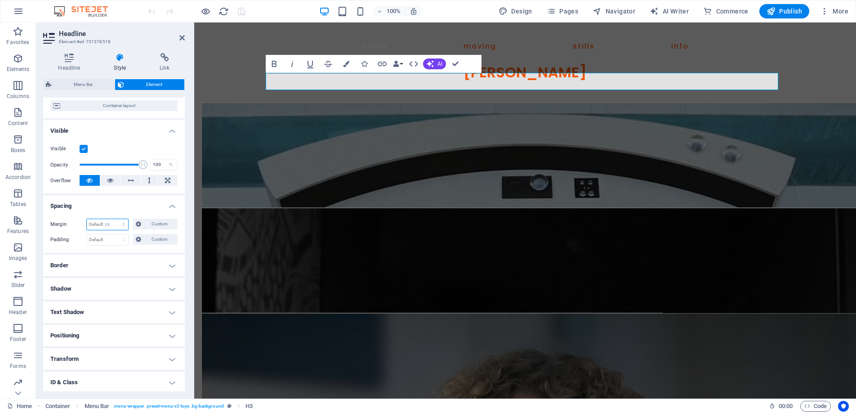
click at [115, 219] on select "Default auto px % rem vw vh Custom" at bounding box center [107, 224] width 41 height 11
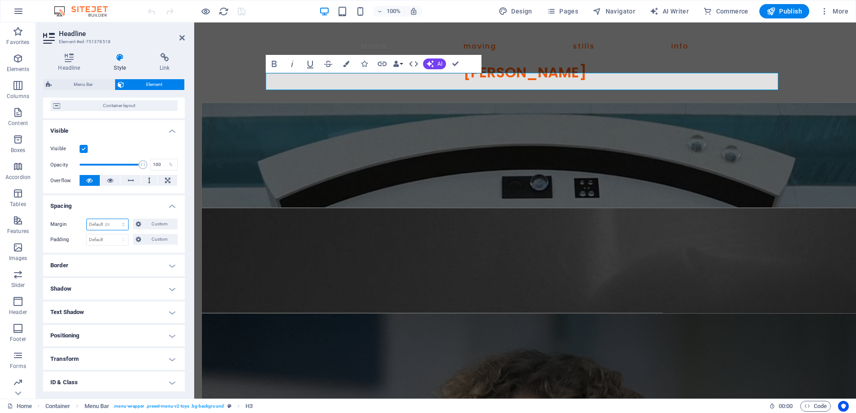
type input "0"
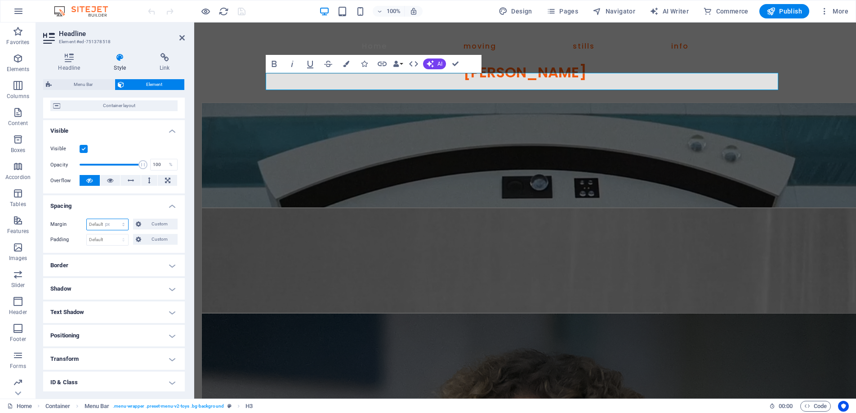
type input "0"
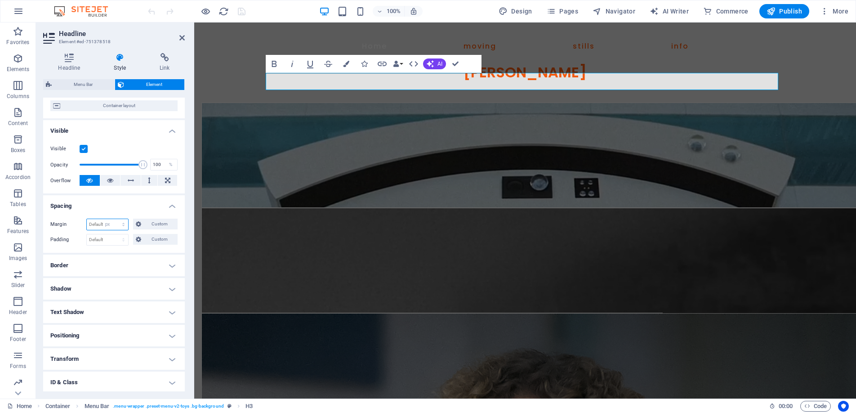
select select "px"
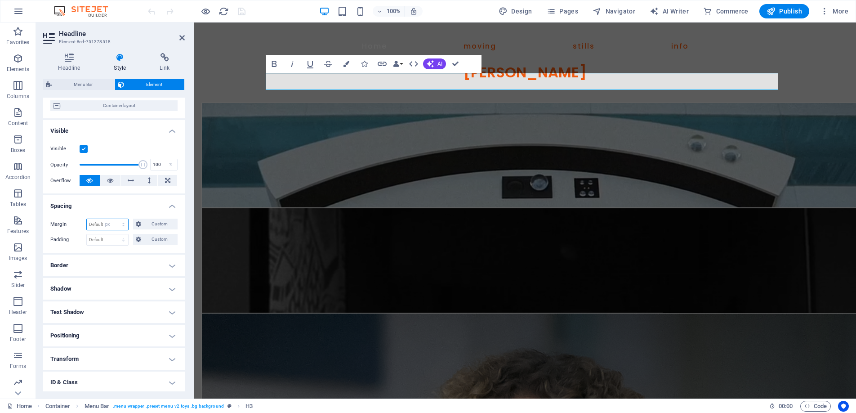
type input "0"
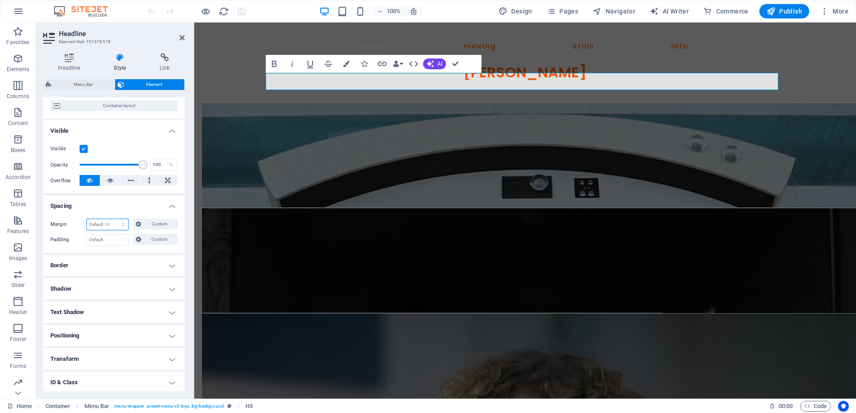
select select "px"
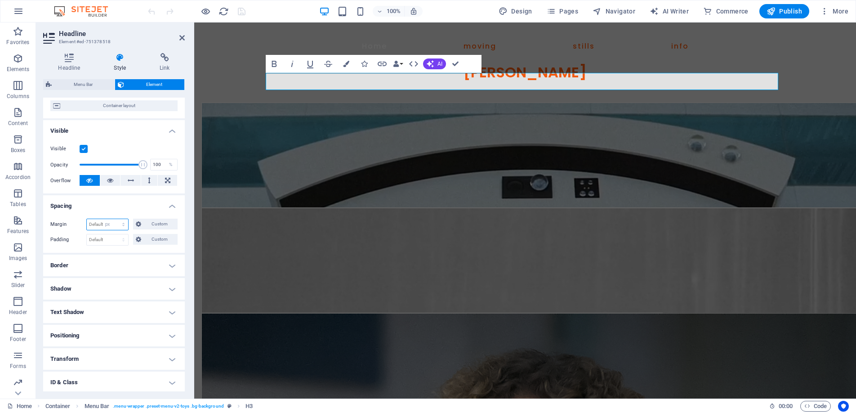
type input "0"
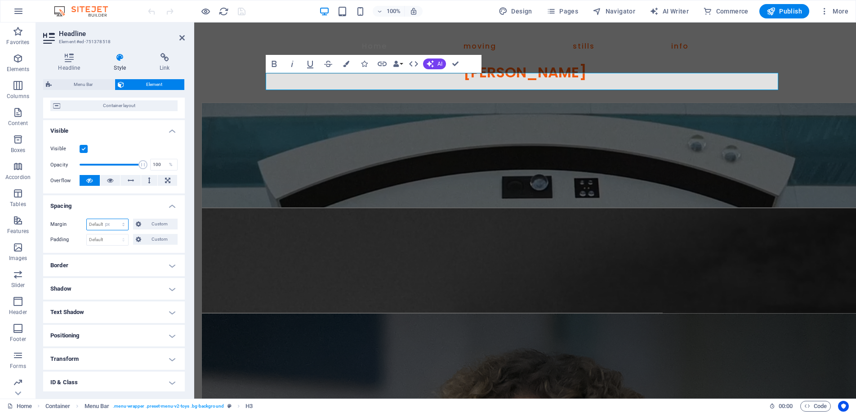
select select "px"
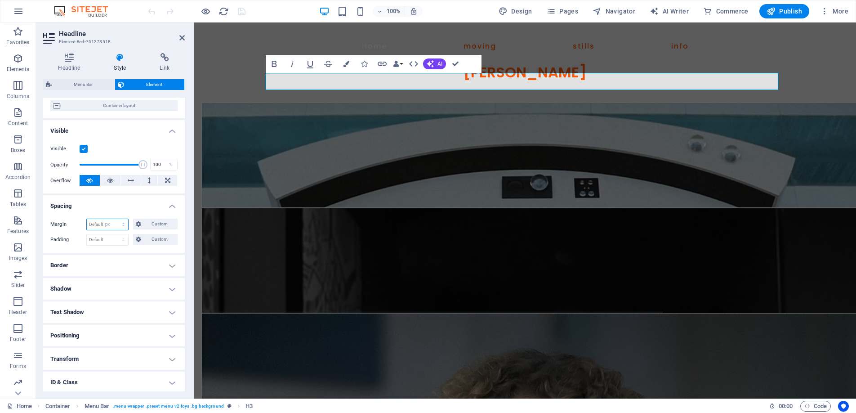
type input "0"
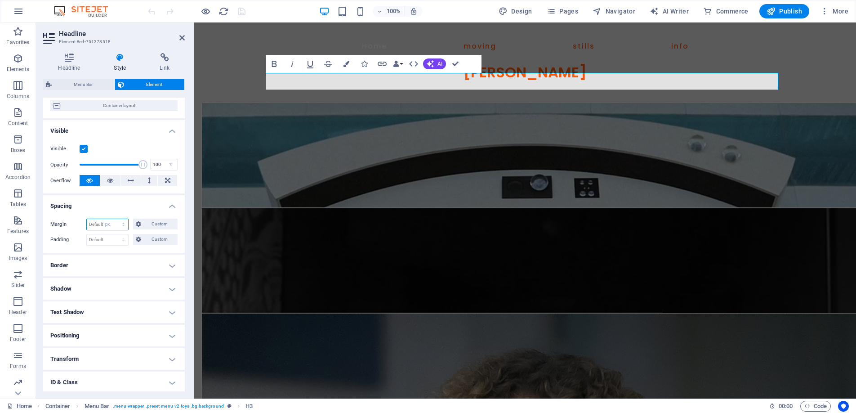
select select "px"
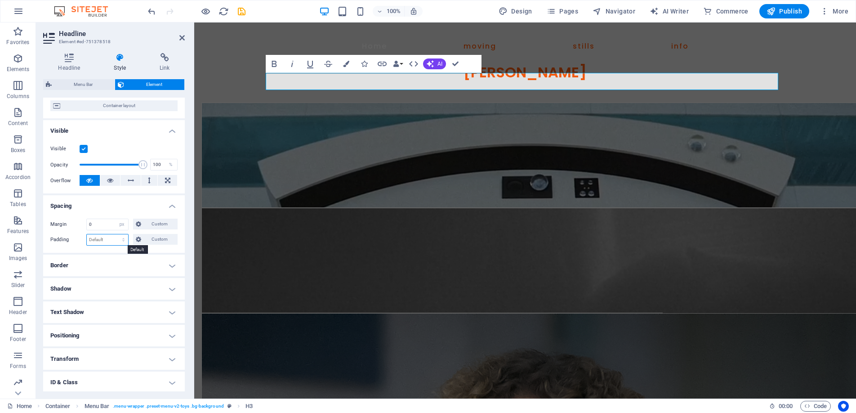
click at [111, 237] on select "Default px rem % vh vw Custom" at bounding box center [107, 239] width 41 height 11
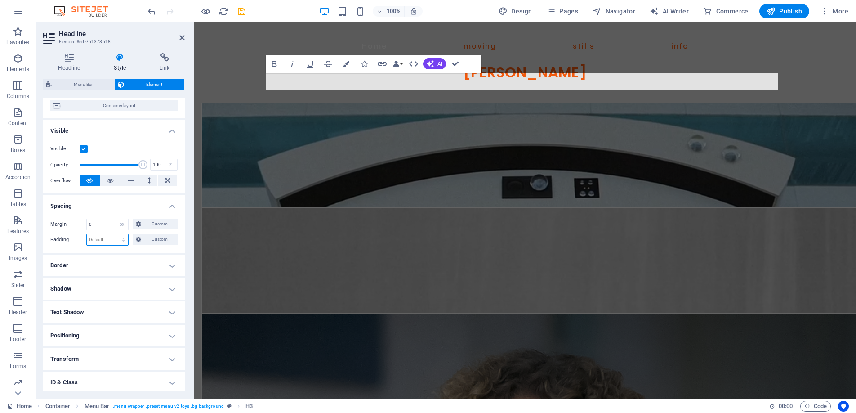
select select "px"
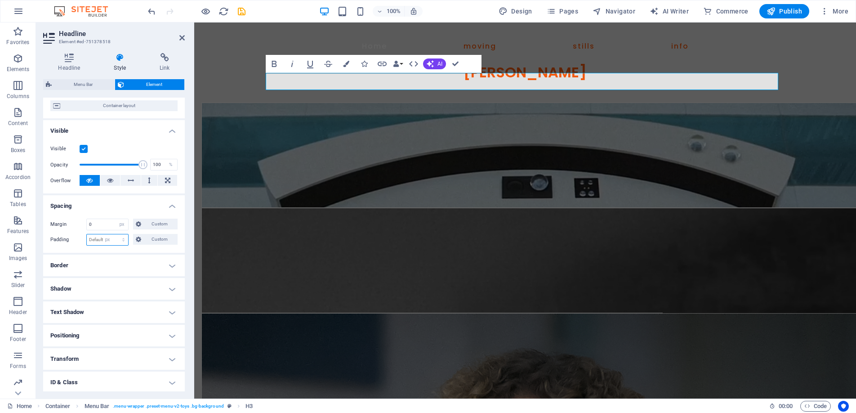
click at [115, 234] on select "Default px rem % vh vw Custom" at bounding box center [107, 239] width 41 height 11
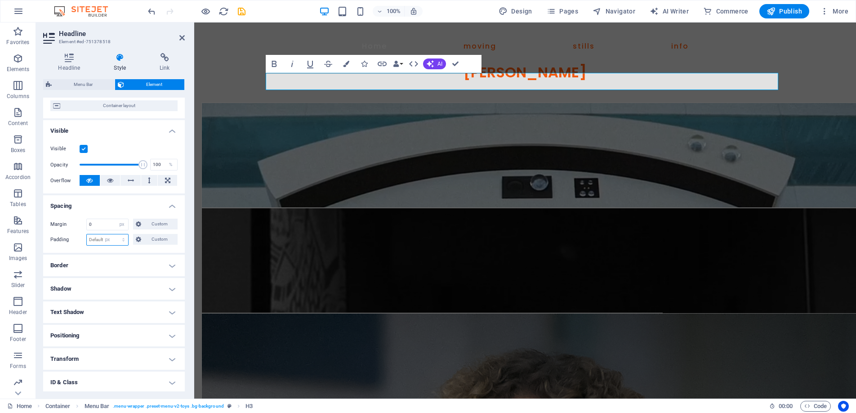
type input "0"
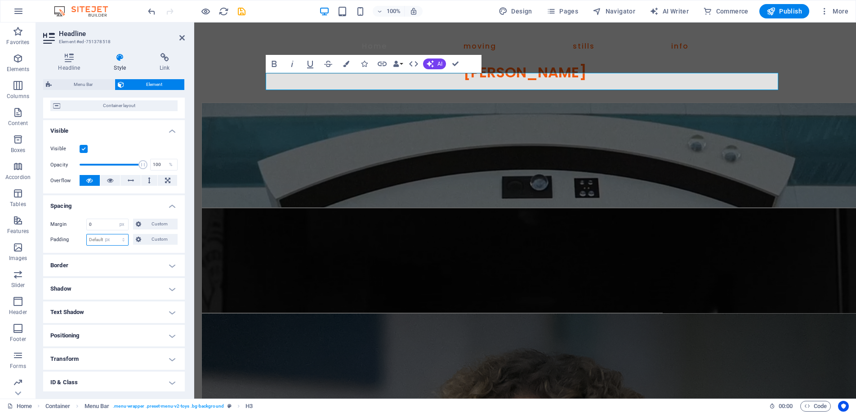
type input "0"
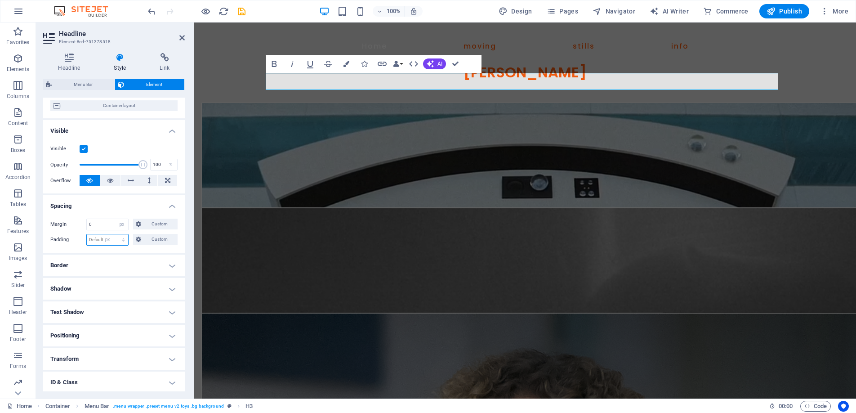
type input "0"
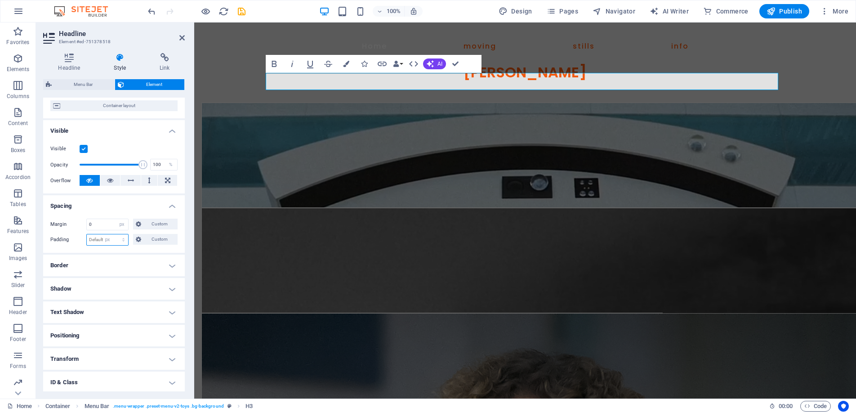
type input "0"
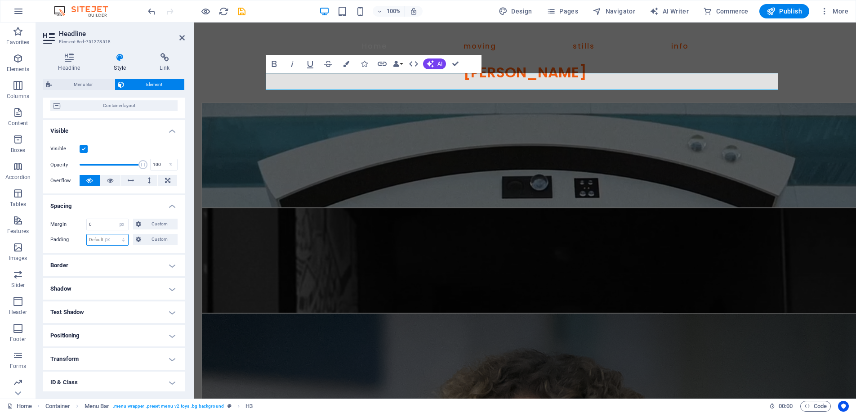
type input "0"
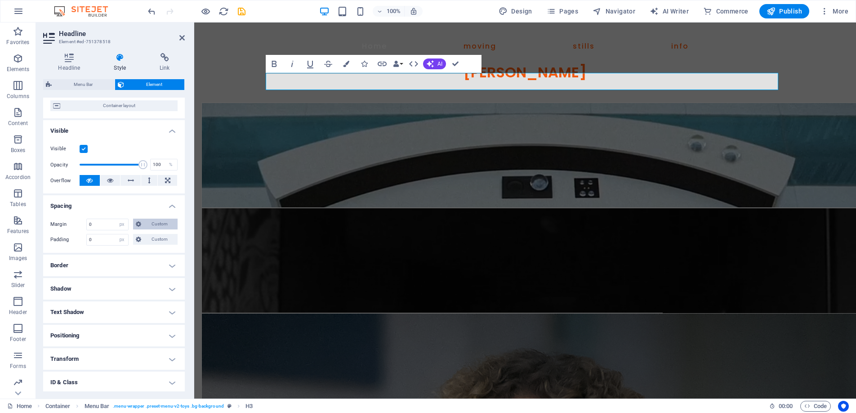
click at [146, 224] on span "Custom" at bounding box center [159, 223] width 31 height 11
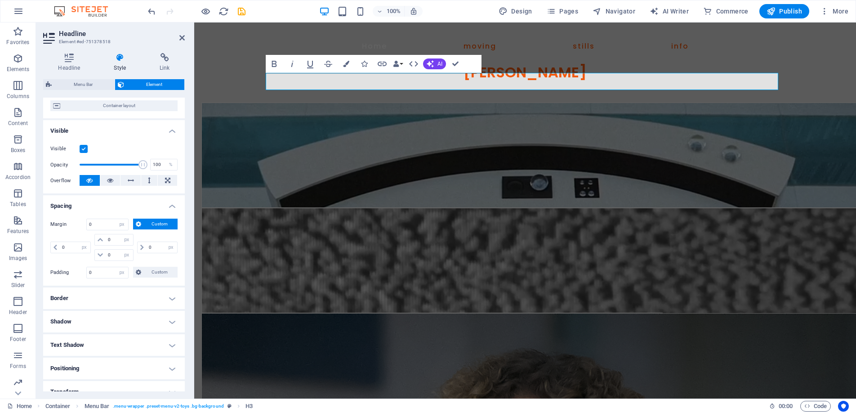
click at [151, 240] on div "0 auto px % rem vw vh" at bounding box center [156, 247] width 42 height 27
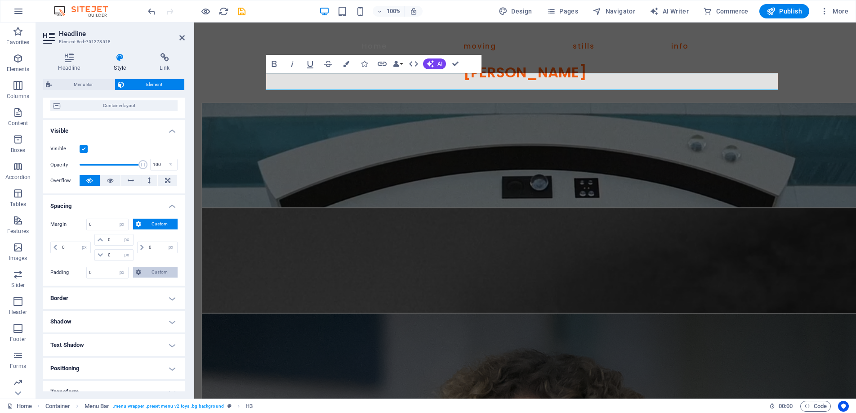
click at [150, 275] on span "Custom" at bounding box center [159, 271] width 31 height 11
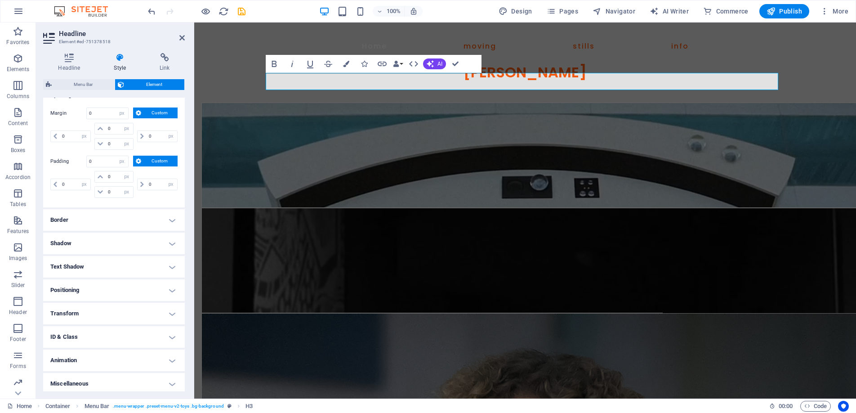
scroll to position [188, 0]
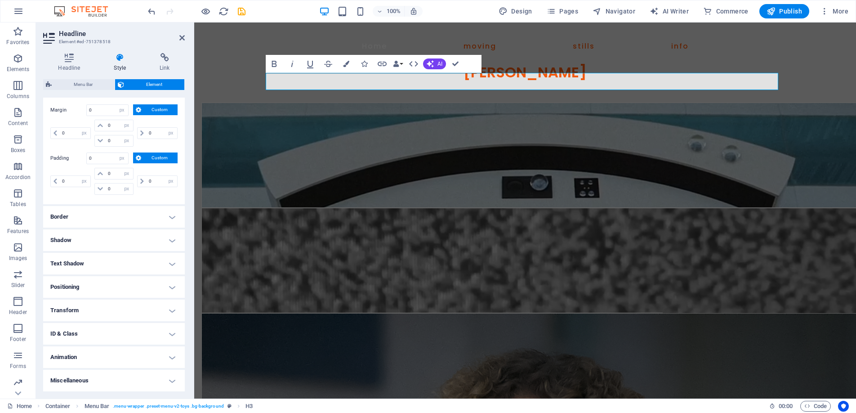
click at [165, 217] on h4 "Border" at bounding box center [114, 217] width 142 height 22
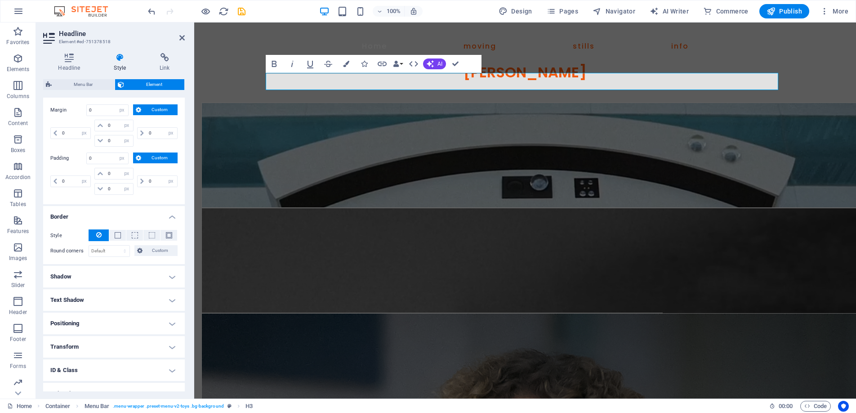
click at [165, 217] on h4 "Border" at bounding box center [114, 214] width 142 height 16
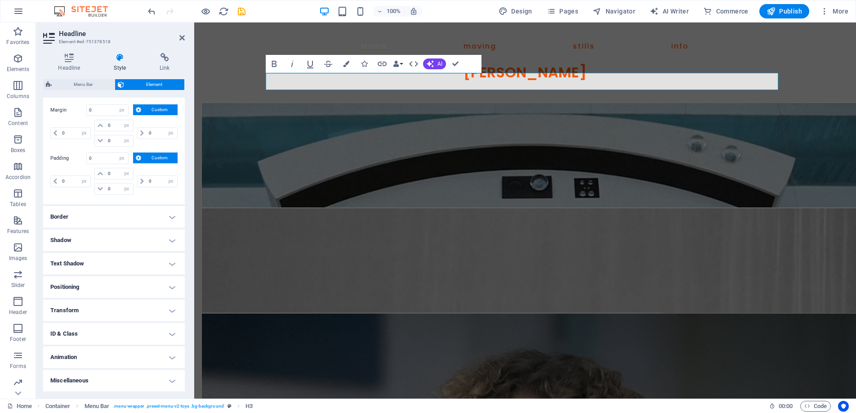
click at [170, 356] on h4 "Animation" at bounding box center [114, 357] width 142 height 22
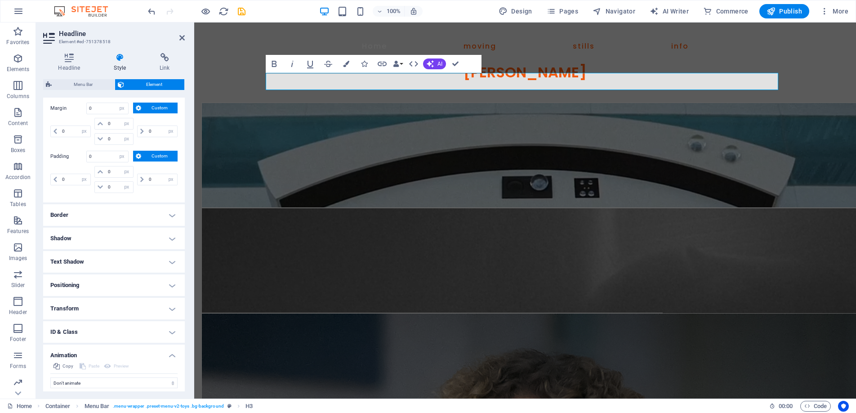
click at [169, 355] on h4 "Animation" at bounding box center [114, 352] width 142 height 16
click at [174, 309] on h4 "Transform" at bounding box center [114, 310] width 142 height 22
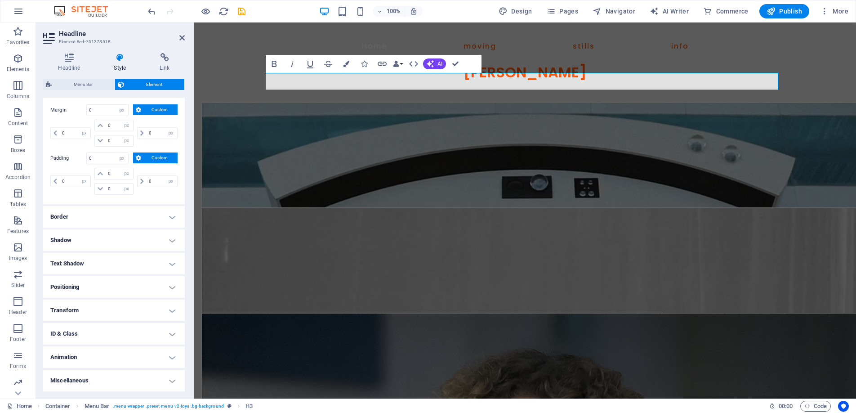
scroll to position [190, 0]
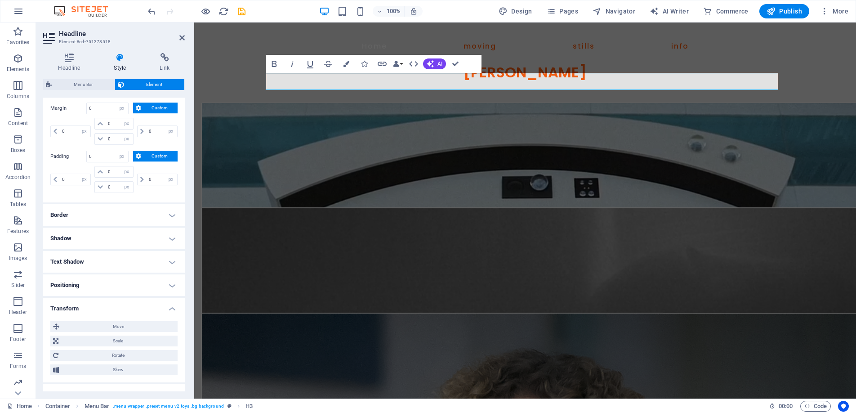
click at [172, 287] on h4 "Positioning" at bounding box center [114, 285] width 142 height 22
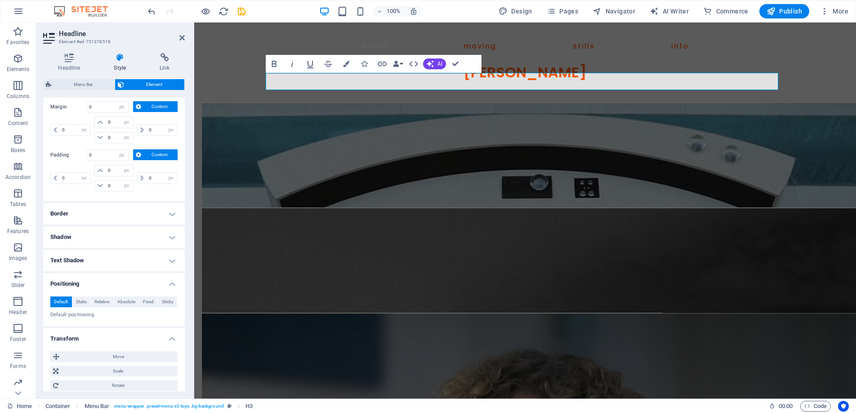
scroll to position [191, 0]
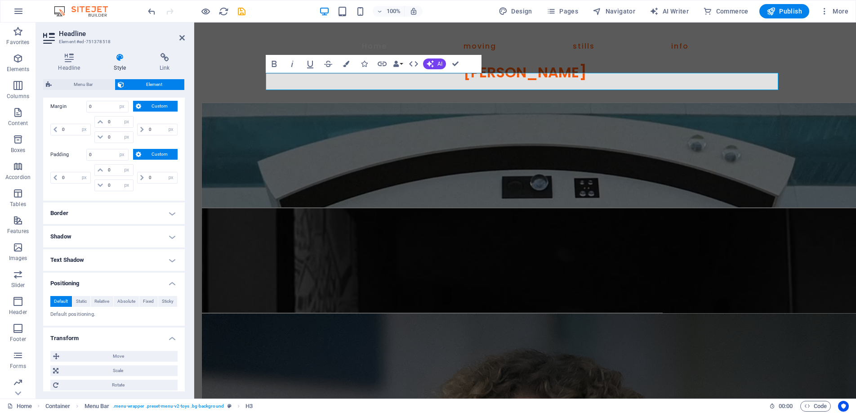
click at [170, 261] on h4 "Text Shadow" at bounding box center [114, 260] width 142 height 22
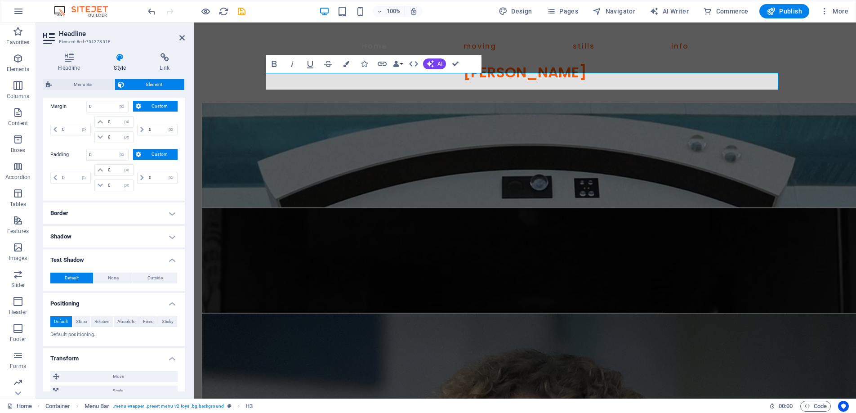
click at [168, 235] on h4 "Shadow" at bounding box center [114, 237] width 142 height 22
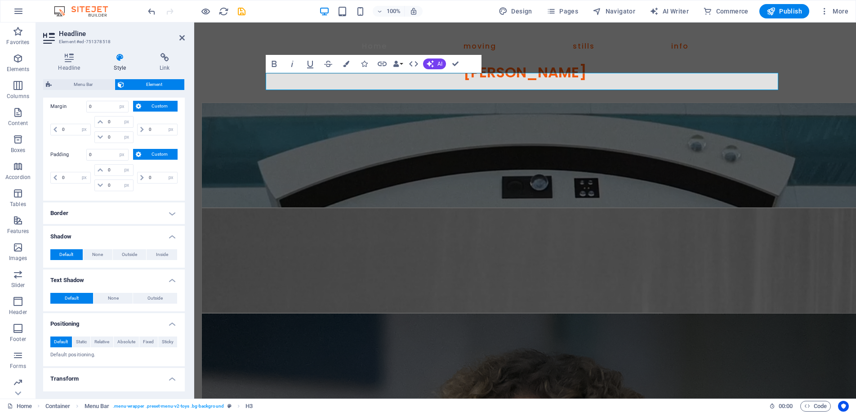
click at [165, 207] on h4 "Border" at bounding box center [114, 213] width 142 height 22
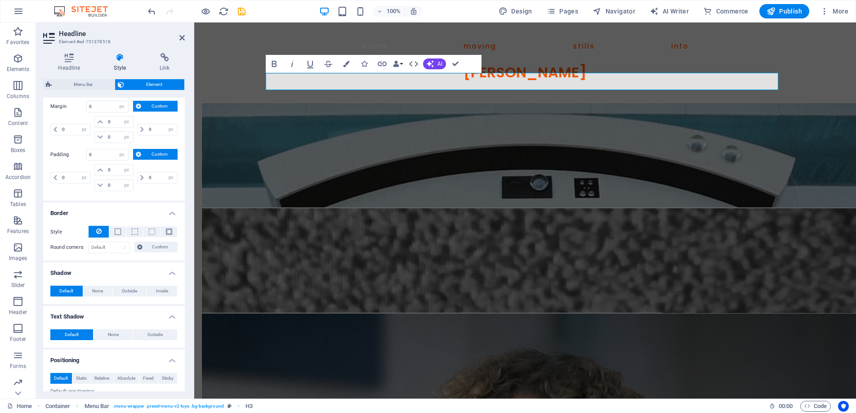
scroll to position [0, 0]
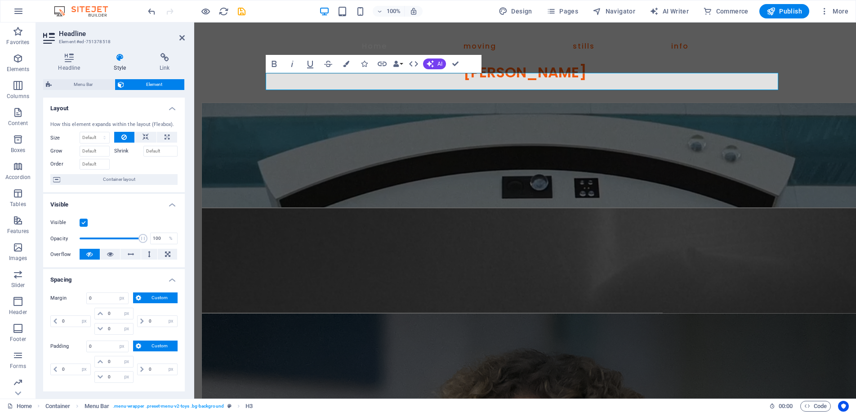
click at [150, 85] on span "Element" at bounding box center [154, 84] width 55 height 11
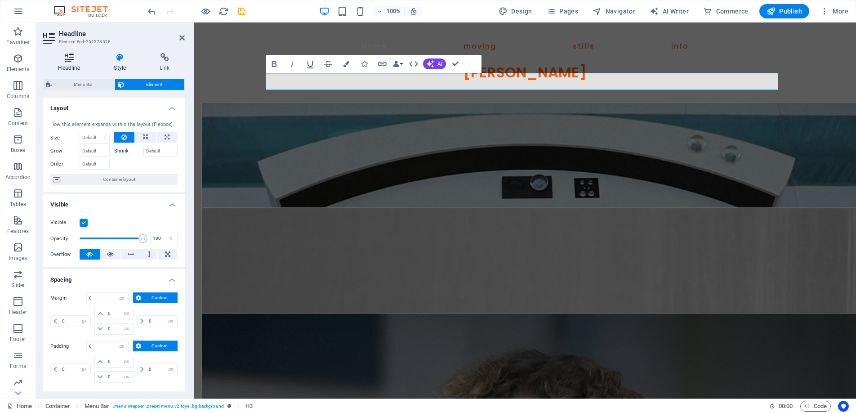
click at [70, 60] on icon at bounding box center [69, 57] width 52 height 9
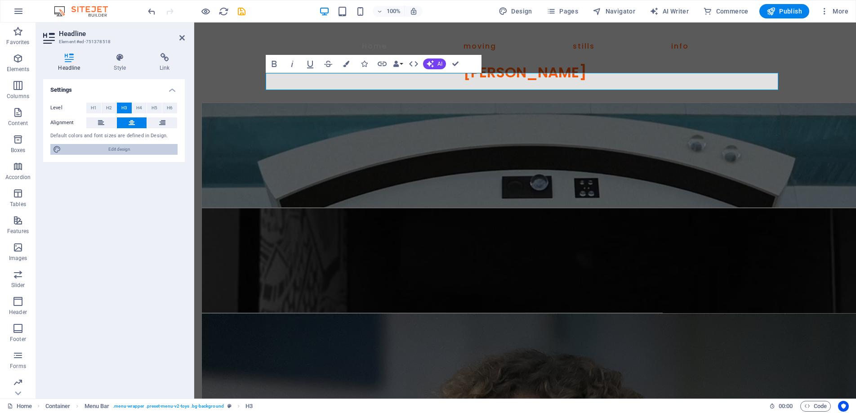
click at [105, 145] on span "Edit design" at bounding box center [119, 149] width 111 height 11
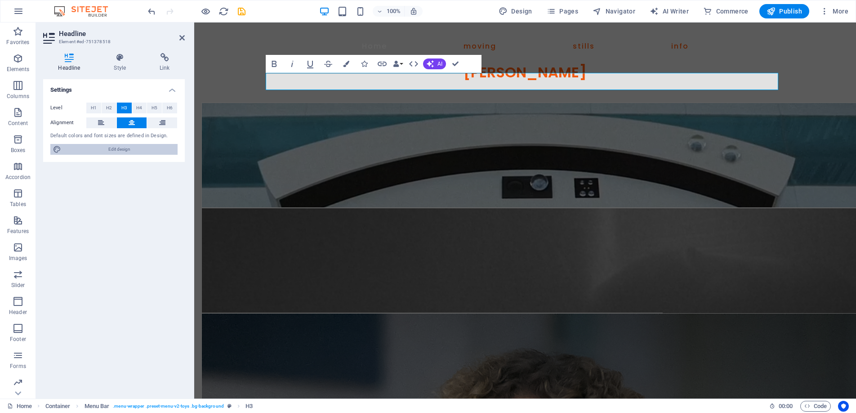
select select "px"
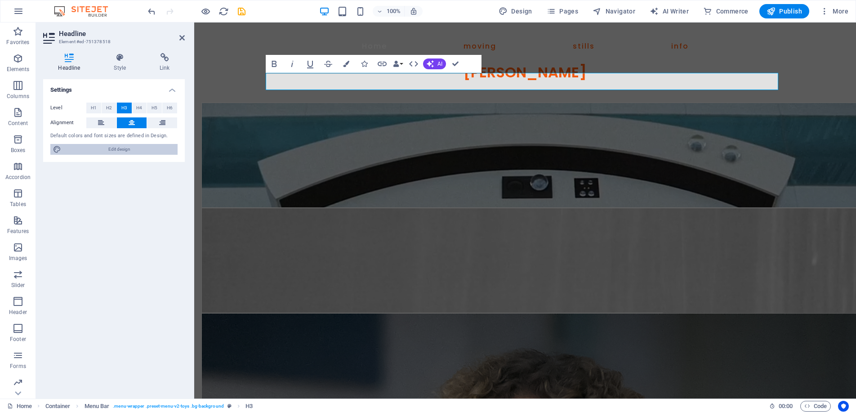
select select "400"
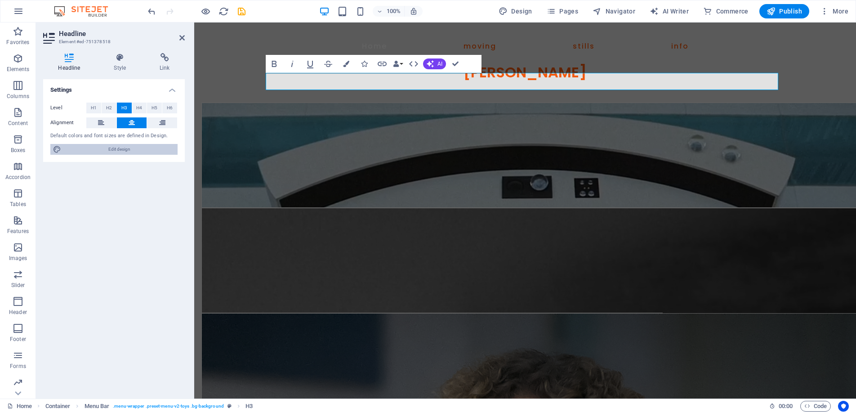
select select "px"
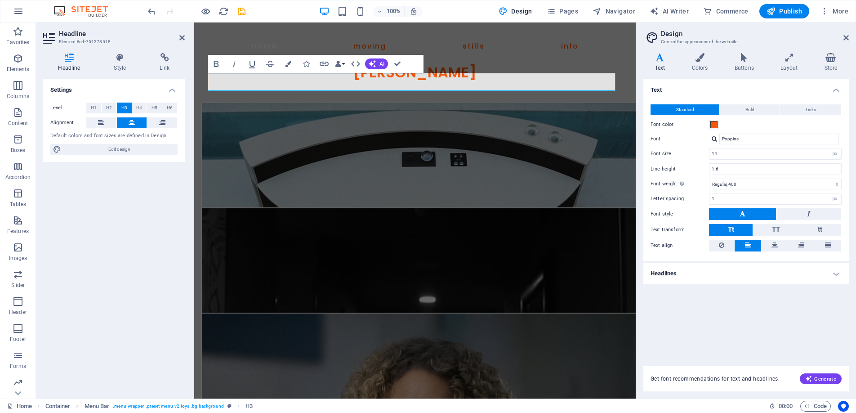
click at [837, 271] on h4 "Headlines" at bounding box center [745, 273] width 205 height 22
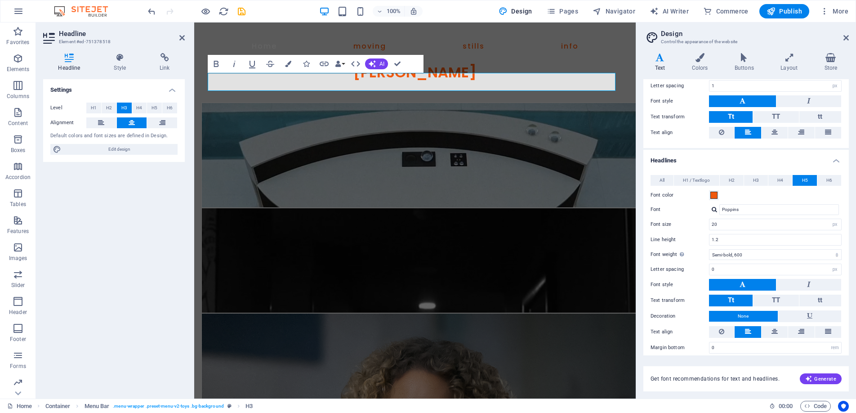
scroll to position [118, 0]
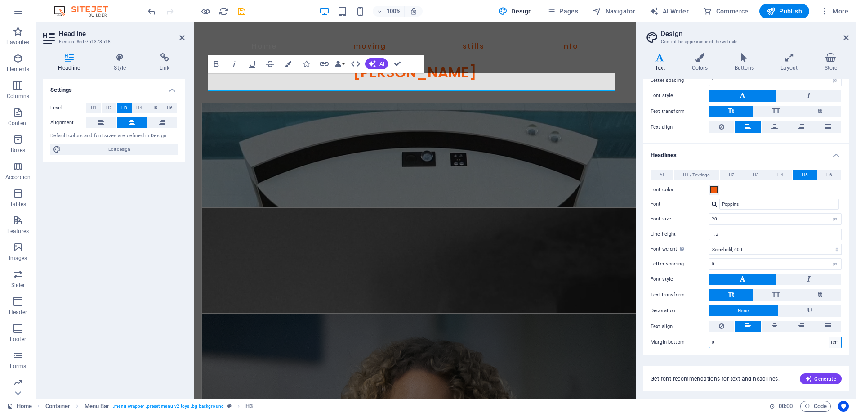
click at [831, 342] on select "rem px vh" at bounding box center [834, 342] width 13 height 11
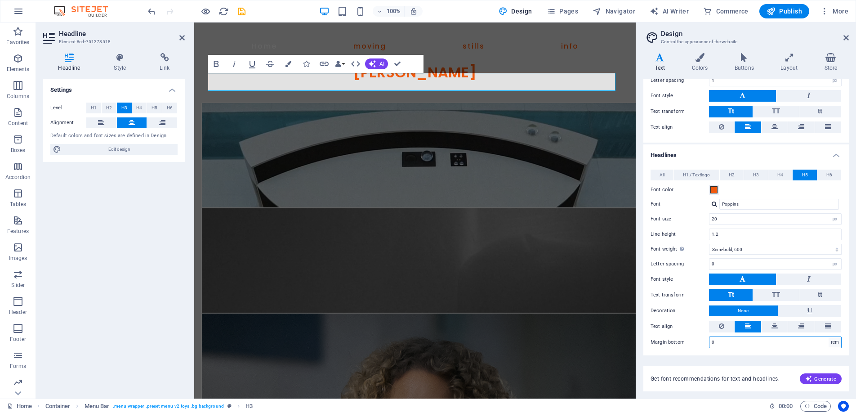
select select "px"
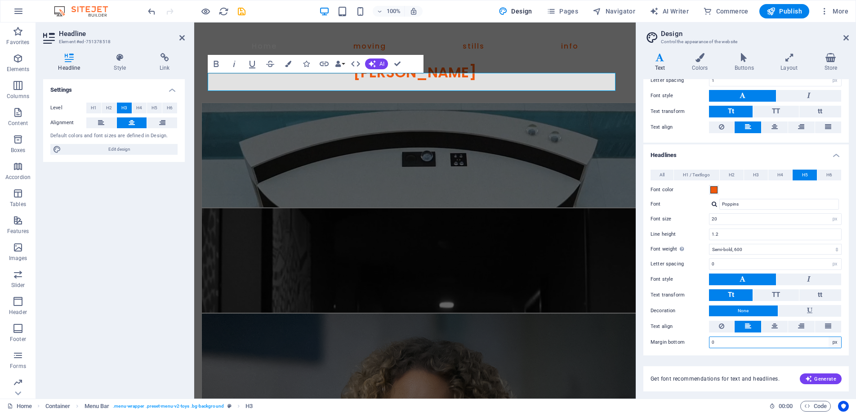
click at [828, 337] on select "rem px vh" at bounding box center [834, 342] width 13 height 11
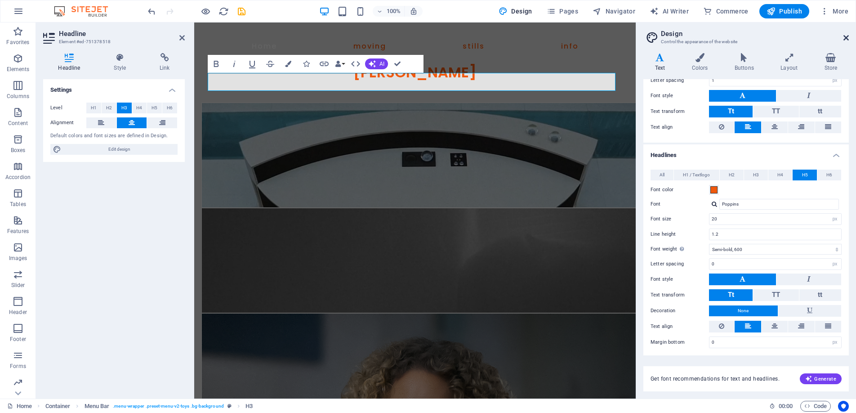
click at [847, 35] on icon at bounding box center [845, 37] width 5 height 7
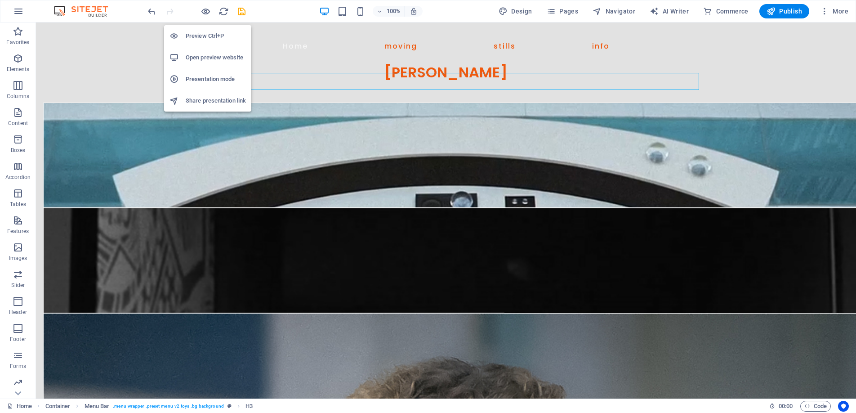
click at [202, 37] on h6 "Preview Ctrl+P" at bounding box center [216, 36] width 60 height 11
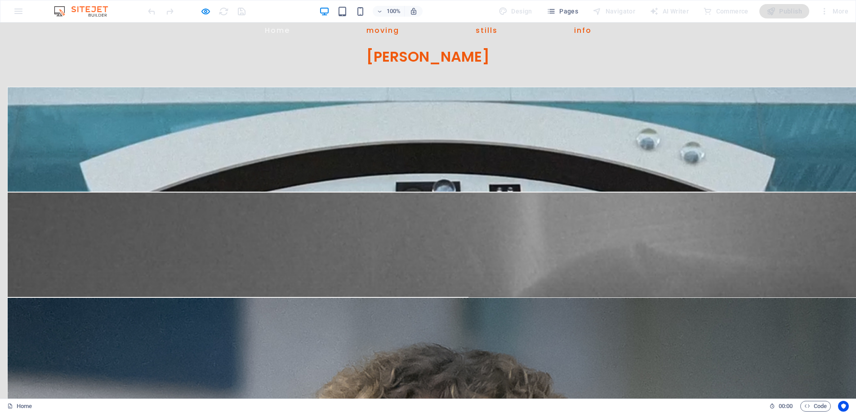
scroll to position [0, 0]
